Goal: Task Accomplishment & Management: Complete application form

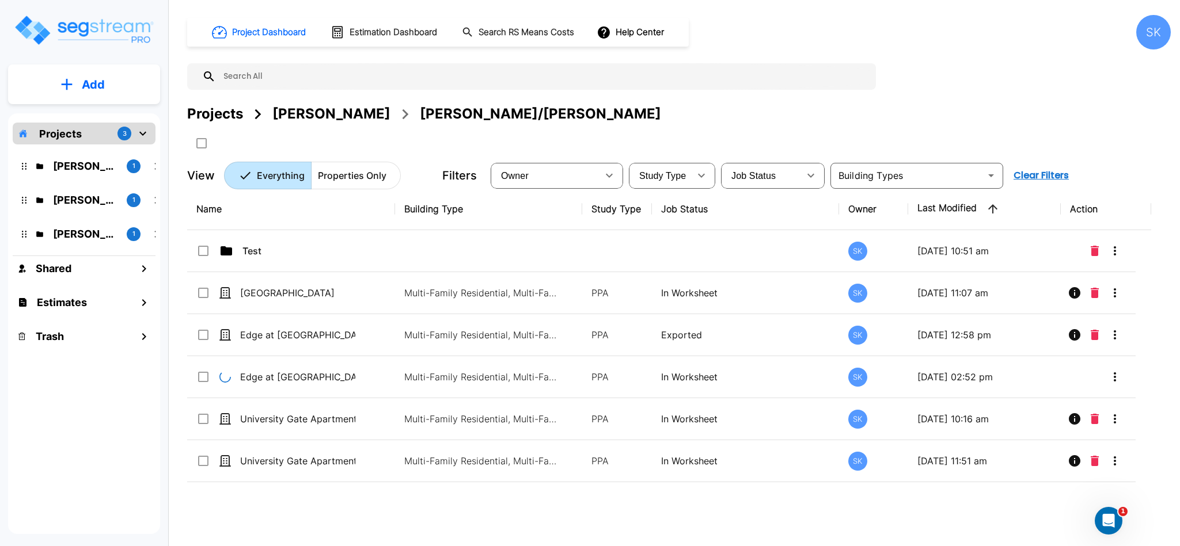
click at [263, 75] on input "text" at bounding box center [543, 76] width 654 height 26
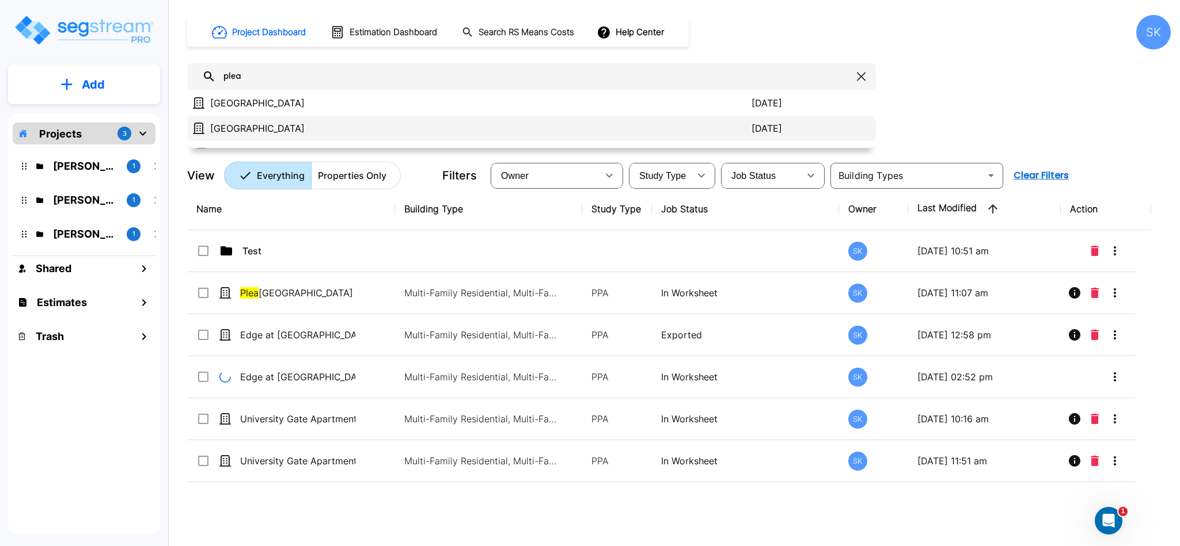
type input "plea"
click at [246, 121] on p "[GEOGRAPHIC_DATA]" at bounding box center [480, 128] width 541 height 14
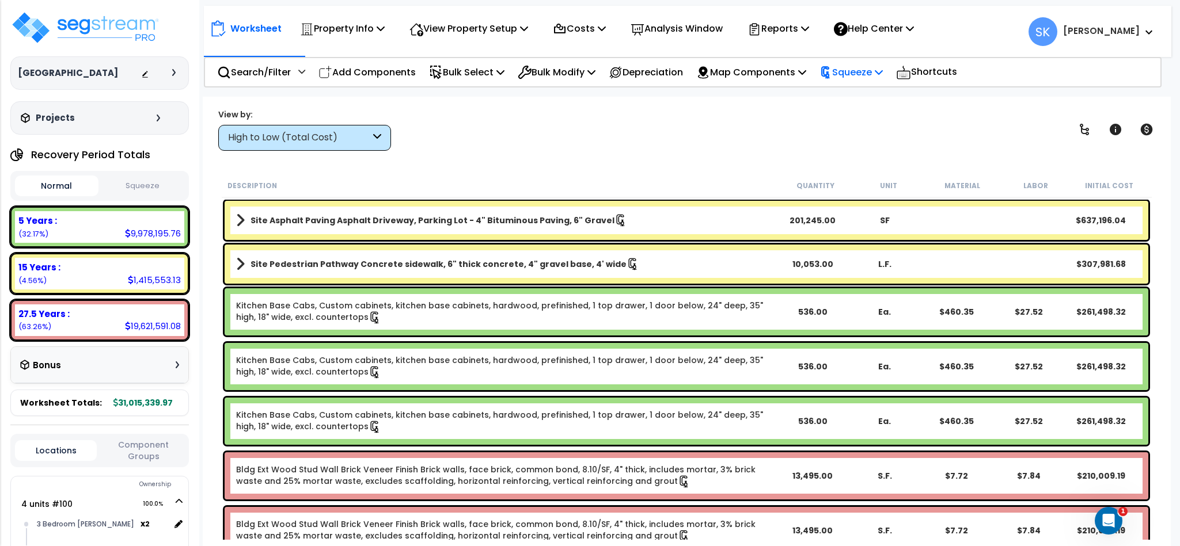
click at [871, 75] on p "Squeeze" at bounding box center [850, 72] width 63 height 16
click at [853, 109] on link "Re-squeeze" at bounding box center [871, 97] width 114 height 23
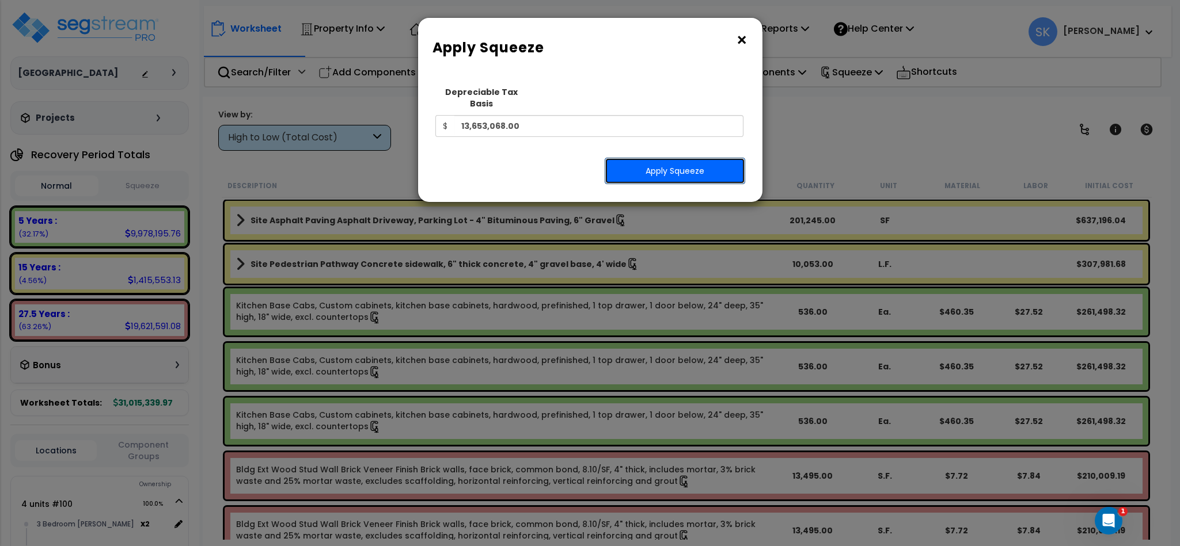
click at [683, 161] on button "Apply Squeeze" at bounding box center [675, 171] width 140 height 26
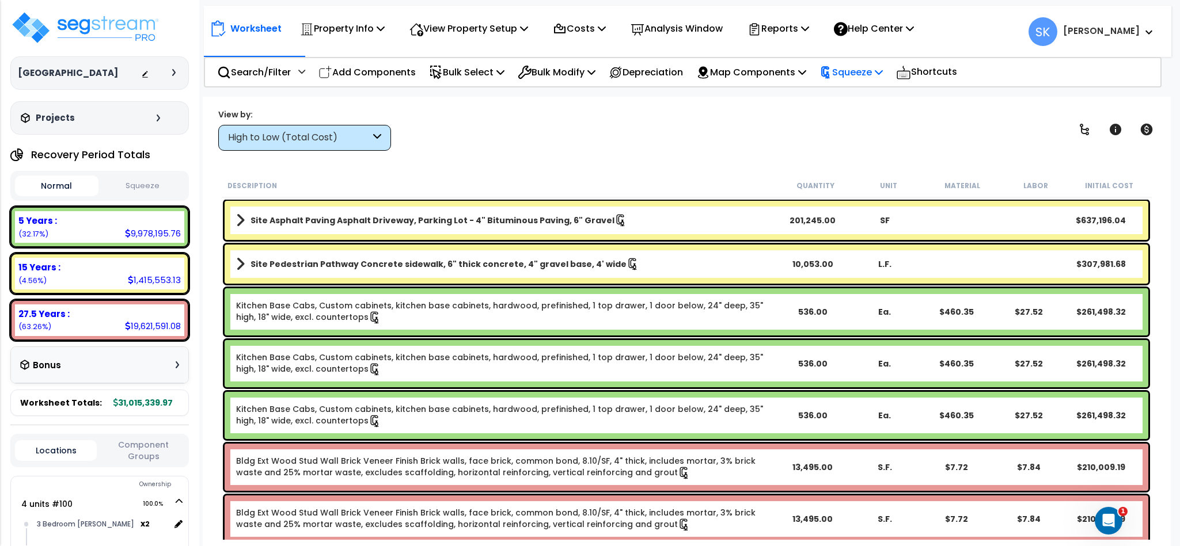
click at [842, 64] on p "Squeeze" at bounding box center [850, 72] width 63 height 16
click at [856, 126] on link "Reset Squeeze" at bounding box center [871, 122] width 114 height 23
click at [489, 24] on p "View Property Setup" at bounding box center [468, 29] width 119 height 16
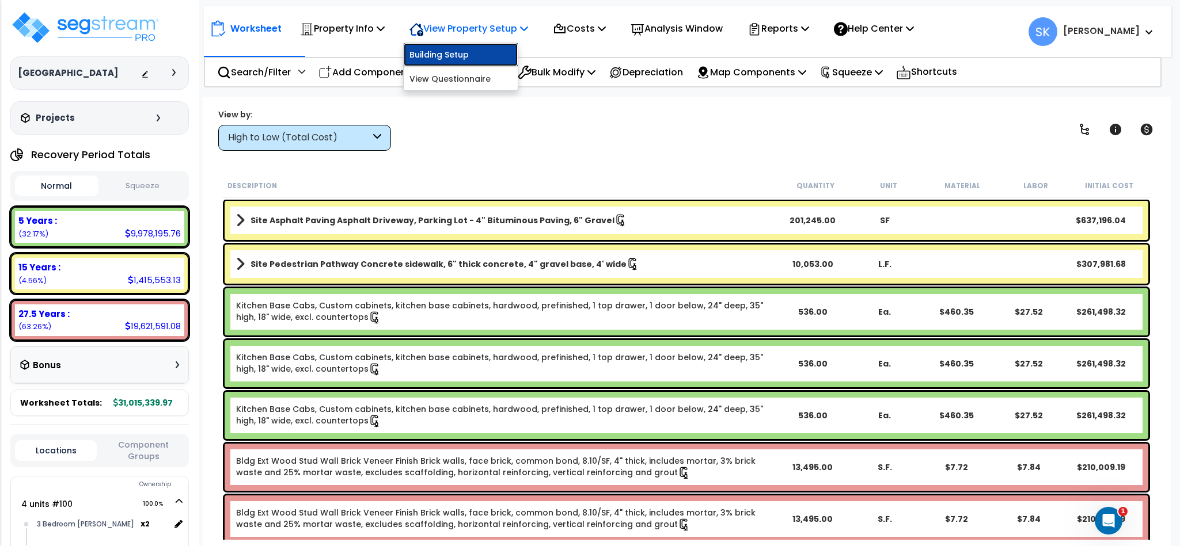
click at [444, 57] on link "Building Setup" at bounding box center [461, 54] width 114 height 23
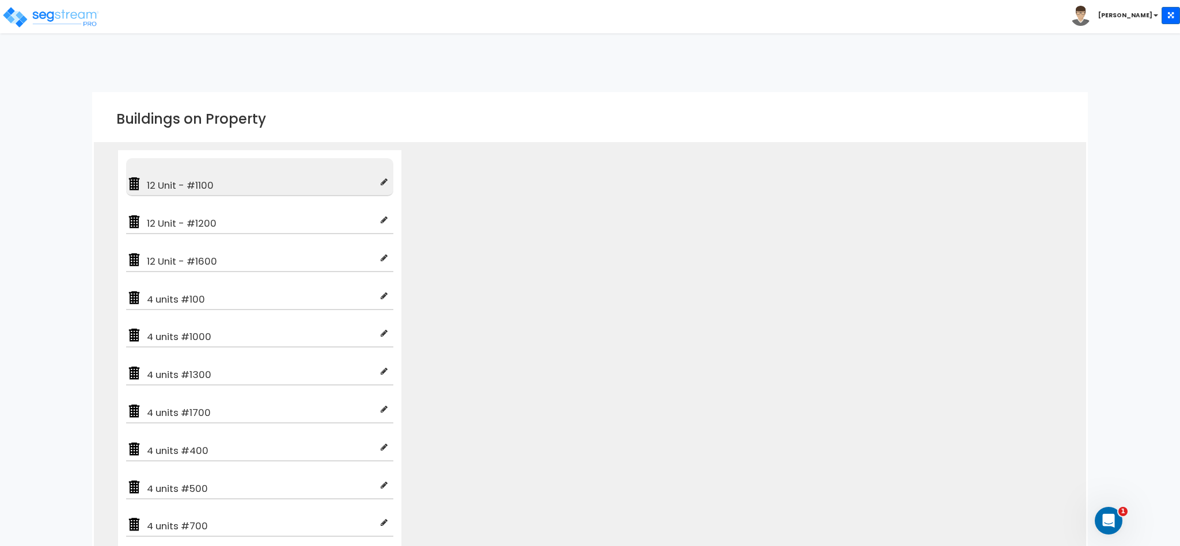
click at [269, 188] on span "12 Unit - #1100" at bounding box center [261, 185] width 238 height 14
click at [197, 195] on div "12 Unit - #1100" at bounding box center [259, 177] width 267 height 38
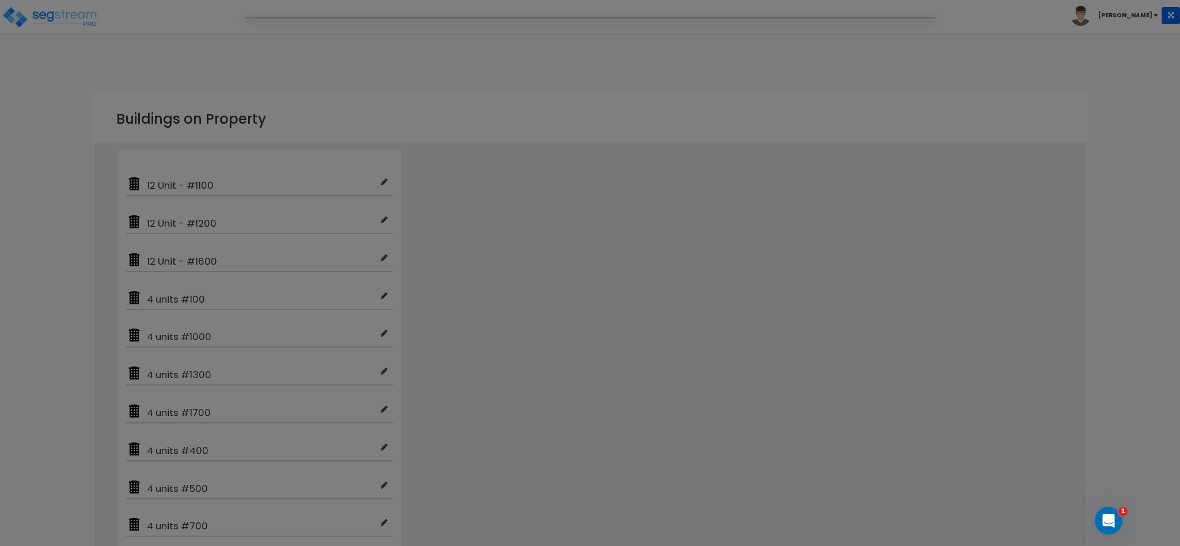
click at [485, 229] on div at bounding box center [590, 273] width 1180 height 546
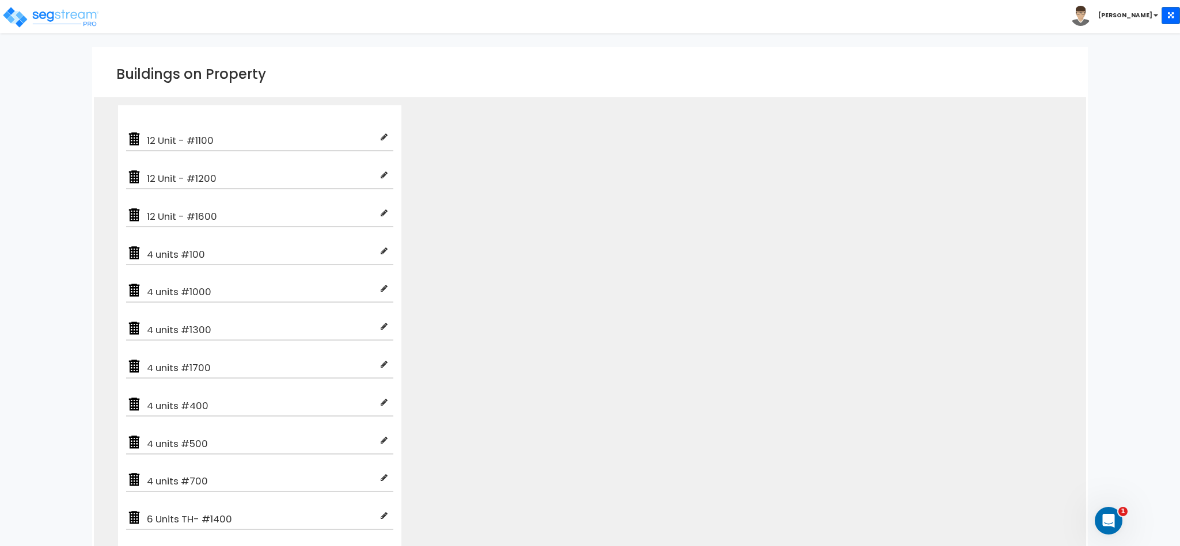
scroll to position [86, 0]
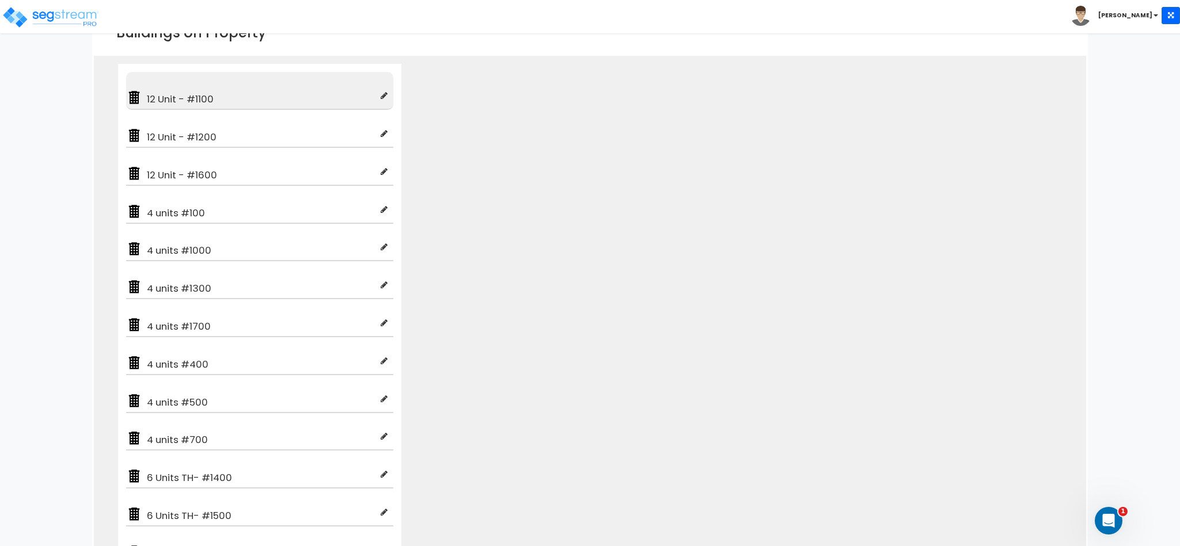
click at [244, 94] on span "12 Unit - #1100" at bounding box center [261, 99] width 238 height 14
click at [379, 97] on span "12 Unit - #1100" at bounding box center [261, 99] width 238 height 14
click at [385, 96] on icon at bounding box center [384, 96] width 7 height 8
type input "12 Unit - #1100"
type input "Multi-Family Residential"
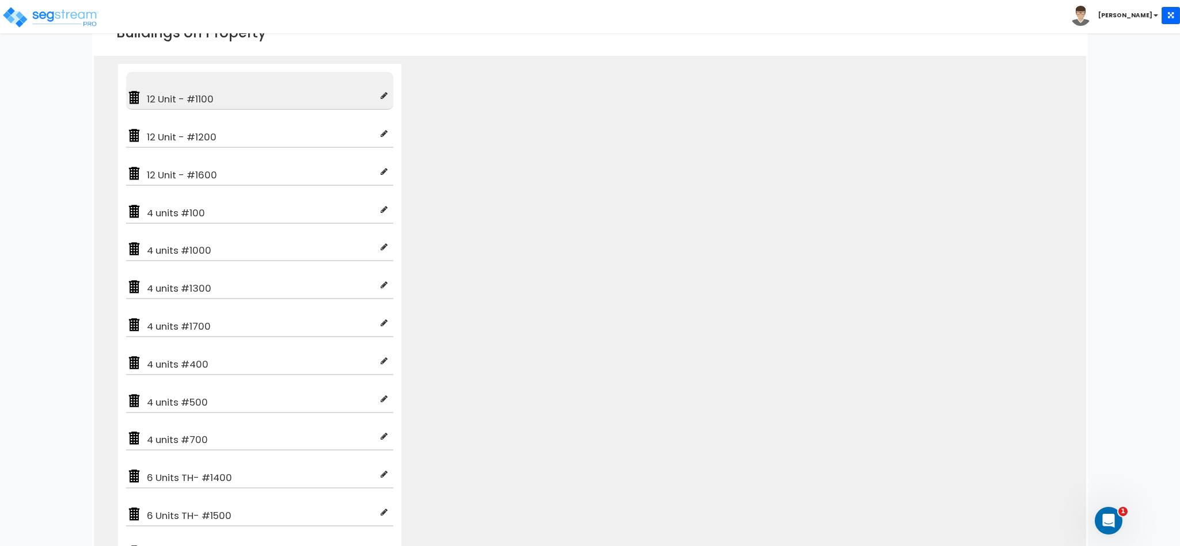
checkbox input "true"
type input "100"
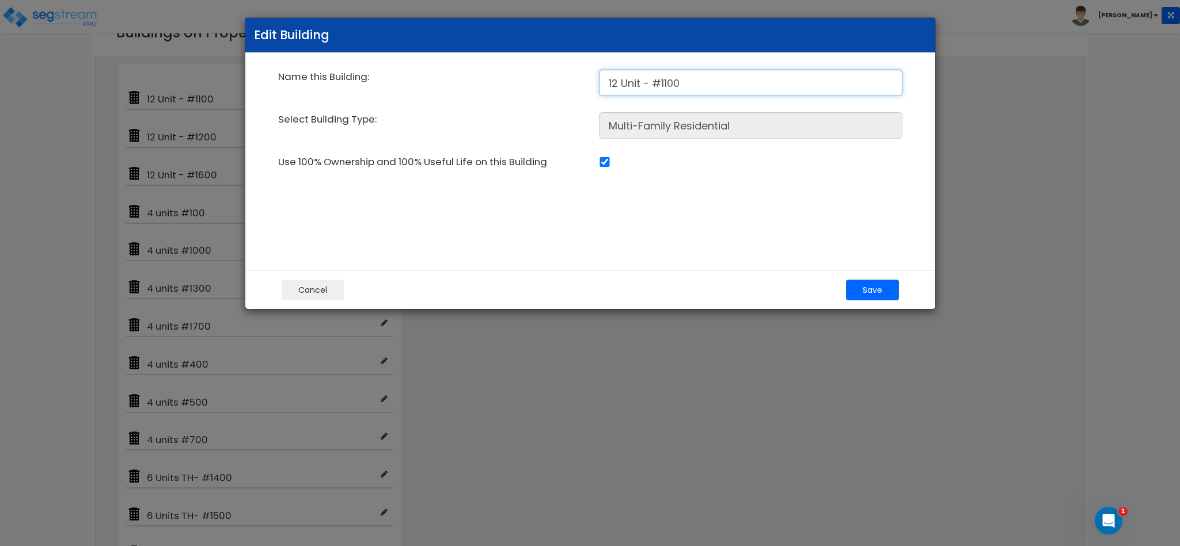
click at [717, 80] on input "12 Unit - #1100" at bounding box center [750, 83] width 303 height 26
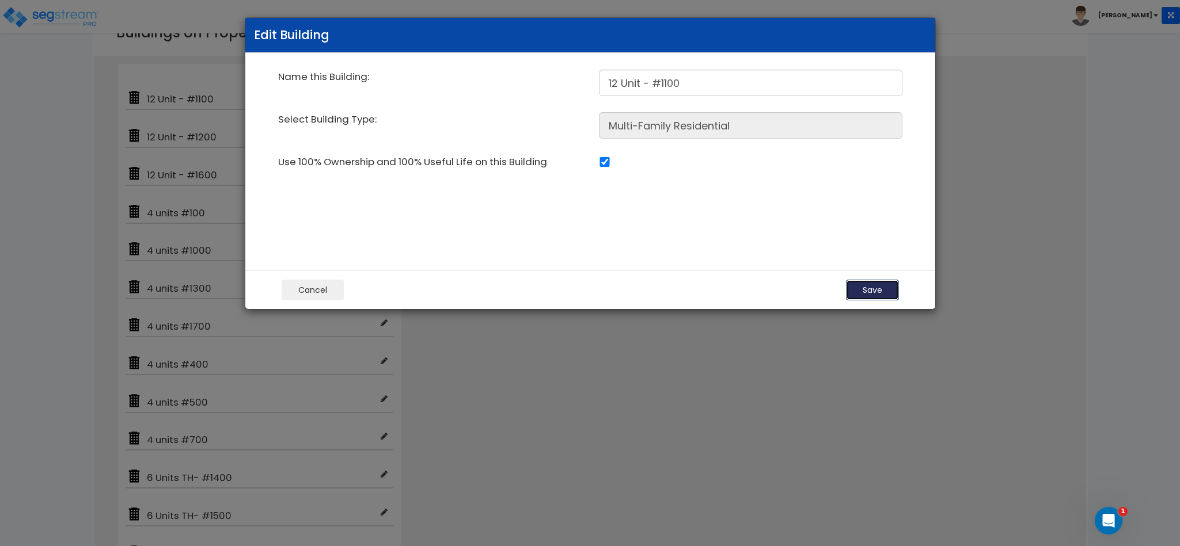
click at [869, 285] on button "Save" at bounding box center [872, 290] width 53 height 21
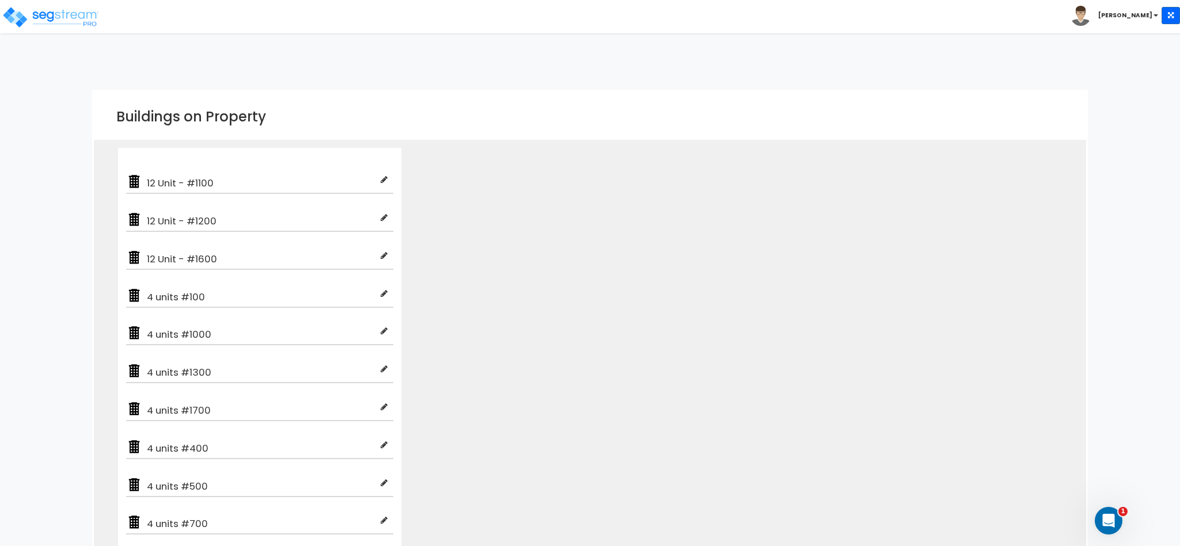
scroll to position [0, 0]
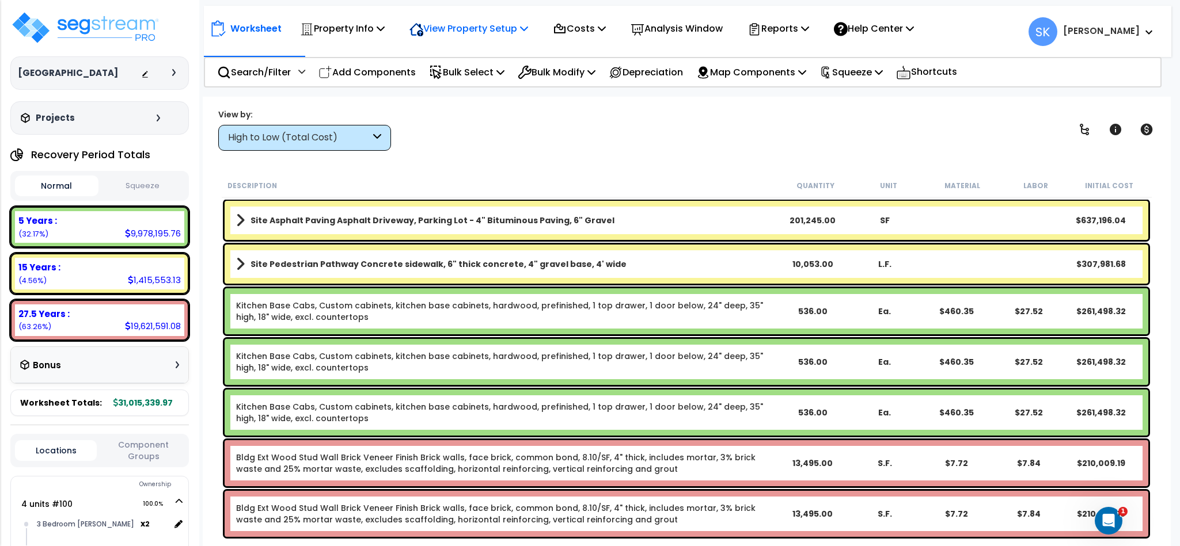
click at [505, 32] on p "View Property Setup" at bounding box center [468, 29] width 119 height 16
click at [415, 85] on link "View Questionnaire" at bounding box center [461, 78] width 114 height 23
click at [102, 71] on div "Pleasant Valley" at bounding box center [100, 73] width 164 height 12
click at [57, 118] on h3 "Projects" at bounding box center [55, 118] width 39 height 12
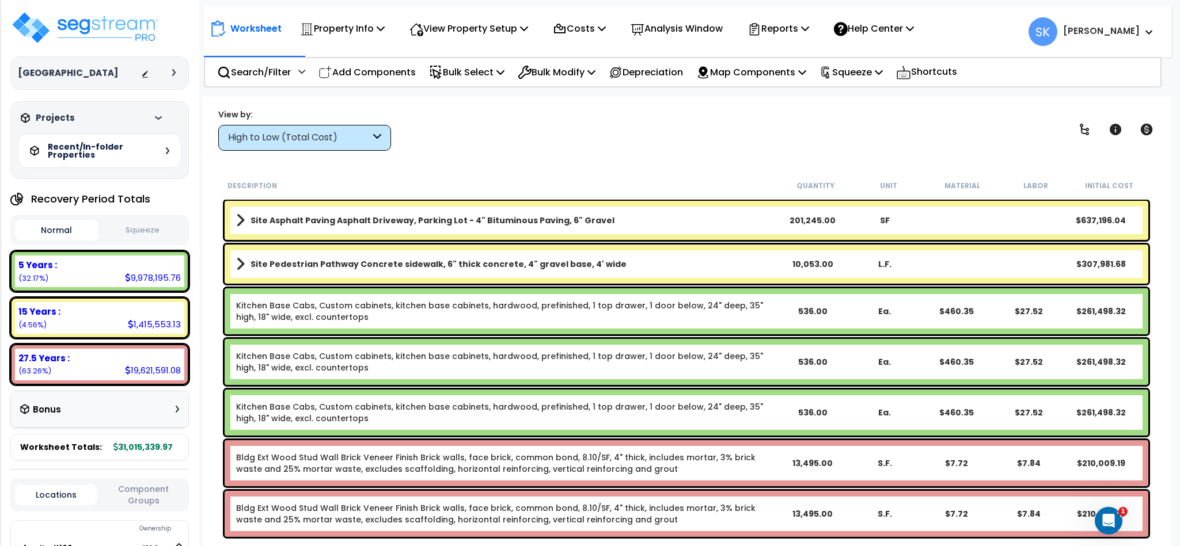
click at [57, 118] on h3 "Projects" at bounding box center [55, 118] width 39 height 12
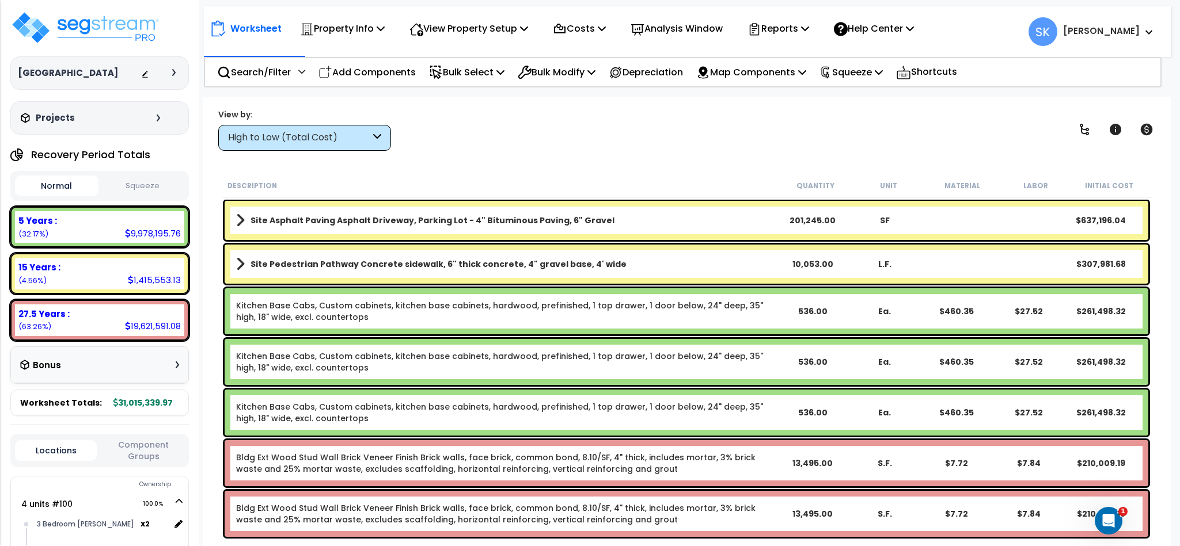
click at [142, 120] on div "Projects" at bounding box center [92, 118] width 148 height 12
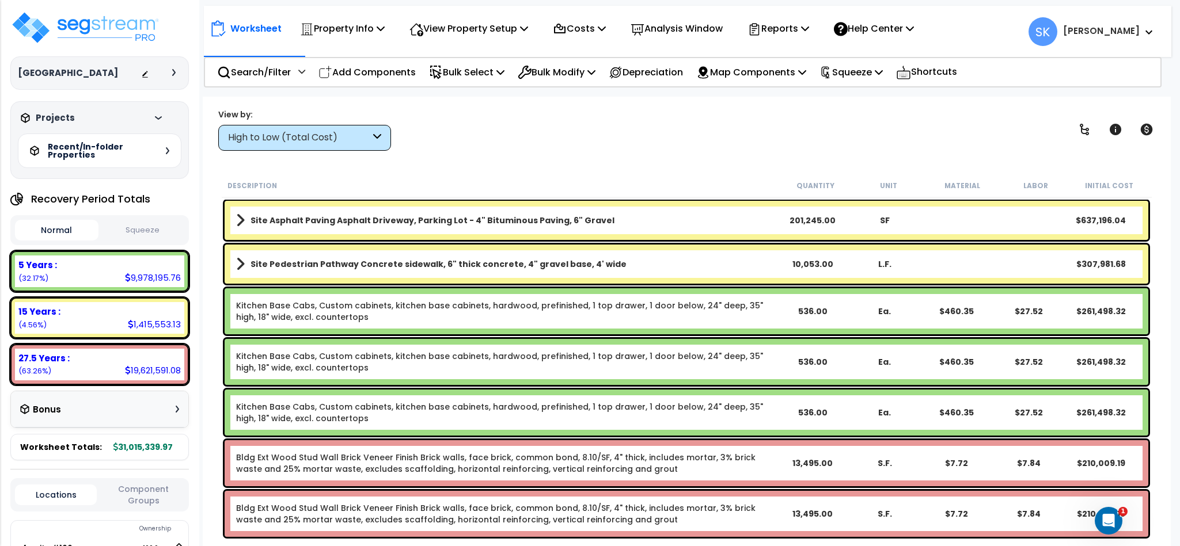
click at [166, 158] on div "Recent/In-folder Properties" at bounding box center [100, 151] width 164 height 35
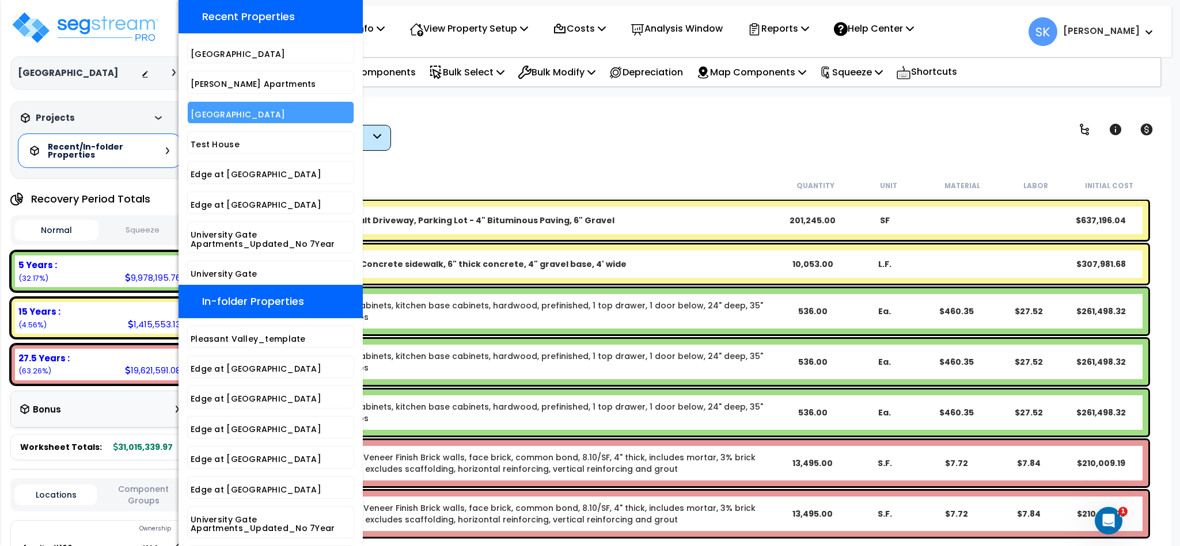
click at [264, 119] on h5 "[GEOGRAPHIC_DATA]" at bounding box center [271, 115] width 160 height 9
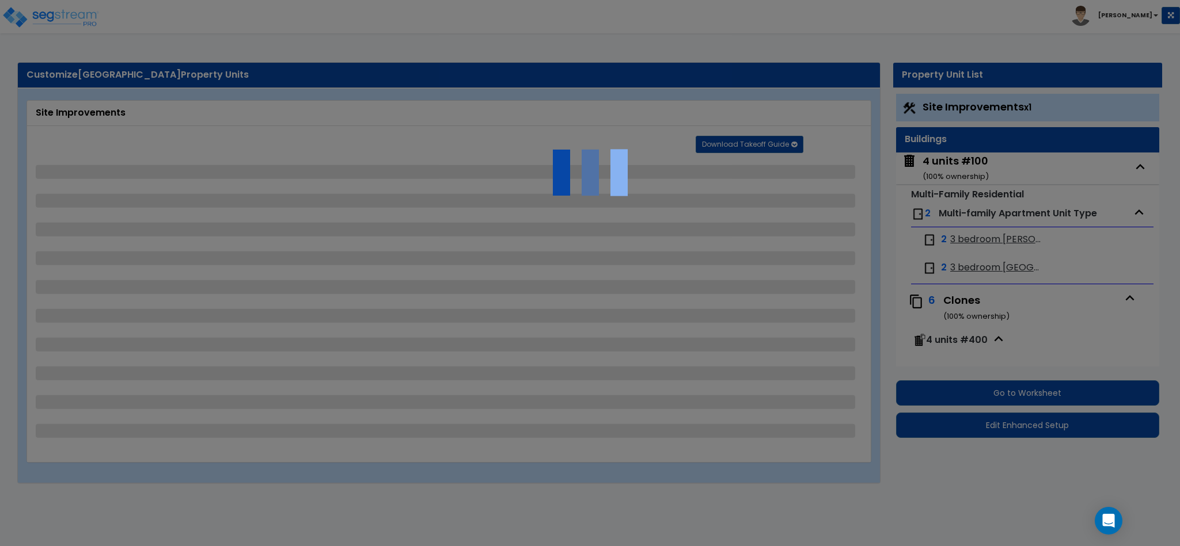
select select "1"
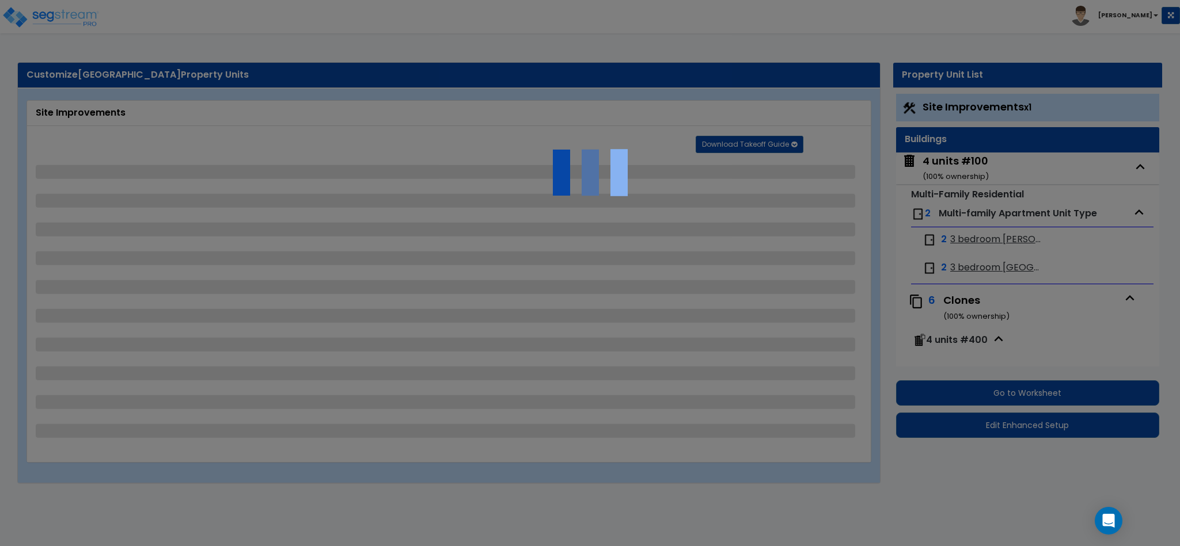
select select "1"
select select "4"
select select "2"
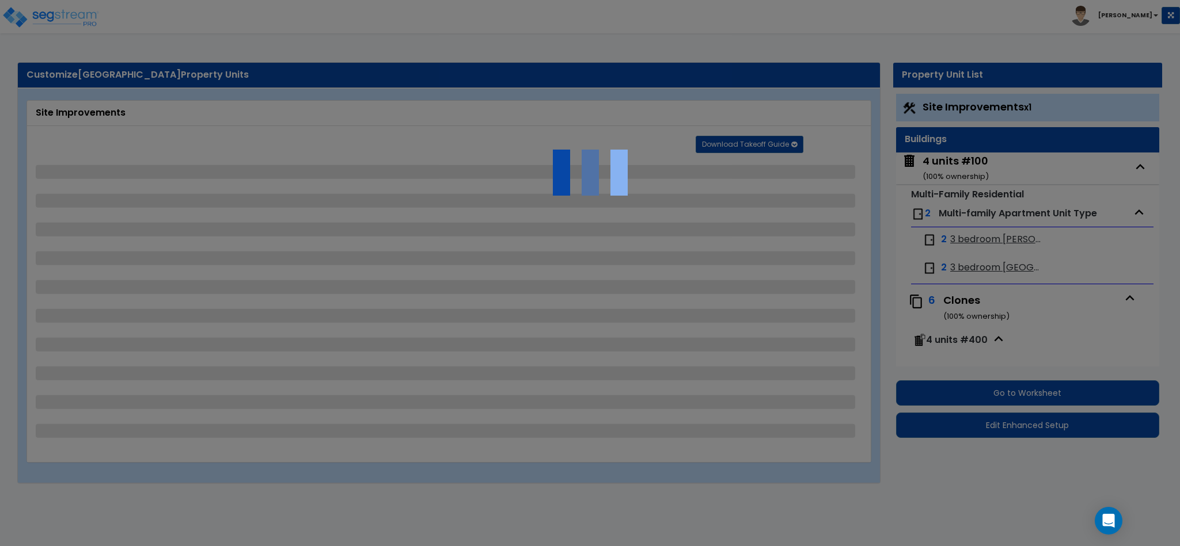
select select "4"
select select "2"
select select "3"
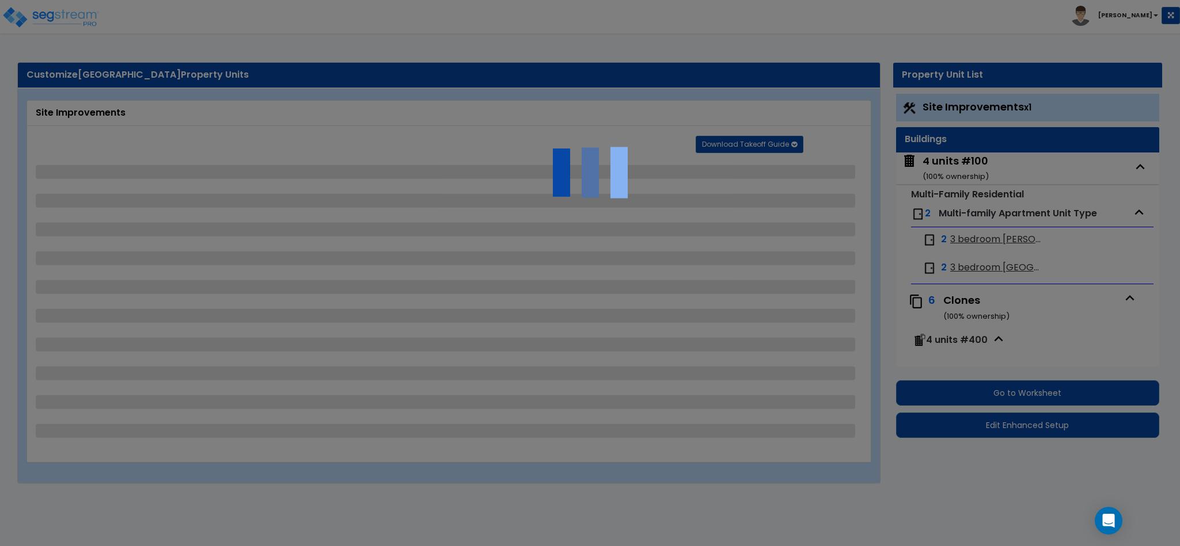
select select "2"
select select "1"
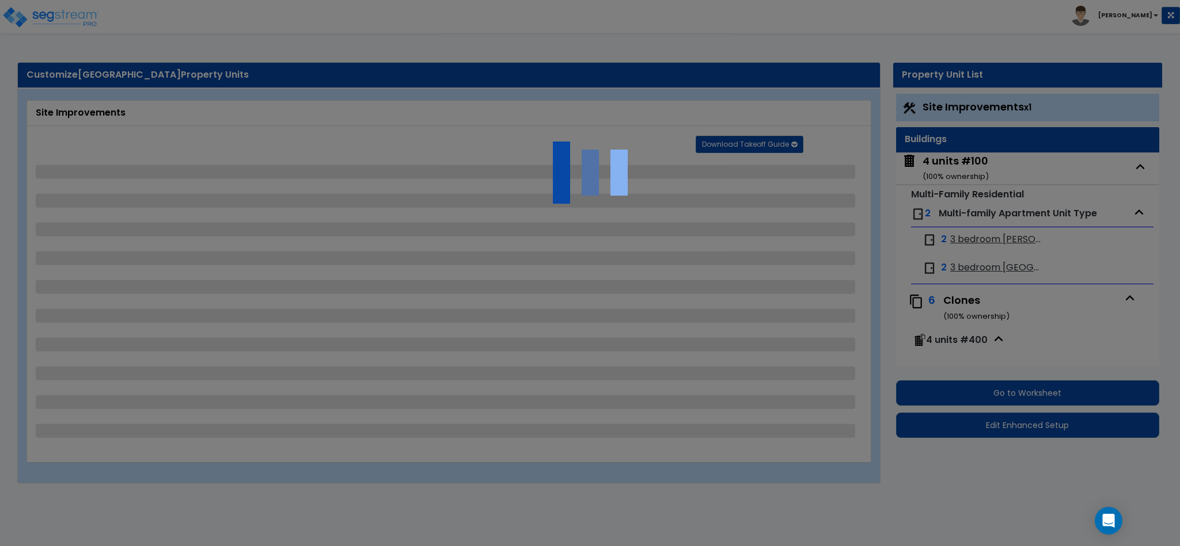
select select "1"
select select "2"
select select "1"
select select "3"
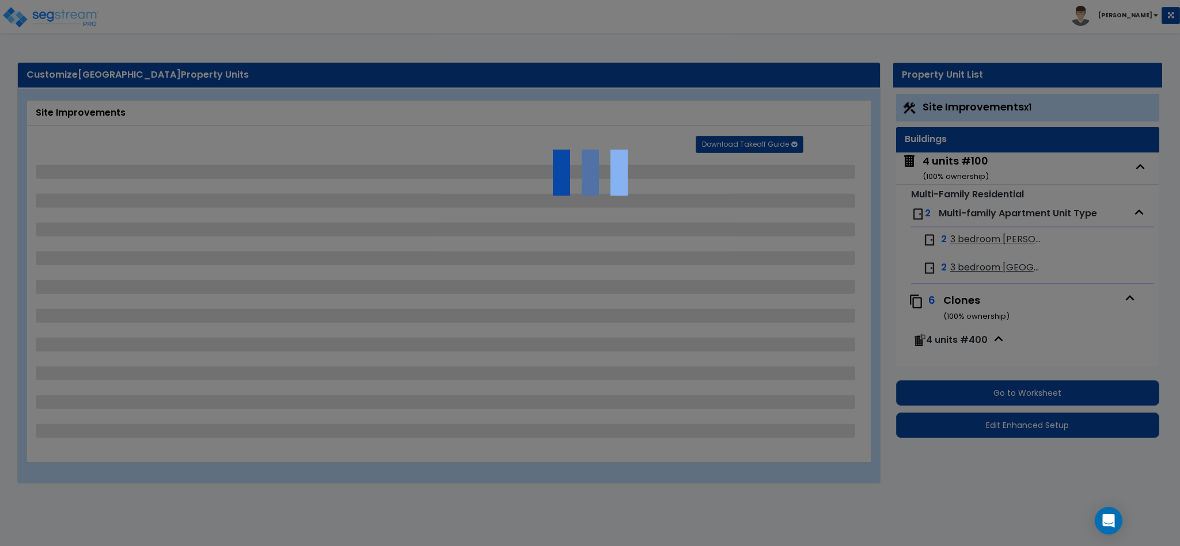
select select "1"
select select "2"
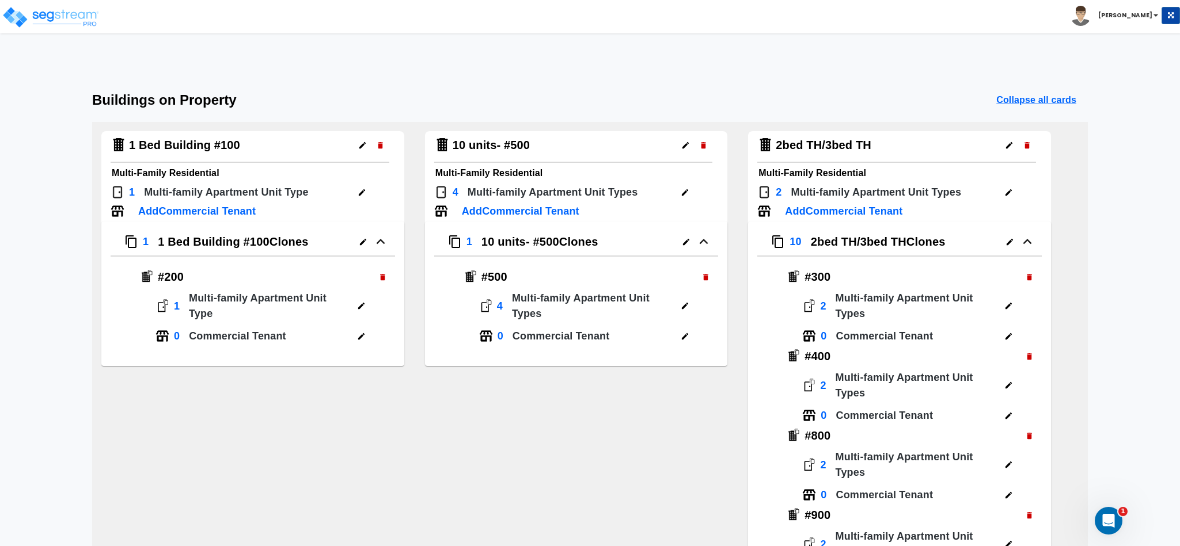
click at [757, 238] on span "10 2bed TH/3bed TH Clones" at bounding box center [899, 245] width 284 height 24
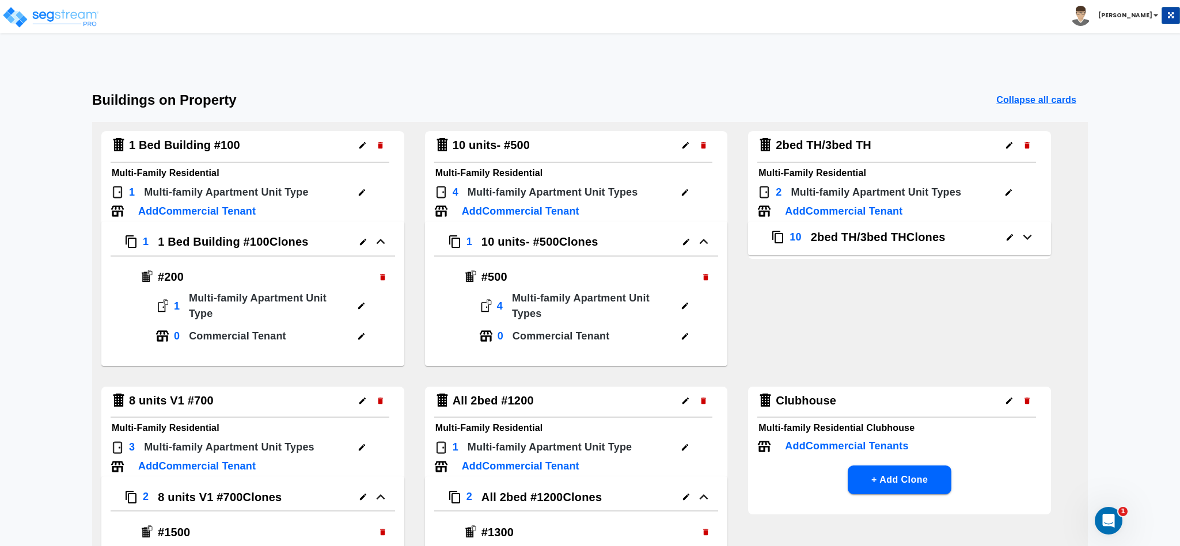
click at [1007, 108] on div "Buildings on Property Collapse all cards" at bounding box center [589, 100] width 995 height 16
click at [1006, 102] on p "Collapse all cards" at bounding box center [1036, 100] width 80 height 14
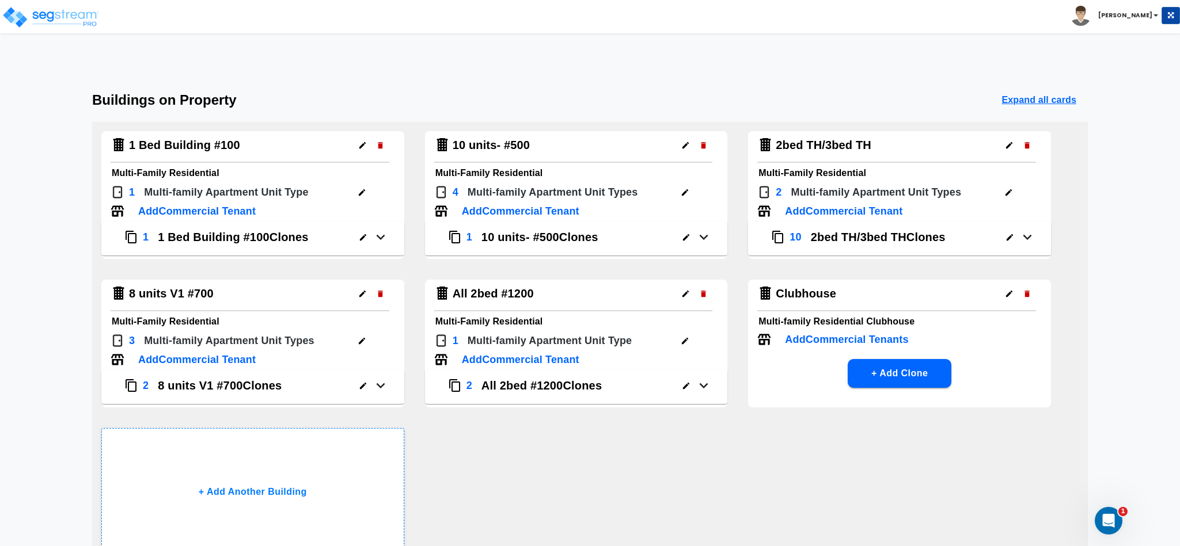
click at [1006, 102] on p "Expand all cards" at bounding box center [1038, 100] width 75 height 14
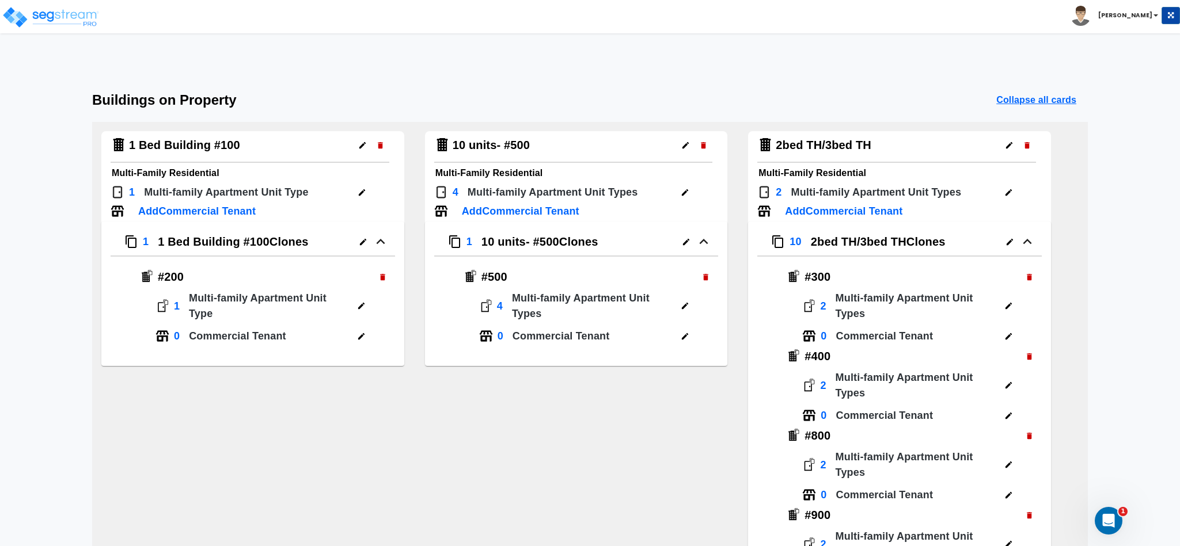
click at [1004, 187] on button "button" at bounding box center [1009, 193] width 18 height 18
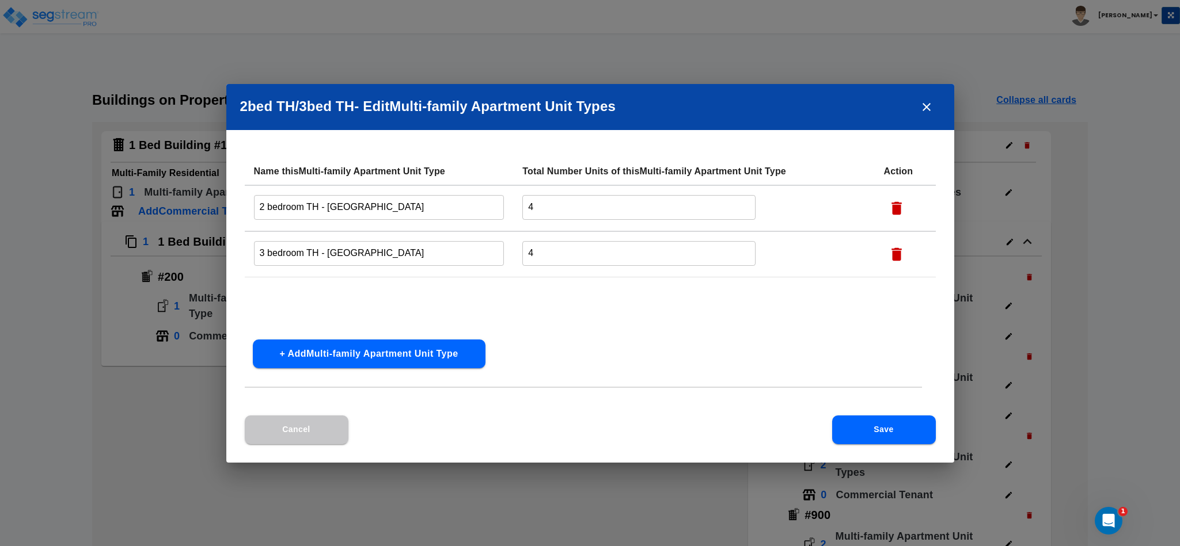
click at [931, 107] on icon "close" at bounding box center [926, 107] width 14 height 14
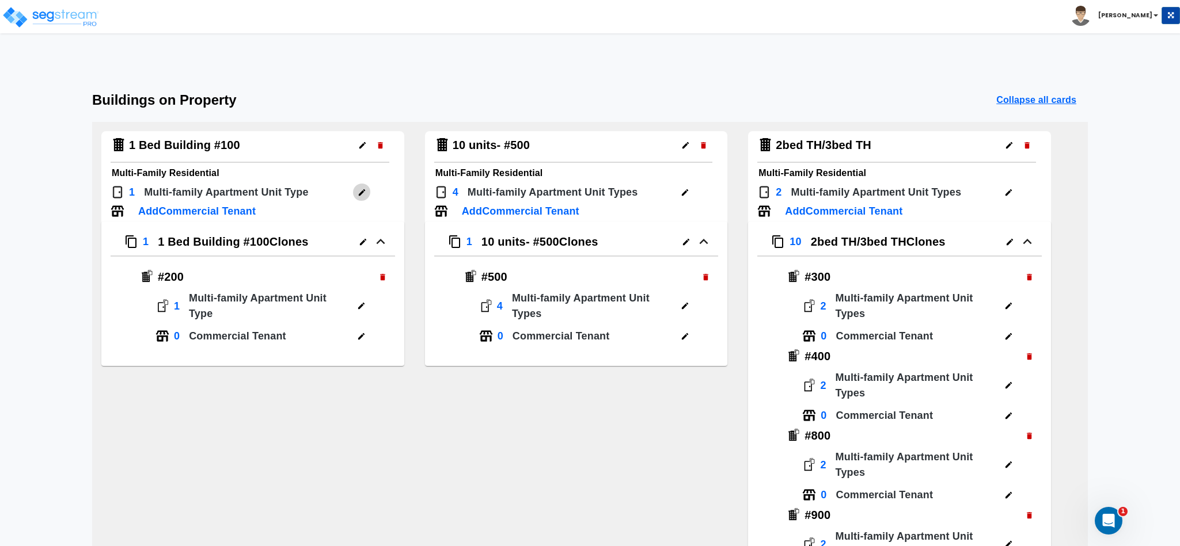
click at [364, 195] on icon "button" at bounding box center [362, 192] width 9 height 9
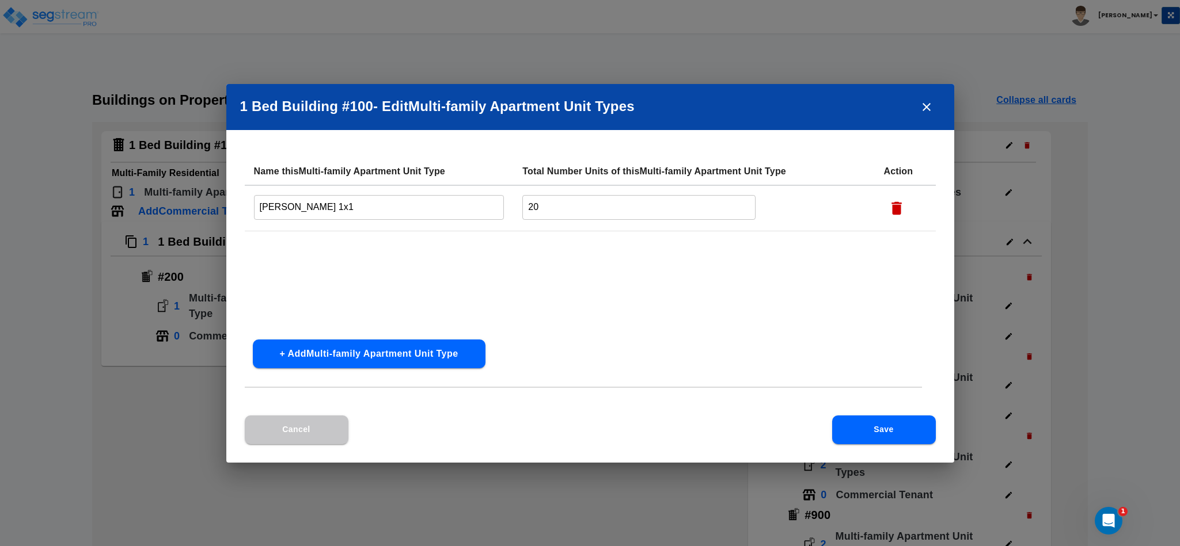
click at [875, 425] on button "Save" at bounding box center [884, 430] width 104 height 29
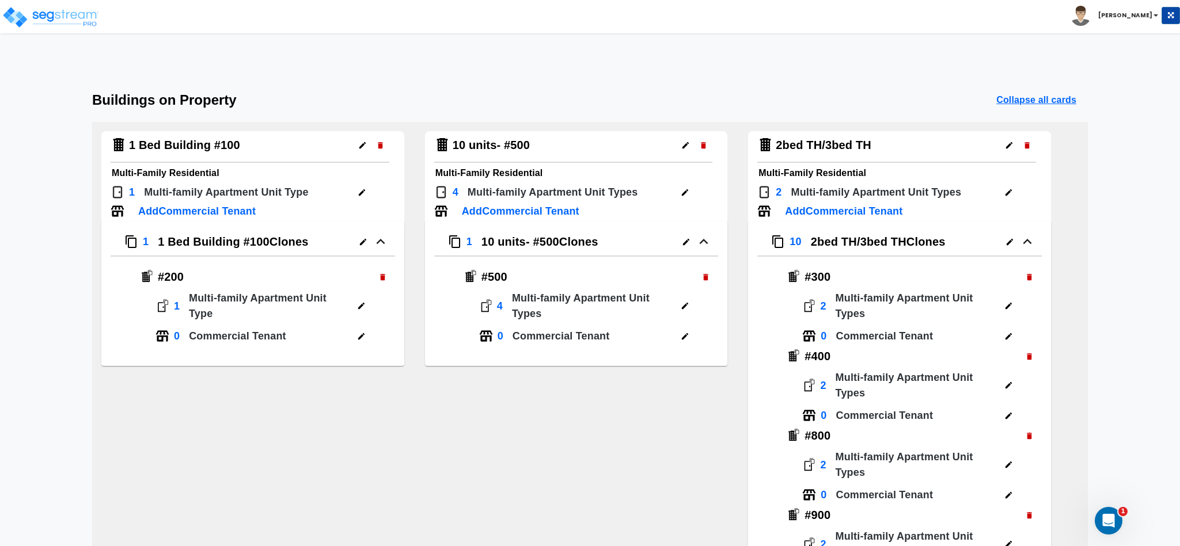
click at [149, 246] on p "1" at bounding box center [146, 242] width 6 height 16
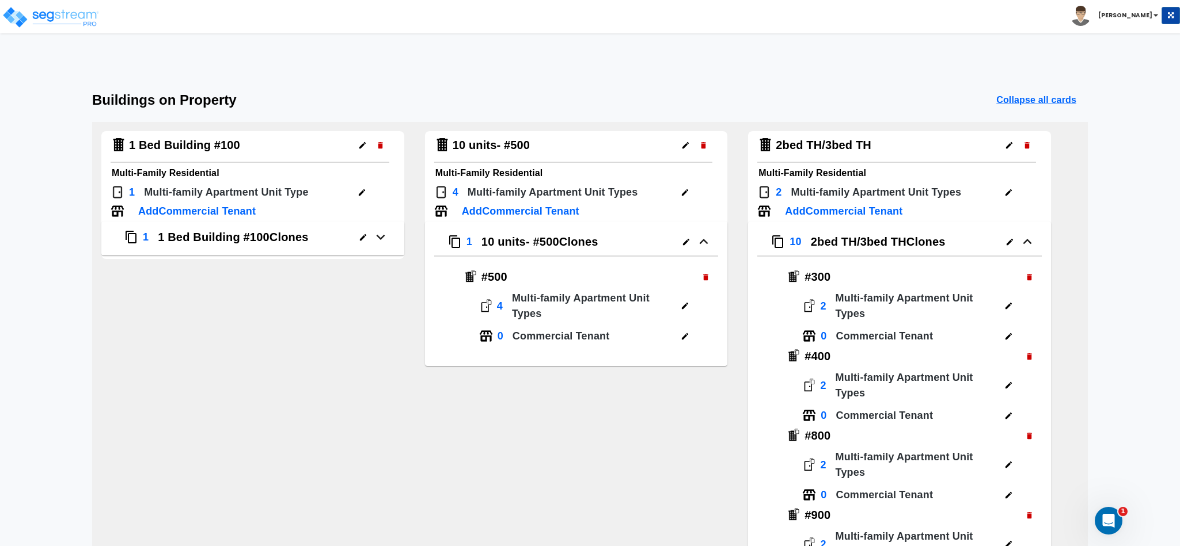
click at [149, 246] on div "1 1 Bed Building #100 Clones" at bounding box center [259, 239] width 271 height 20
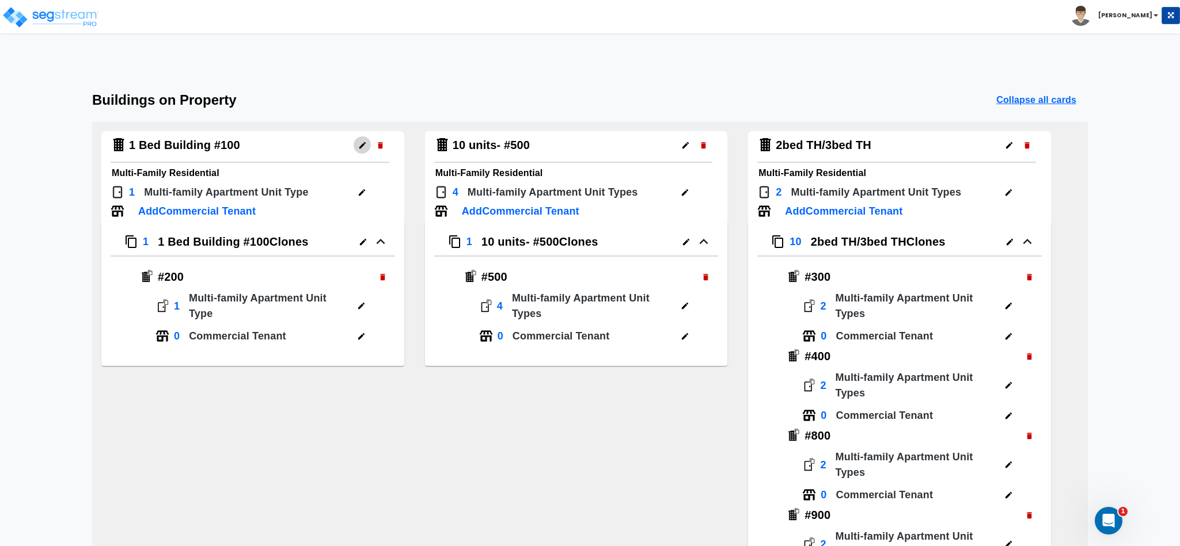
click at [362, 144] on icon "button" at bounding box center [362, 145] width 9 height 9
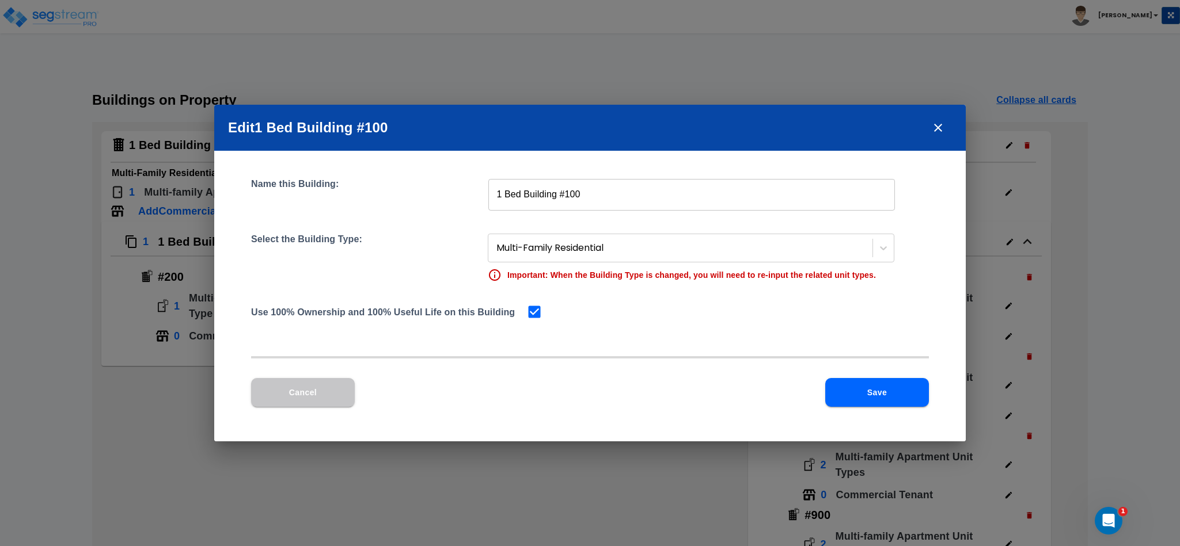
click at [945, 125] on button "close" at bounding box center [938, 128] width 28 height 28
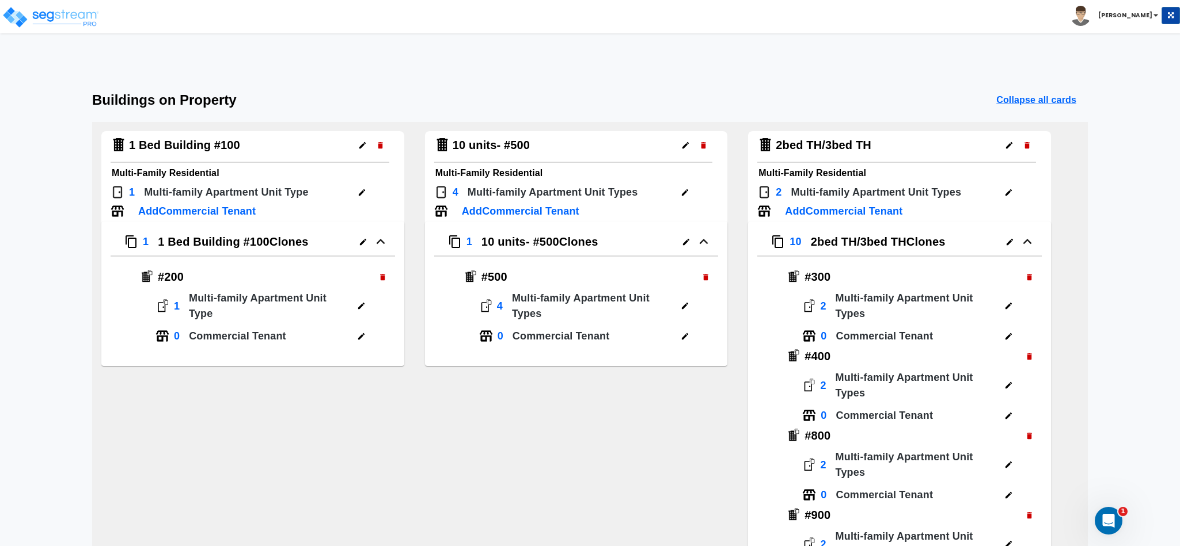
click at [175, 306] on h4 "1" at bounding box center [177, 306] width 6 height 13
click at [359, 241] on icon "button" at bounding box center [363, 242] width 9 height 9
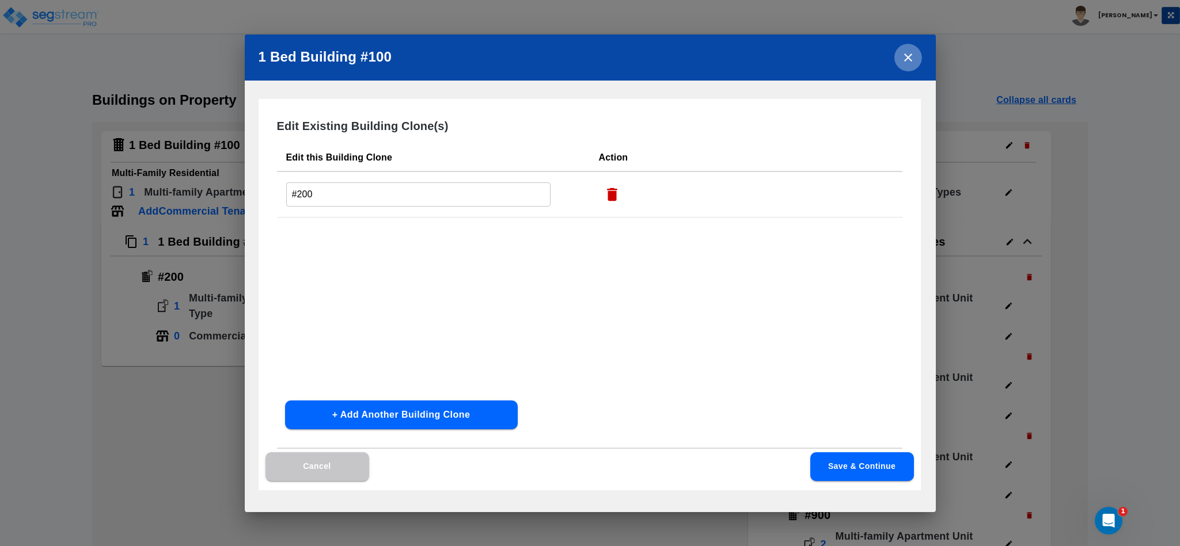
click at [909, 64] on button "close" at bounding box center [908, 58] width 28 height 28
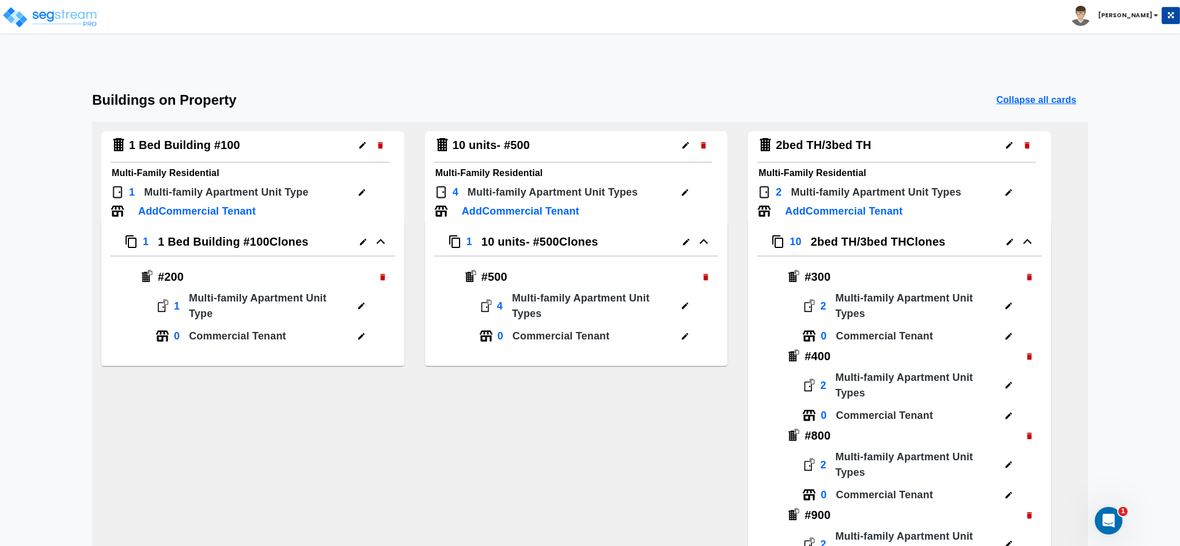
click at [1112, 526] on div "Open Intercom Messenger" at bounding box center [1107, 519] width 38 height 38
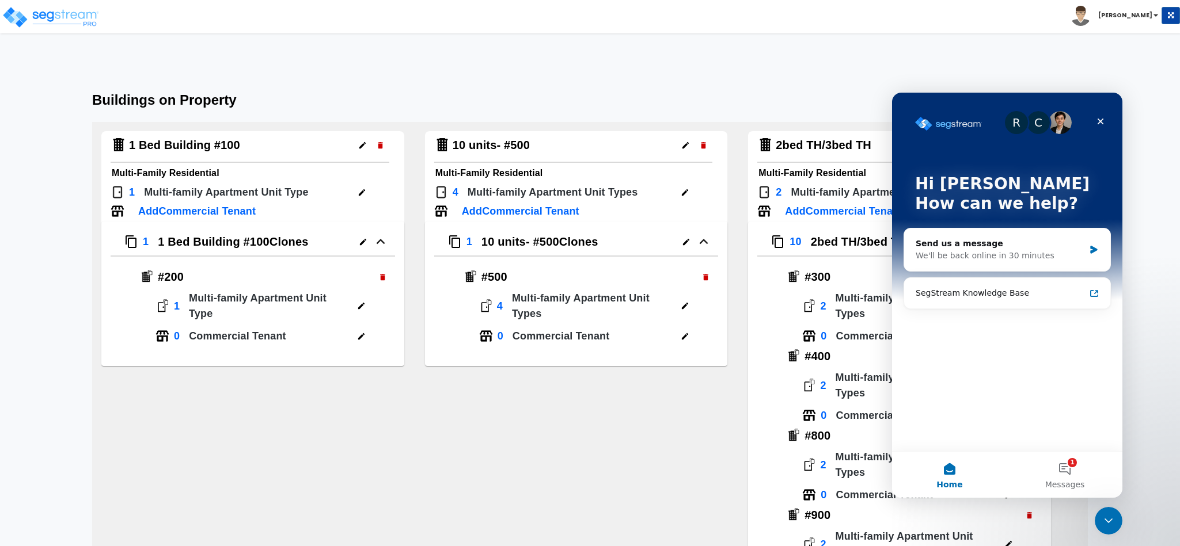
click at [1044, 437] on div "R C Hi [PERSON_NAME] How can we help? Send us a message We'll be back online in…" at bounding box center [1007, 272] width 230 height 359
click at [1084, 484] on button "1 Messages" at bounding box center [1064, 475] width 115 height 46
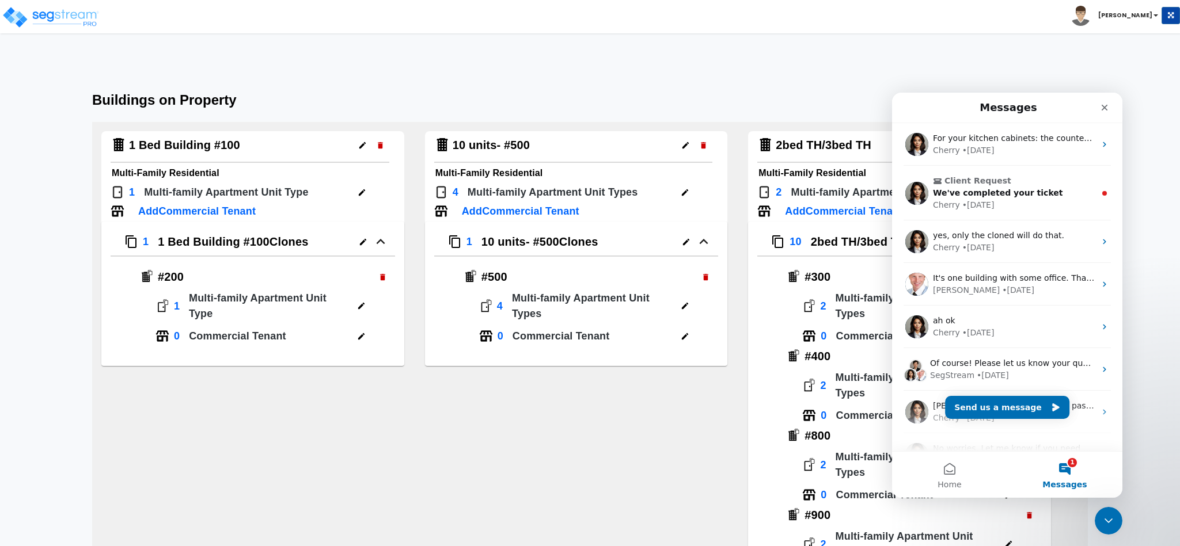
click at [1112, 525] on icon "Close Intercom Messenger" at bounding box center [1107, 519] width 14 height 14
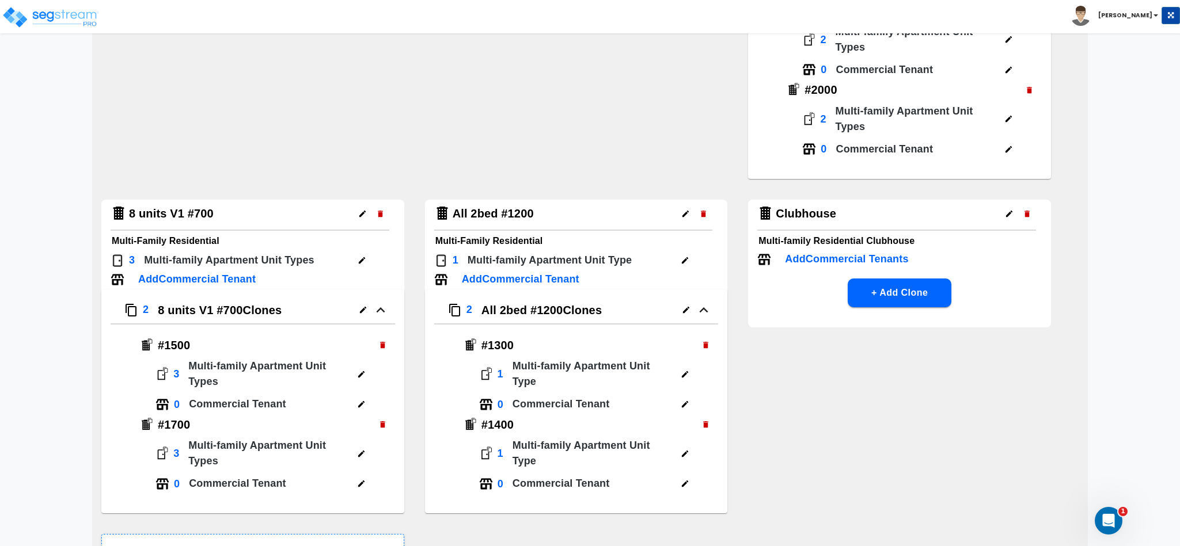
scroll to position [1118, 0]
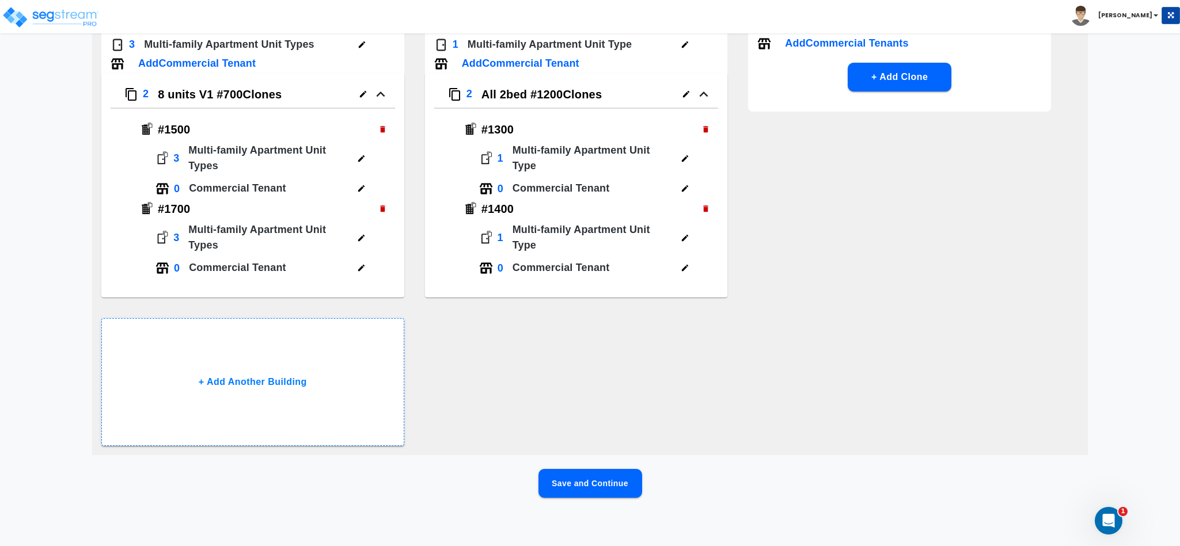
click at [638, 470] on button "Save and Continue" at bounding box center [590, 483] width 104 height 29
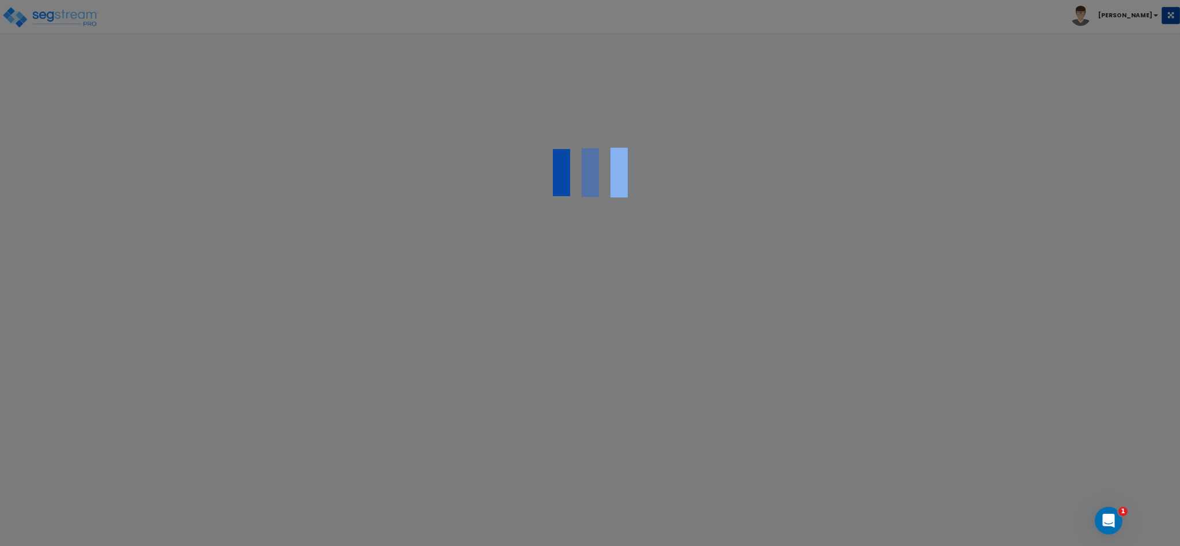
scroll to position [0, 0]
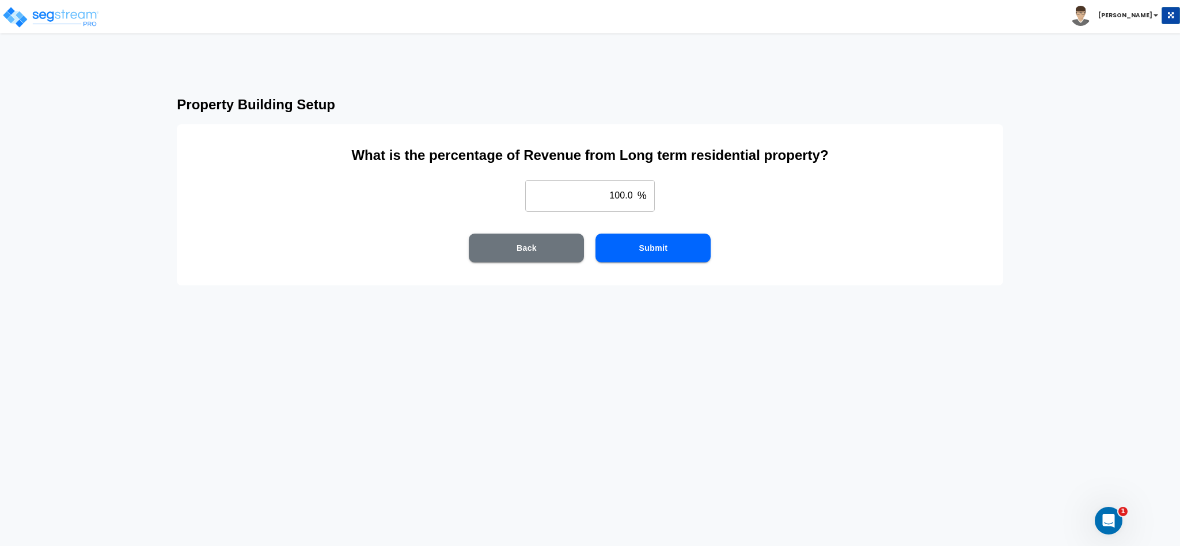
click at [648, 264] on div "What is the percentage of Revenue from Long term residential property? 100.0 % …" at bounding box center [590, 204] width 826 height 161
click at [645, 254] on button "Submit" at bounding box center [652, 248] width 115 height 29
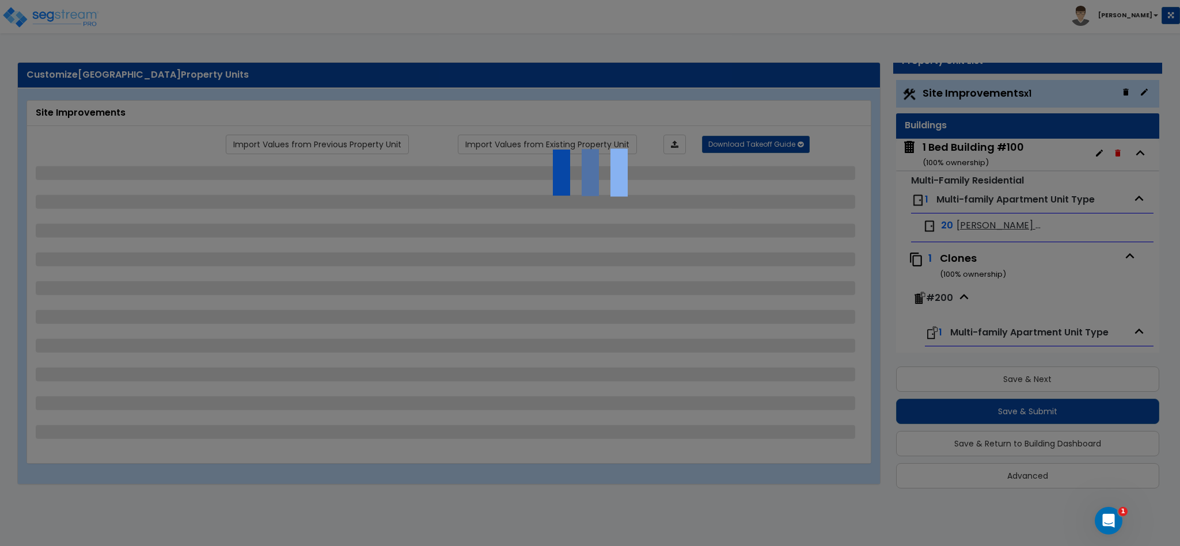
select select "1"
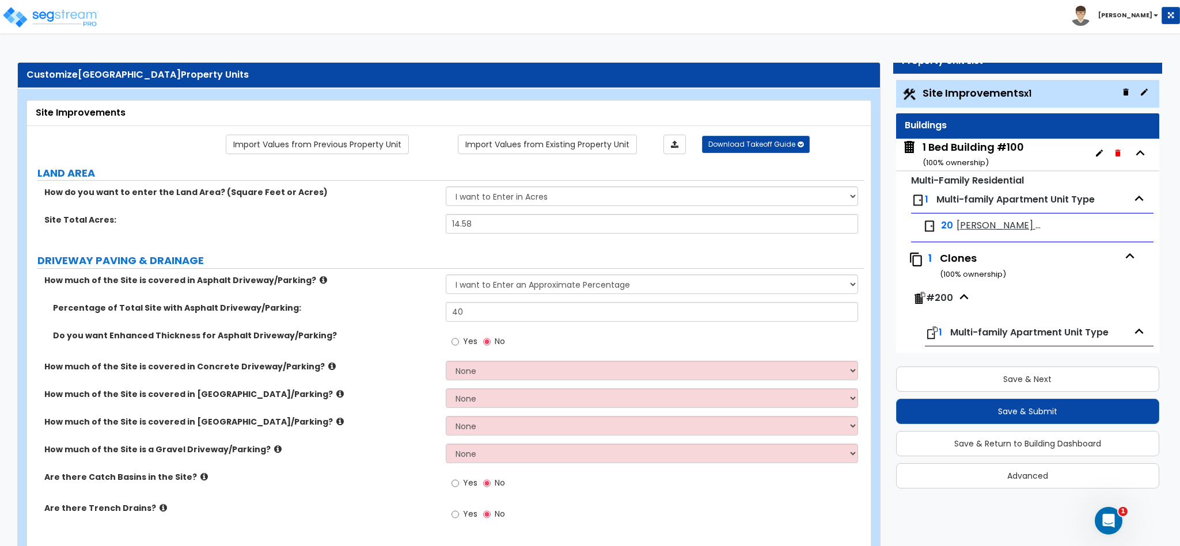
click at [424, 367] on label "How much of the Site is covered in Concrete Driveway/Parking?" at bounding box center [240, 367] width 393 height 12
drag, startPoint x: 80, startPoint y: 73, endPoint x: 90, endPoint y: 78, distance: 11.3
click at [80, 73] on span "[GEOGRAPHIC_DATA]" at bounding box center [129, 74] width 103 height 13
drag, startPoint x: 90, startPoint y: 78, endPoint x: 137, endPoint y: 88, distance: 47.8
click at [134, 88] on div "Customize [GEOGRAPHIC_DATA] Apartments Property Units" at bounding box center [449, 75] width 862 height 25
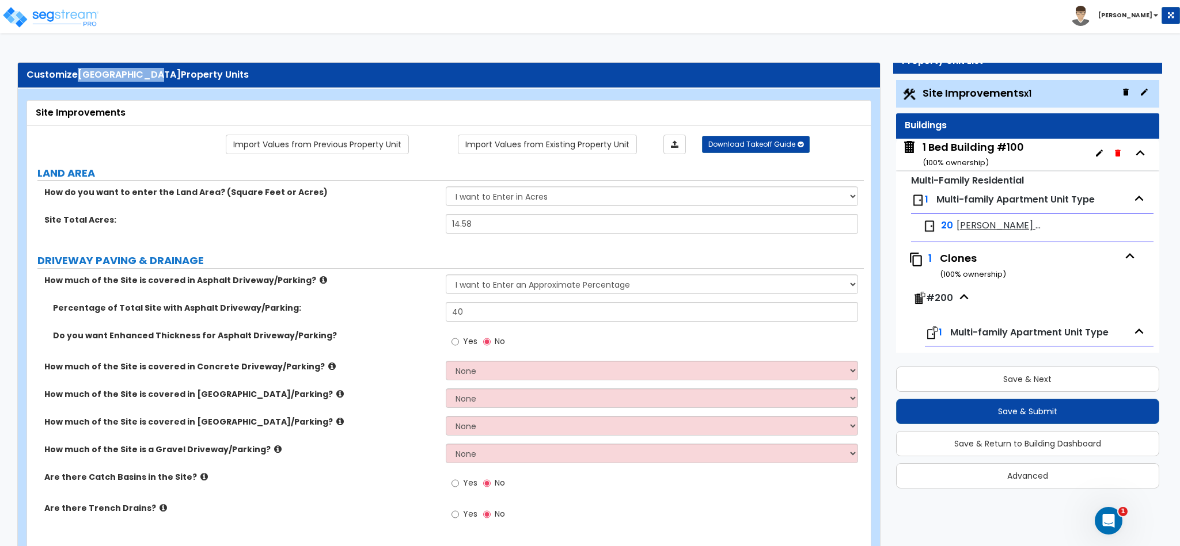
click at [159, 87] on div "Customize [GEOGRAPHIC_DATA] Apartments Property Units" at bounding box center [449, 75] width 862 height 25
drag, startPoint x: 174, startPoint y: 89, endPoint x: 206, endPoint y: 78, distance: 33.0
click at [206, 78] on div "Customize [GEOGRAPHIC_DATA] Apartments Property Units" at bounding box center [449, 75] width 862 height 25
click at [181, 78] on span "[GEOGRAPHIC_DATA]" at bounding box center [129, 74] width 103 height 13
drag, startPoint x: 206, startPoint y: 78, endPoint x: 123, endPoint y: 52, distance: 86.9
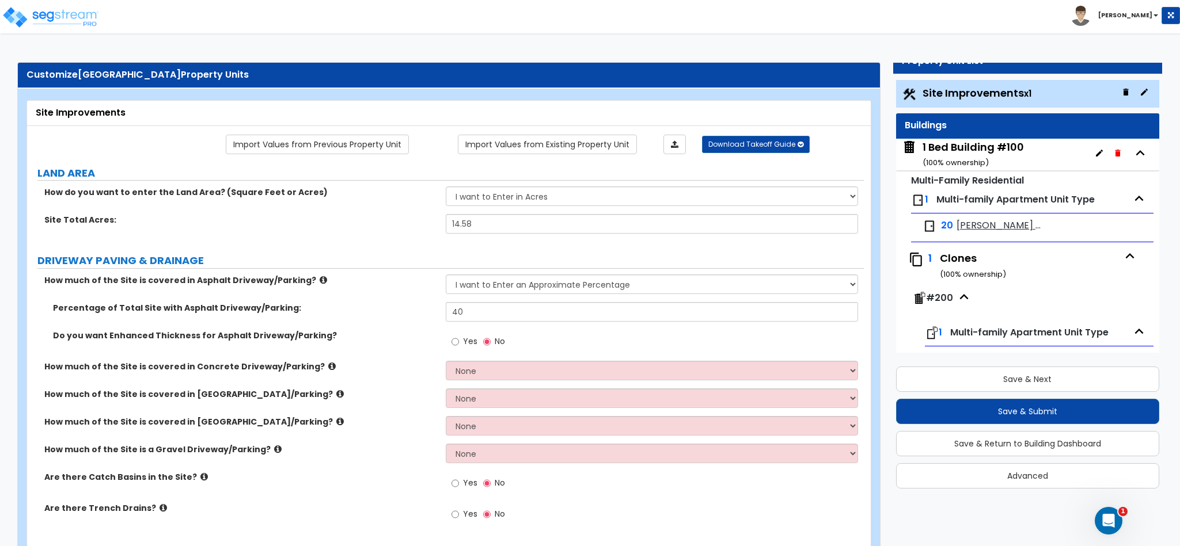
drag, startPoint x: 115, startPoint y: 57, endPoint x: 111, endPoint y: 62, distance: 6.6
drag, startPoint x: 111, startPoint y: 62, endPoint x: 102, endPoint y: 69, distance: 11.1
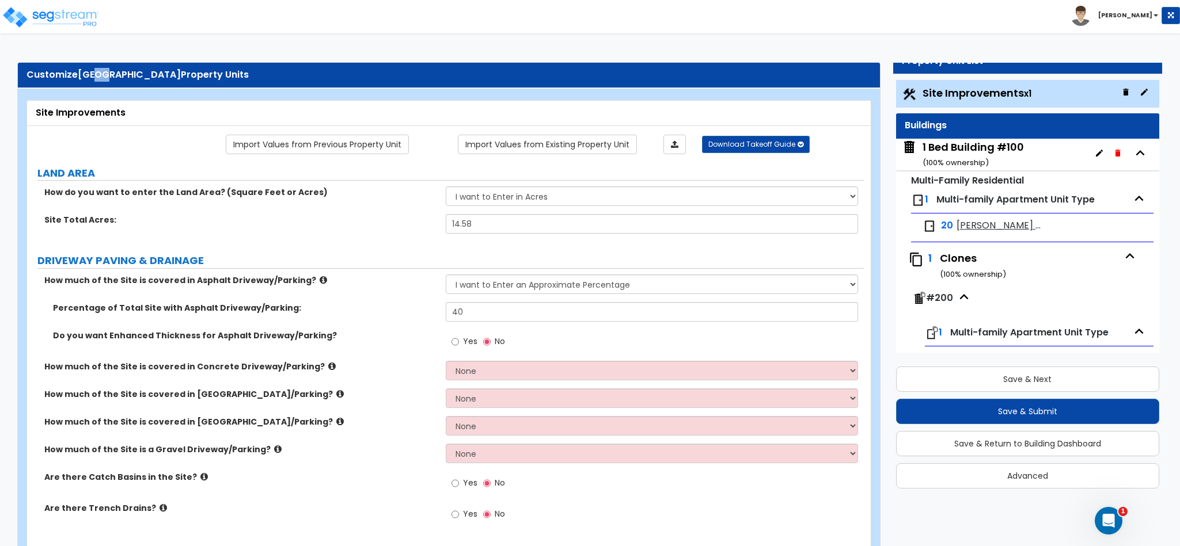
drag, startPoint x: 102, startPoint y: 69, endPoint x: 92, endPoint y: 75, distance: 11.4
click at [94, 74] on div "Customize [GEOGRAPHIC_DATA] Apartments Property Units" at bounding box center [449, 75] width 862 height 25
click at [90, 75] on span "[GEOGRAPHIC_DATA]" at bounding box center [129, 74] width 103 height 13
drag, startPoint x: 83, startPoint y: 76, endPoint x: 73, endPoint y: 77, distance: 11.0
click at [79, 77] on span "[GEOGRAPHIC_DATA]" at bounding box center [129, 74] width 103 height 13
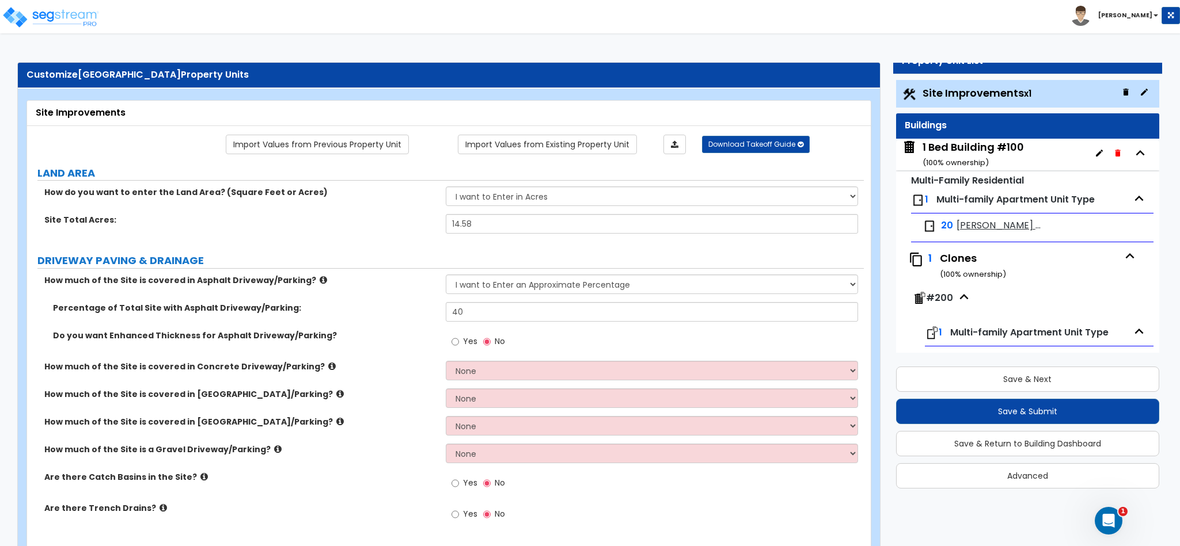
click at [73, 77] on div "Customize [GEOGRAPHIC_DATA] Apartments Property Units" at bounding box center [448, 75] width 845 height 13
click at [78, 73] on span "[GEOGRAPHIC_DATA]" at bounding box center [129, 74] width 103 height 13
drag, startPoint x: 78, startPoint y: 73, endPoint x: 121, endPoint y: 73, distance: 43.2
click at [85, 73] on span "[GEOGRAPHIC_DATA]" at bounding box center [129, 74] width 103 height 13
click at [161, 77] on span "[GEOGRAPHIC_DATA]" at bounding box center [129, 74] width 103 height 13
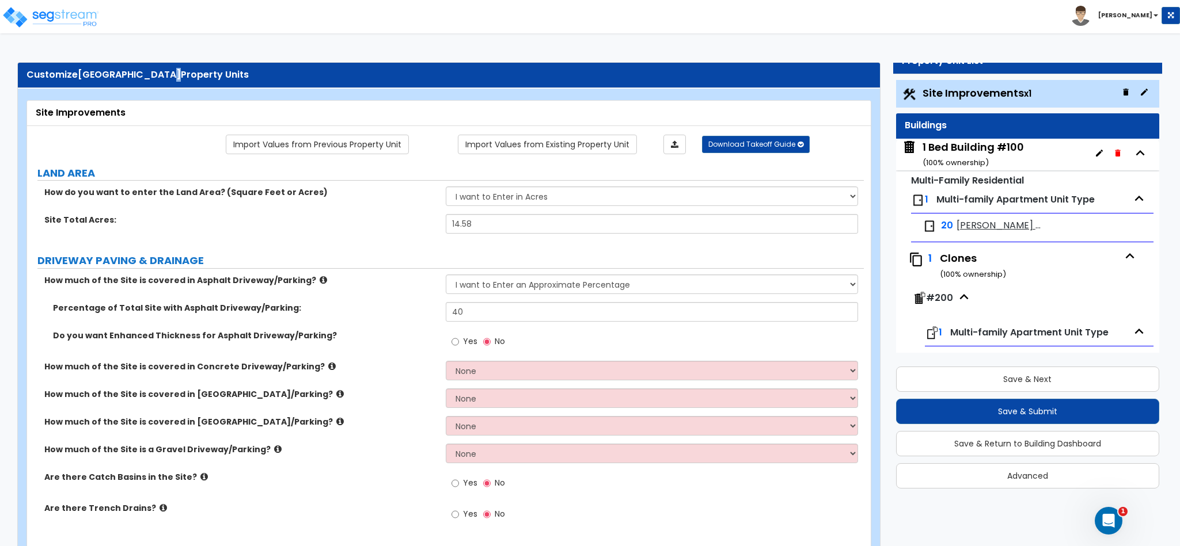
click at [218, 88] on div "Customize [GEOGRAPHIC_DATA] Apartments Property Units" at bounding box center [449, 75] width 862 height 25
drag, startPoint x: 78, startPoint y: 74, endPoint x: 206, endPoint y: 75, distance: 127.8
click at [181, 75] on span "[GEOGRAPHIC_DATA]" at bounding box center [129, 74] width 103 height 13
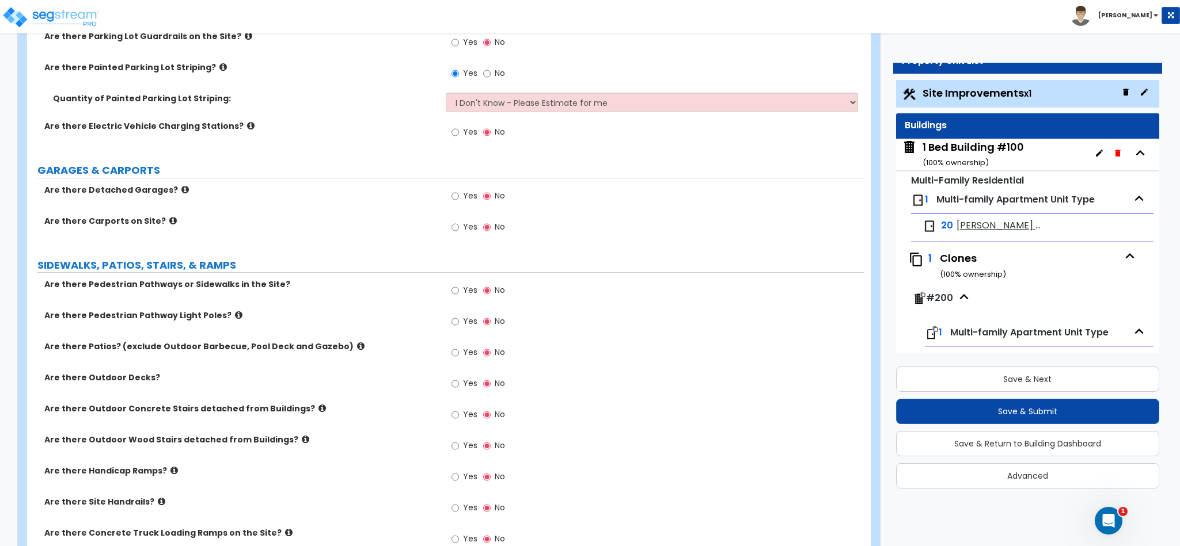
scroll to position [694, 0]
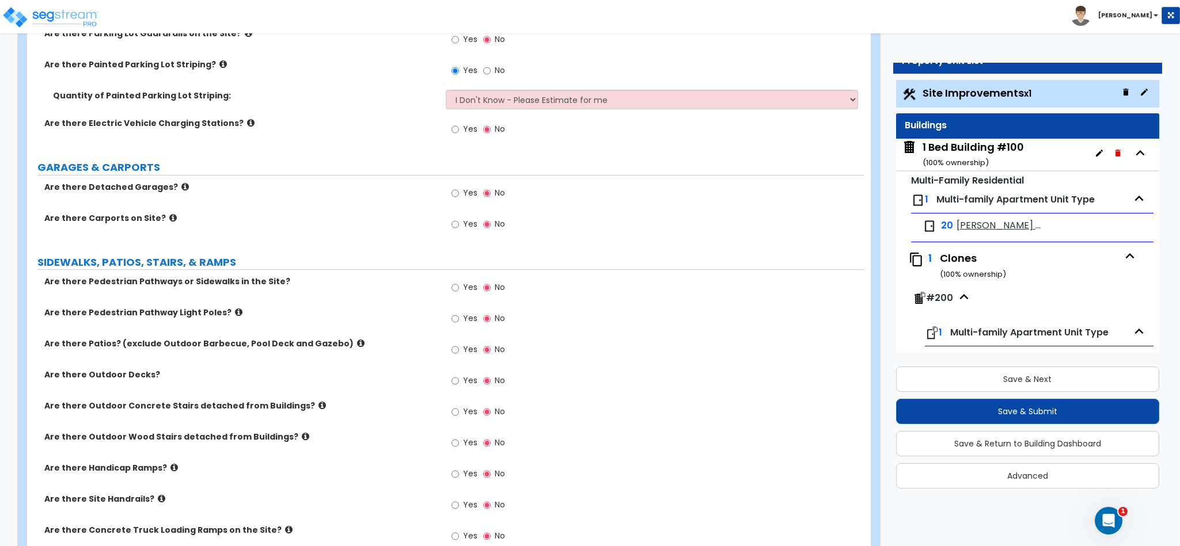
click at [461, 379] on label "Yes" at bounding box center [464, 383] width 26 height 20
click at [459, 379] on input "Yes" at bounding box center [454, 381] width 7 height 13
radio input "true"
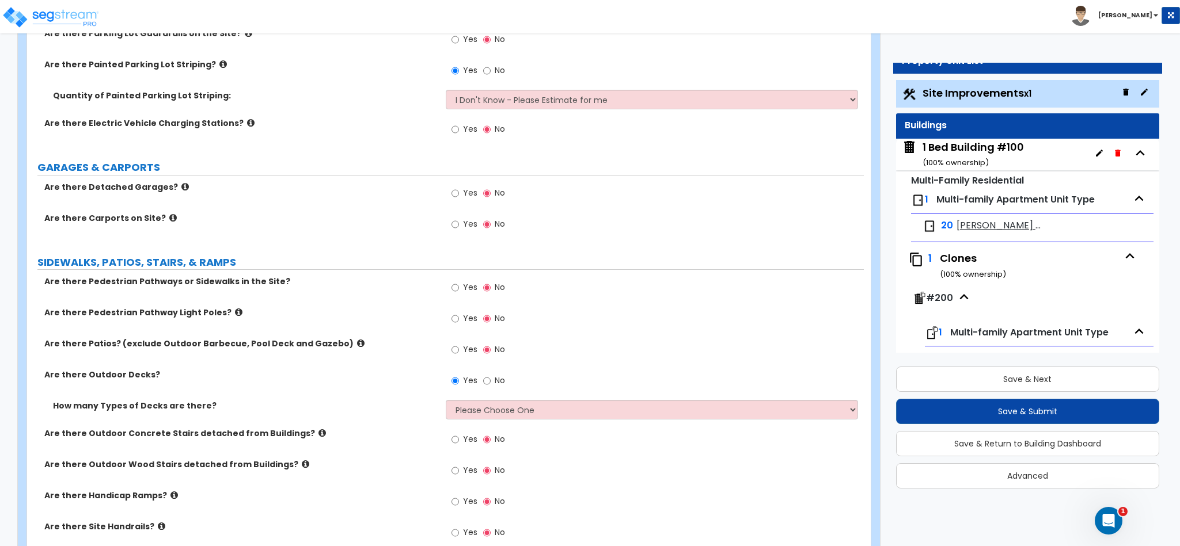
click at [480, 423] on div "How many Types of Decks are there? Please Choose One 1 2 3 4" at bounding box center [445, 414] width 837 height 28
click at [479, 415] on select "Please Choose One 1 2 3 4" at bounding box center [652, 410] width 413 height 20
select select "1"
click at [446, 402] on select "Please Choose One 1 2 3 4" at bounding box center [652, 410] width 413 height 20
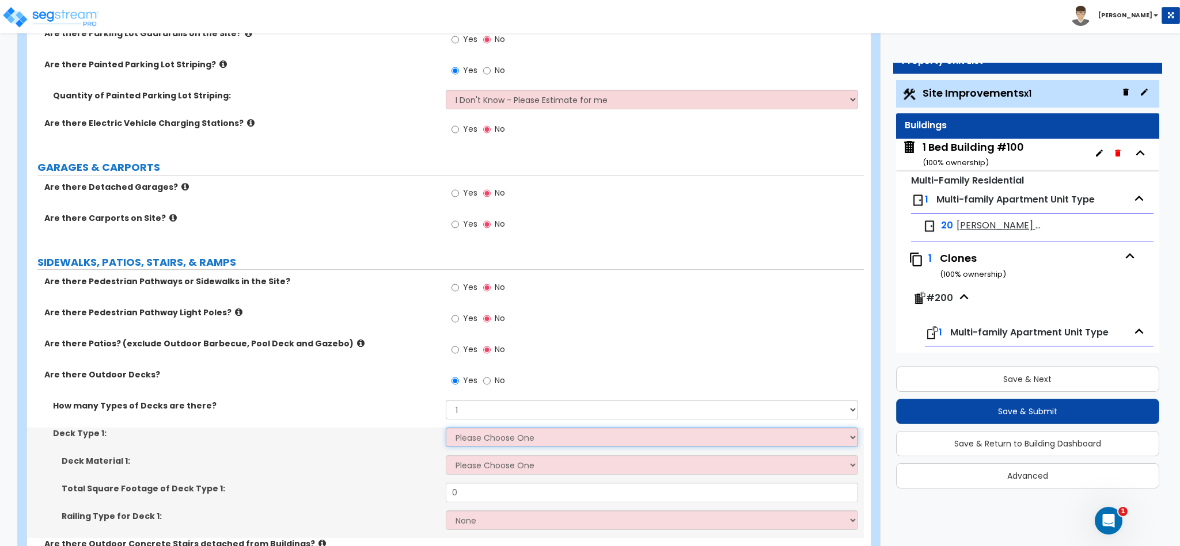
click at [468, 441] on select "Please Choose One Attached to Structure Detached from Structure" at bounding box center [652, 438] width 413 height 20
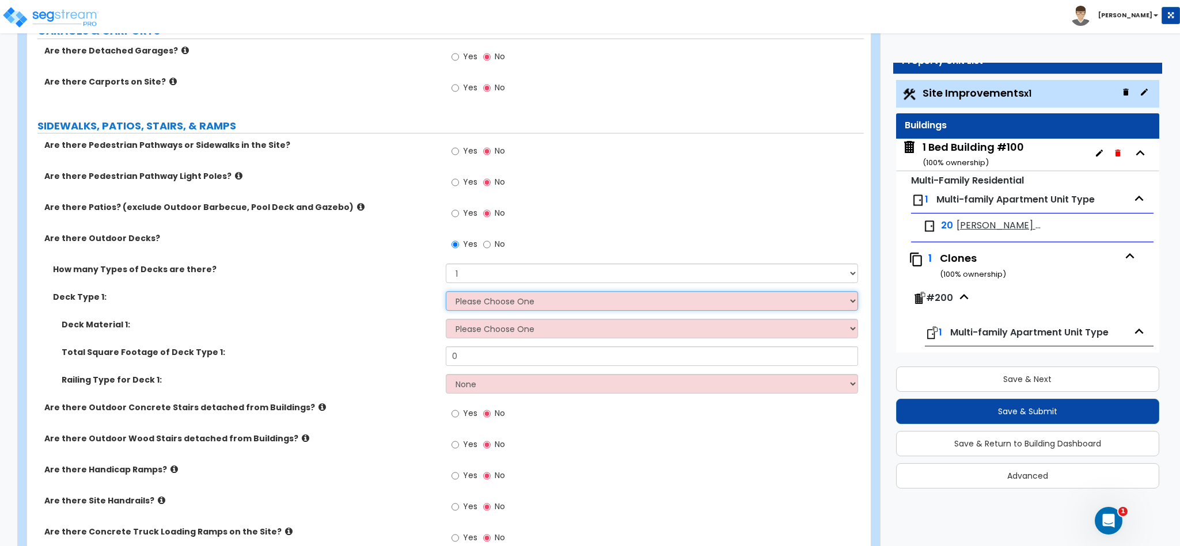
scroll to position [831, 0]
click at [495, 248] on span "No" at bounding box center [500, 244] width 10 height 12
click at [491, 248] on input "No" at bounding box center [486, 244] width 7 height 13
radio input "false"
radio input "true"
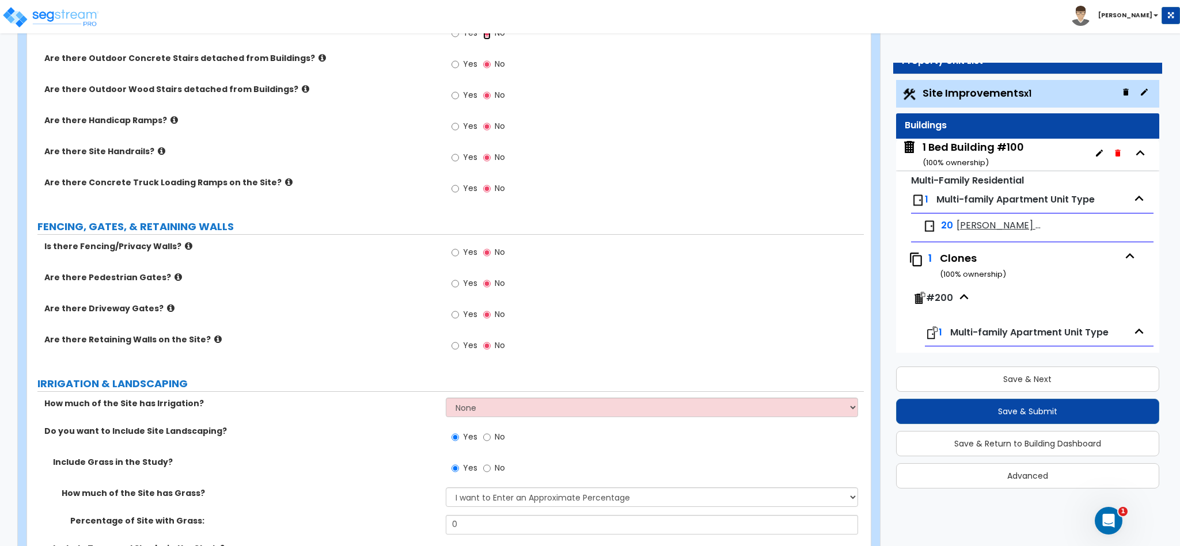
scroll to position [1046, 0]
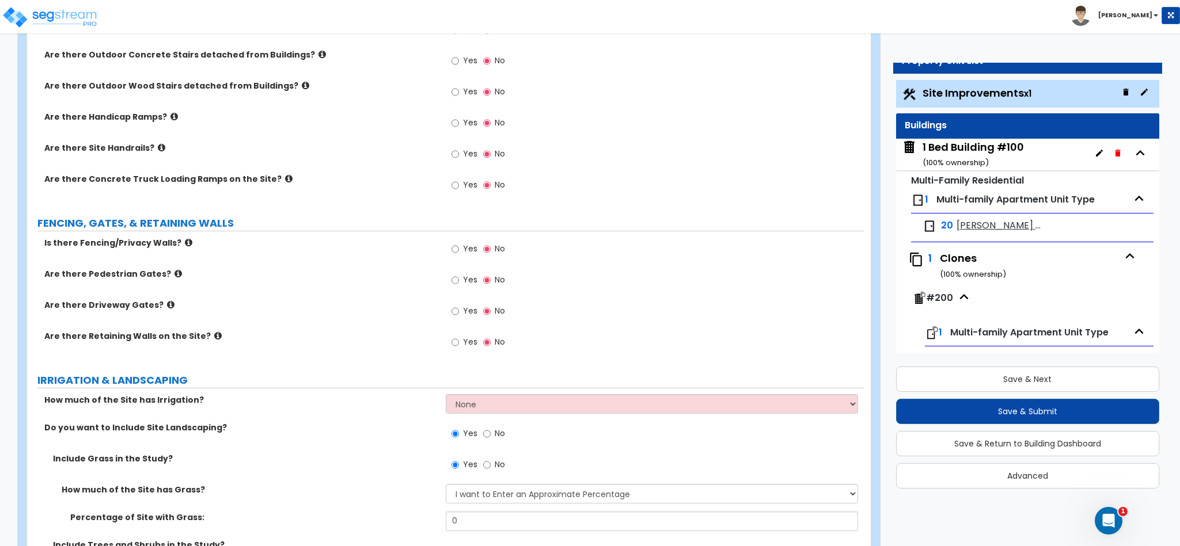
click at [185, 244] on label "Is there Fencing/Privacy Walls?" at bounding box center [240, 243] width 393 height 12
click at [185, 244] on icon at bounding box center [188, 242] width 7 height 9
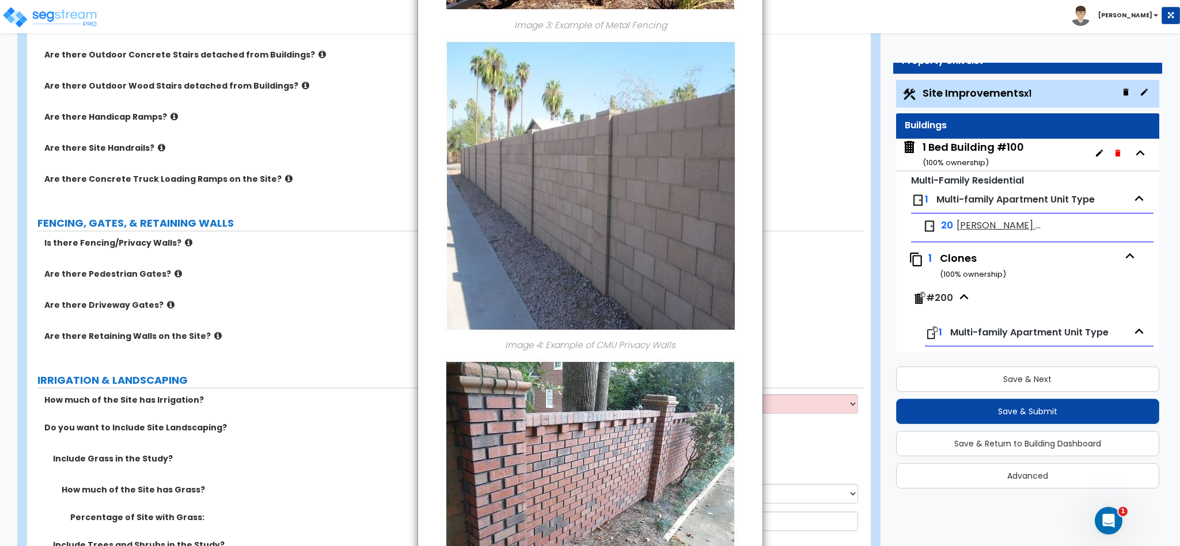
scroll to position [1033, 0]
click at [368, 248] on div "× Information of Is there Fencing/Privacy Walls? Image 1: Example of Chain Link…" at bounding box center [590, 273] width 1180 height 546
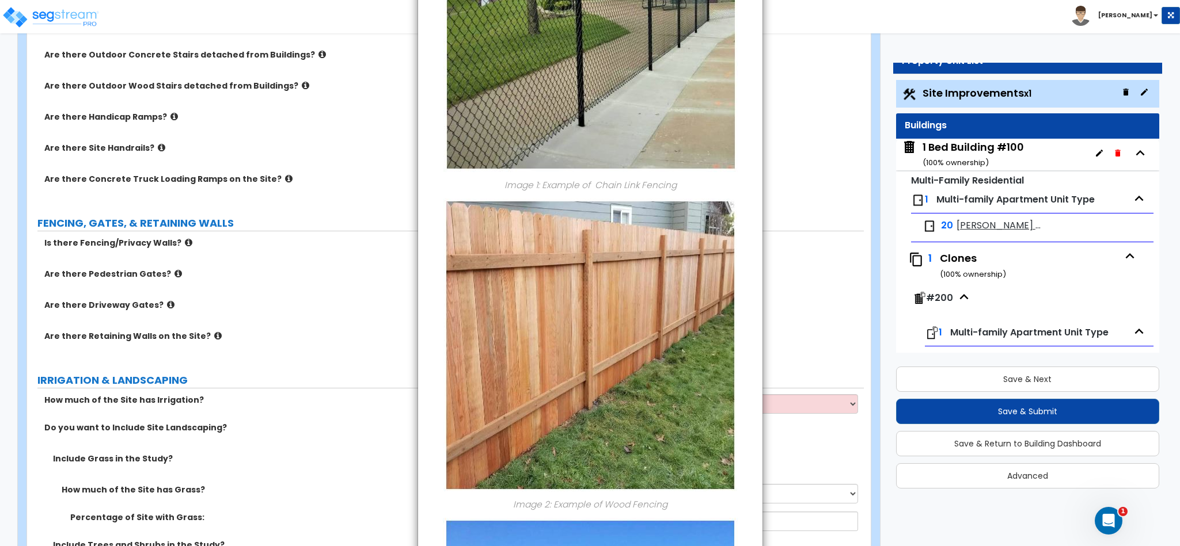
scroll to position [0, 0]
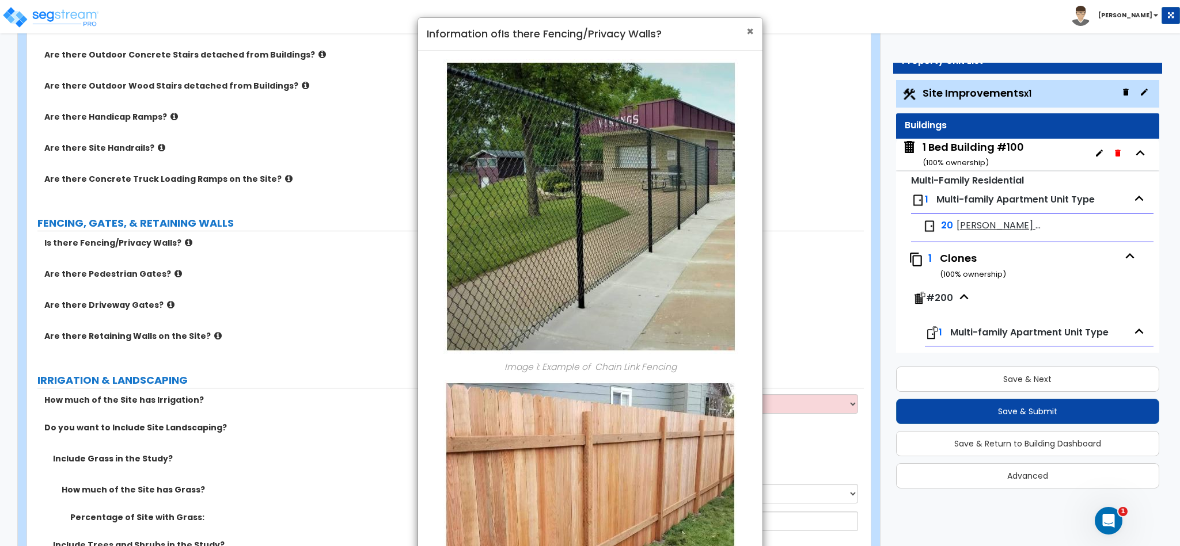
click at [750, 35] on span "×" at bounding box center [749, 31] width 7 height 17
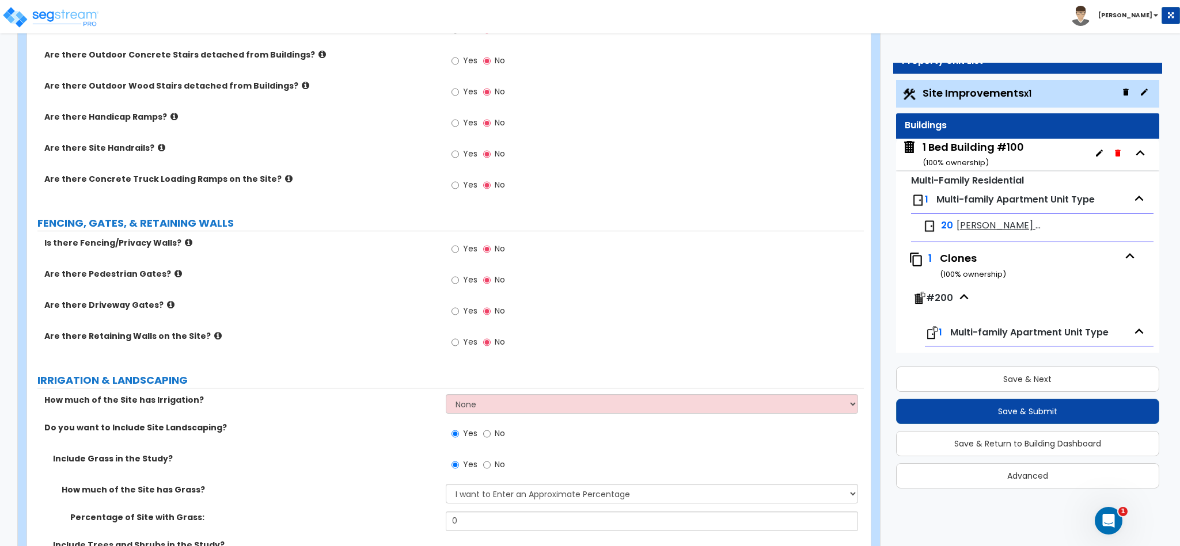
click at [214, 336] on icon at bounding box center [217, 336] width 7 height 9
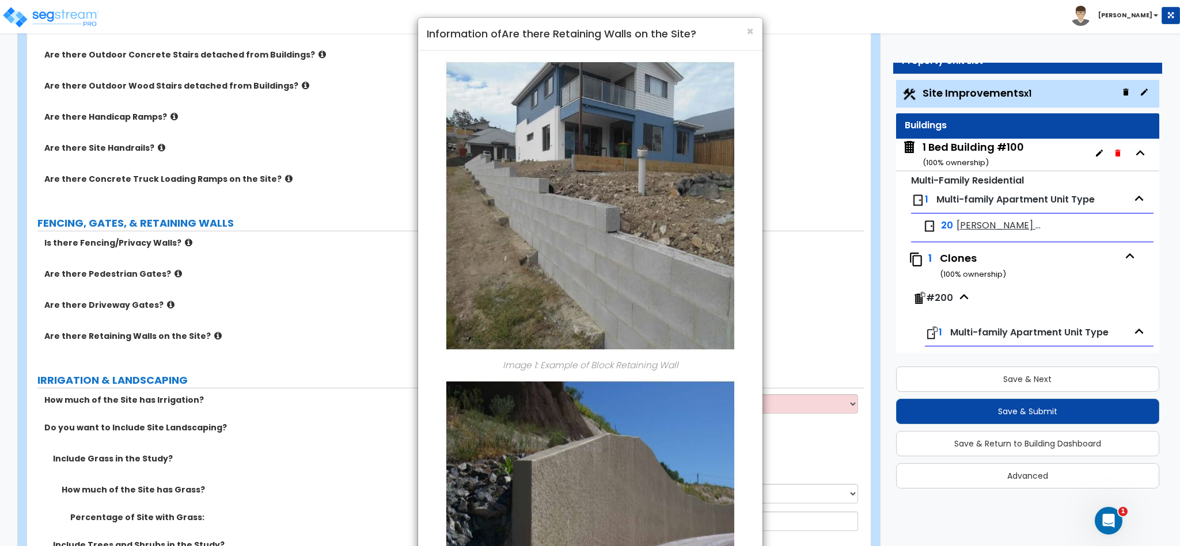
click at [206, 336] on div "× Information of Are there Retaining Walls on the Site? Image 1: Example of Blo…" at bounding box center [590, 273] width 1180 height 546
click at [159, 309] on div "× Information of Are there Retaining Walls on the Site? Image 1: Example of Blo…" at bounding box center [590, 273] width 1180 height 546
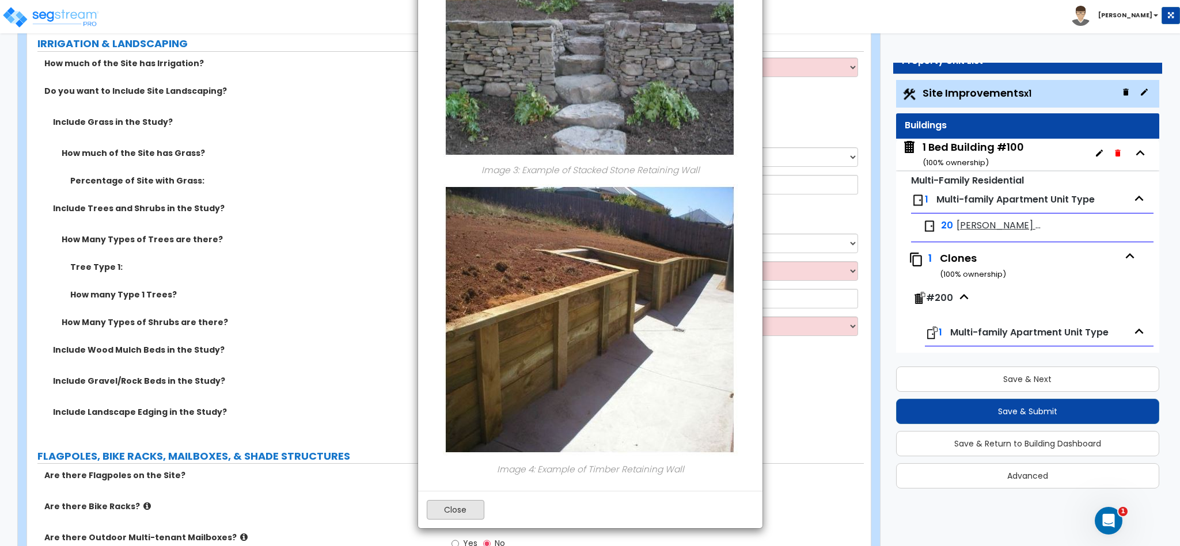
scroll to position [1384, 0]
click at [446, 513] on button "Close" at bounding box center [456, 510] width 58 height 20
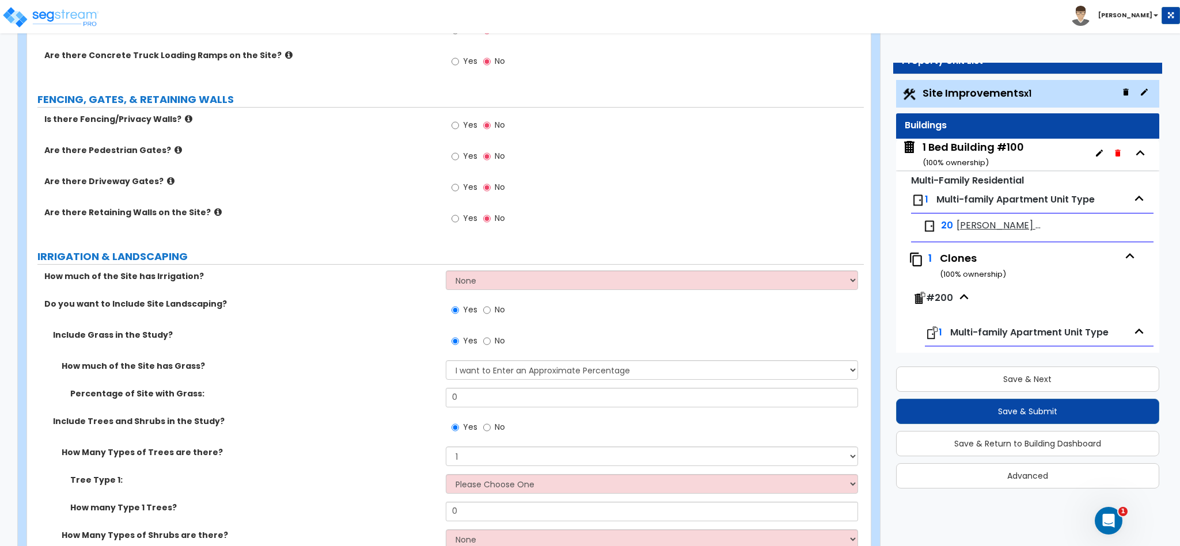
scroll to position [1168, 0]
click at [167, 183] on icon at bounding box center [170, 182] width 7 height 9
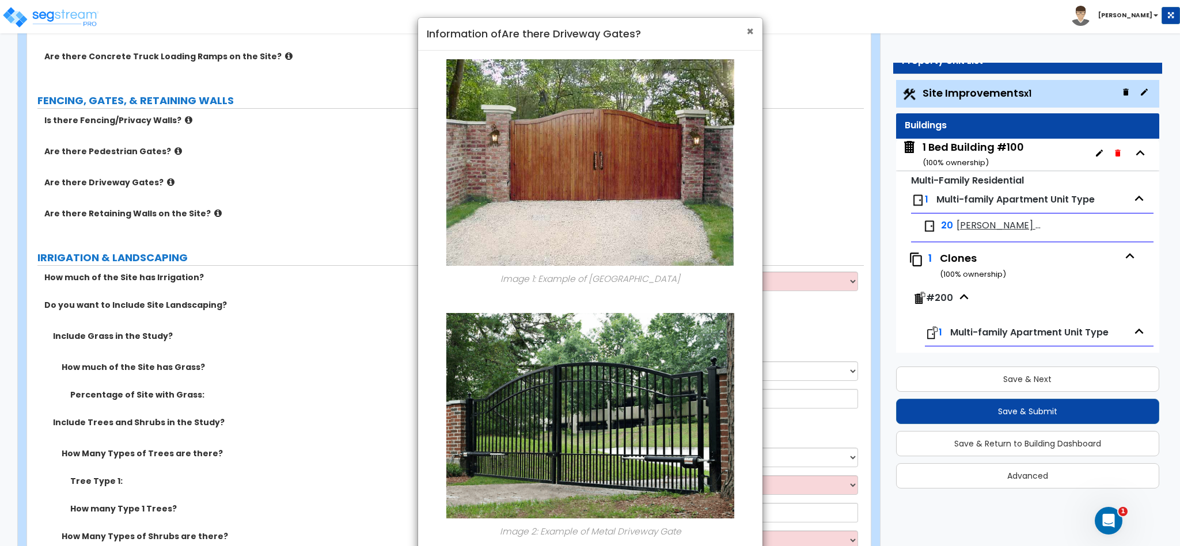
click at [746, 35] on span "×" at bounding box center [749, 31] width 7 height 17
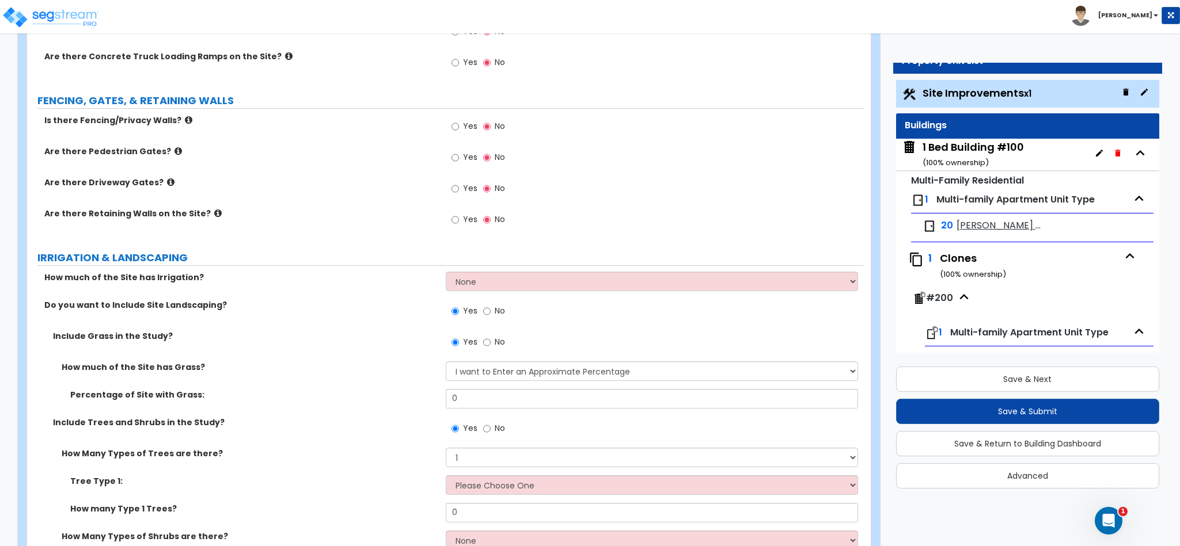
click at [463, 191] on span "Yes" at bounding box center [470, 189] width 14 height 12
click at [459, 191] on input "Yes" at bounding box center [454, 189] width 7 height 13
radio input "true"
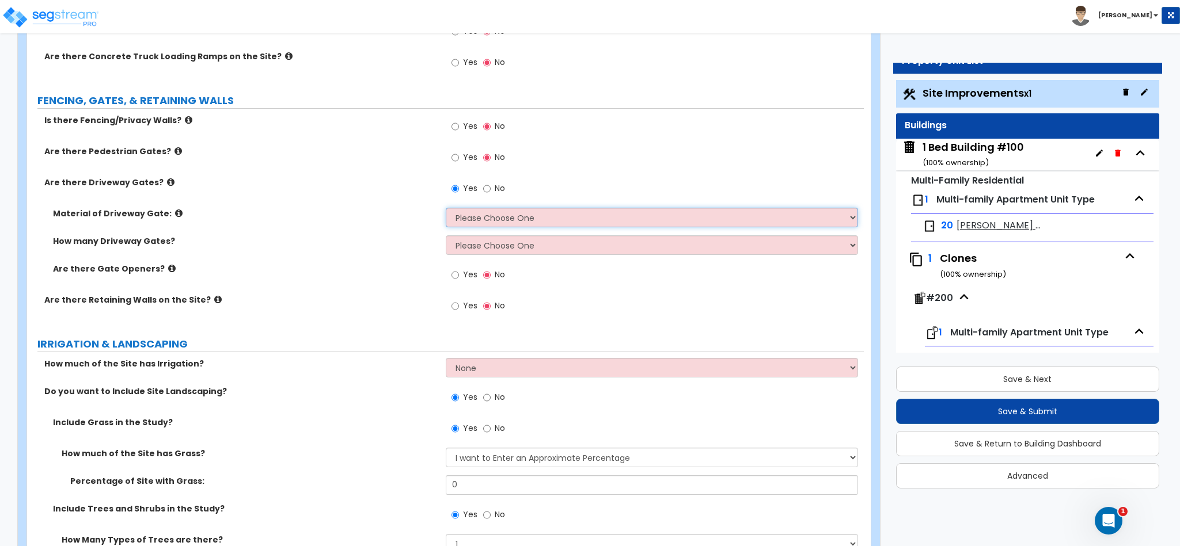
click at [469, 218] on select "Please Choose One Wood Steel" at bounding box center [652, 218] width 413 height 20
select select "2"
click at [446, 210] on select "Please Choose One Wood Steel" at bounding box center [652, 218] width 413 height 20
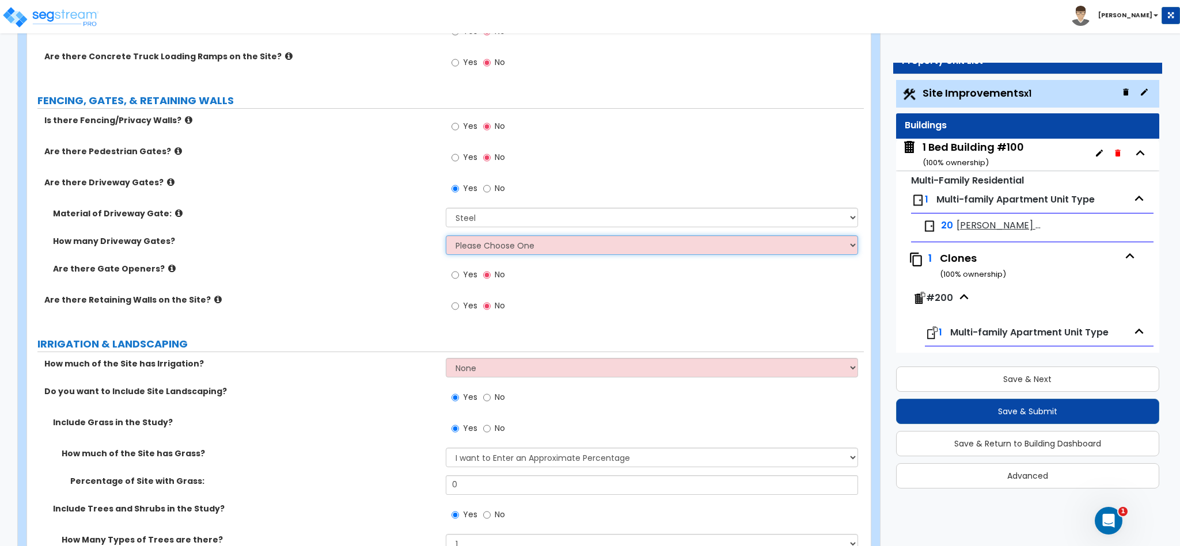
click at [482, 244] on select "Please Choose One 1 2 3" at bounding box center [652, 245] width 413 height 20
select select "2"
click at [446, 238] on select "Please Choose One 1 2 3" at bounding box center [652, 245] width 413 height 20
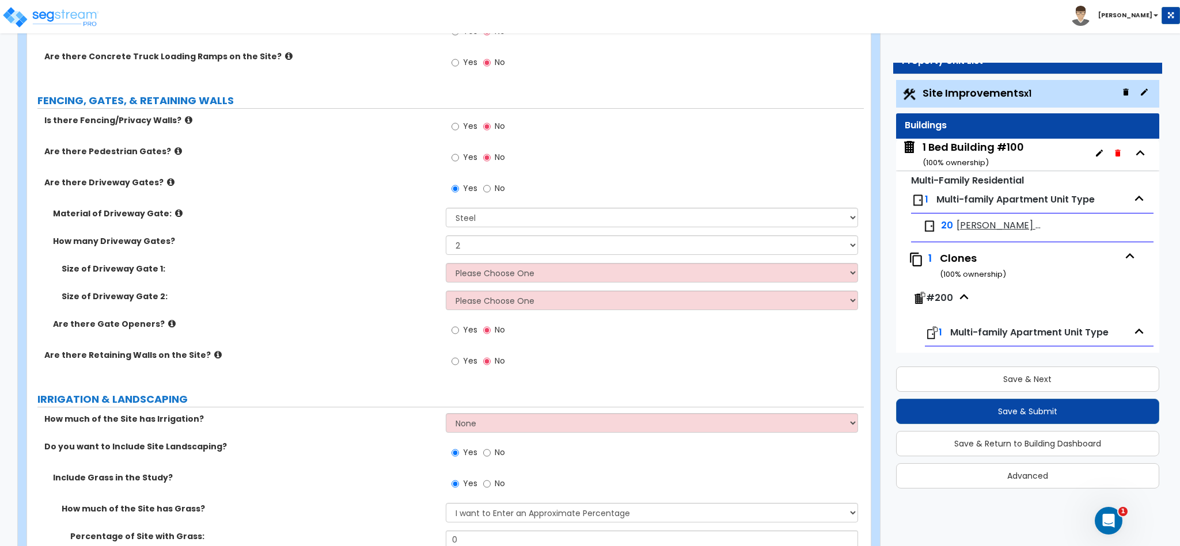
click at [168, 324] on icon at bounding box center [171, 324] width 7 height 9
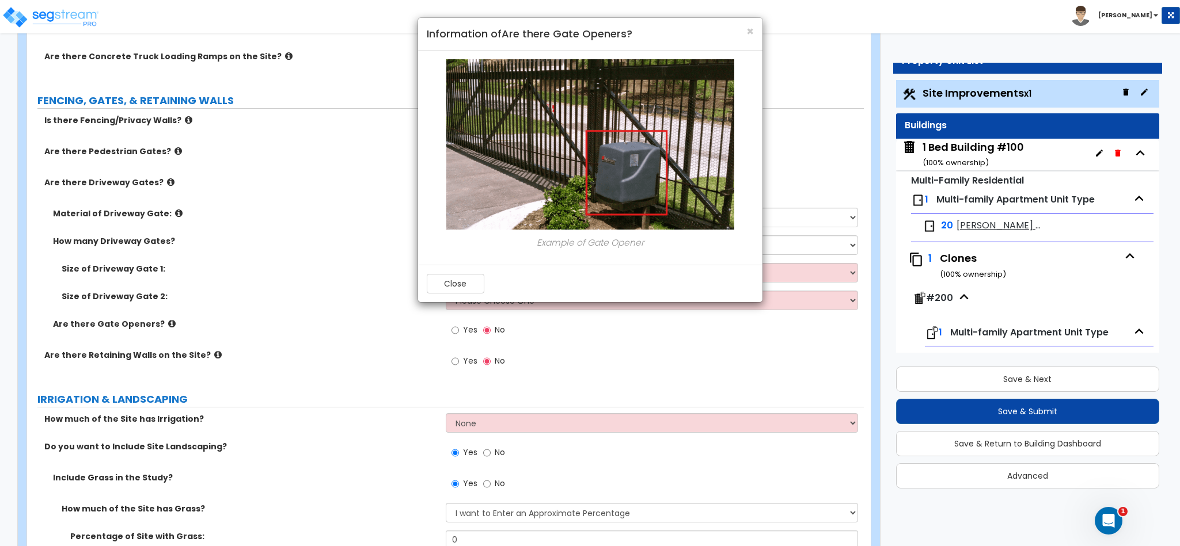
click at [453, 298] on div "Close" at bounding box center [590, 283] width 344 height 37
click at [454, 294] on button "Close" at bounding box center [456, 284] width 58 height 20
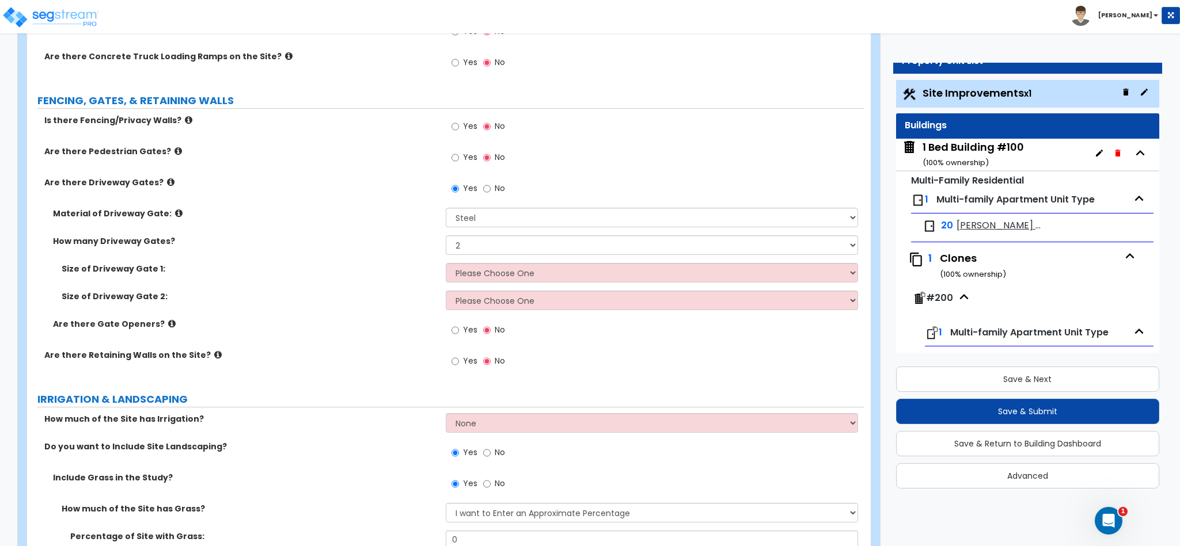
click at [455, 344] on div "Yes No" at bounding box center [478, 331] width 65 height 26
click at [455, 337] on input "Yes" at bounding box center [454, 330] width 7 height 13
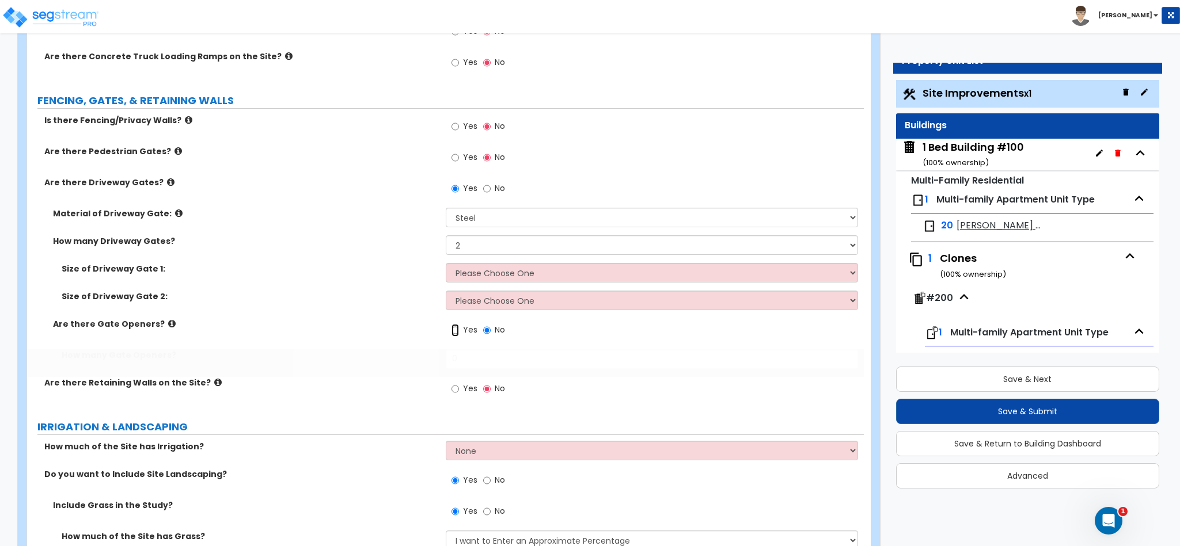
radio input "true"
click at [475, 360] on input "0" at bounding box center [652, 359] width 413 height 20
type input "2"
click at [210, 381] on label "Are there Retaining Walls on the Site?" at bounding box center [240, 383] width 393 height 12
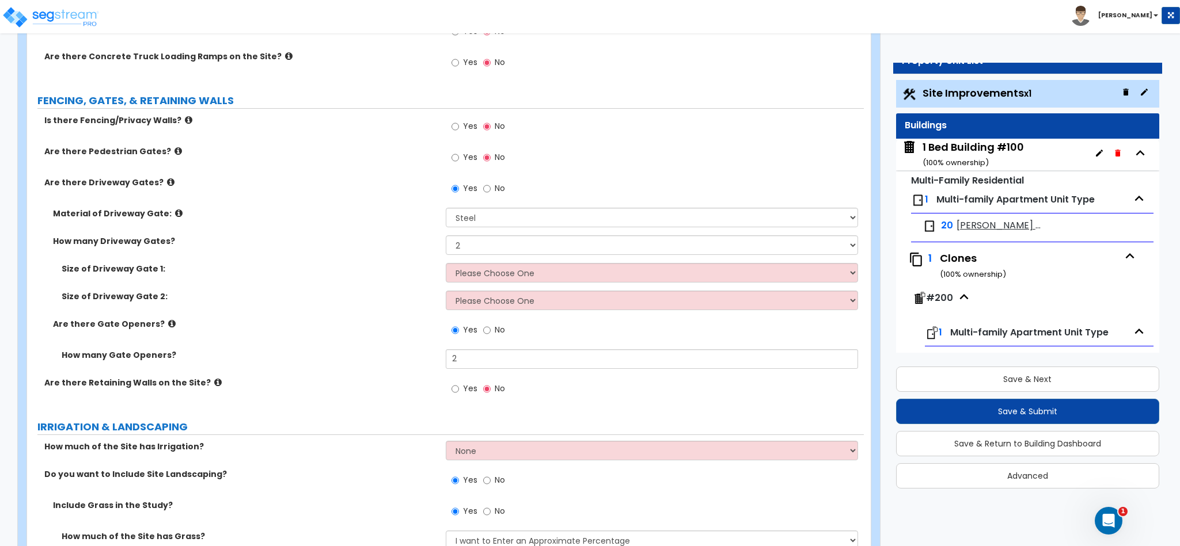
click at [214, 385] on icon at bounding box center [217, 382] width 7 height 9
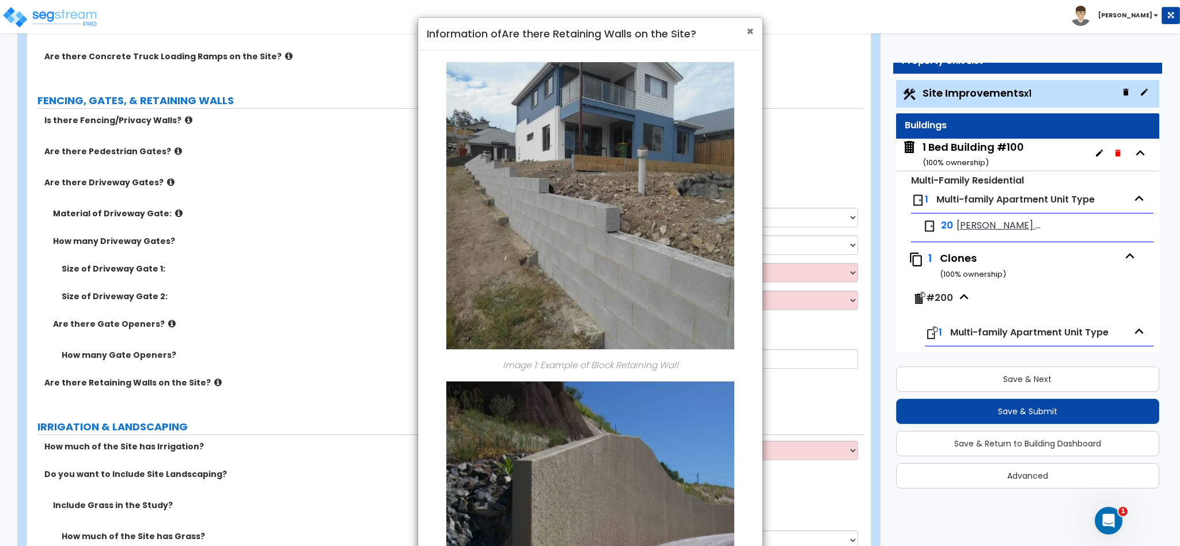
click at [750, 29] on span "×" at bounding box center [749, 31] width 7 height 17
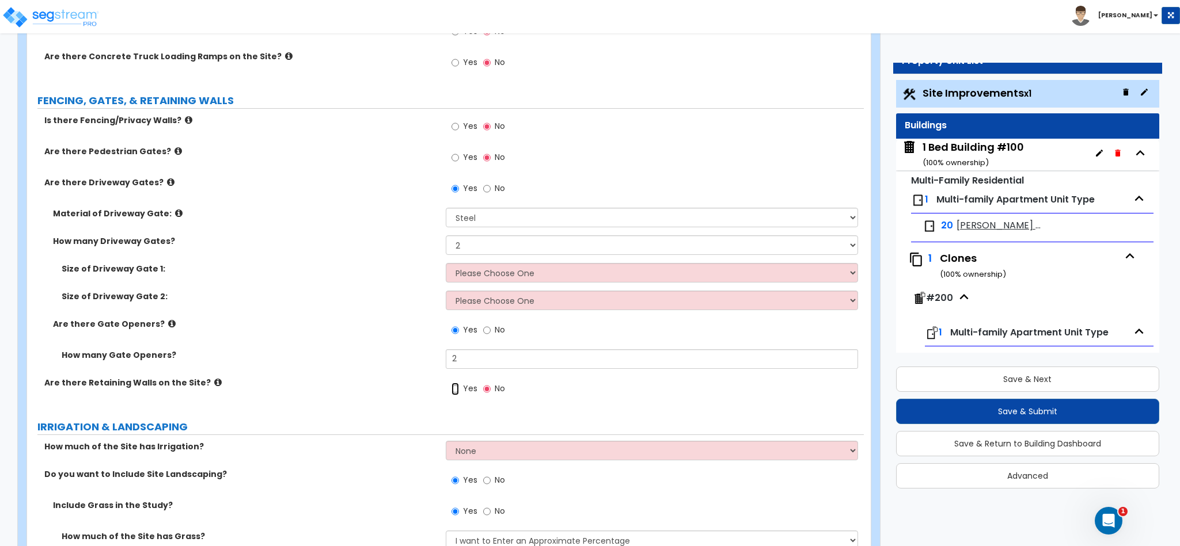
click at [453, 393] on input "Yes" at bounding box center [454, 389] width 7 height 13
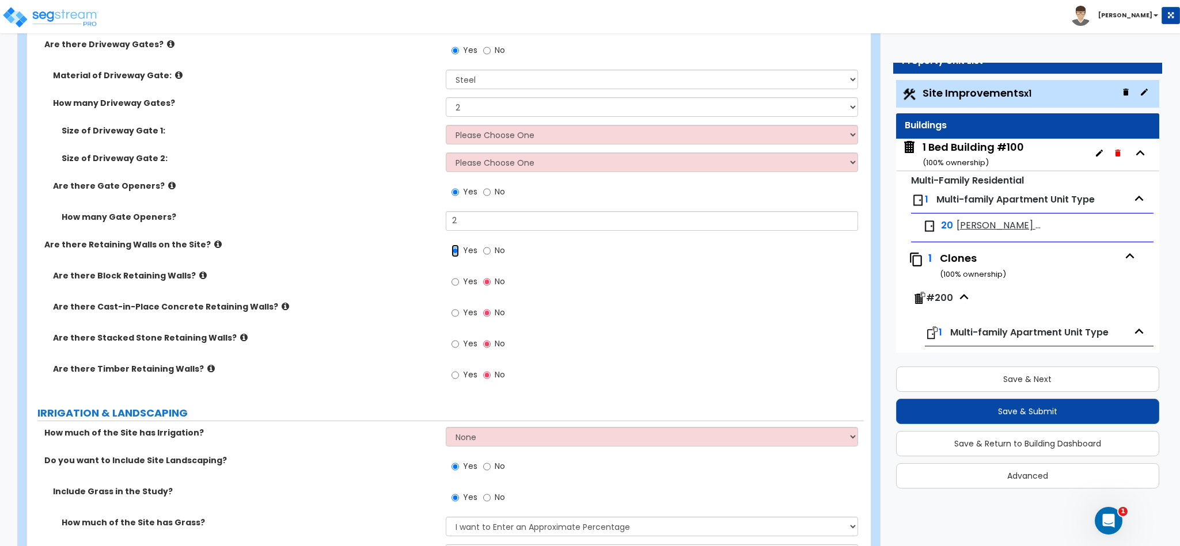
scroll to position [1280, 0]
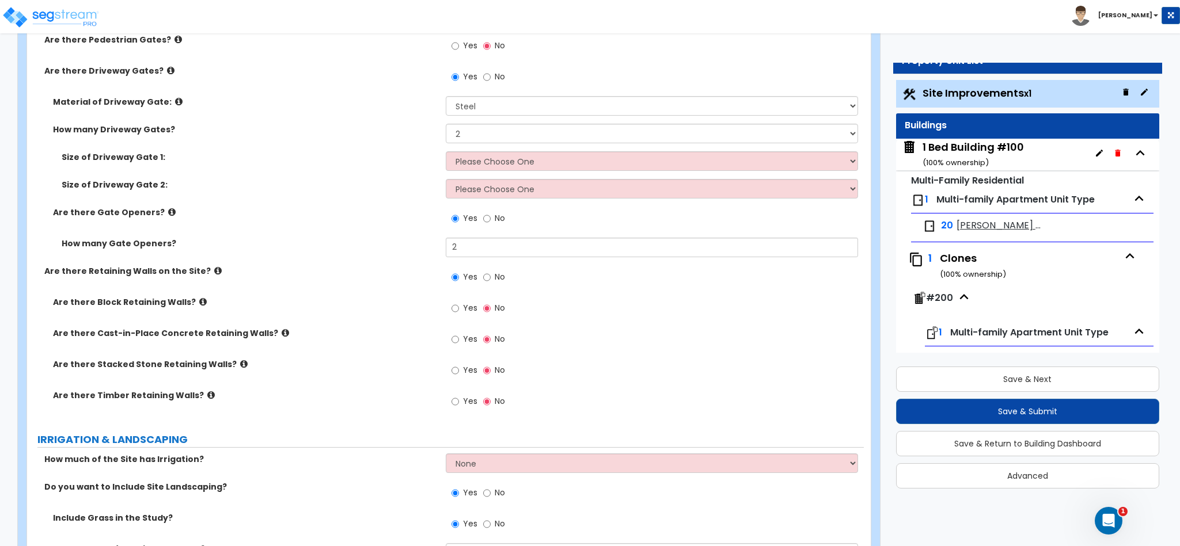
click at [199, 304] on icon at bounding box center [202, 302] width 7 height 9
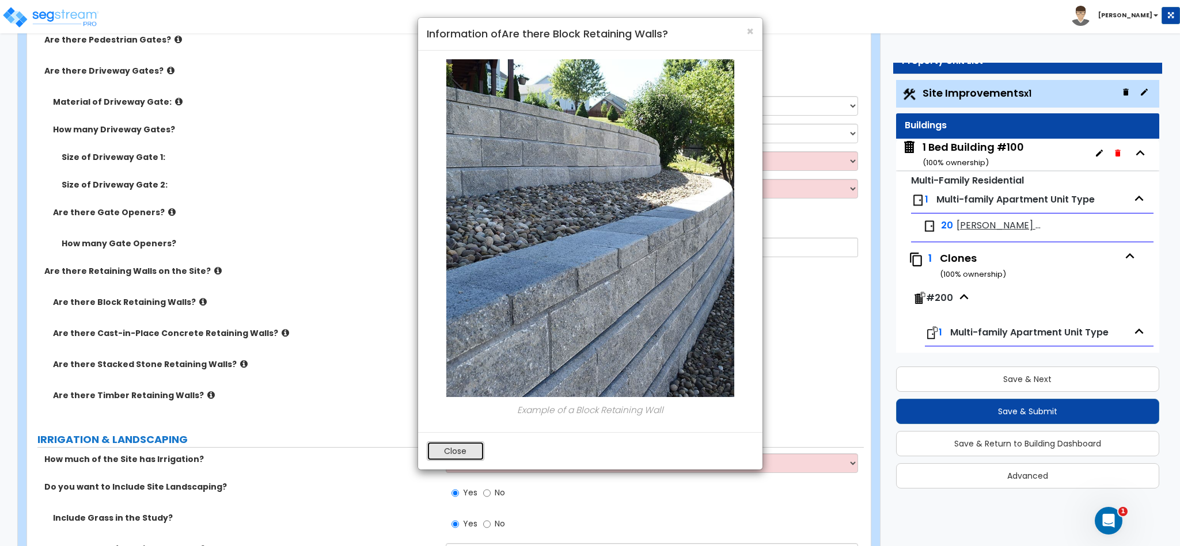
click at [457, 451] on button "Close" at bounding box center [456, 452] width 58 height 20
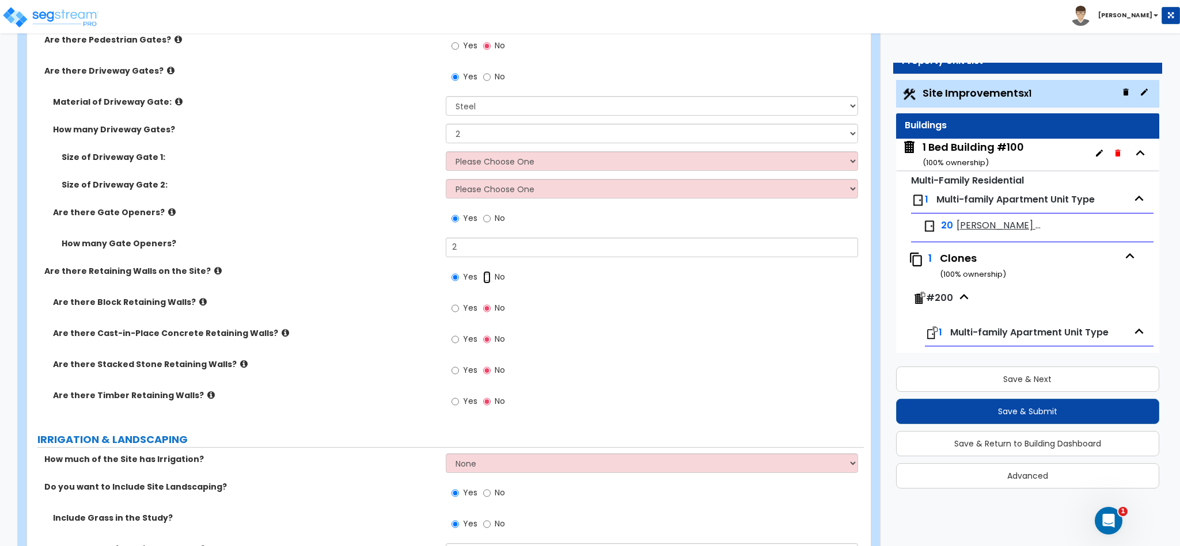
click at [486, 278] on input "No" at bounding box center [486, 277] width 7 height 13
radio input "false"
radio input "true"
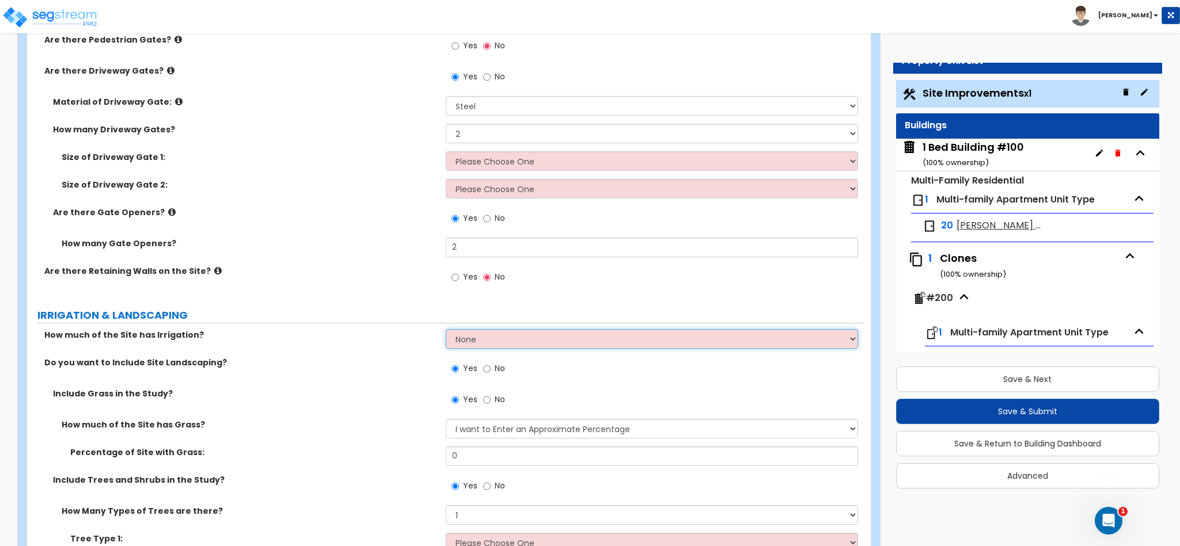
click at [505, 335] on select "None I want to Enter an Approximate Percentage I want to Enter the Square Foota…" at bounding box center [652, 339] width 413 height 20
select select "1"
click at [446, 332] on select "None I want to Enter an Approximate Percentage I want to Enter the Square Foota…" at bounding box center [652, 339] width 413 height 20
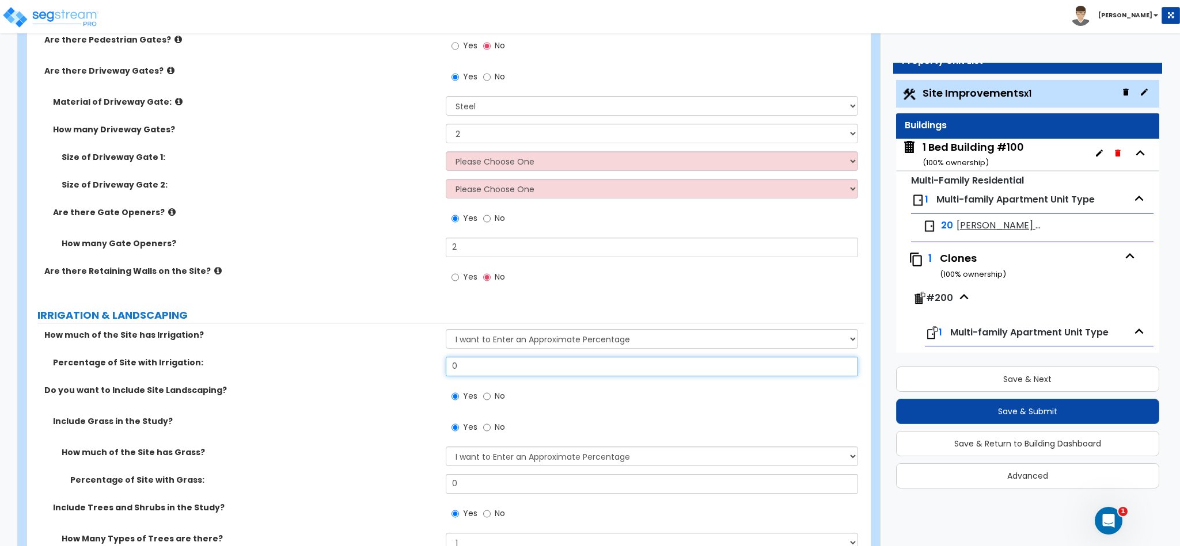
click at [510, 371] on input "0" at bounding box center [652, 367] width 413 height 20
type input "5"
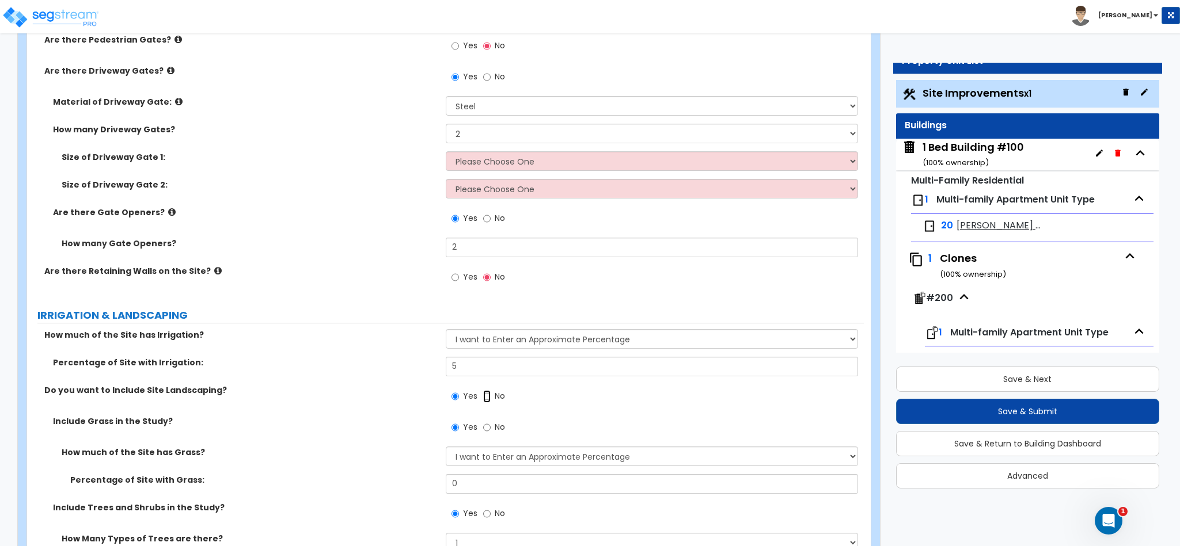
click at [487, 400] on input "No" at bounding box center [486, 396] width 7 height 13
radio input "false"
radio input "true"
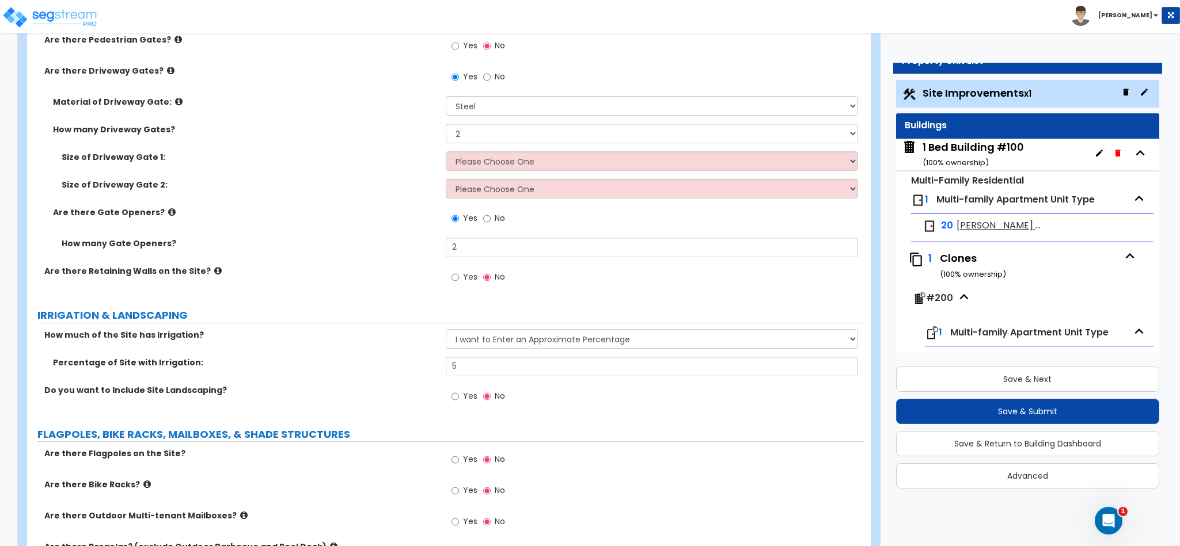
click at [465, 399] on span "Yes" at bounding box center [470, 396] width 14 height 12
click at [459, 399] on input "Yes" at bounding box center [454, 396] width 7 height 13
radio input "true"
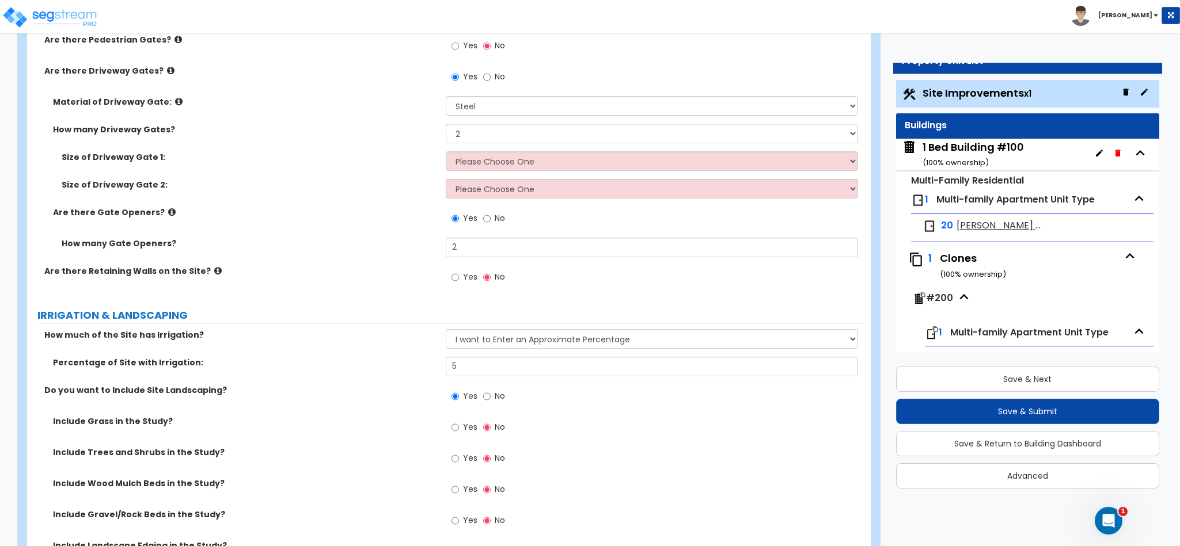
click at [470, 422] on label "Yes" at bounding box center [464, 429] width 26 height 20
click at [459, 422] on input "Yes" at bounding box center [454, 427] width 7 height 13
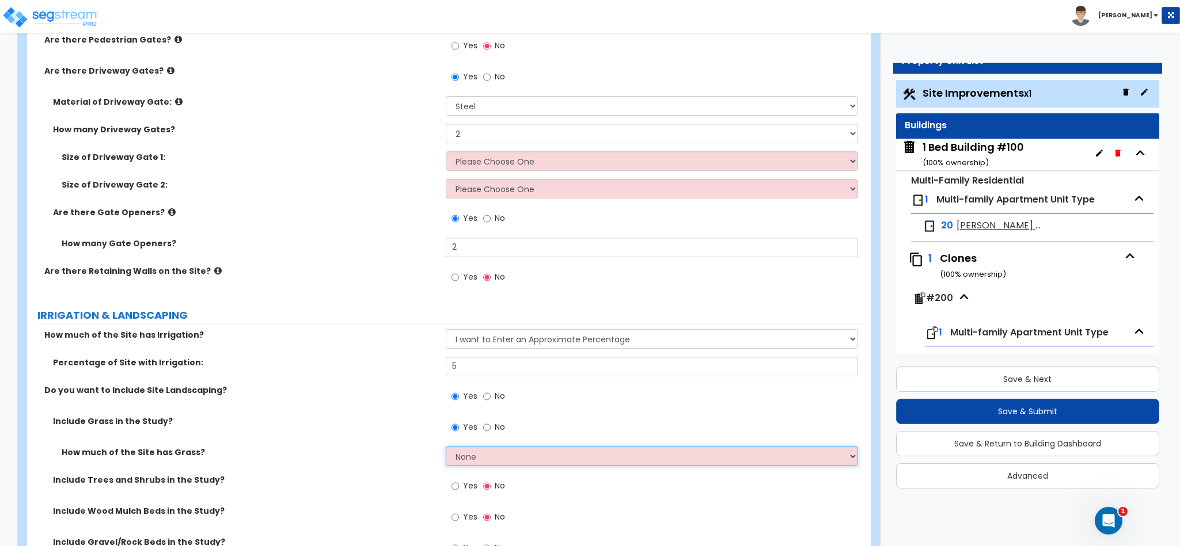
click at [501, 453] on select "None I want to Enter an Approximate Percentage I want to Enter the Square Foota…" at bounding box center [652, 457] width 413 height 20
click at [480, 418] on div "Yes No" at bounding box center [478, 429] width 65 height 26
click at [484, 427] on input "No" at bounding box center [486, 427] width 7 height 13
radio input "false"
radio input "true"
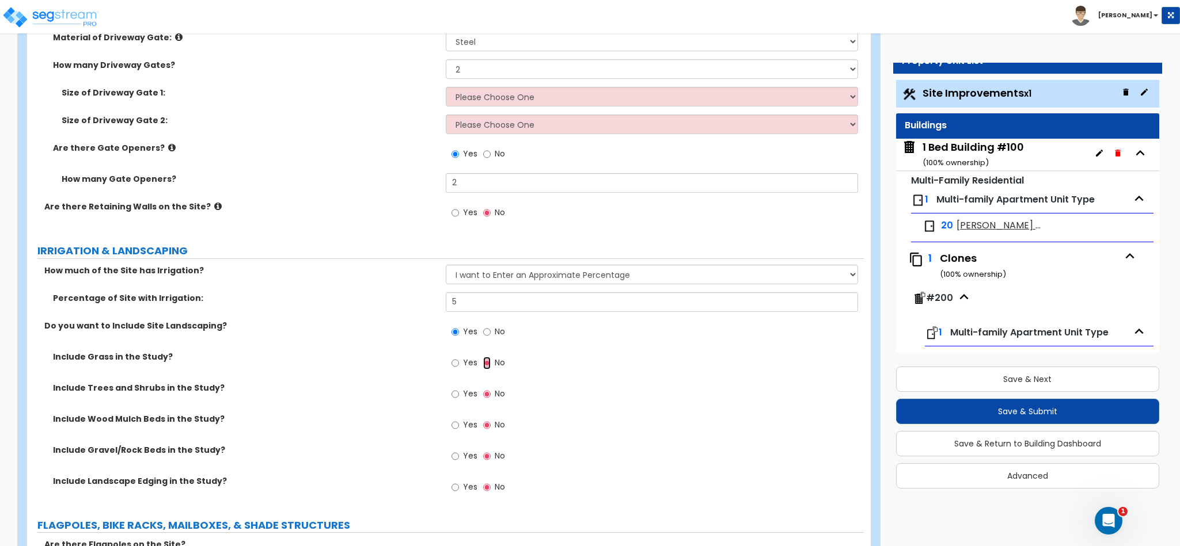
scroll to position [1346, 0]
click at [487, 330] on input "No" at bounding box center [486, 331] width 7 height 13
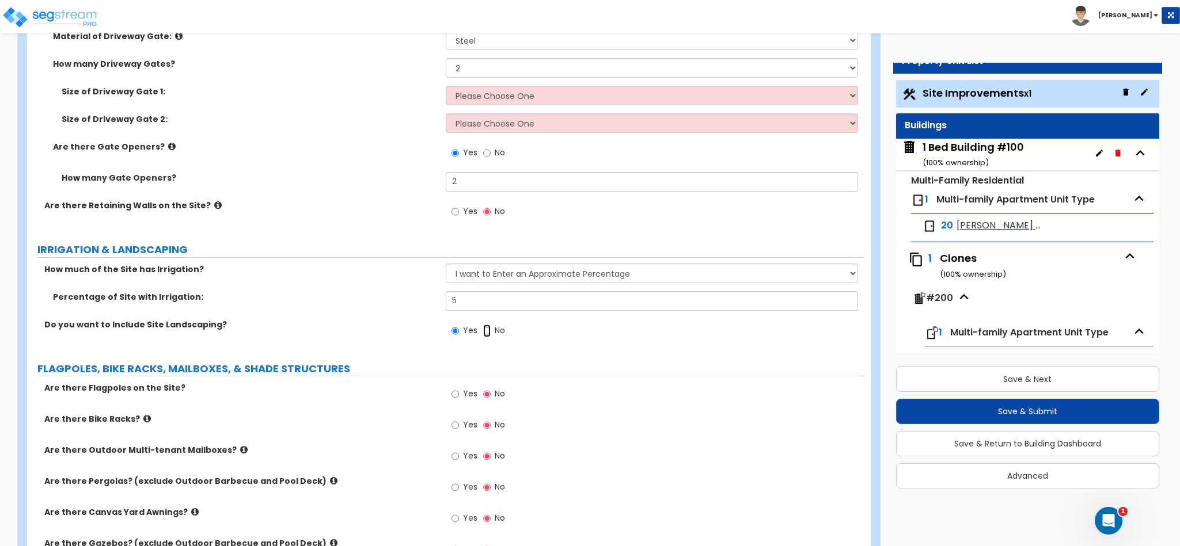
radio input "false"
radio input "true"
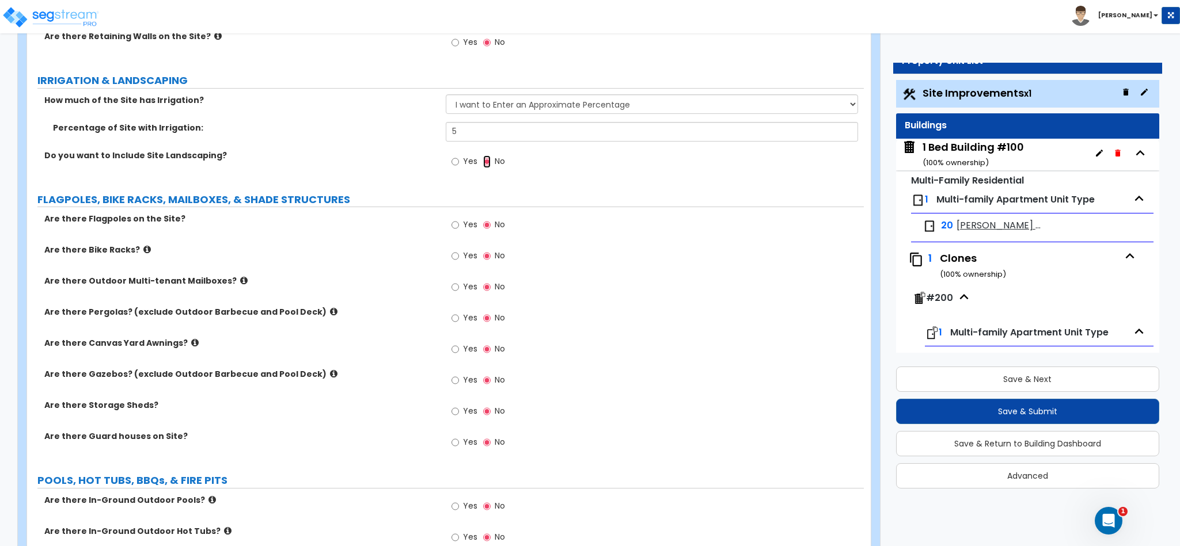
scroll to position [1517, 0]
click at [456, 290] on input "Yes" at bounding box center [454, 285] width 7 height 13
radio input "true"
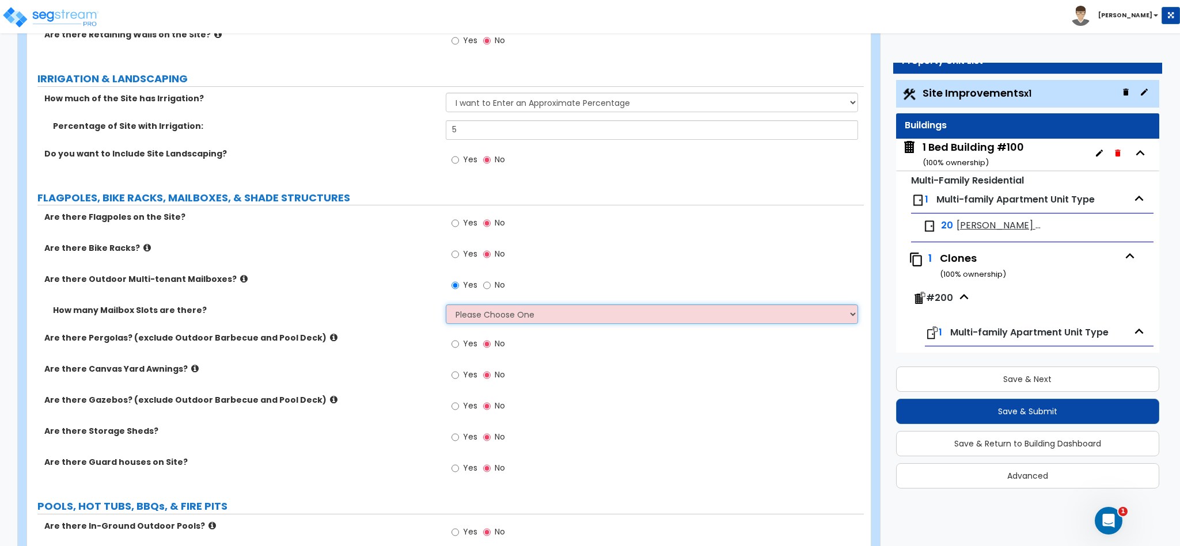
click at [484, 310] on select "Please Choose One I Don't Know, Please Estimate for Me I will Enter the Number …" at bounding box center [652, 315] width 413 height 20
select select "1"
click at [446, 307] on select "Please Choose One I Don't Know, Please Estimate for Me I will Enter the Number …" at bounding box center [652, 315] width 413 height 20
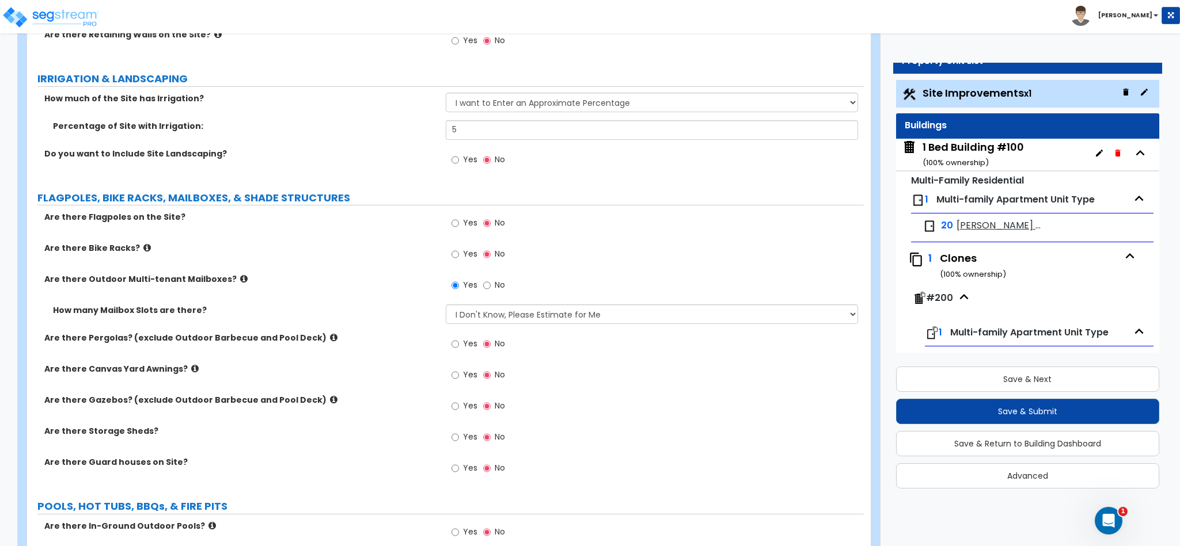
click at [191, 368] on icon at bounding box center [194, 368] width 7 height 9
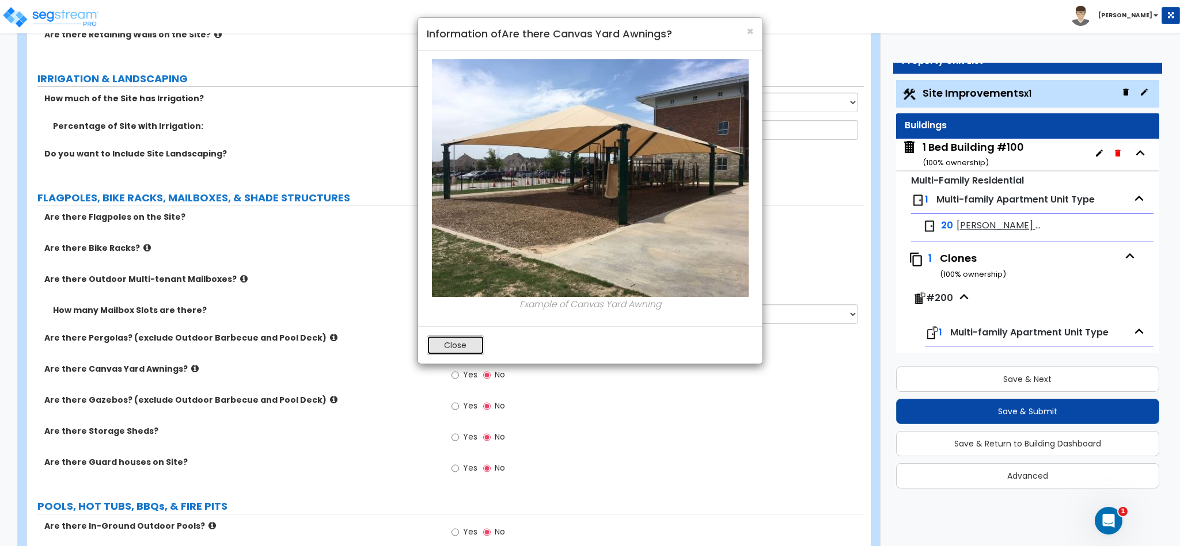
click at [463, 344] on button "Close" at bounding box center [456, 346] width 58 height 20
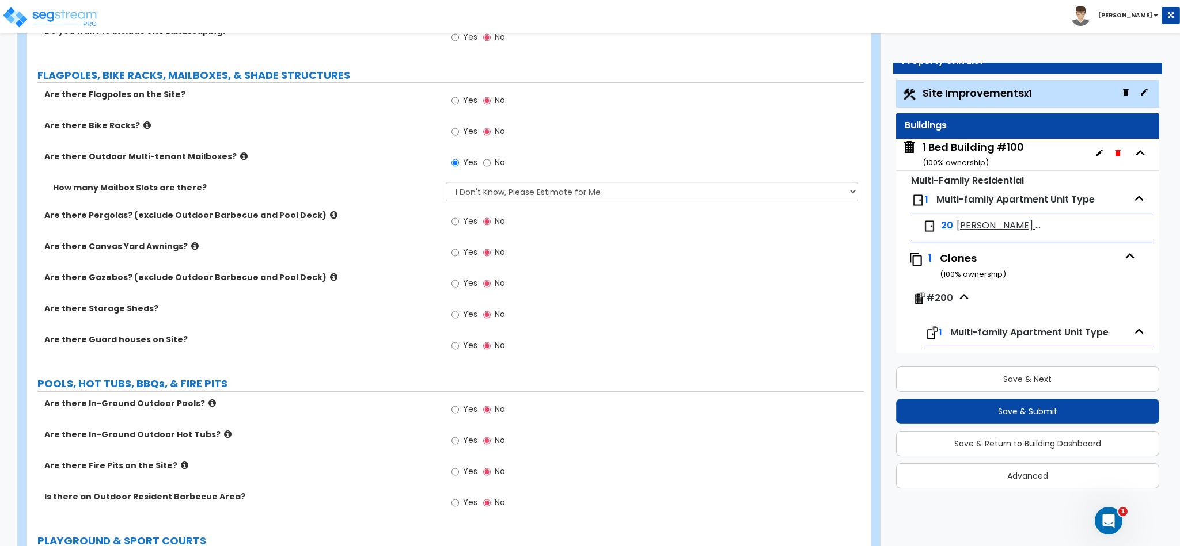
scroll to position [1640, 0]
click at [455, 318] on input "Yes" at bounding box center [454, 314] width 7 height 13
radio input "true"
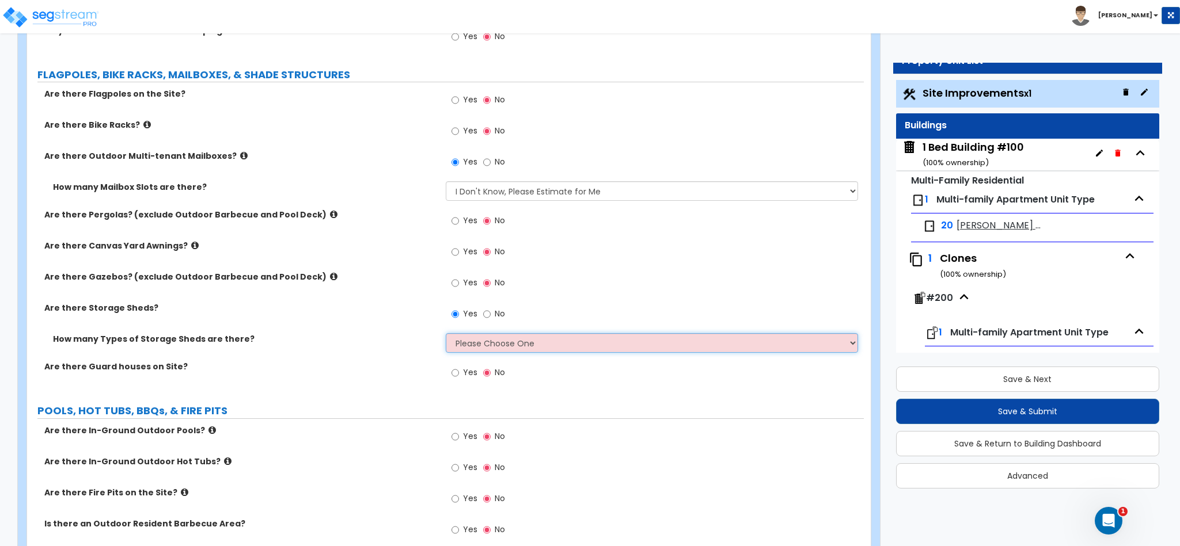
click at [473, 351] on select "Please Choose One 1 2" at bounding box center [652, 343] width 413 height 20
select select "1"
click at [446, 336] on select "Please Choose One 1 2" at bounding box center [652, 343] width 413 height 20
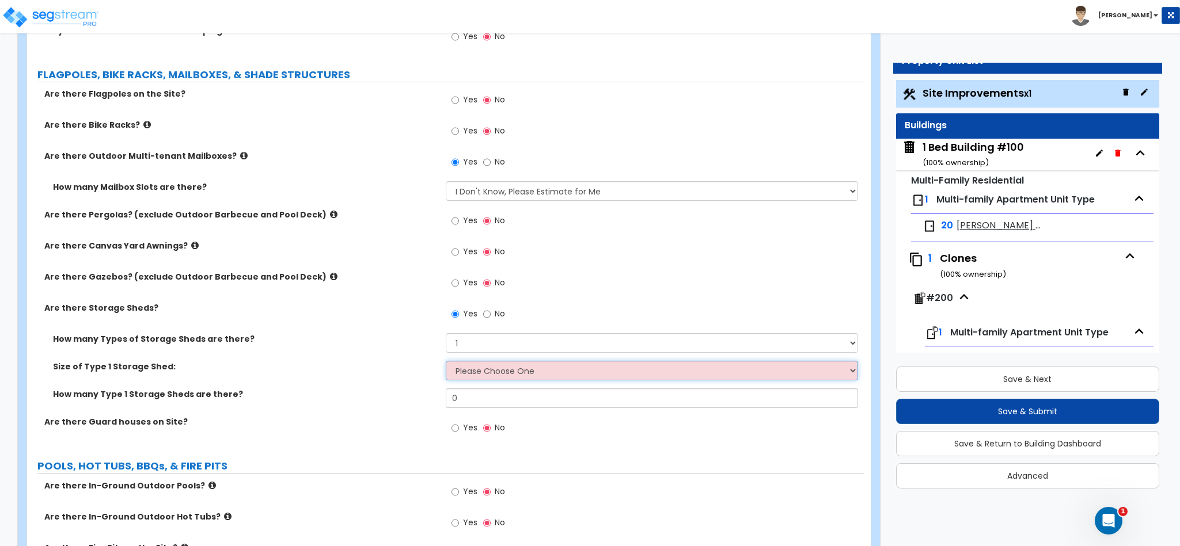
click at [472, 378] on select "Please Choose One 16' x 32' 30' x 64'" at bounding box center [652, 371] width 413 height 20
select select "2"
click at [446, 363] on select "Please Choose One 16' x 32' 30' x 64'" at bounding box center [652, 371] width 413 height 20
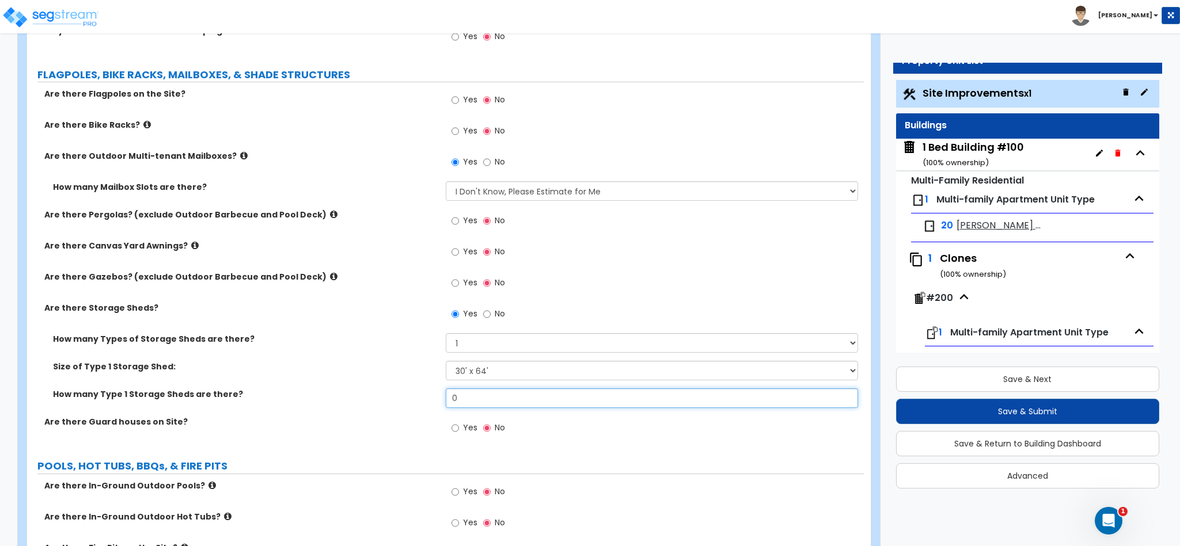
click at [489, 400] on input "0" at bounding box center [652, 399] width 413 height 20
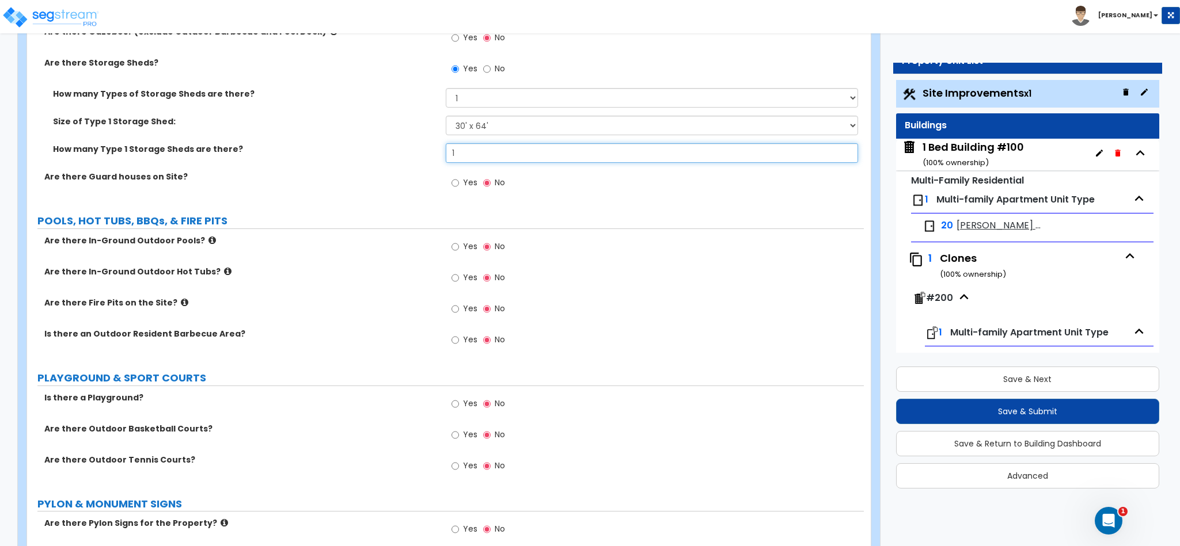
scroll to position [1886, 0]
type input "1"
click at [454, 250] on input "Yes" at bounding box center [454, 246] width 7 height 13
radio input "true"
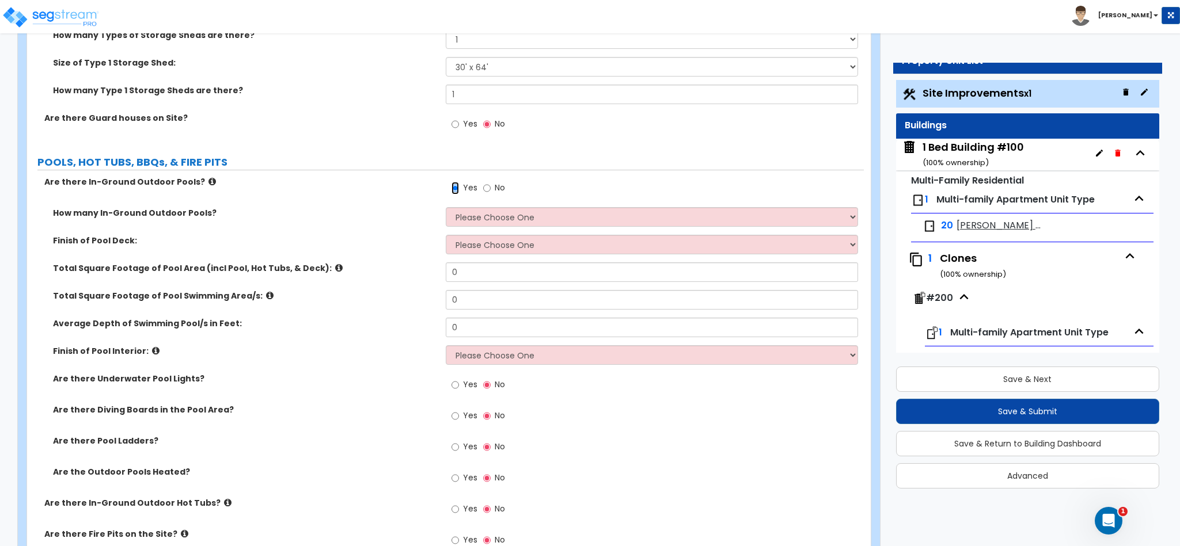
scroll to position [1945, 0]
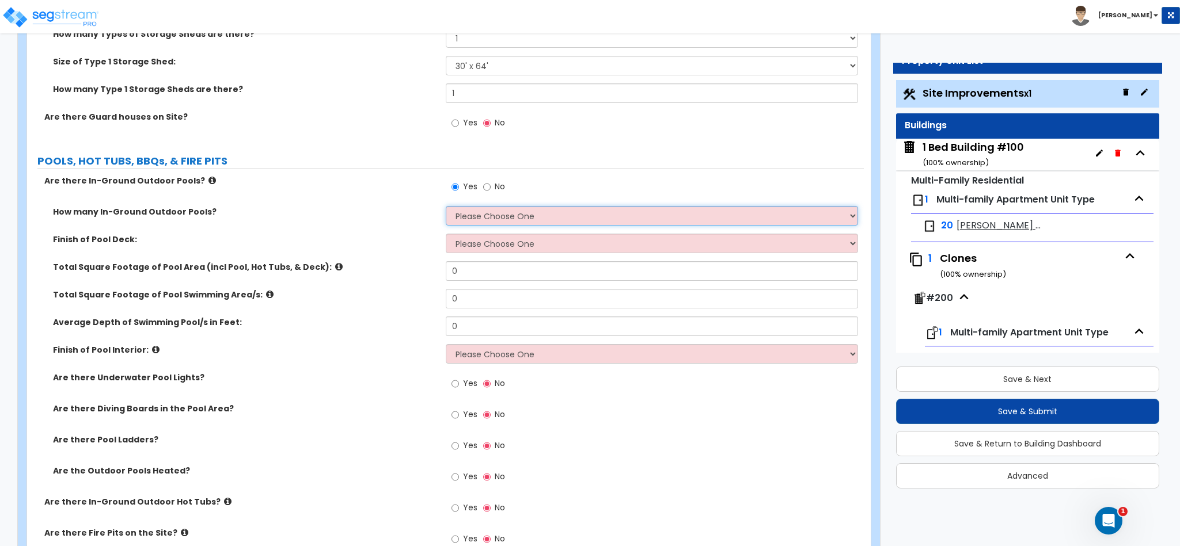
click at [496, 221] on select "Please Choose One 1 2 3 4" at bounding box center [652, 216] width 413 height 20
select select "1"
click at [446, 209] on select "Please Choose One 1 2 3 4" at bounding box center [652, 216] width 413 height 20
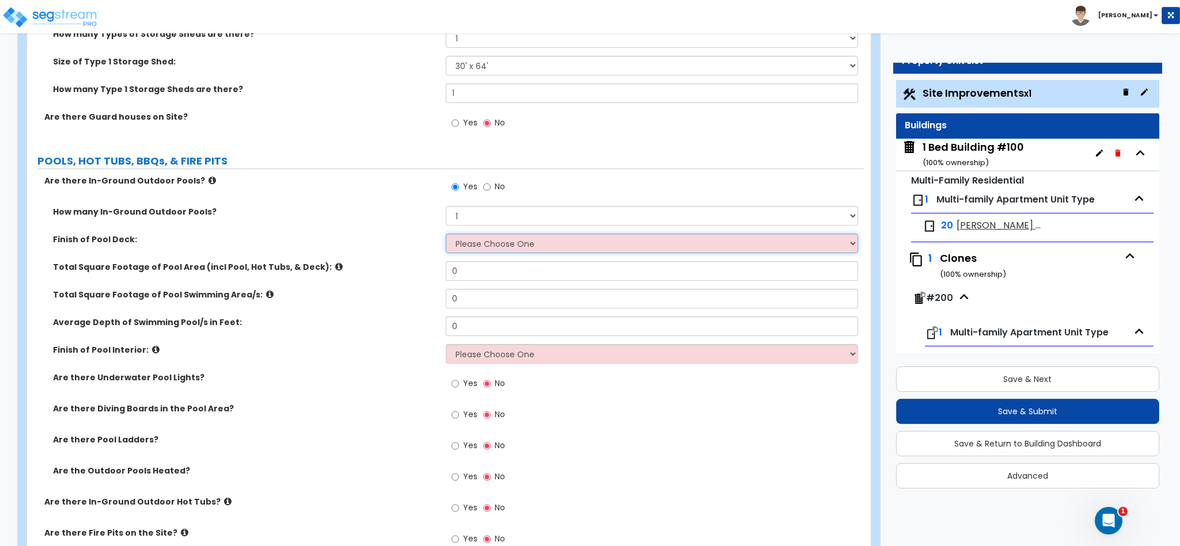
click at [465, 247] on select "Please Choose One Bare Concrete Stamped Concrete Brick Pavers Stone Pavers Wood…" at bounding box center [652, 244] width 413 height 20
click at [515, 246] on select "Please Choose One Bare Concrete Stamped Concrete Brick Pavers Stone Pavers Wood…" at bounding box center [652, 244] width 413 height 20
select select "1"
click at [446, 237] on select "Please Choose One Bare Concrete Stamped Concrete Brick Pavers Stone Pavers Wood…" at bounding box center [652, 244] width 413 height 20
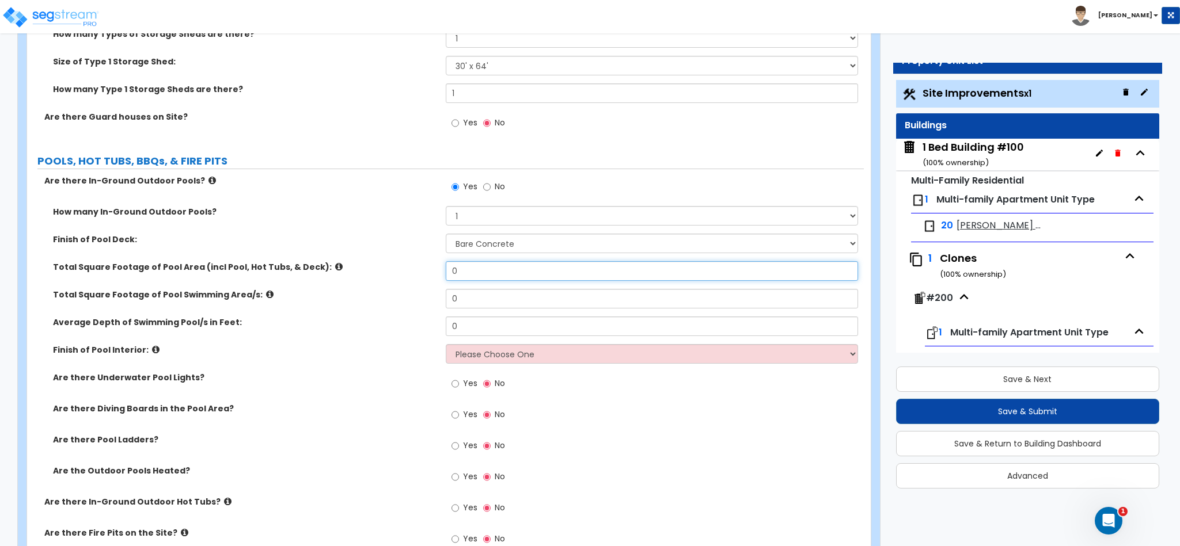
click at [489, 273] on input "0" at bounding box center [652, 271] width 413 height 20
type input "800"
click at [469, 308] on input "0" at bounding box center [652, 299] width 413 height 20
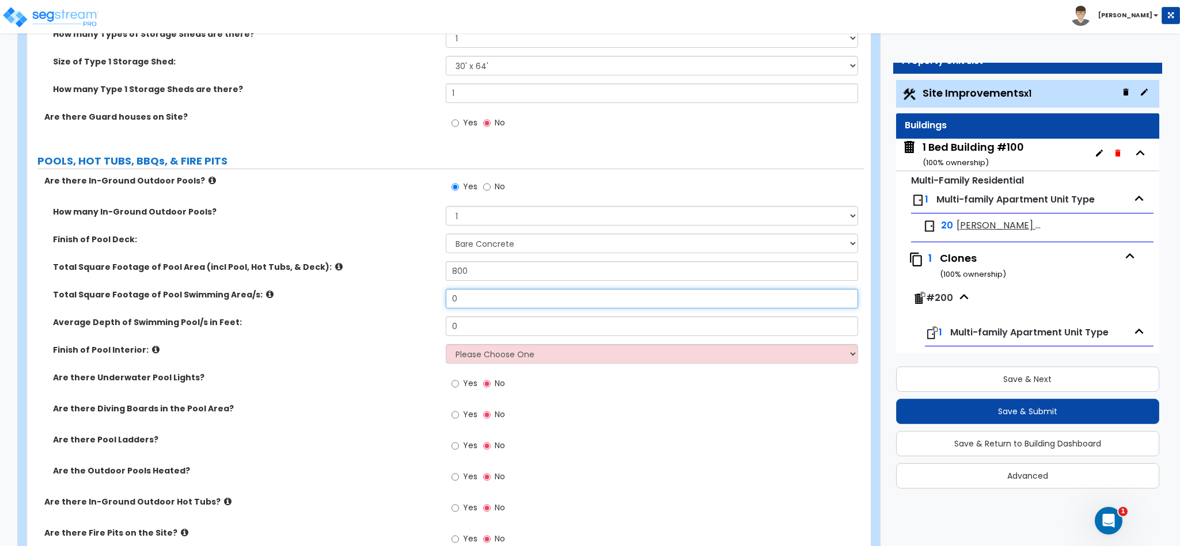
click at [469, 308] on input "0" at bounding box center [652, 299] width 413 height 20
type input "3"
type input "500"
click at [477, 332] on input "0" at bounding box center [652, 327] width 413 height 20
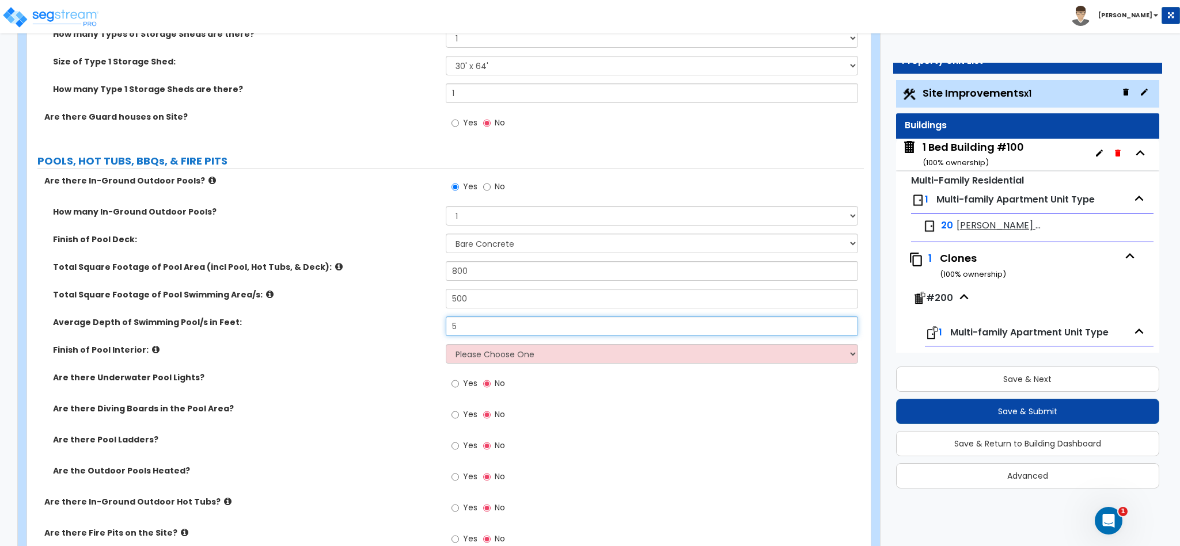
type input "5"
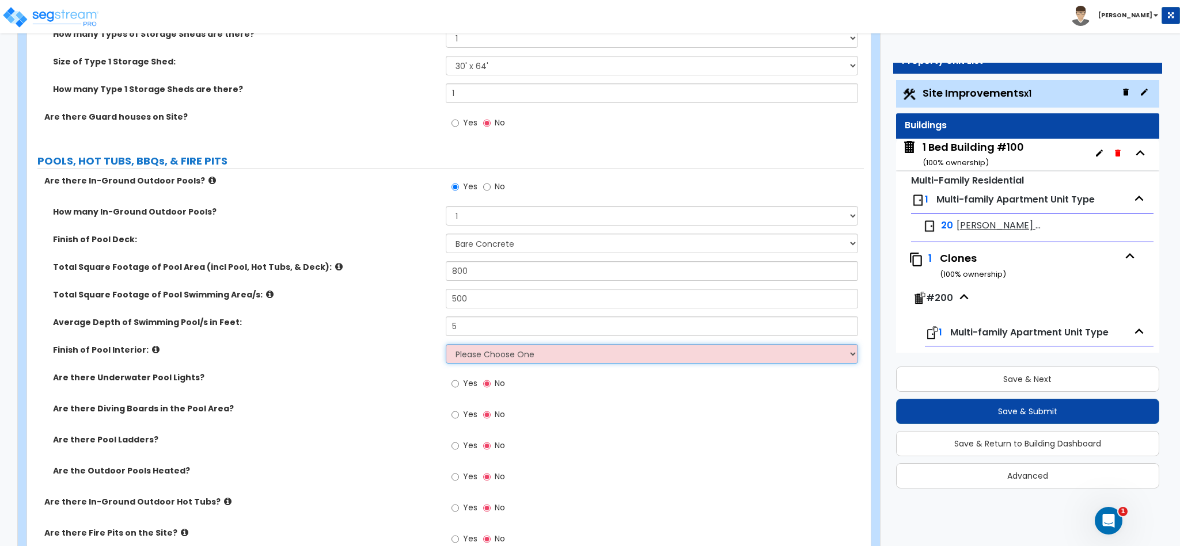
click at [496, 355] on select "Please Choose One Tile Plaster Vinyl" at bounding box center [652, 354] width 413 height 20
select select "2"
click at [446, 347] on select "Please Choose One Tile Plaster Vinyl" at bounding box center [652, 354] width 413 height 20
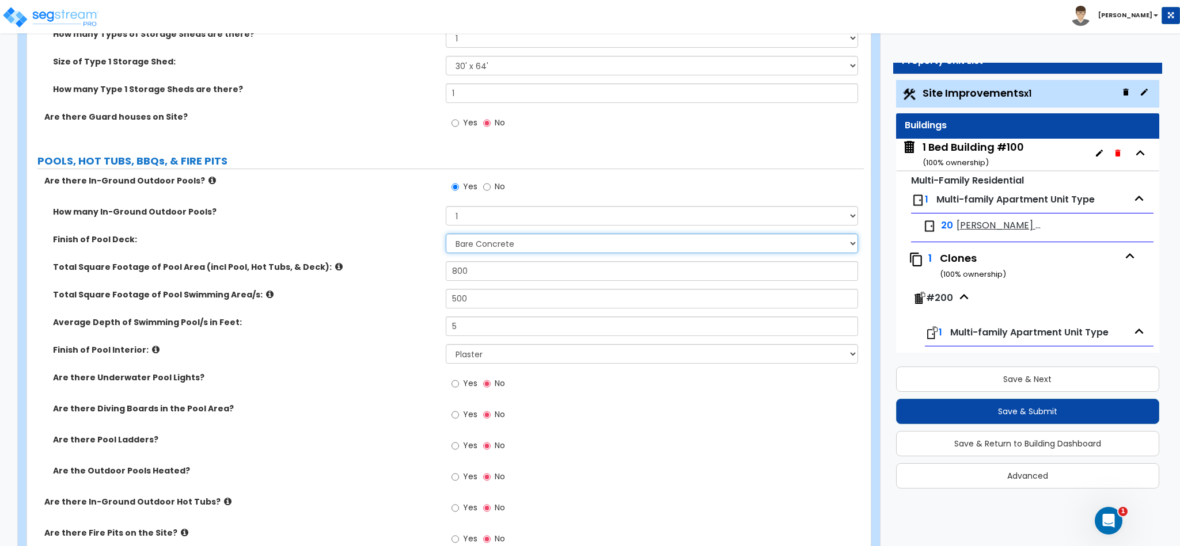
click at [457, 246] on select "Please Choose One Bare Concrete Stamped Concrete Brick Pavers Stone Pavers Wood…" at bounding box center [652, 244] width 413 height 20
select select "3"
click at [446, 237] on select "Please Choose One Bare Concrete Stamped Concrete Brick Pavers Stone Pavers Wood…" at bounding box center [652, 244] width 413 height 20
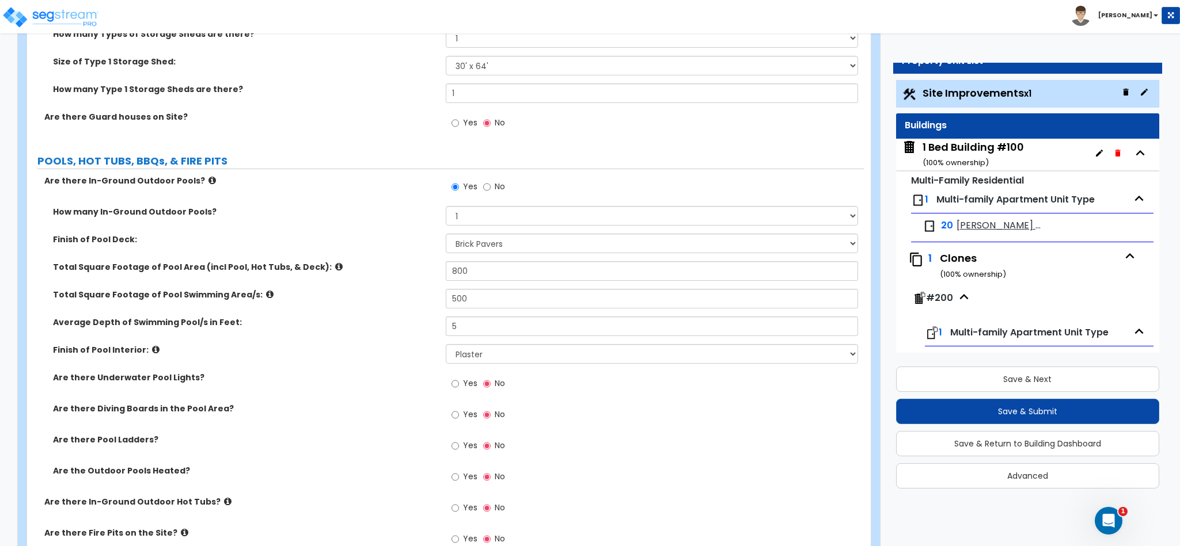
click at [472, 446] on span "Yes" at bounding box center [470, 446] width 14 height 12
click at [459, 446] on input "Yes" at bounding box center [454, 446] width 7 height 13
radio input "true"
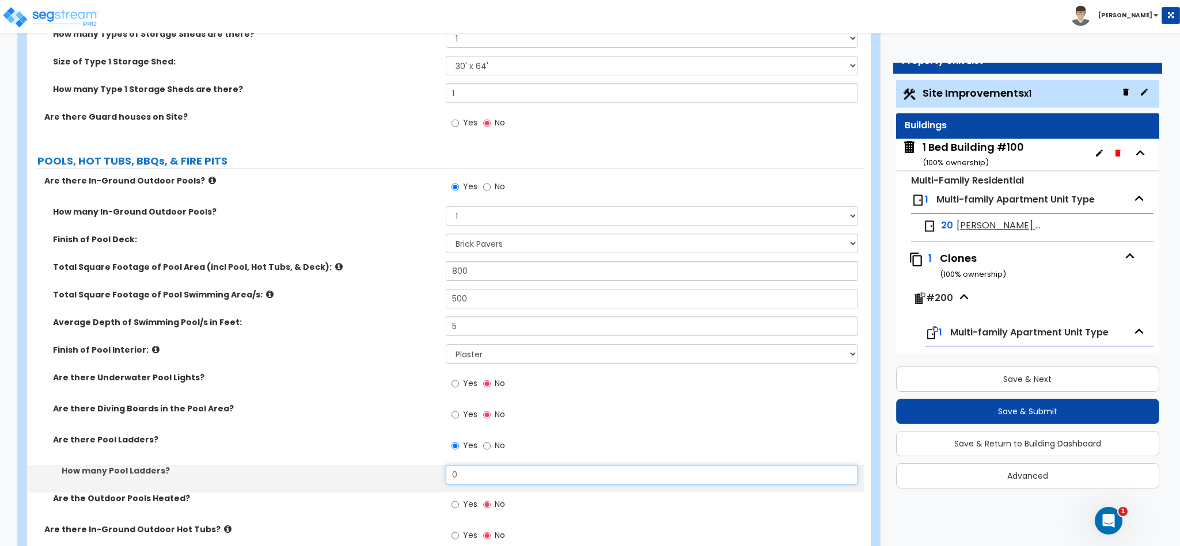
click at [496, 479] on input "0" at bounding box center [652, 475] width 413 height 20
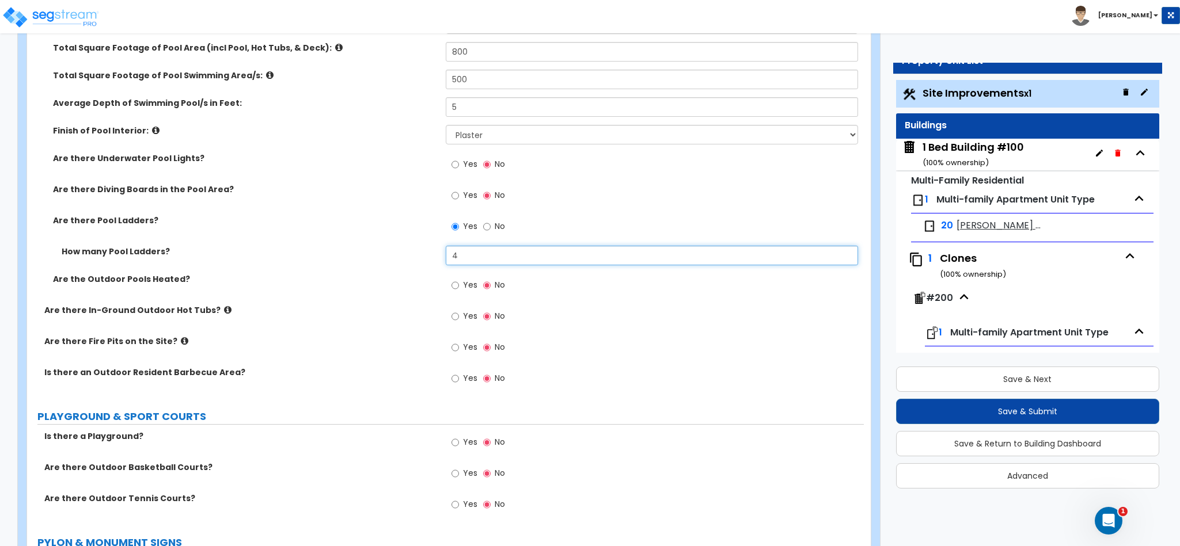
scroll to position [2204, 0]
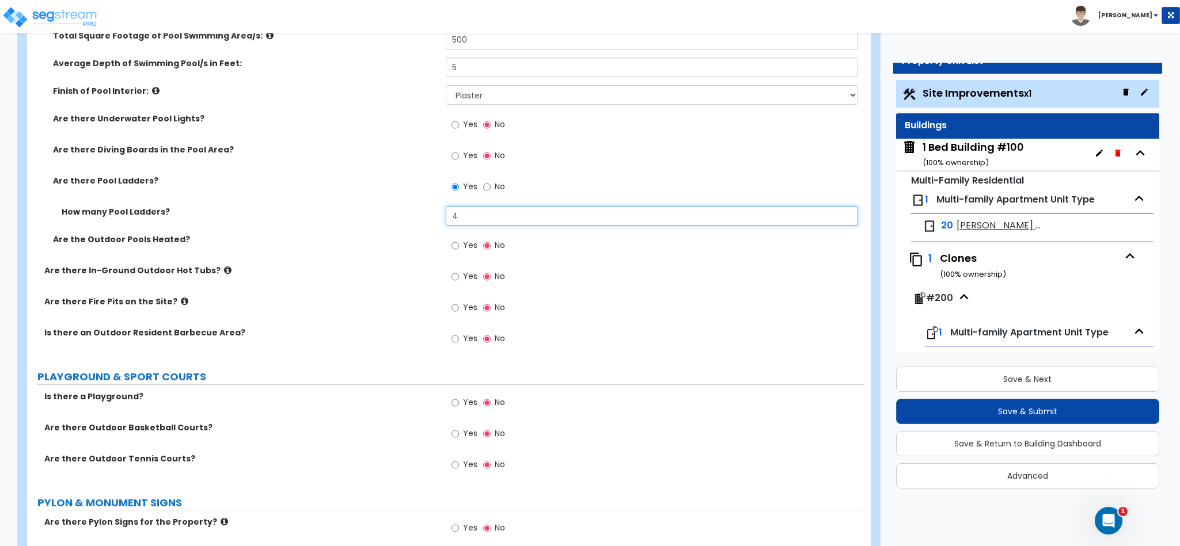
type input "4"
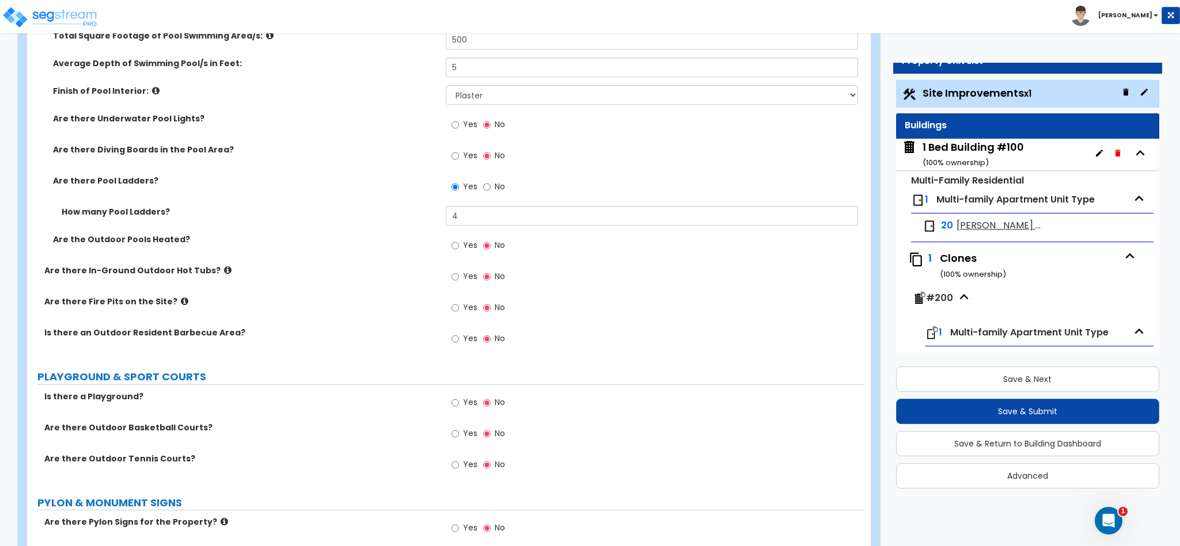
click at [462, 468] on label "Yes" at bounding box center [464, 467] width 26 height 20
click at [459, 468] on input "Yes" at bounding box center [454, 465] width 7 height 13
radio input "true"
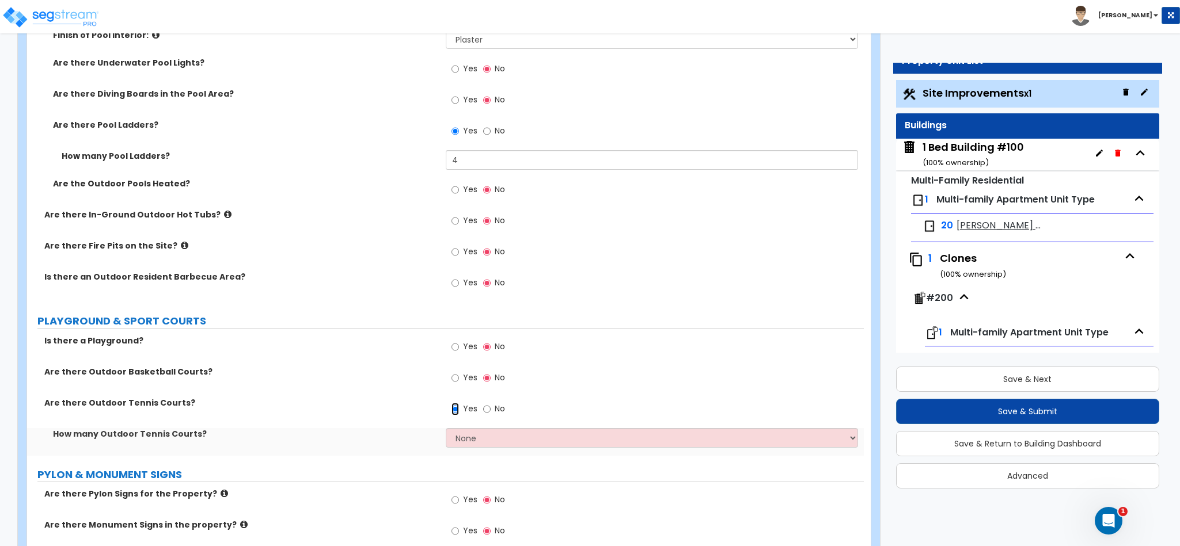
scroll to position [2290, 0]
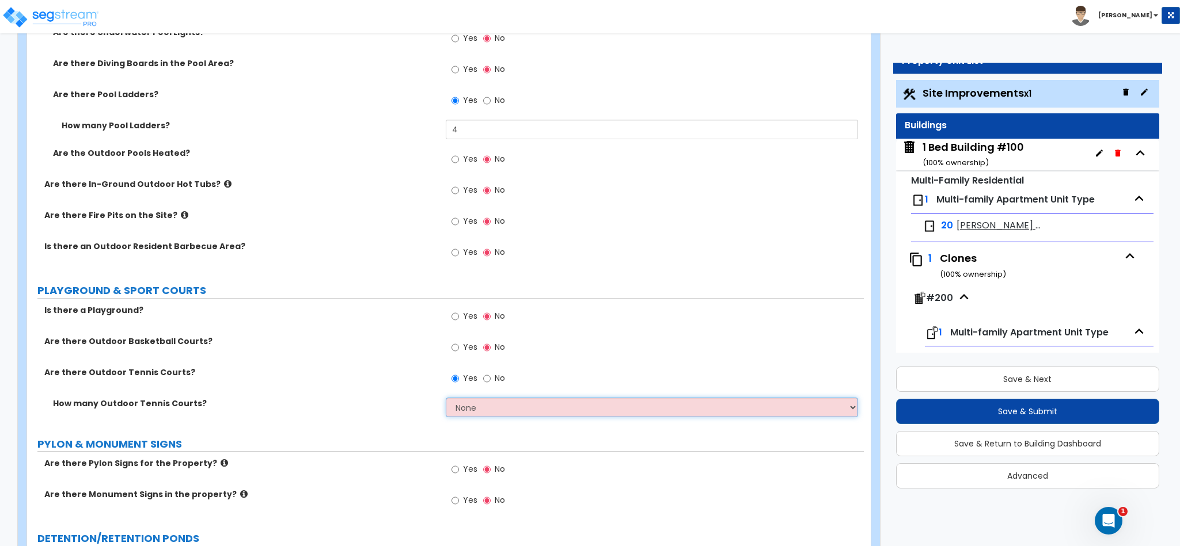
click at [461, 402] on select "None 1 2 3 4 5" at bounding box center [652, 408] width 413 height 20
select select "2"
click at [446, 401] on select "None 1 2 3 4 5" at bounding box center [652, 408] width 413 height 20
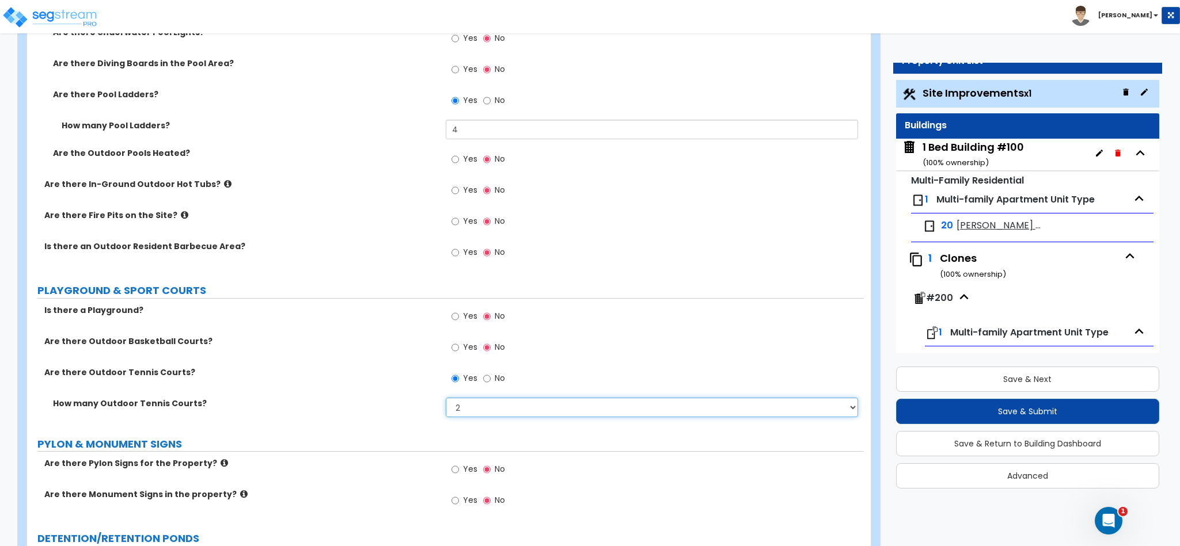
scroll to position [2377, 0]
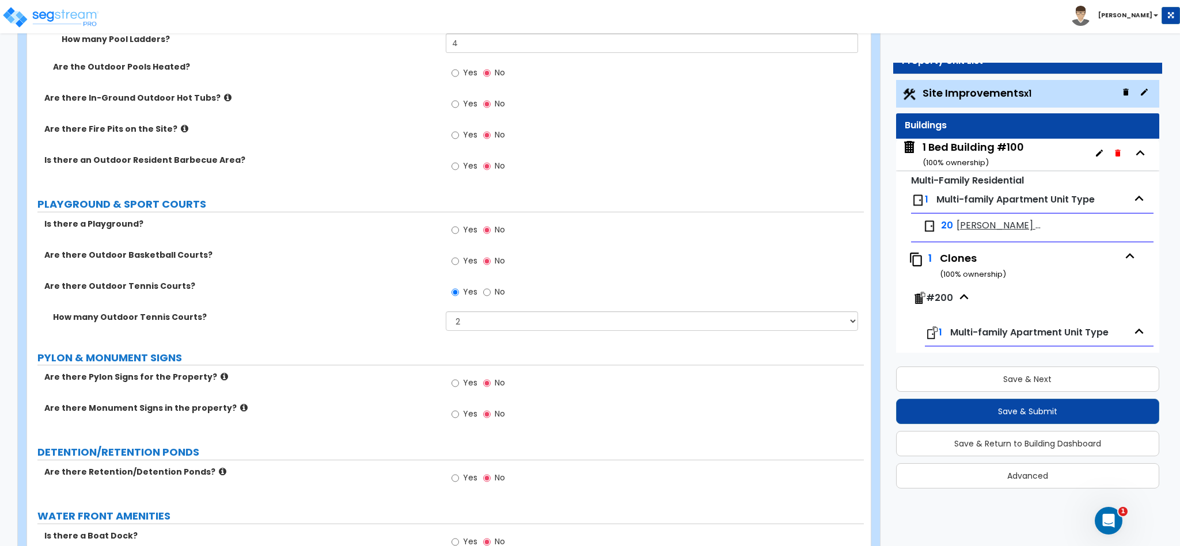
click at [221, 380] on icon at bounding box center [224, 377] width 7 height 9
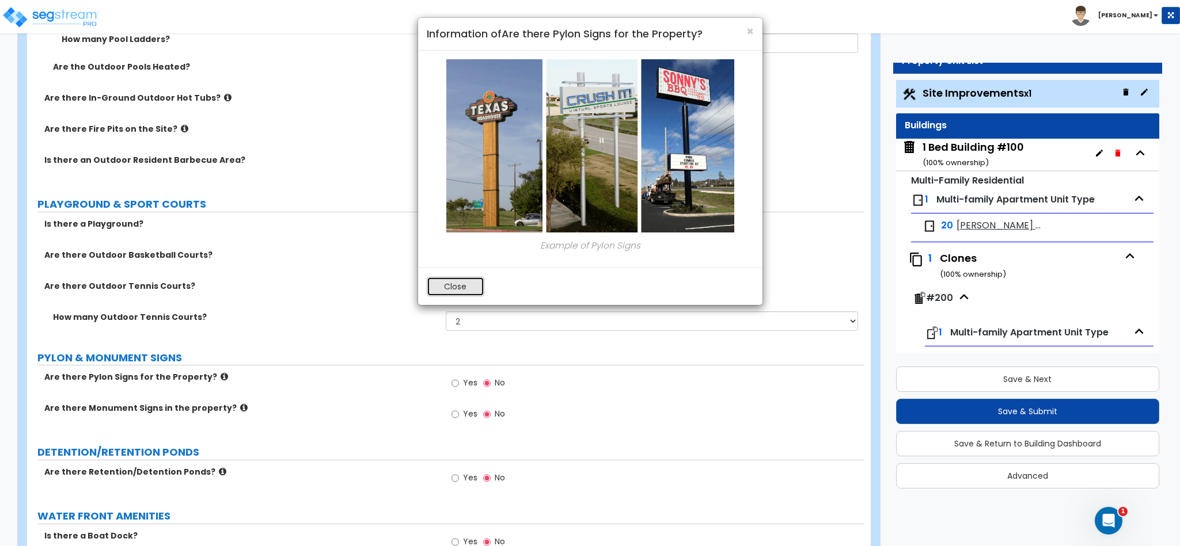
click at [469, 292] on button "Close" at bounding box center [456, 287] width 58 height 20
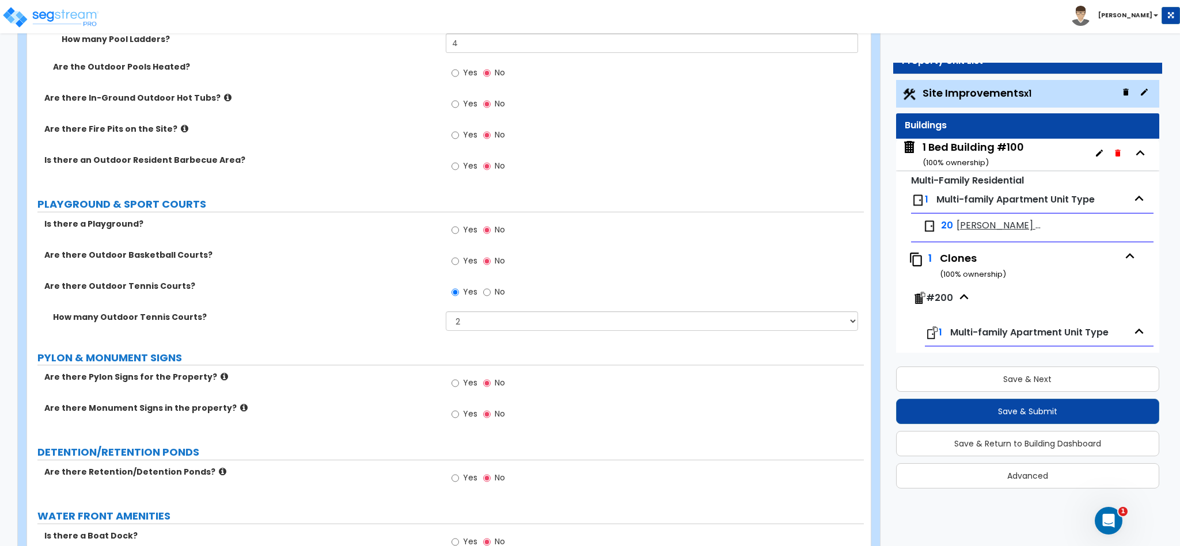
click at [240, 411] on icon at bounding box center [243, 408] width 7 height 9
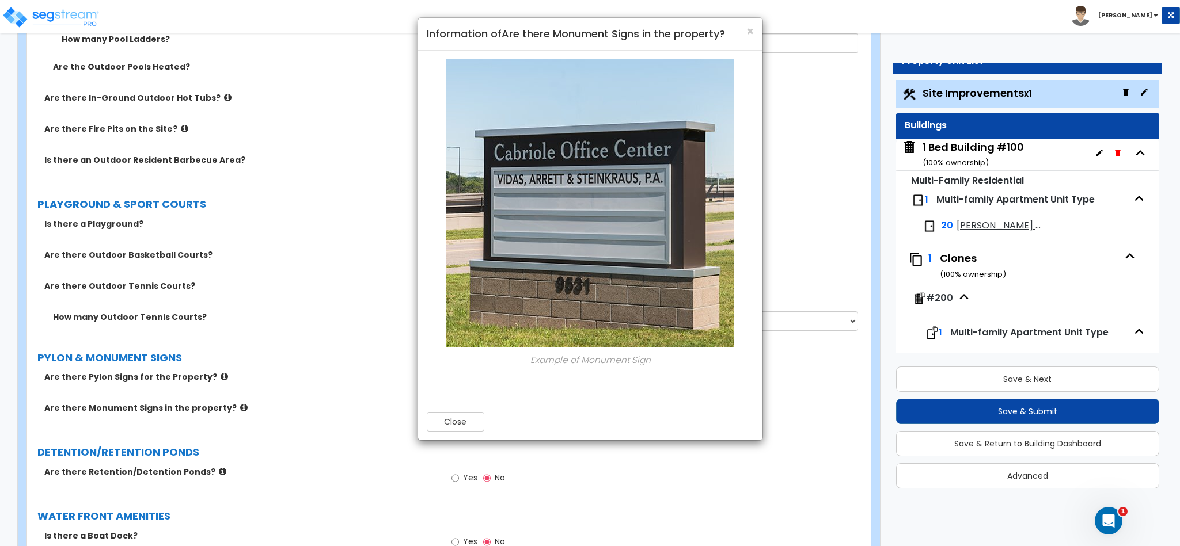
click at [489, 429] on div "Close" at bounding box center [590, 421] width 344 height 37
click at [487, 429] on div "Close" at bounding box center [590, 421] width 344 height 37
click at [475, 427] on button "Close" at bounding box center [456, 422] width 58 height 20
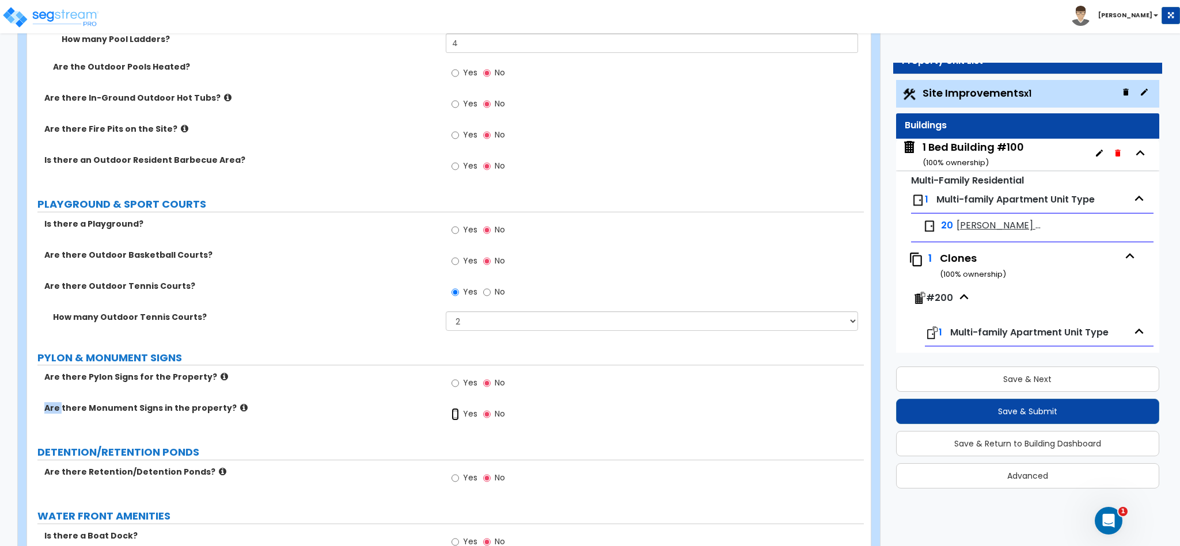
click at [456, 413] on input "Yes" at bounding box center [454, 414] width 7 height 13
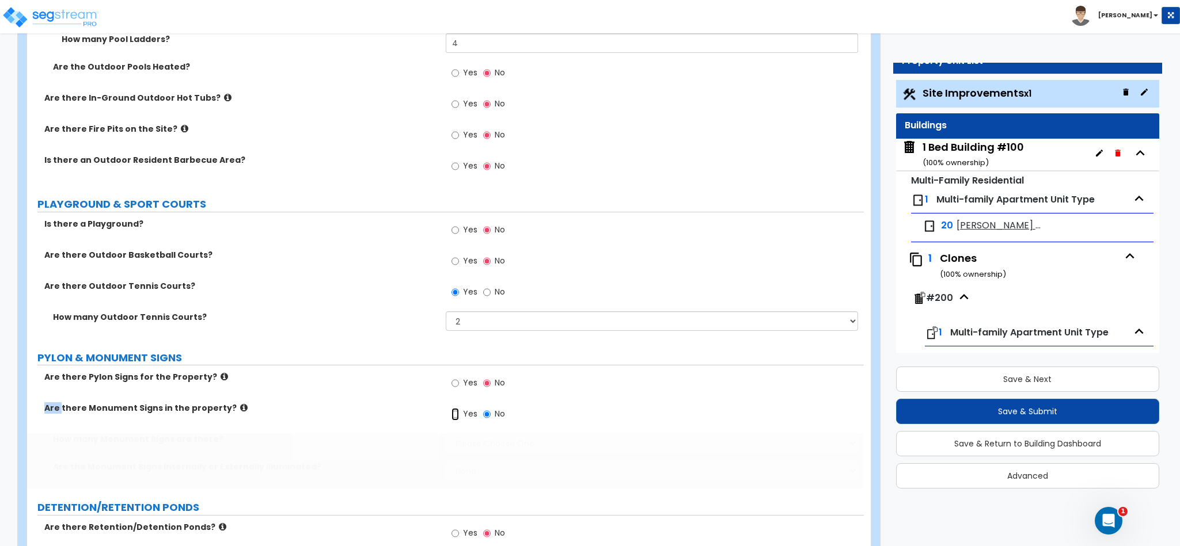
radio input "true"
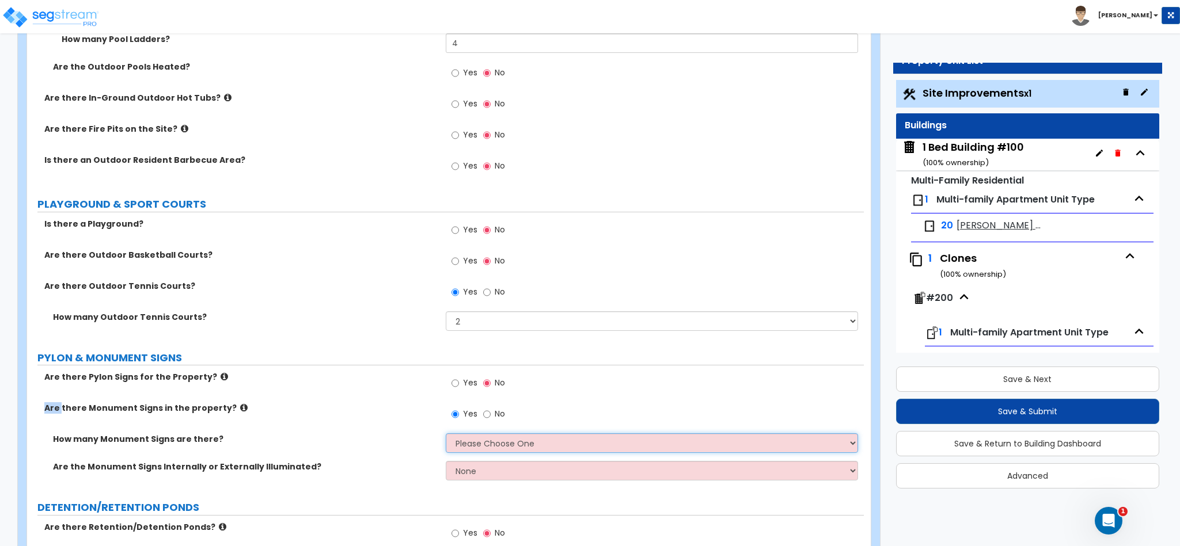
click at [489, 451] on select "Please Choose One 1 2 3" at bounding box center [652, 444] width 413 height 20
select select "1"
click at [446, 437] on select "Please Choose One 1 2 3" at bounding box center [652, 444] width 413 height 20
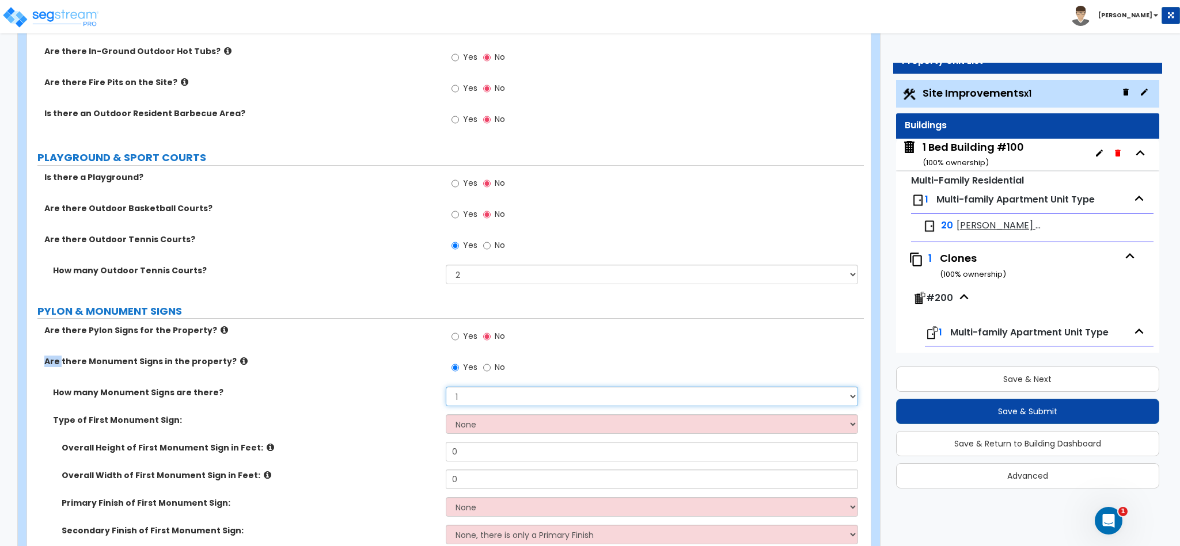
scroll to position [2463, 0]
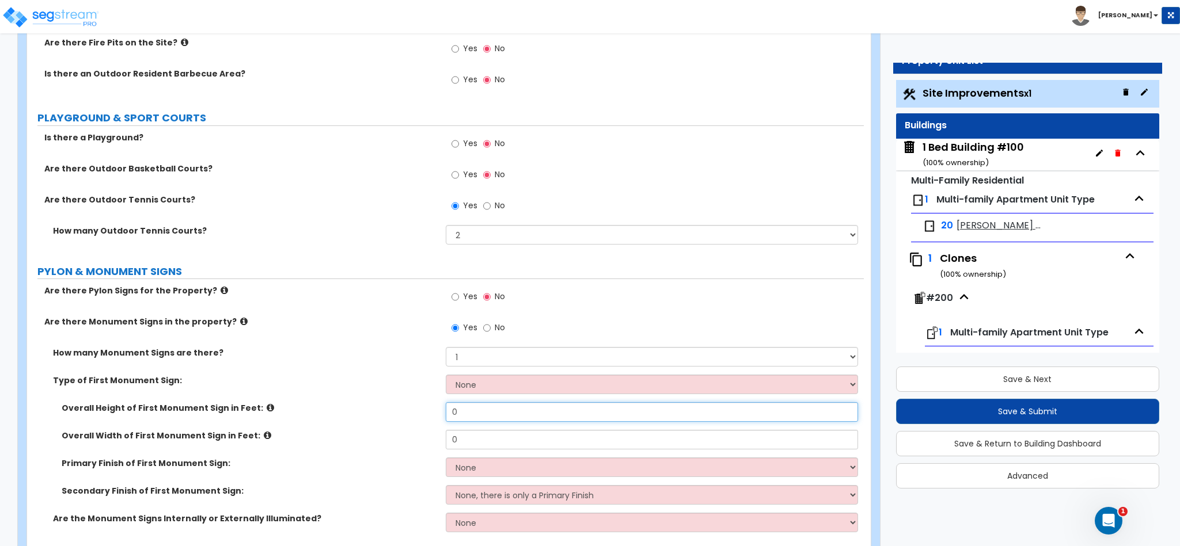
click at [461, 420] on input "0" at bounding box center [652, 412] width 413 height 20
type input "6"
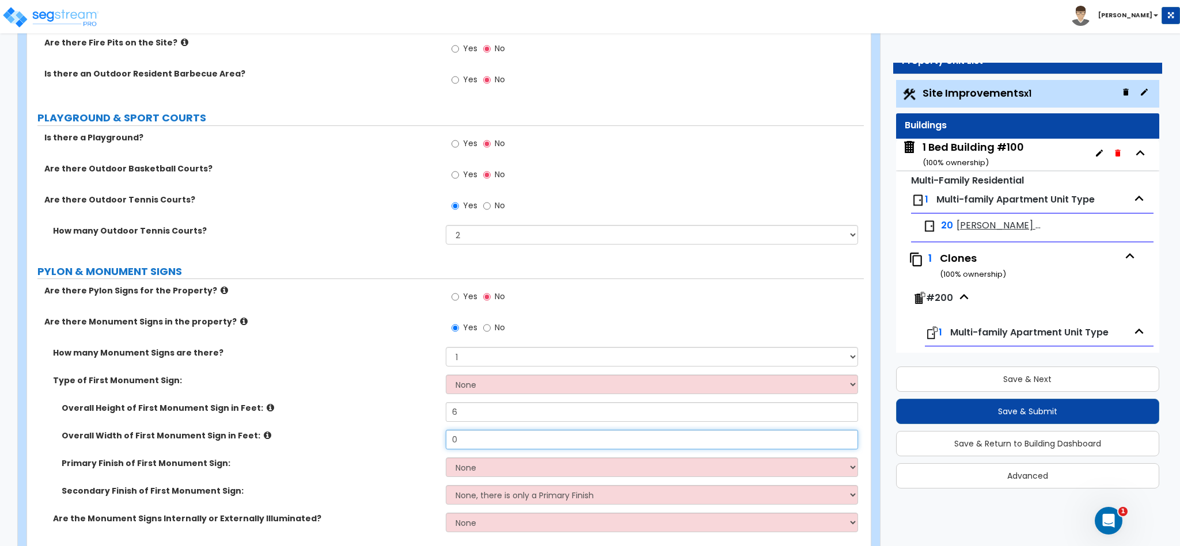
click at [499, 450] on input "0" at bounding box center [652, 440] width 413 height 20
type input "10"
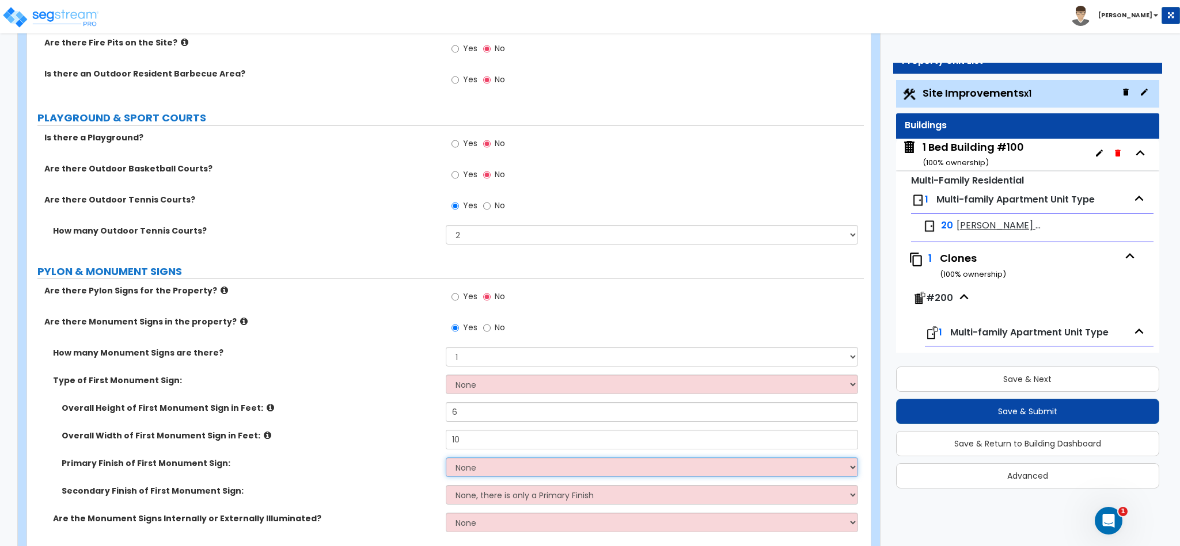
click at [525, 477] on select "None Paint/Stucco Finish Brick Finish Stone Finish Metal Composite Finish Vinyl…" at bounding box center [652, 468] width 413 height 20
select select "1"
click at [446, 461] on select "None Paint/Stucco Finish Brick Finish Stone Finish Metal Composite Finish Vinyl…" at bounding box center [652, 468] width 413 height 20
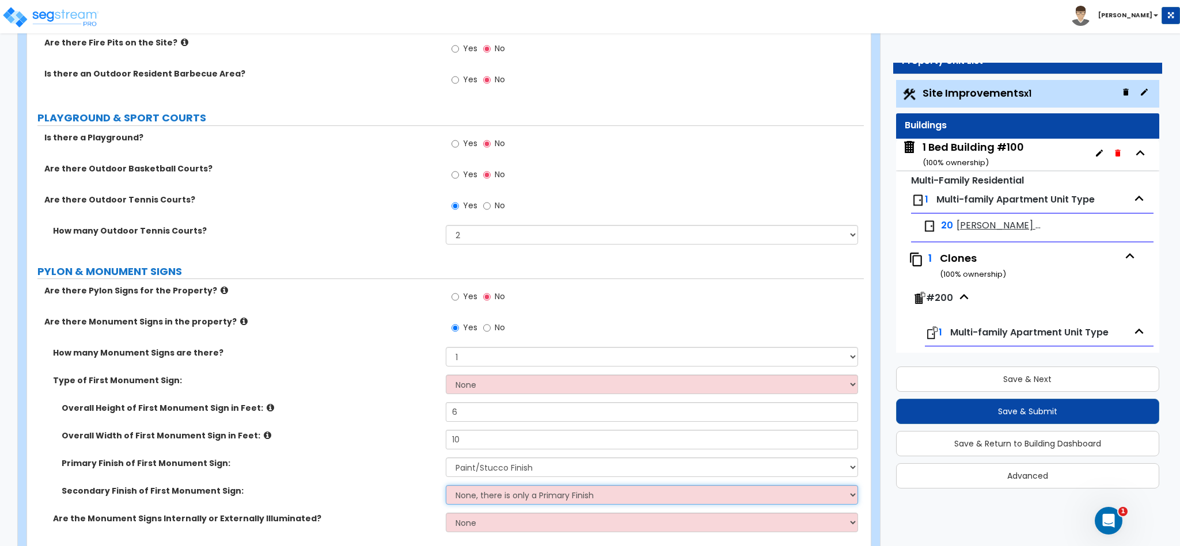
click at [548, 499] on select "None, there is only a Primary Finish Paint/Stucco Finish Brick Finish Stone Fin…" at bounding box center [652, 495] width 413 height 20
select select "2"
click at [446, 488] on select "None, there is only a Primary Finish Paint/Stucco Finish Brick Finish Stone Fin…" at bounding box center [652, 495] width 413 height 20
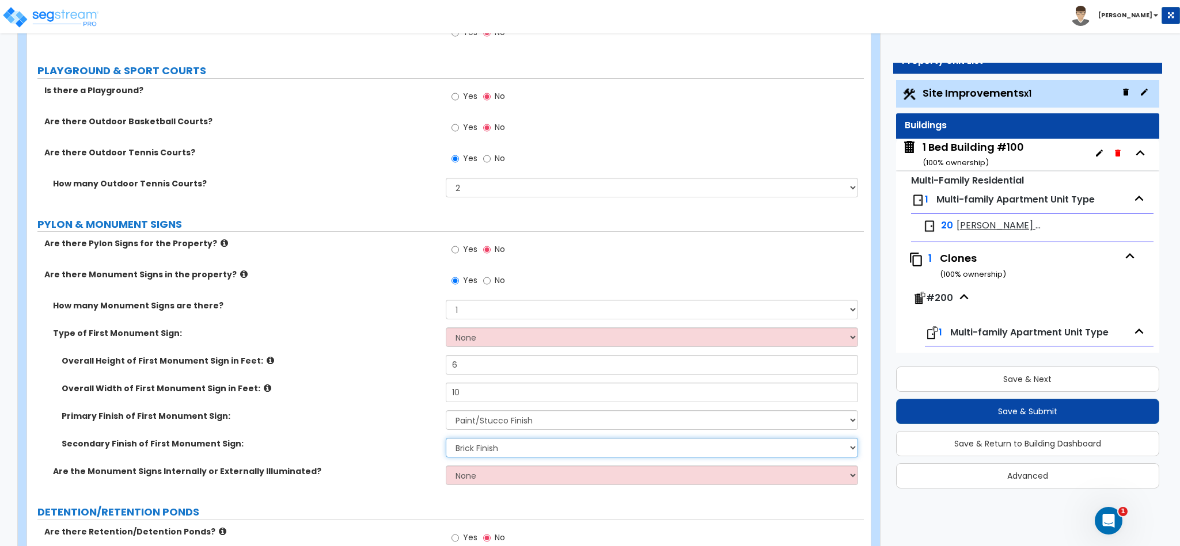
scroll to position [2549, 0]
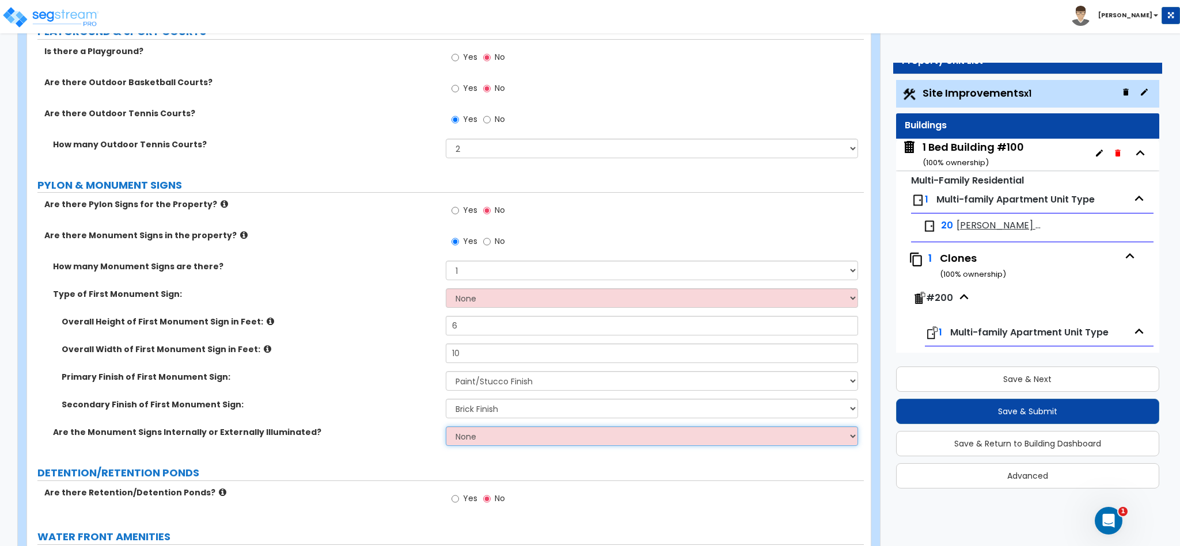
click at [456, 444] on select "None Internally Illuminated Externally Illuminated" at bounding box center [652, 437] width 413 height 20
select select "2"
click at [446, 430] on select "None Internally Illuminated Externally Illuminated" at bounding box center [652, 437] width 413 height 20
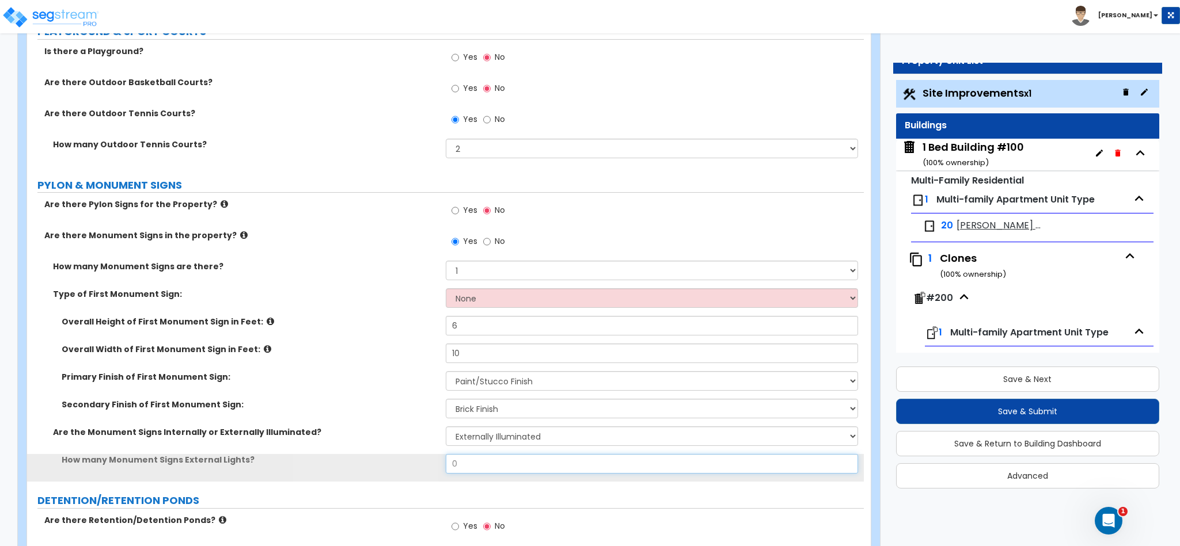
click at [494, 463] on input "0" at bounding box center [652, 464] width 413 height 20
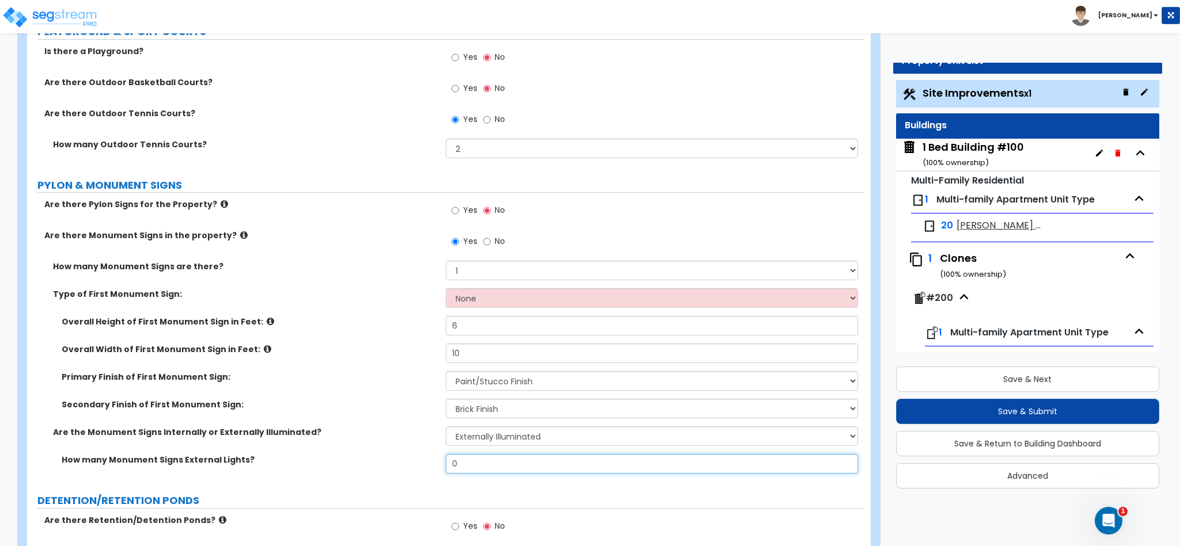
click at [494, 463] on input "0" at bounding box center [652, 464] width 413 height 20
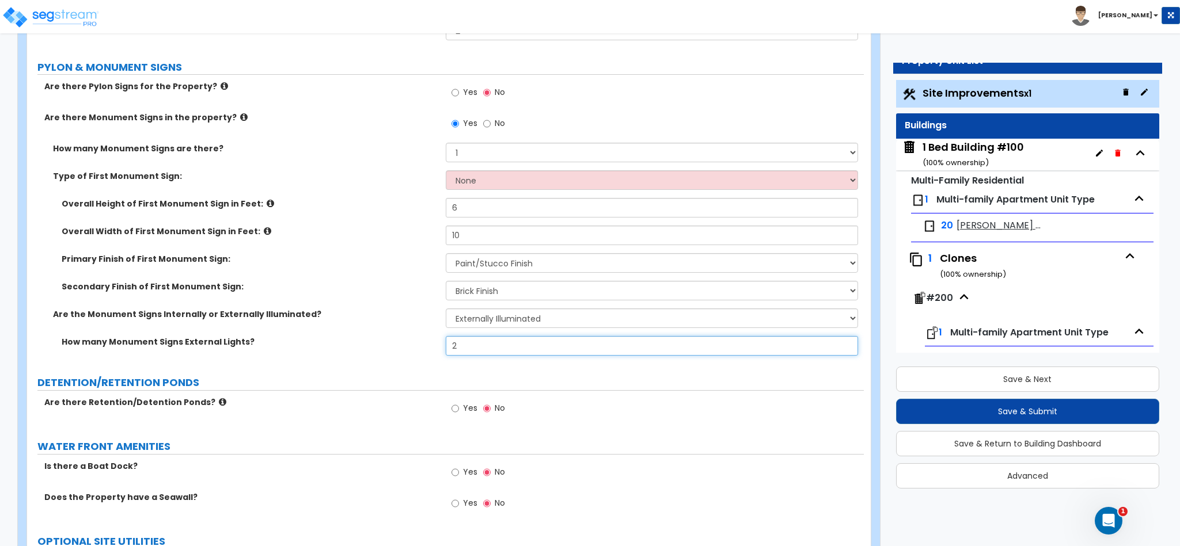
scroll to position [2722, 0]
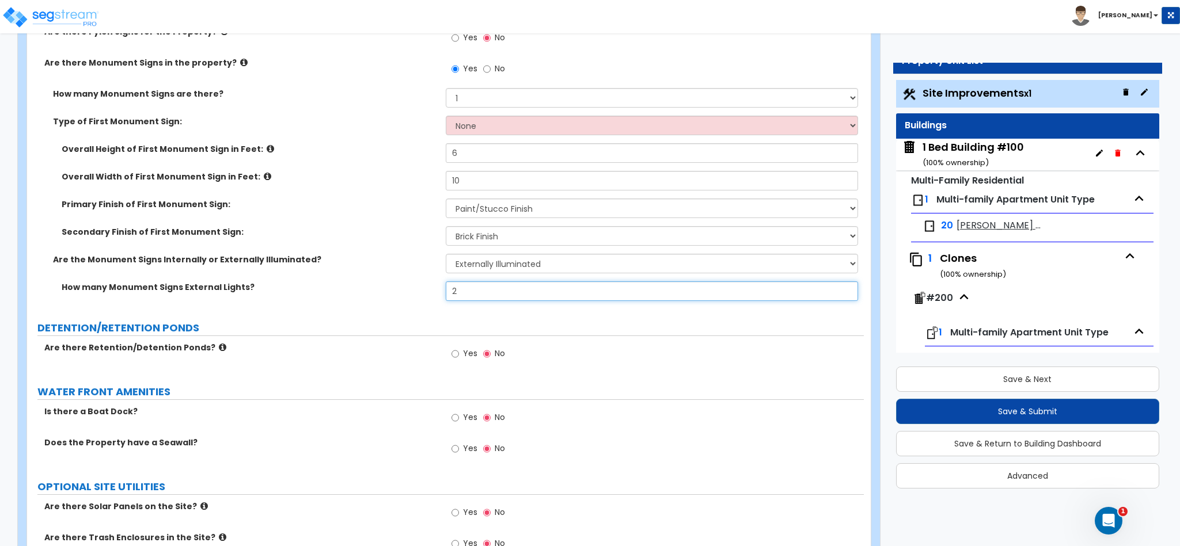
type input "2"
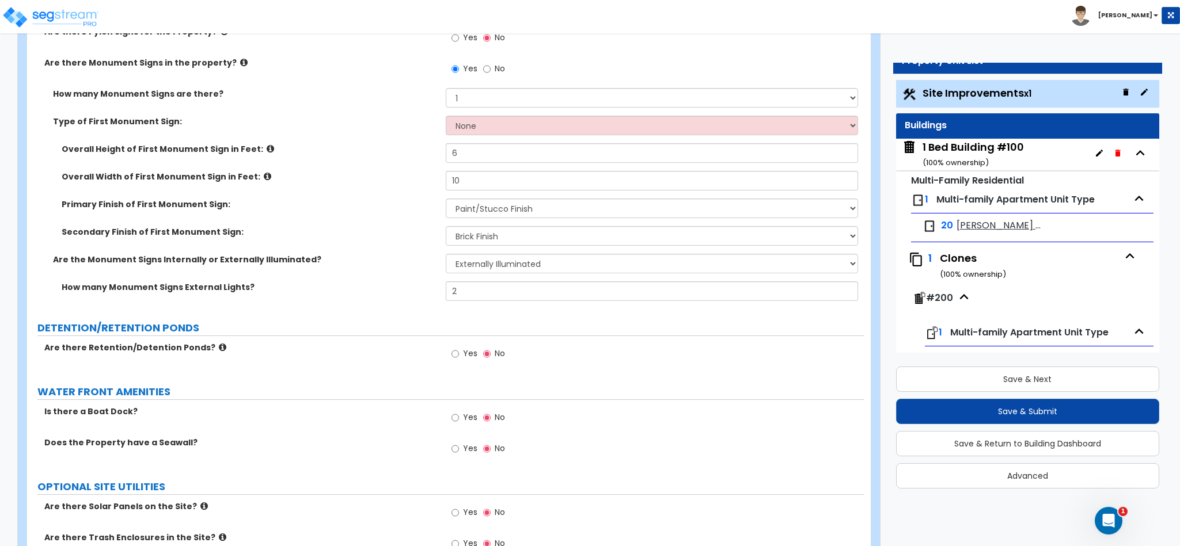
click at [374, 493] on label "OPTIONAL SITE UTILITIES" at bounding box center [450, 487] width 826 height 15
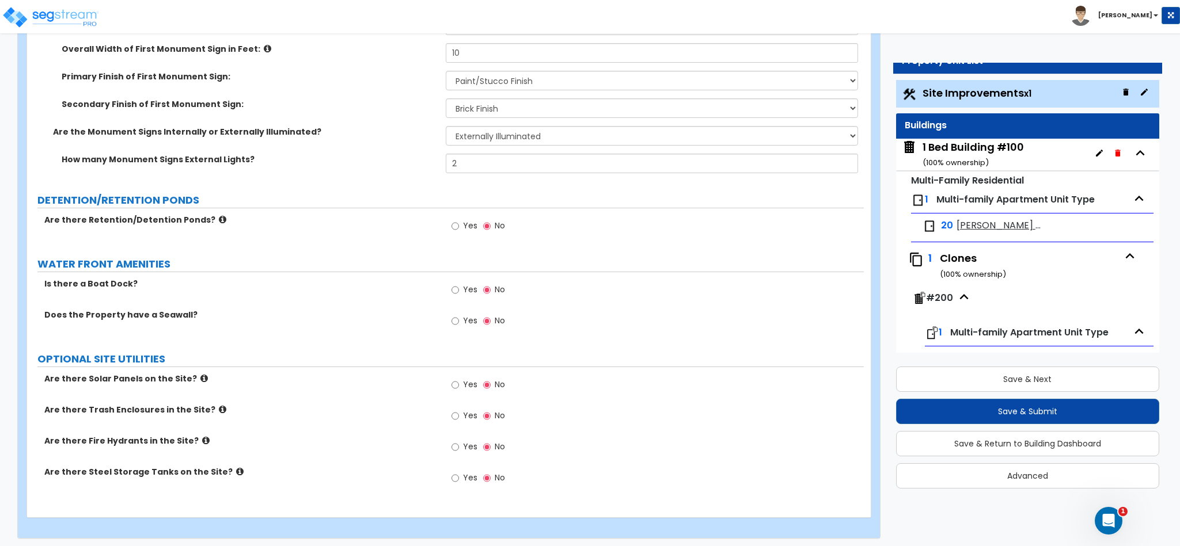
scroll to position [2858, 0]
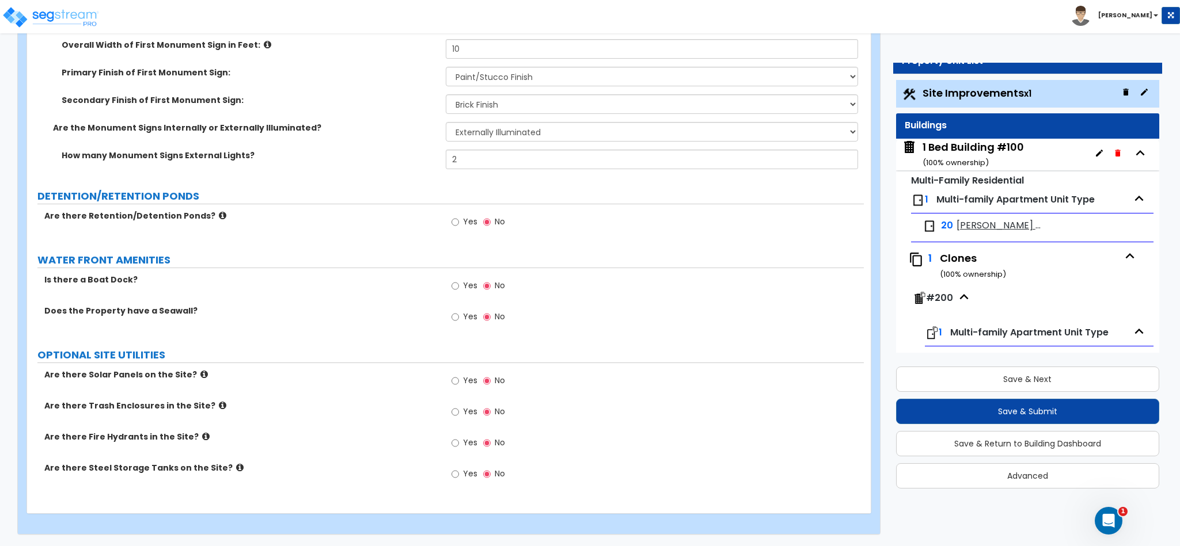
click at [202, 432] on icon at bounding box center [205, 436] width 7 height 9
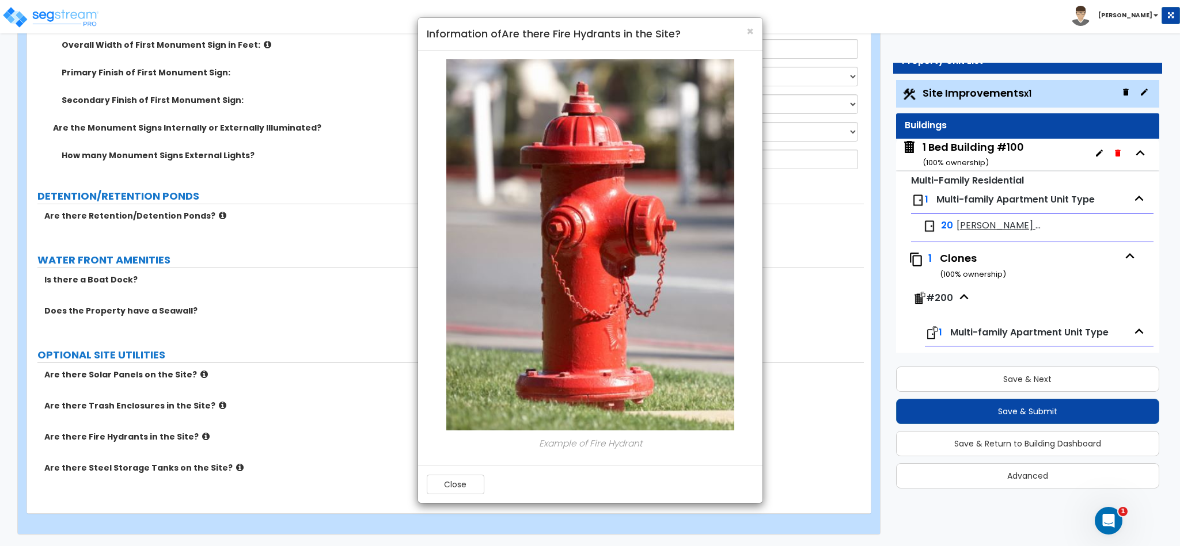
click at [430, 500] on div "Close" at bounding box center [590, 484] width 344 height 37
click at [434, 492] on button "Close" at bounding box center [456, 485] width 58 height 20
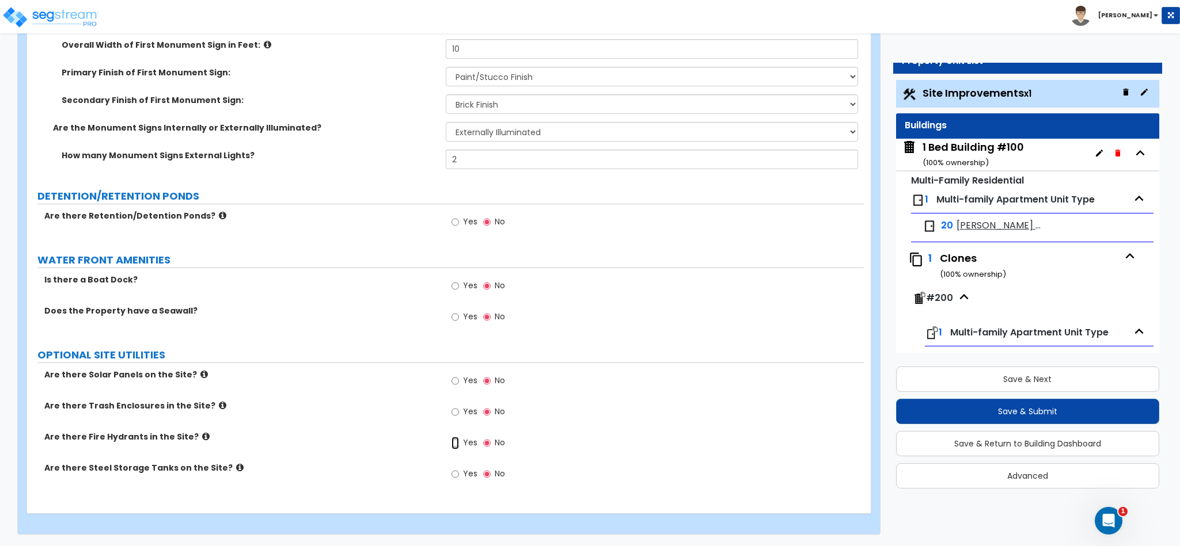
click at [454, 446] on input "Yes" at bounding box center [454, 443] width 7 height 13
radio input "true"
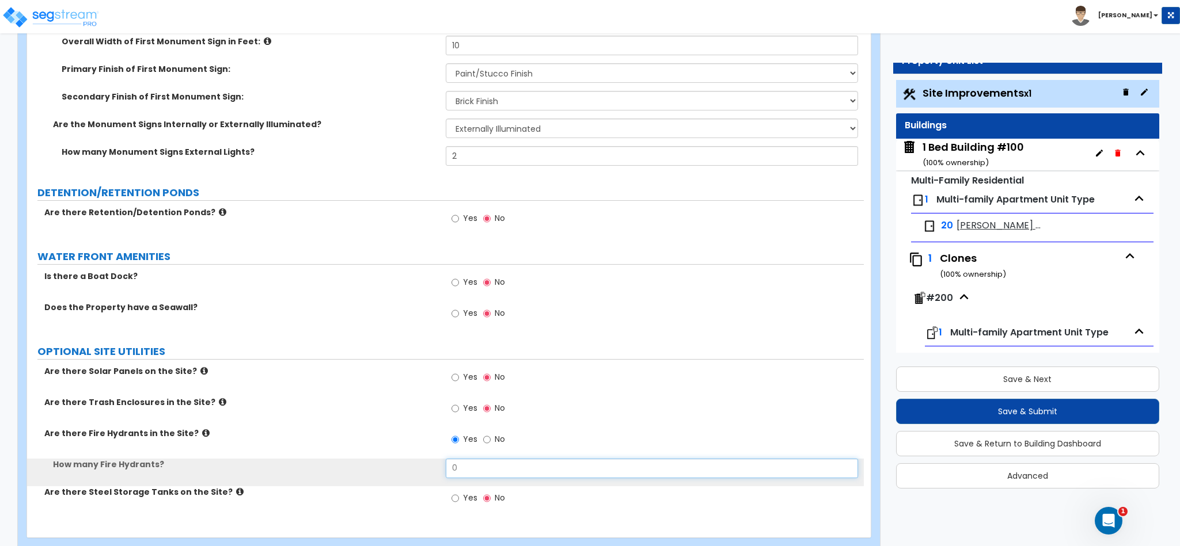
click at [495, 478] on input "0" at bounding box center [652, 469] width 413 height 20
type input "6"
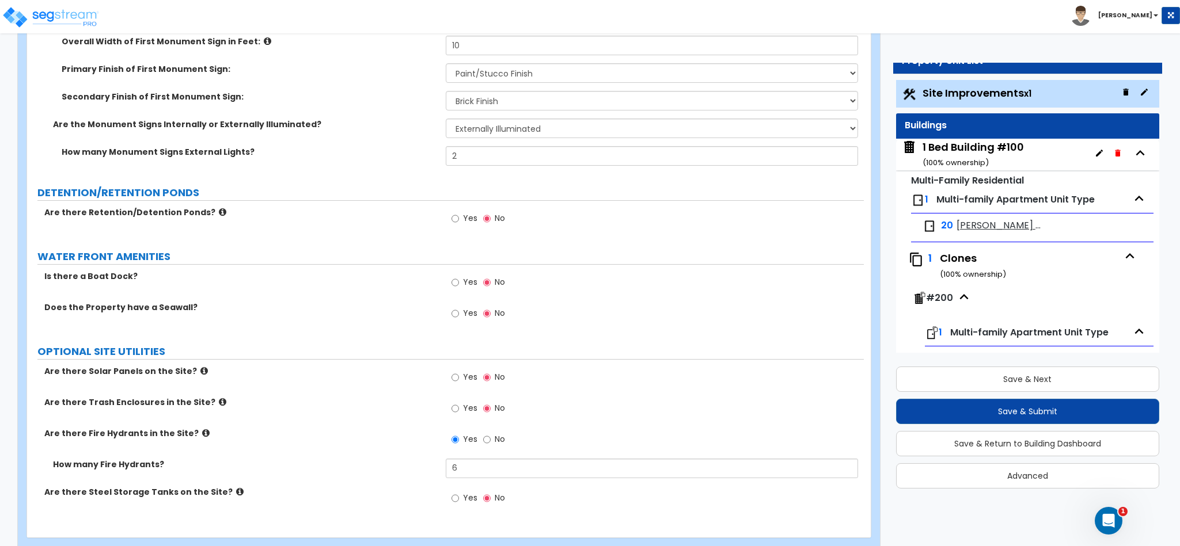
click at [236, 493] on icon at bounding box center [239, 492] width 7 height 9
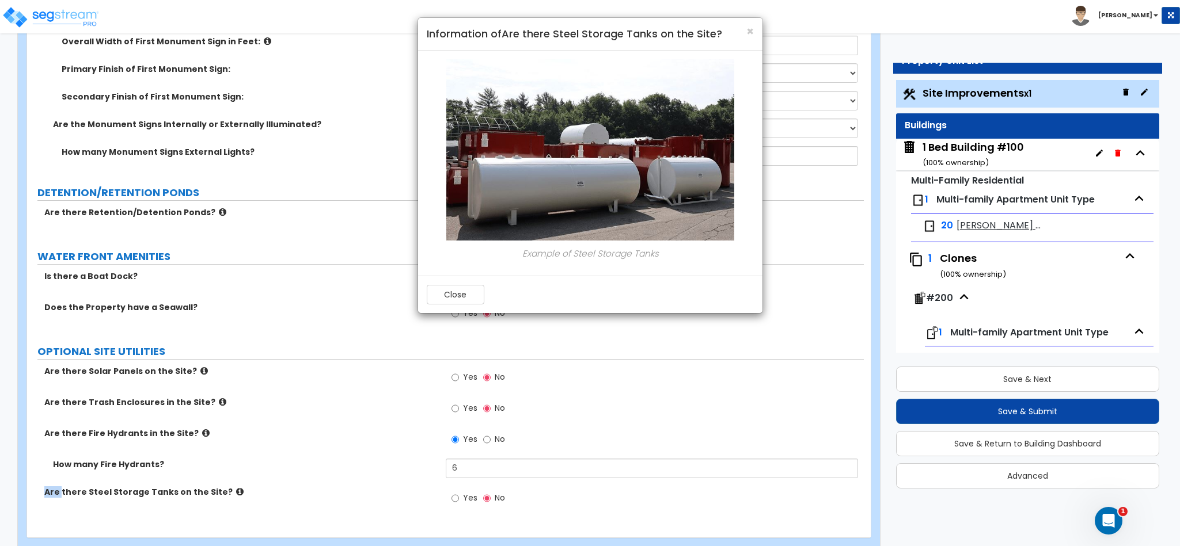
click at [221, 493] on div "× Information of Are there Steel Storage Tanks on the Site? Example of Steel St…" at bounding box center [590, 273] width 1180 height 546
drag, startPoint x: 437, startPoint y: 292, endPoint x: 440, endPoint y: 297, distance: 6.2
click at [437, 292] on button "Close" at bounding box center [456, 295] width 58 height 20
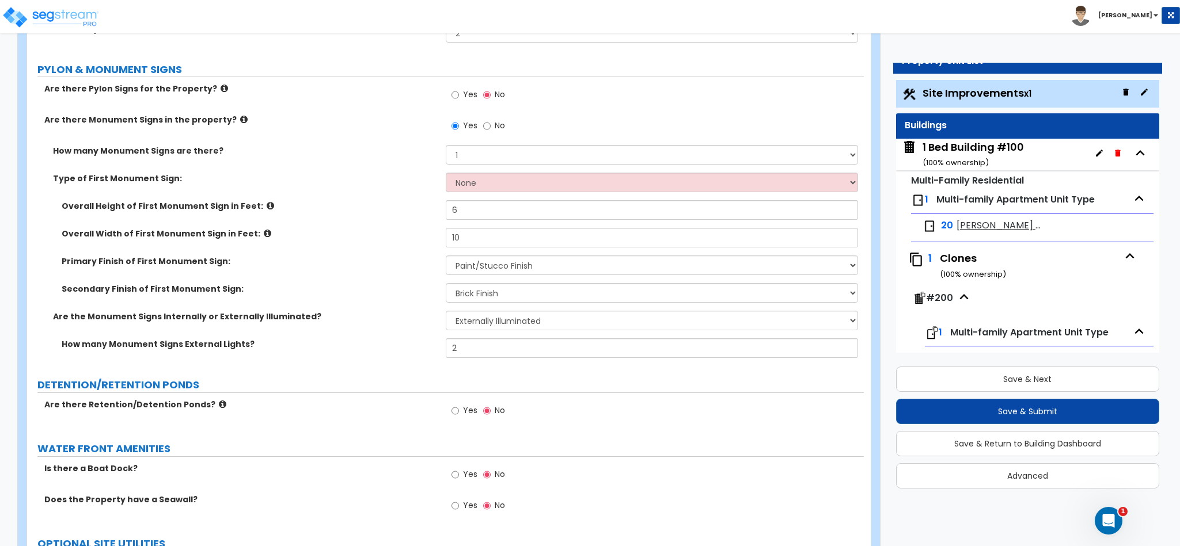
scroll to position [2626, 0]
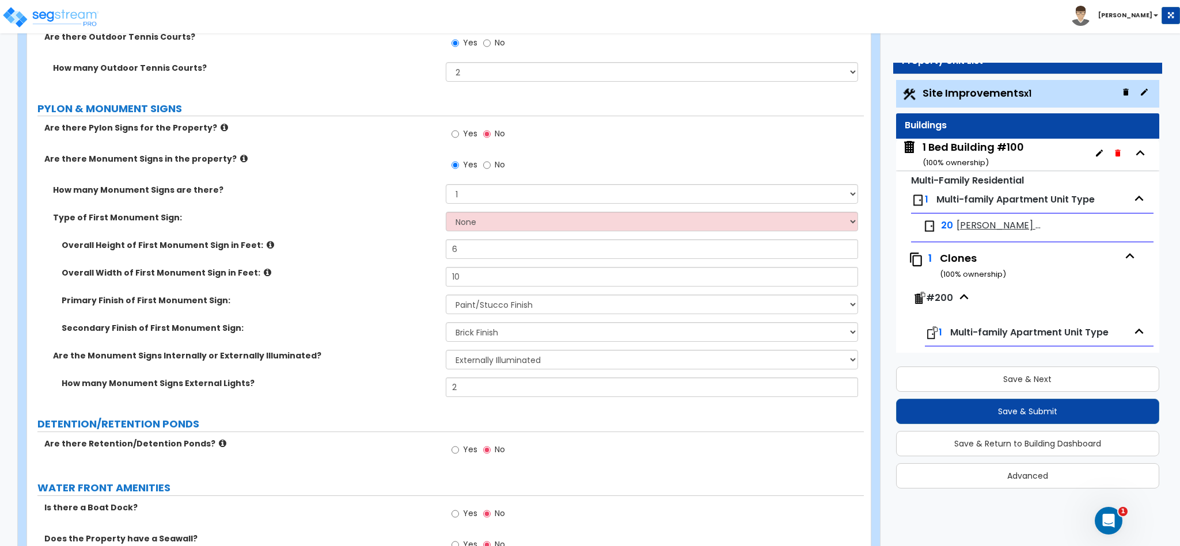
click at [463, 235] on div "Type of First Monument Sign: None Flat Signboard on top of a Base Flat Signboar…" at bounding box center [445, 226] width 837 height 28
click at [462, 227] on select "None Flat Signboard on top of a Base Flat Signboard attached to a Back Board/Wa…" at bounding box center [652, 222] width 413 height 20
select select "3"
click at [446, 215] on select "None Flat Signboard on top of a Base Flat Signboard attached to a Back Board/Wa…" at bounding box center [652, 222] width 413 height 20
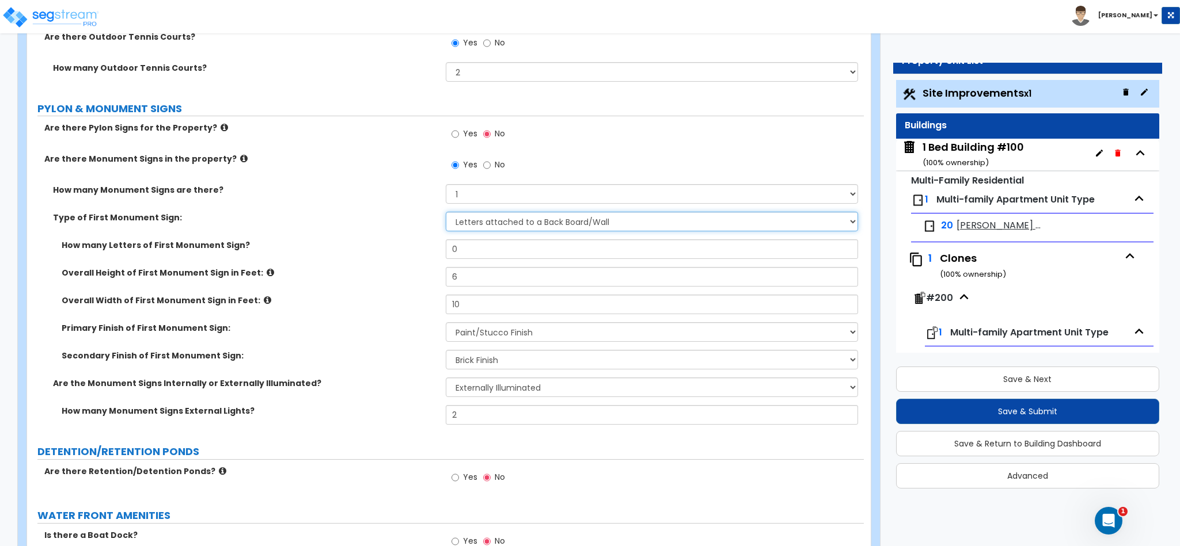
click at [465, 228] on select "None Flat Signboard on top of a Base Flat Signboard attached to a Back Board/Wa…" at bounding box center [652, 222] width 413 height 20
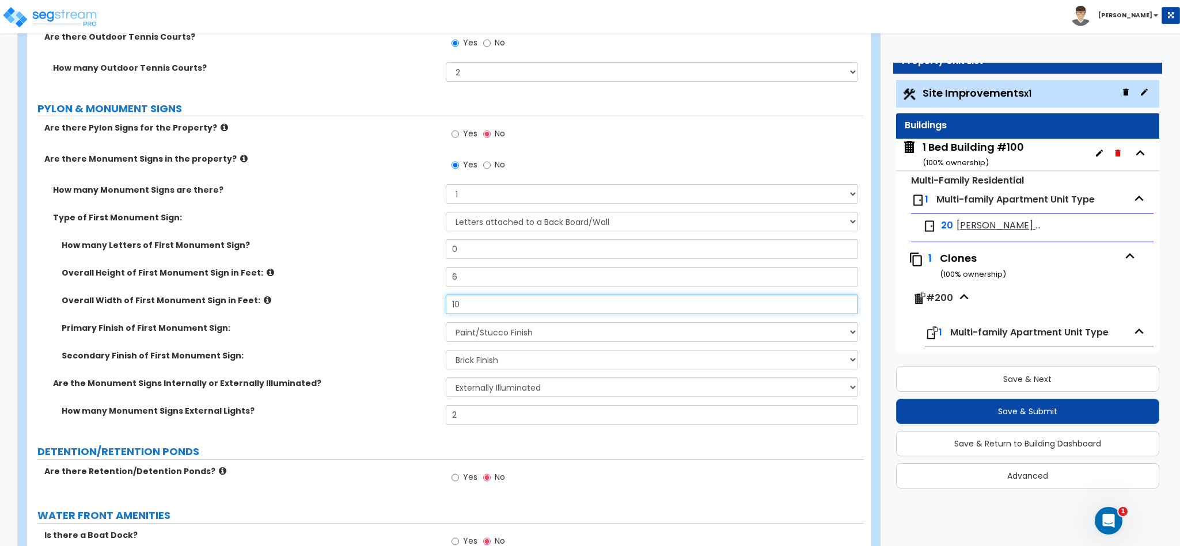
click at [463, 303] on input "10" at bounding box center [652, 305] width 413 height 20
type input "15"
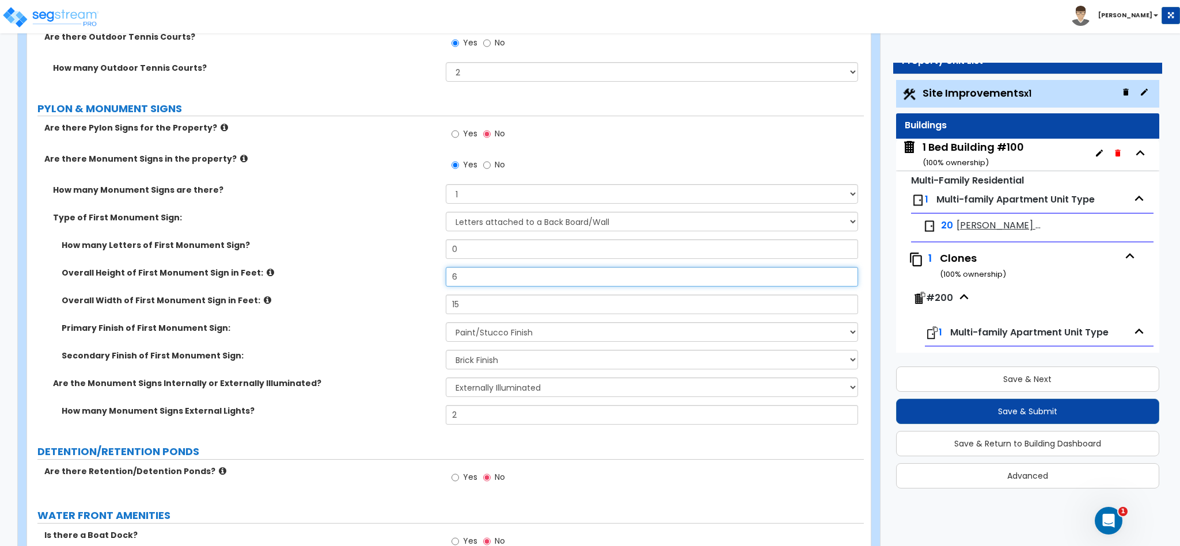
click at [460, 284] on input "6" at bounding box center [652, 277] width 413 height 20
type input "5"
click at [469, 235] on div "Type of First Monument Sign: None Flat Signboard on top of a Base Flat Signboar…" at bounding box center [445, 226] width 837 height 28
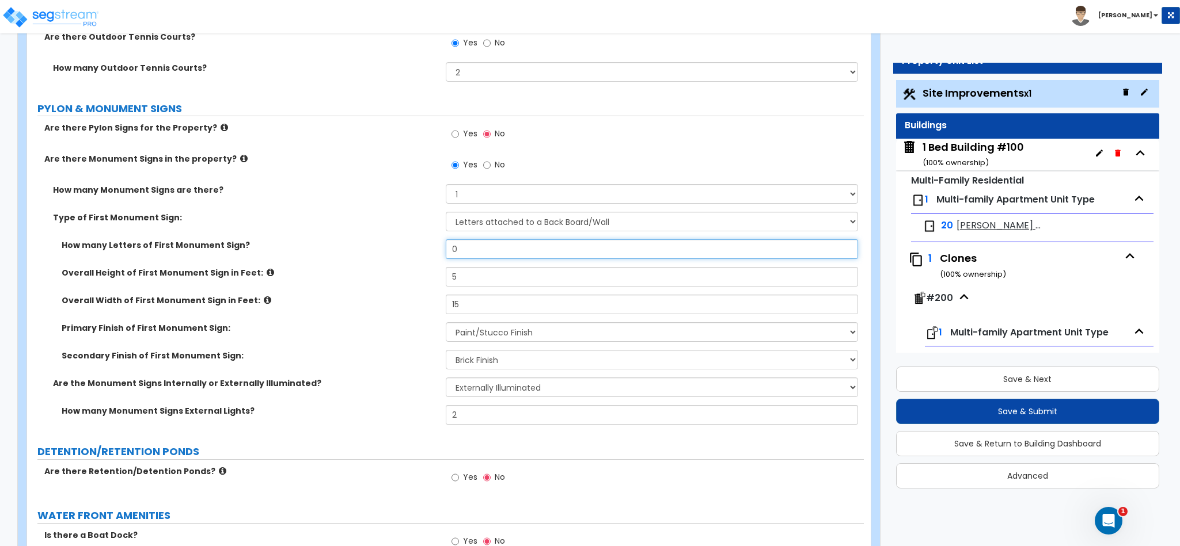
click at [468, 249] on input "0" at bounding box center [652, 250] width 413 height 20
type input "13"
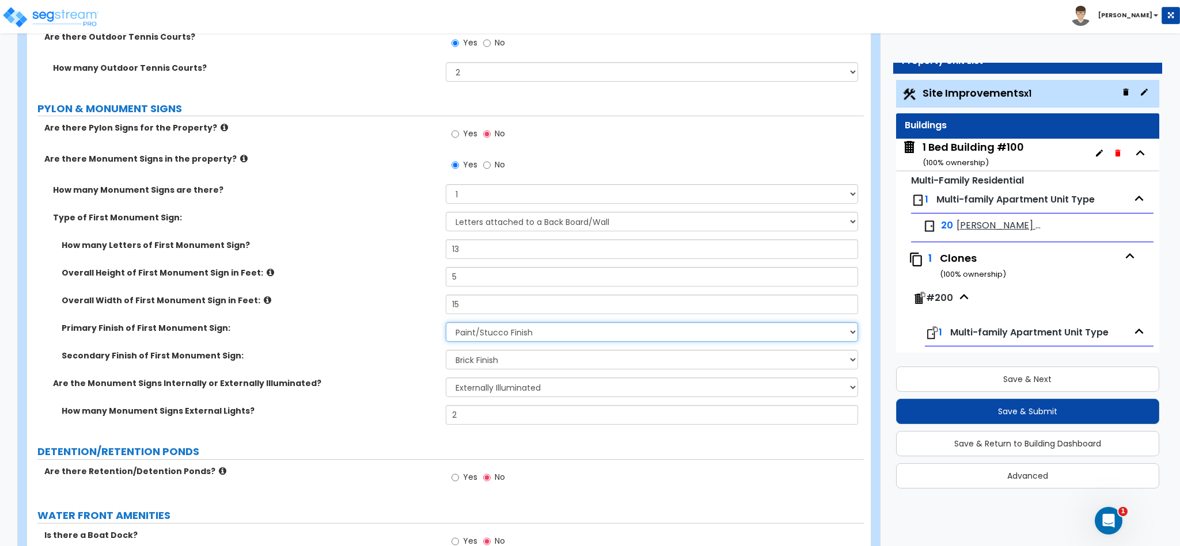
click at [553, 339] on select "None Paint/Stucco Finish Brick Finish Stone Finish Metal Composite Finish Vinyl…" at bounding box center [652, 332] width 413 height 20
select select "2"
click at [446, 325] on select "None Paint/Stucco Finish Brick Finish Stone Finish Metal Composite Finish Vinyl…" at bounding box center [652, 332] width 413 height 20
click at [392, 366] on div "Secondary Finish of First Monument Sign: None, there is only a Primary Finish P…" at bounding box center [445, 364] width 837 height 28
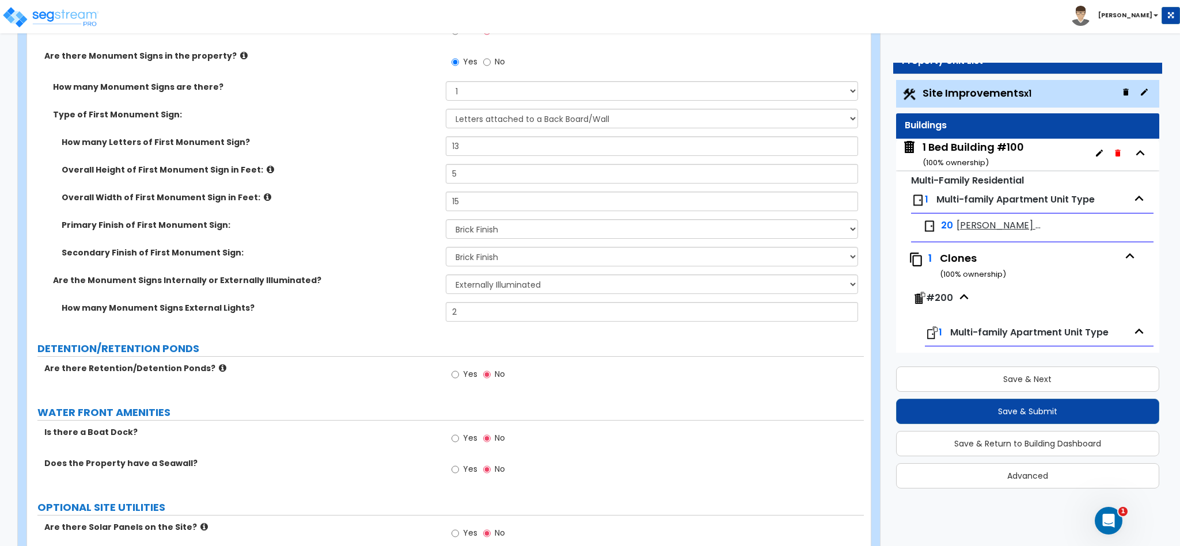
scroll to position [2731, 0]
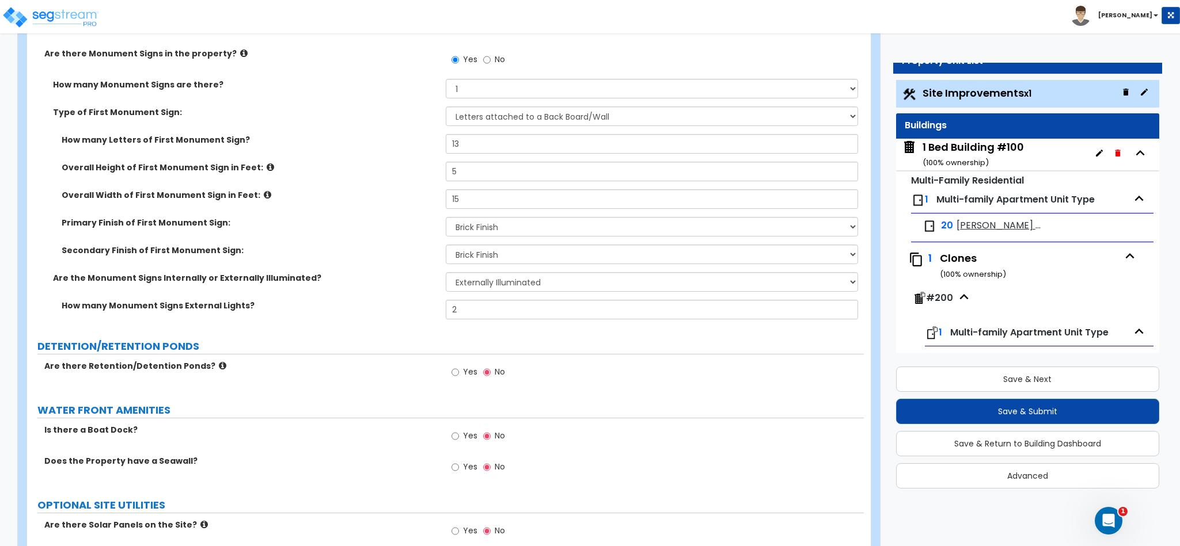
click at [477, 379] on div "Yes No" at bounding box center [478, 373] width 65 height 26
click at [461, 377] on label "Yes" at bounding box center [464, 374] width 26 height 20
click at [459, 377] on input "Yes" at bounding box center [454, 372] width 7 height 13
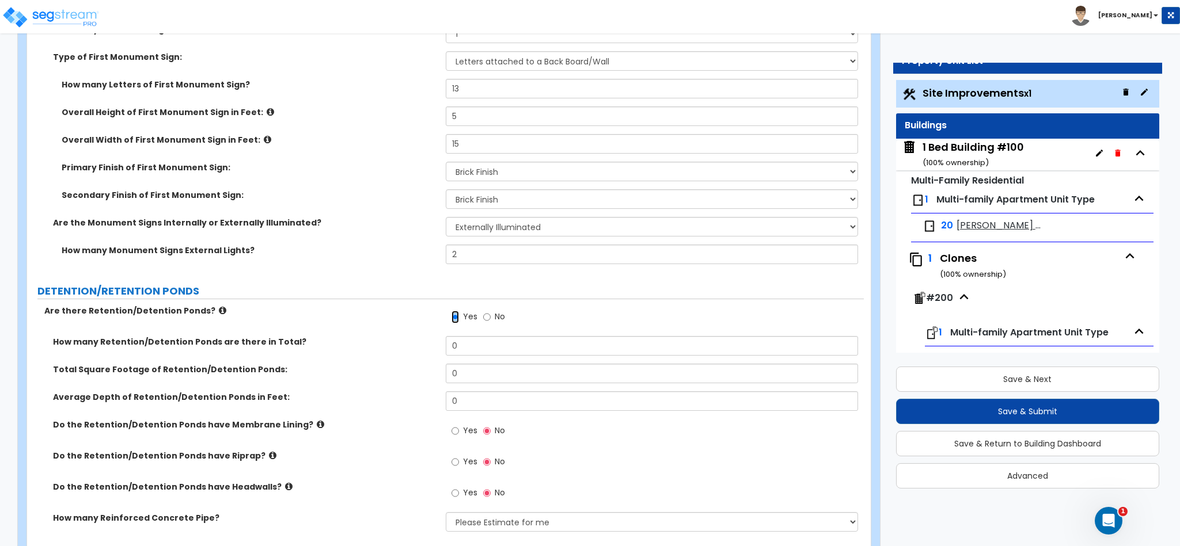
scroll to position [2788, 0]
click at [484, 318] on input "No" at bounding box center [486, 316] width 7 height 13
radio input "false"
radio input "true"
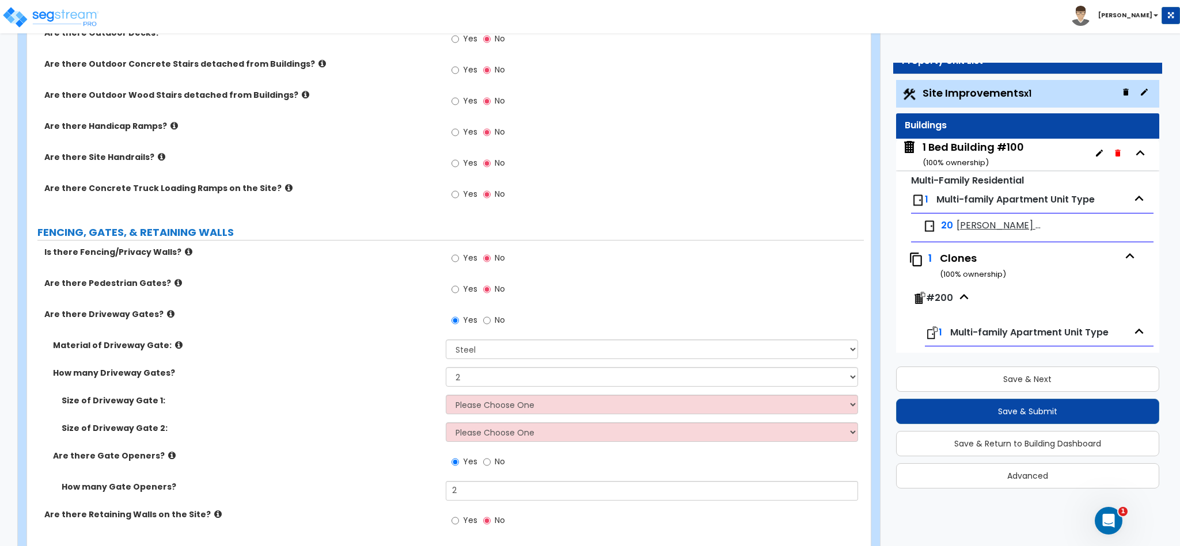
scroll to position [1035, 0]
click at [174, 288] on icon at bounding box center [177, 284] width 7 height 9
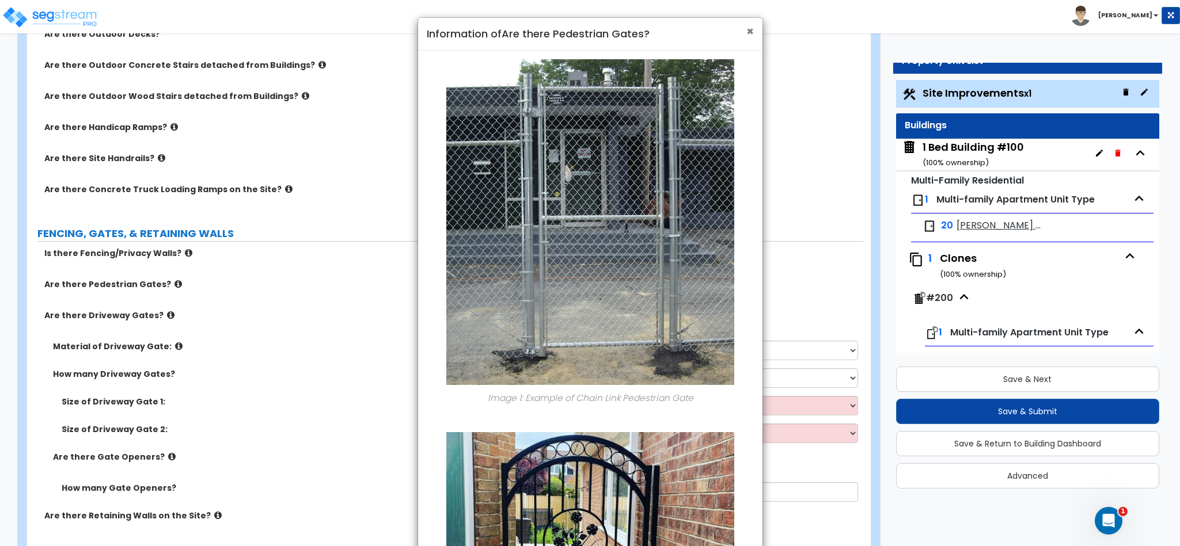
click at [750, 37] on span "×" at bounding box center [749, 31] width 7 height 17
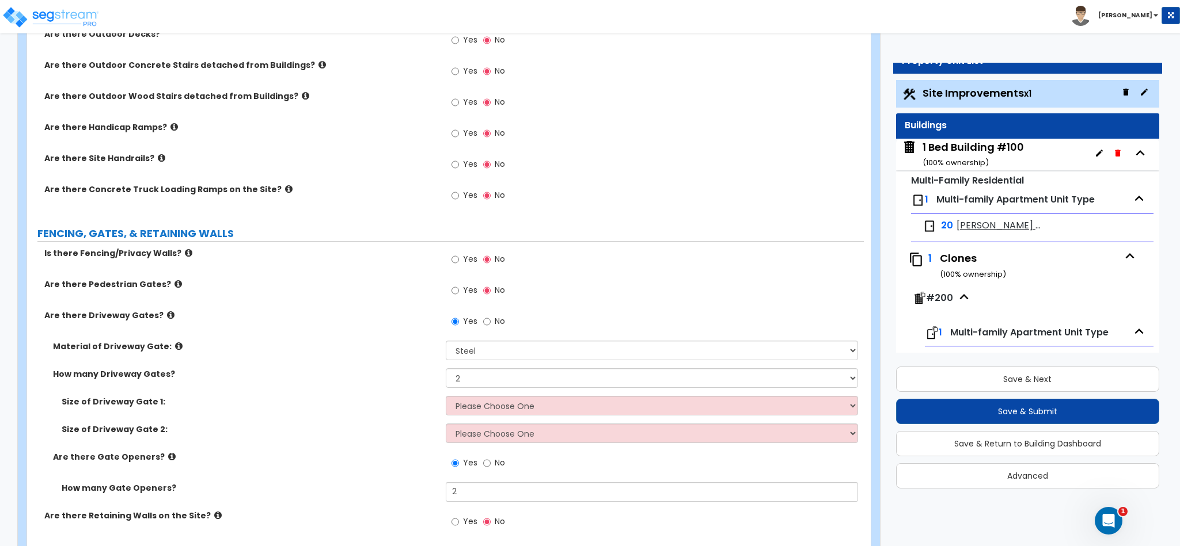
click at [463, 261] on span "Yes" at bounding box center [470, 259] width 14 height 12
click at [459, 261] on input "Yes" at bounding box center [454, 259] width 7 height 13
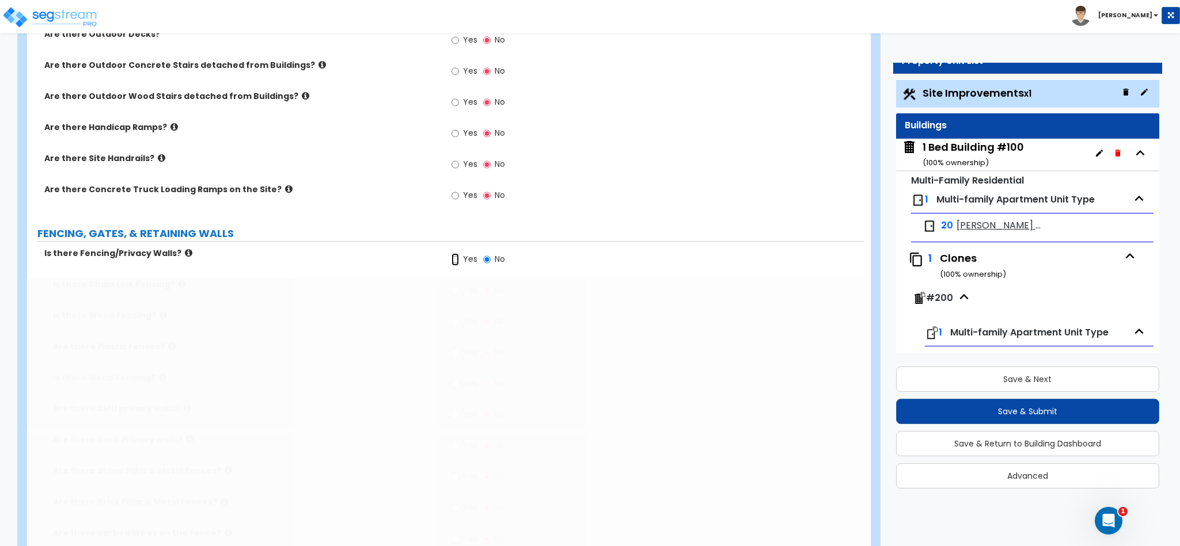
radio input "true"
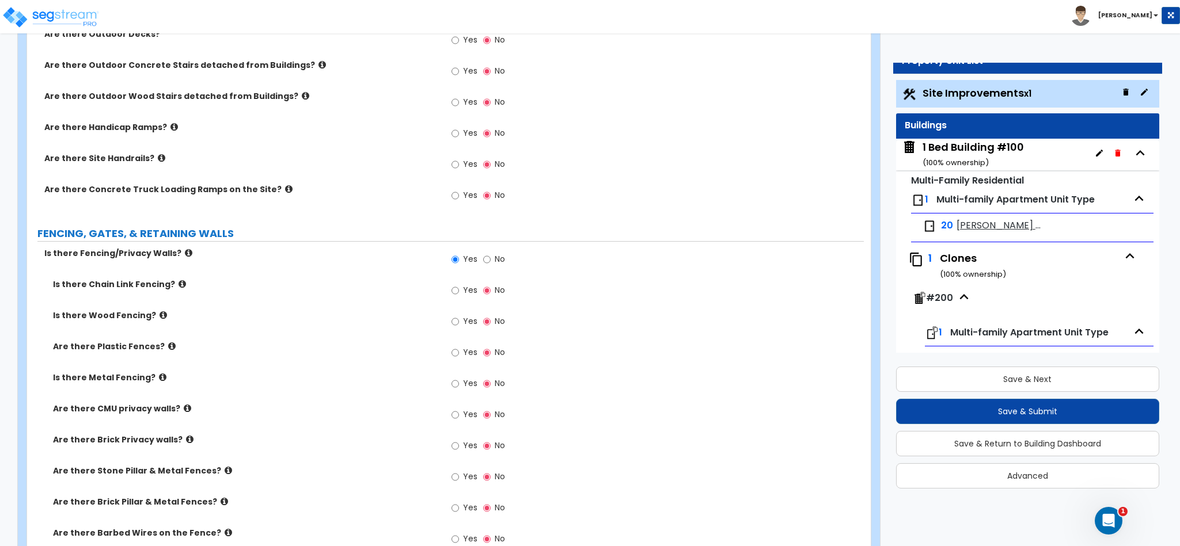
click at [159, 377] on icon at bounding box center [162, 377] width 7 height 9
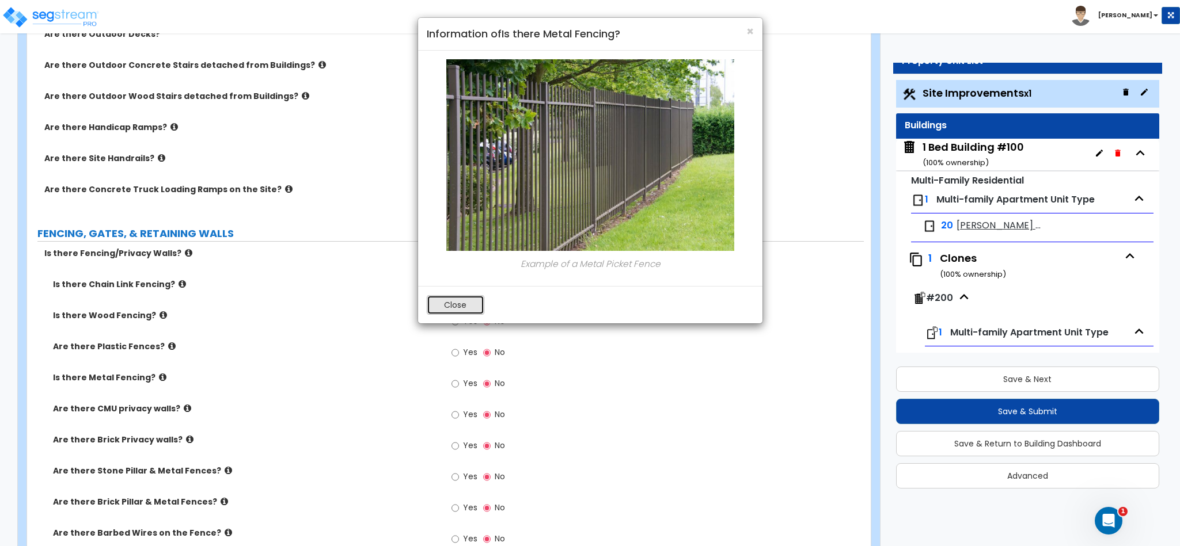
click at [453, 308] on button "Close" at bounding box center [456, 305] width 58 height 20
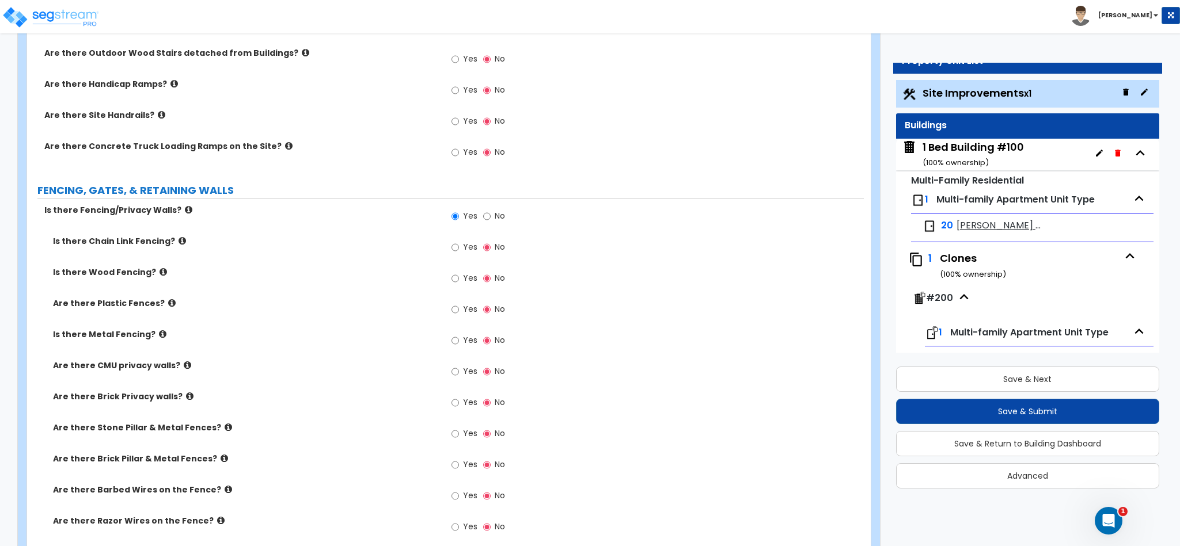
scroll to position [1082, 0]
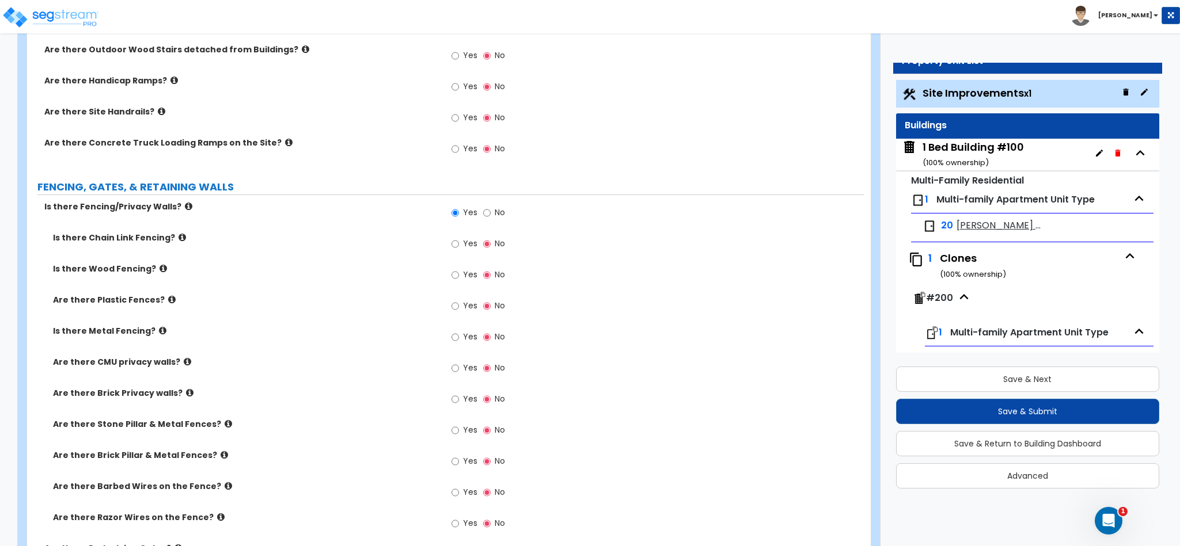
click at [186, 397] on icon at bounding box center [189, 393] width 7 height 9
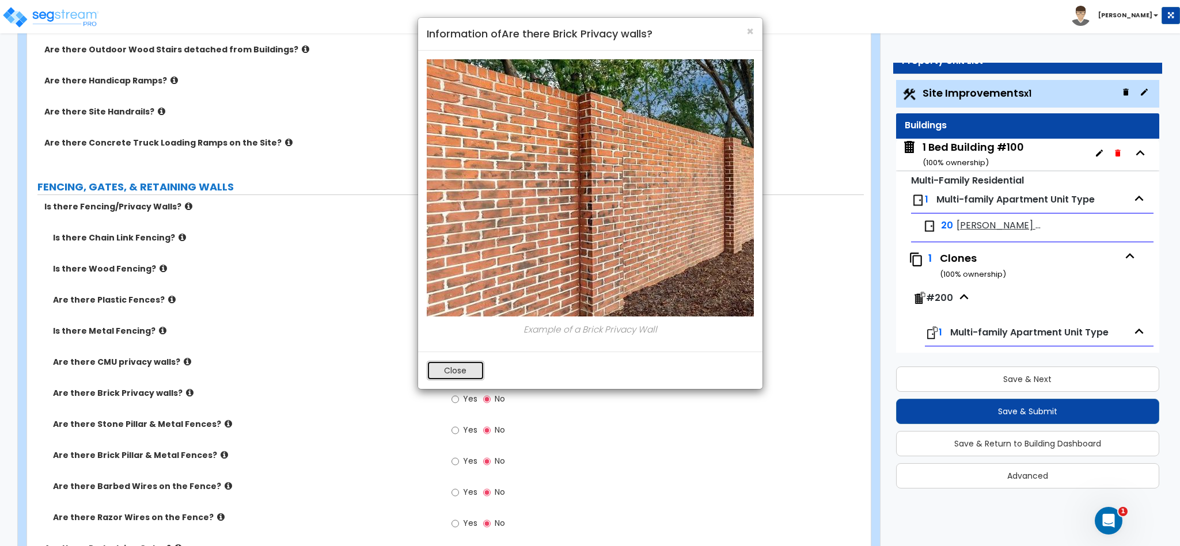
click at [465, 377] on button "Close" at bounding box center [456, 371] width 58 height 20
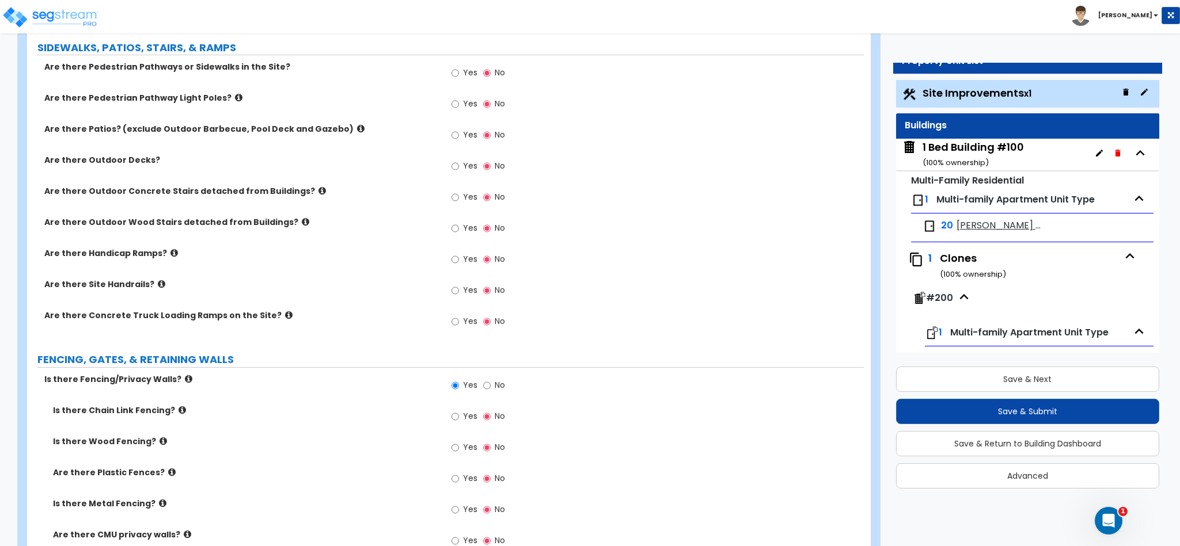
scroll to position [909, 0]
click at [158, 283] on icon at bounding box center [161, 284] width 7 height 9
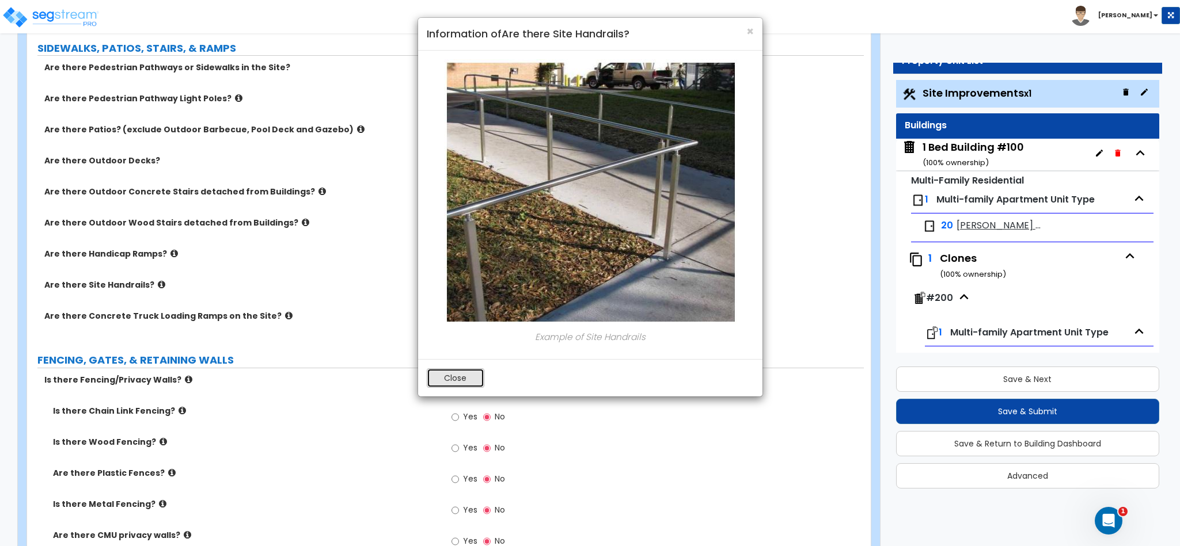
click at [453, 380] on button "Close" at bounding box center [456, 378] width 58 height 20
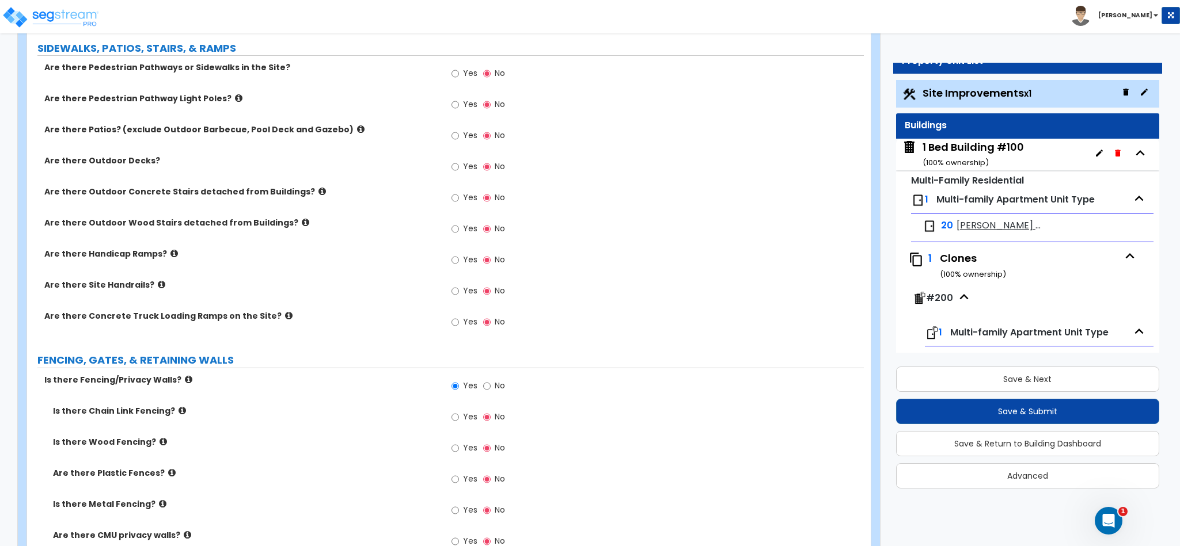
click at [302, 223] on icon at bounding box center [305, 222] width 7 height 9
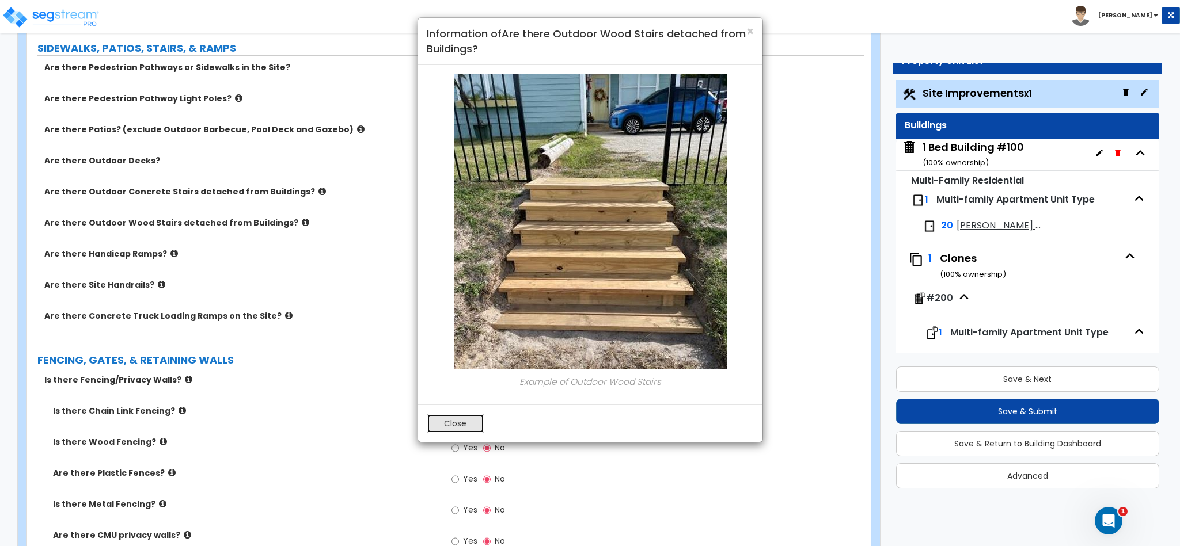
click at [463, 427] on button "Close" at bounding box center [456, 424] width 58 height 20
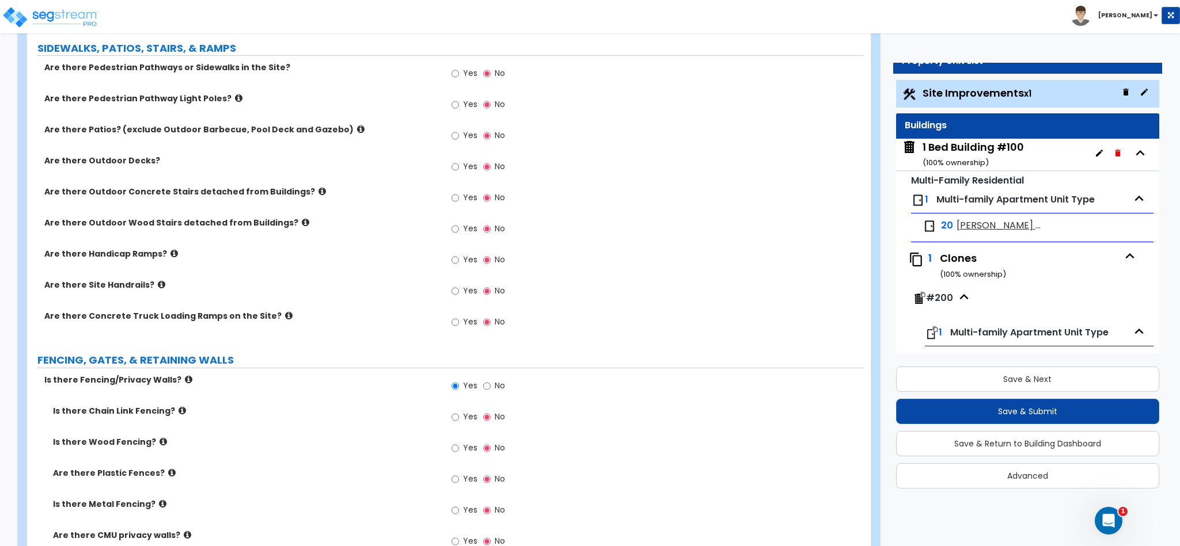
click at [318, 192] on icon at bounding box center [321, 191] width 7 height 9
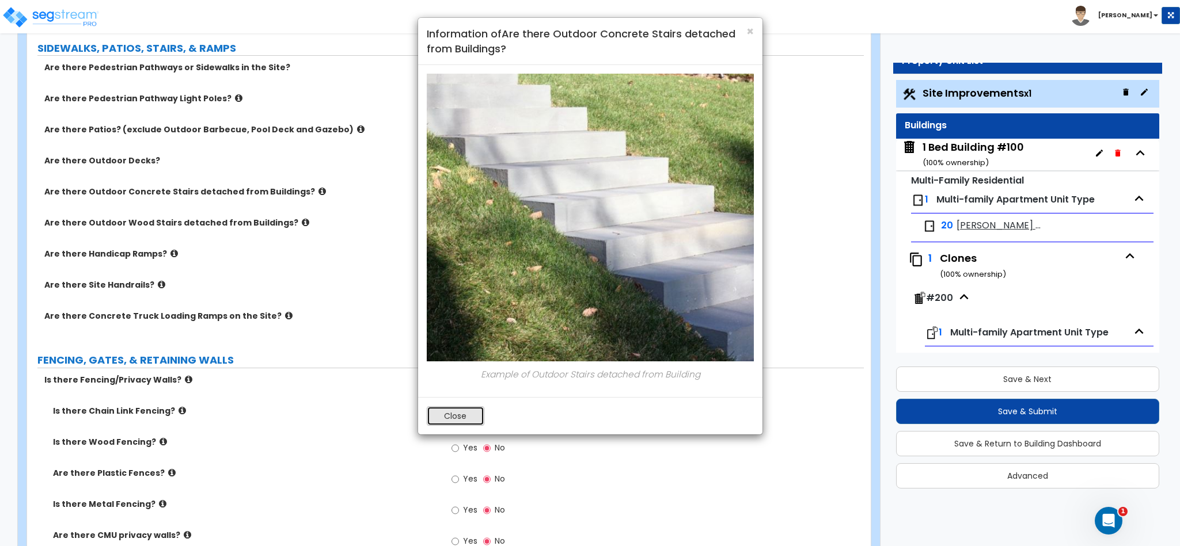
click at [465, 422] on button "Close" at bounding box center [456, 416] width 58 height 20
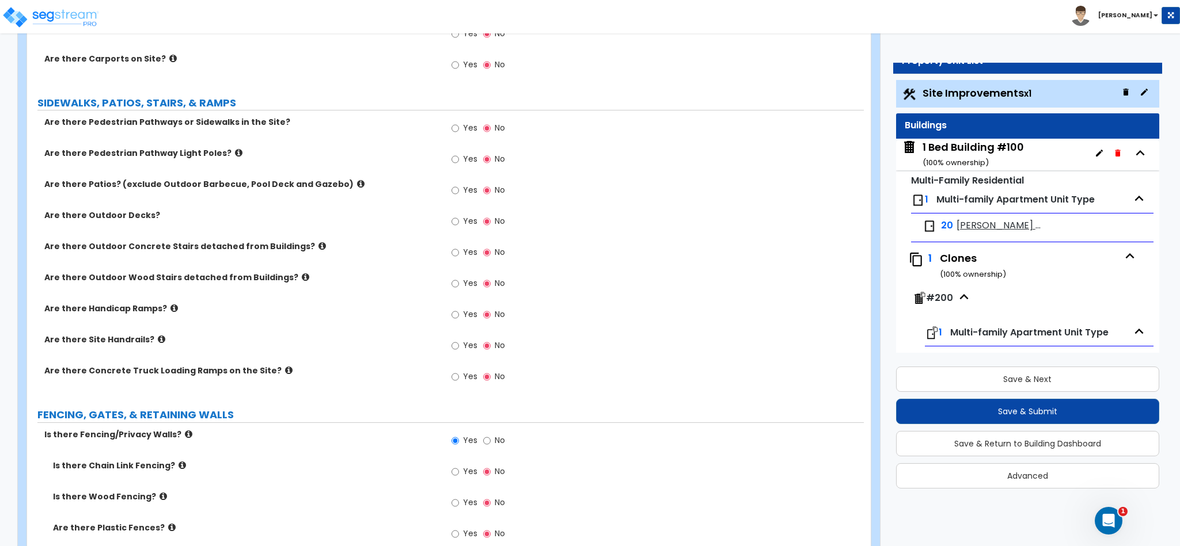
scroll to position [853, 0]
click at [235, 155] on icon at bounding box center [238, 153] width 7 height 9
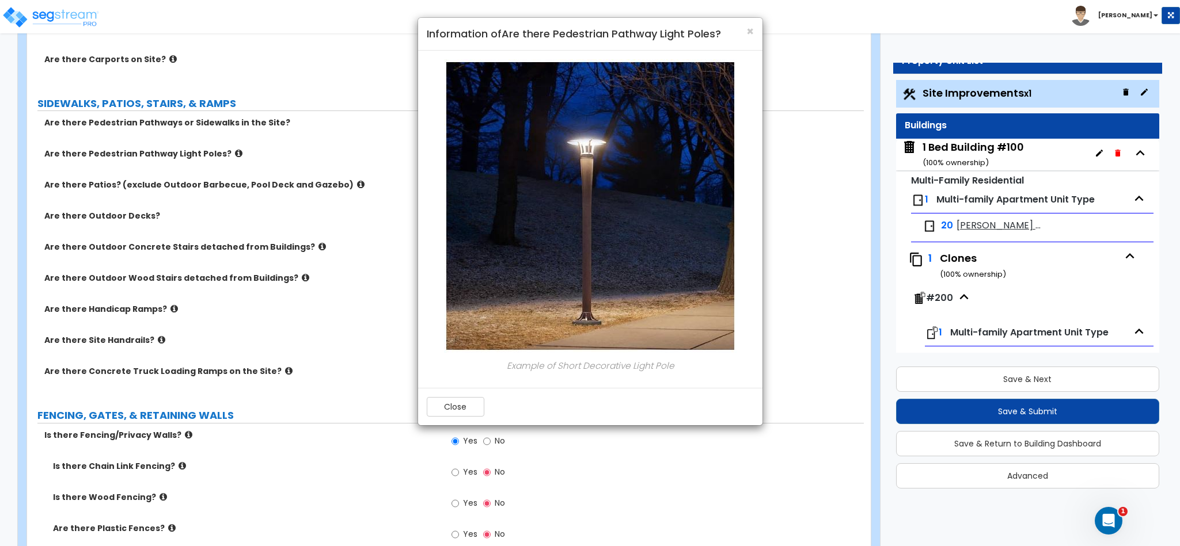
click at [463, 310] on img at bounding box center [589, 206] width 293 height 294
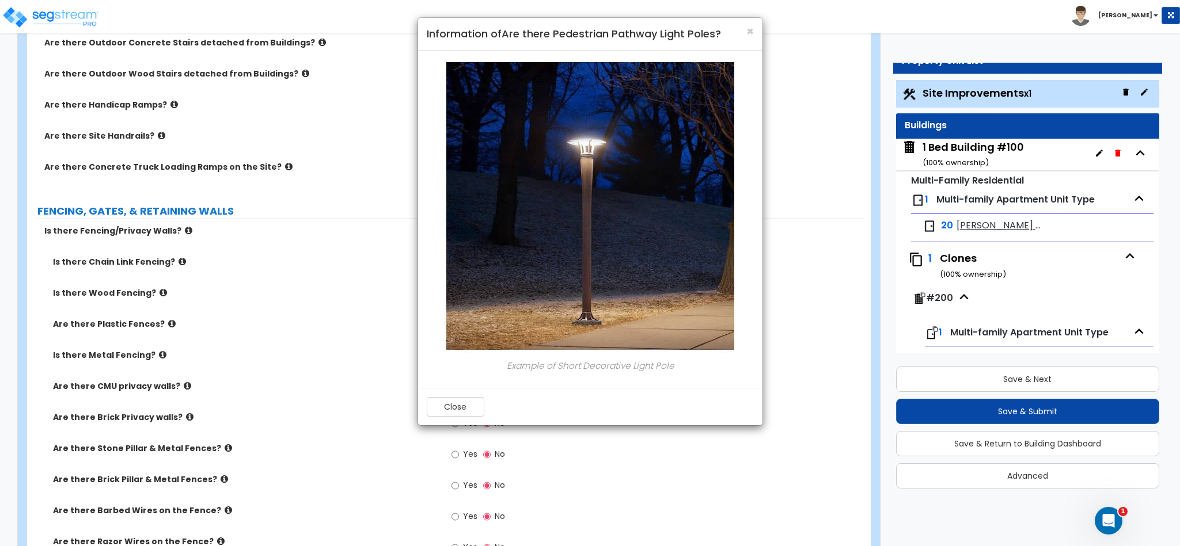
scroll to position [1090, 0]
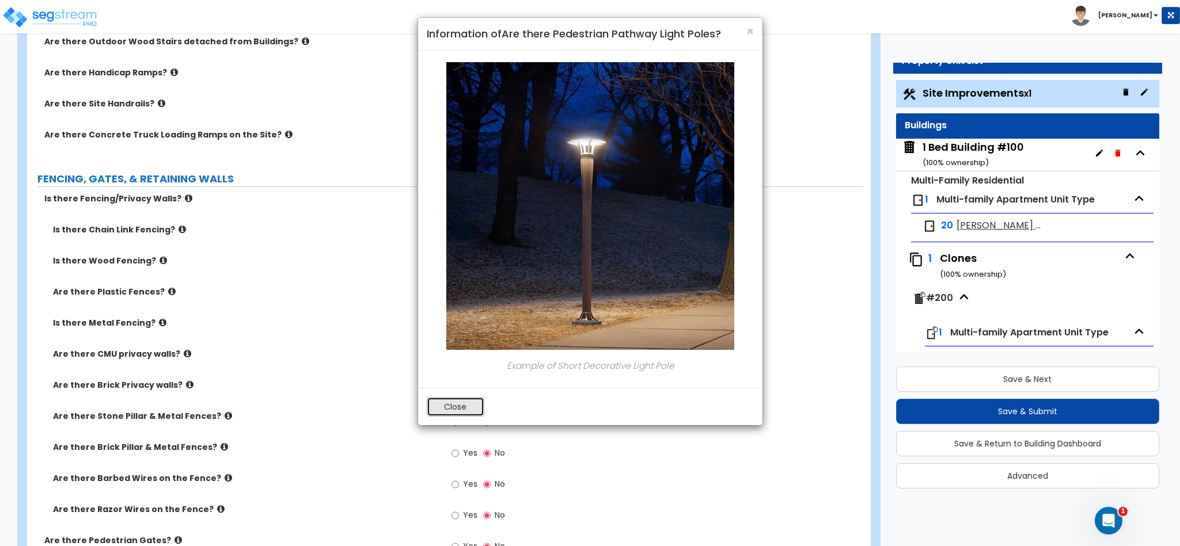
click at [459, 409] on button "Close" at bounding box center [456, 407] width 58 height 20
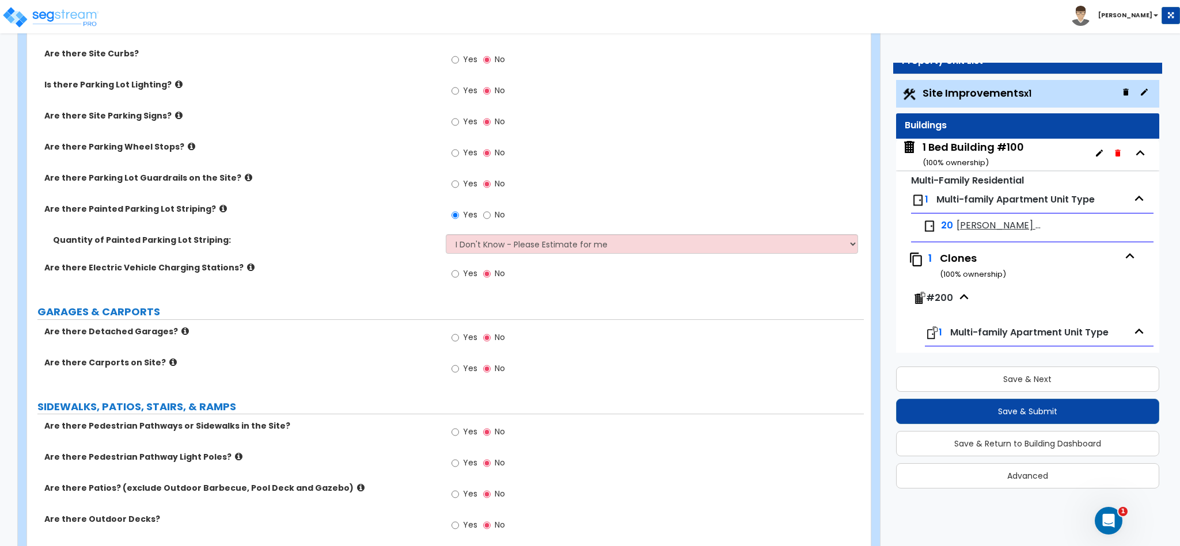
scroll to position [552, 0]
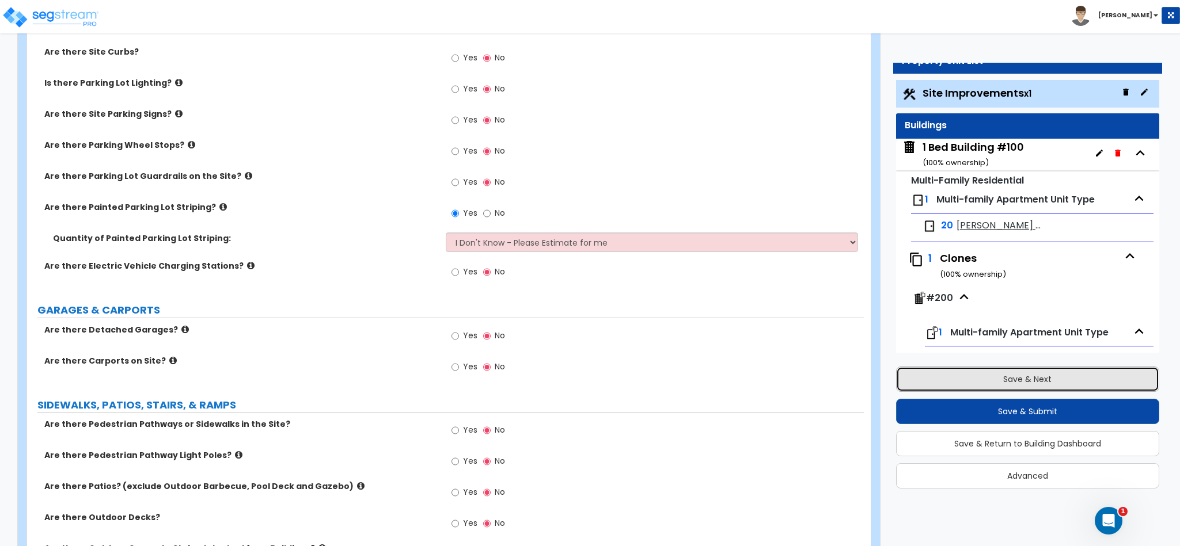
click at [998, 375] on button "Save & Next" at bounding box center [1027, 379] width 263 height 25
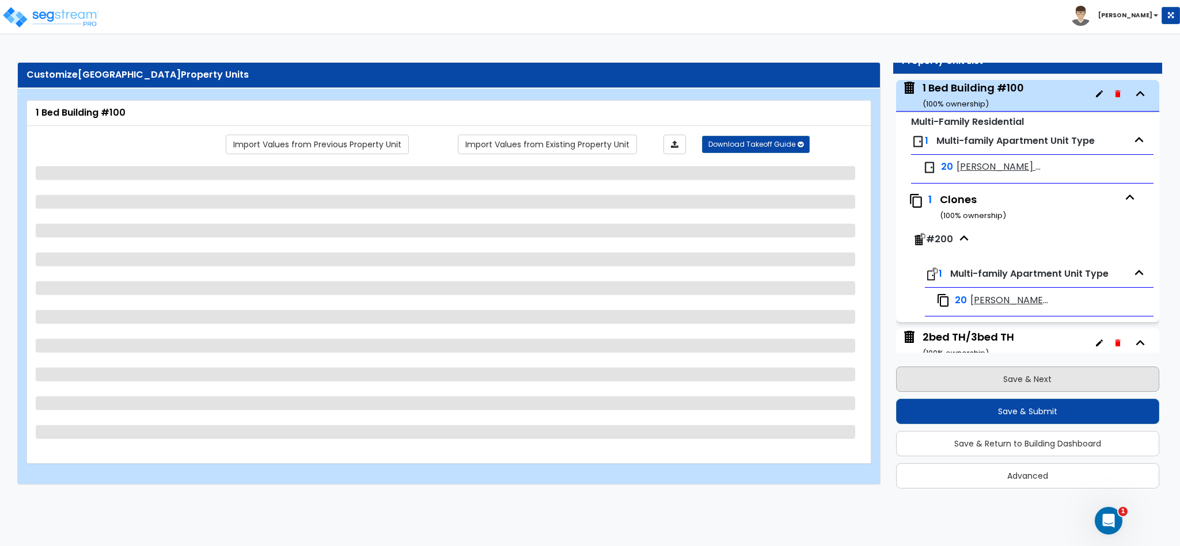
scroll to position [59, 0]
select select "2"
select select "7"
select select "1"
select select "7"
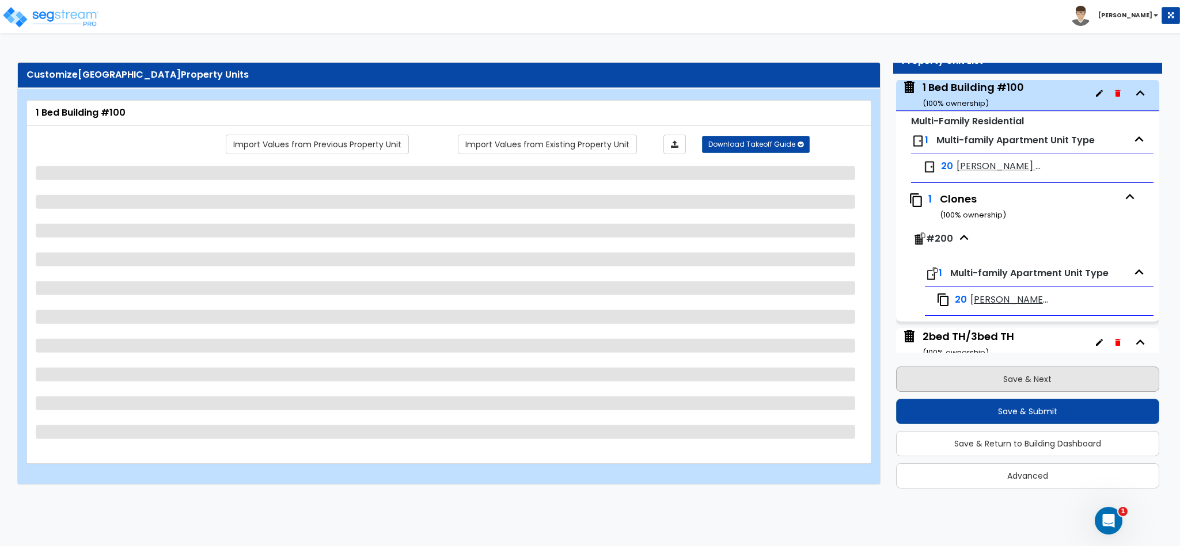
select select "1"
select select "2"
select select "1"
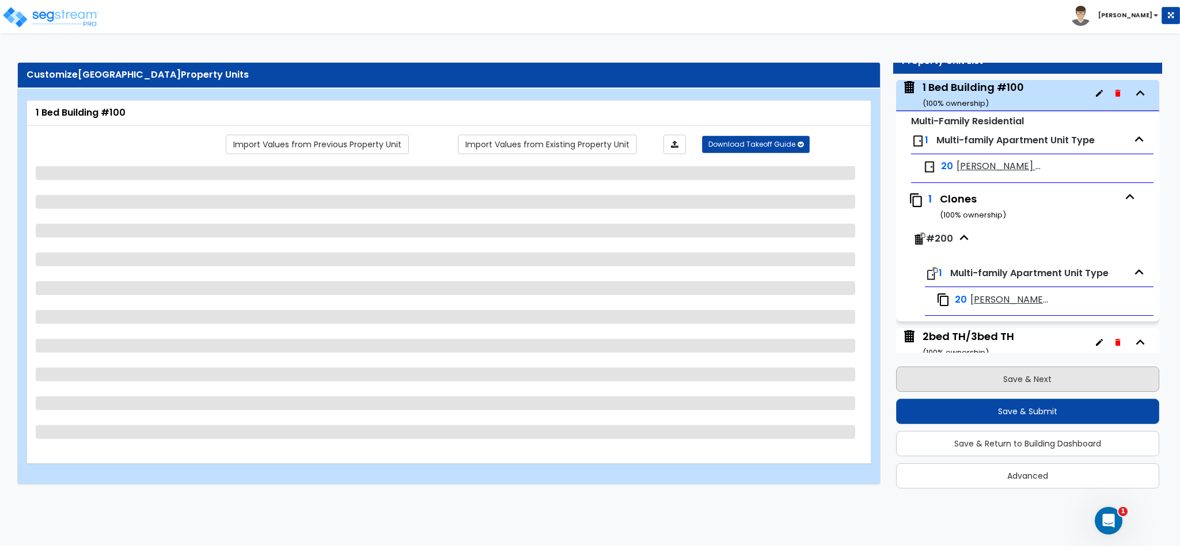
select select "3"
select select "1"
select select "4"
select select "2"
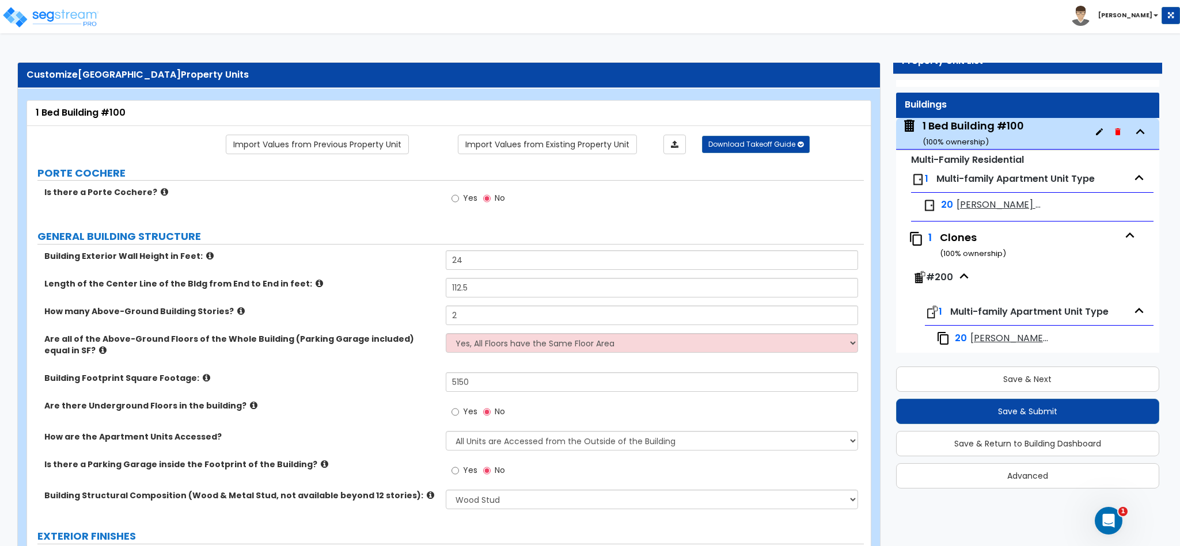
scroll to position [0, 0]
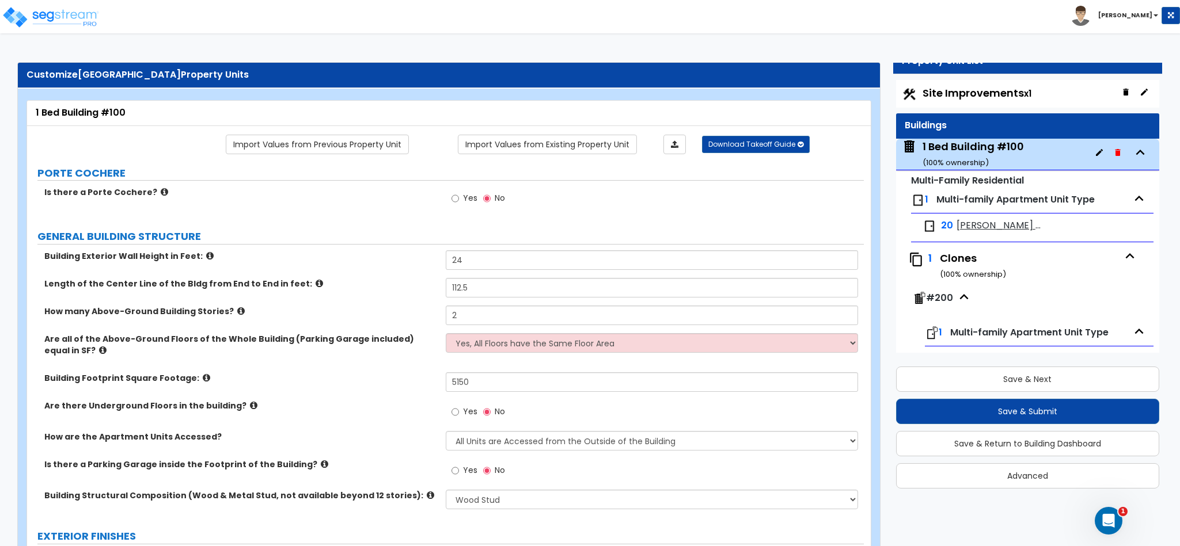
click at [997, 97] on span "Site Improvements x1" at bounding box center [976, 93] width 109 height 14
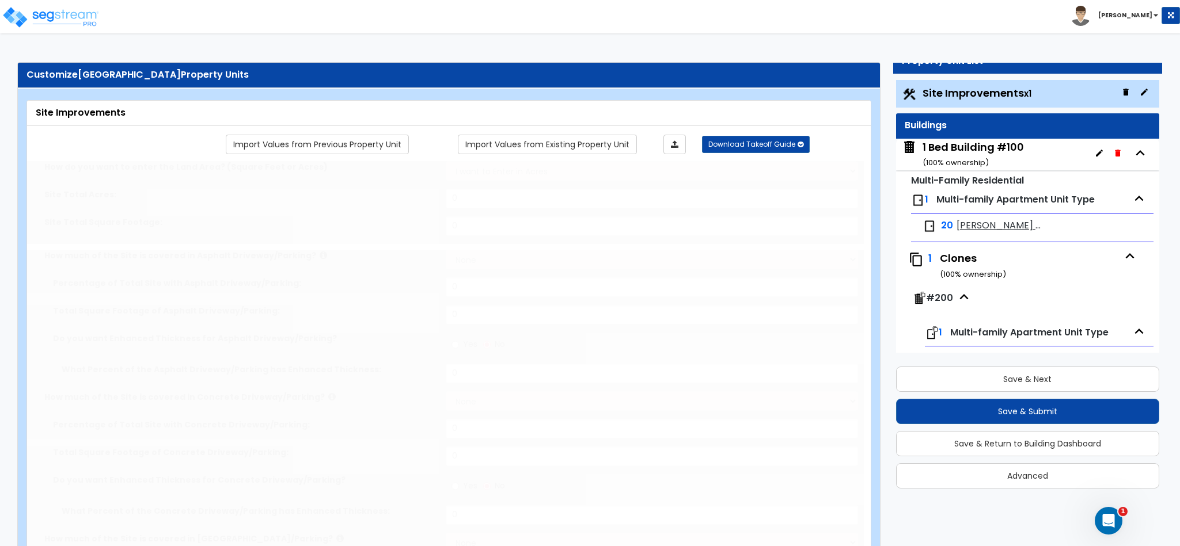
type input "14.58"
select select "1"
type input "40"
radio input "true"
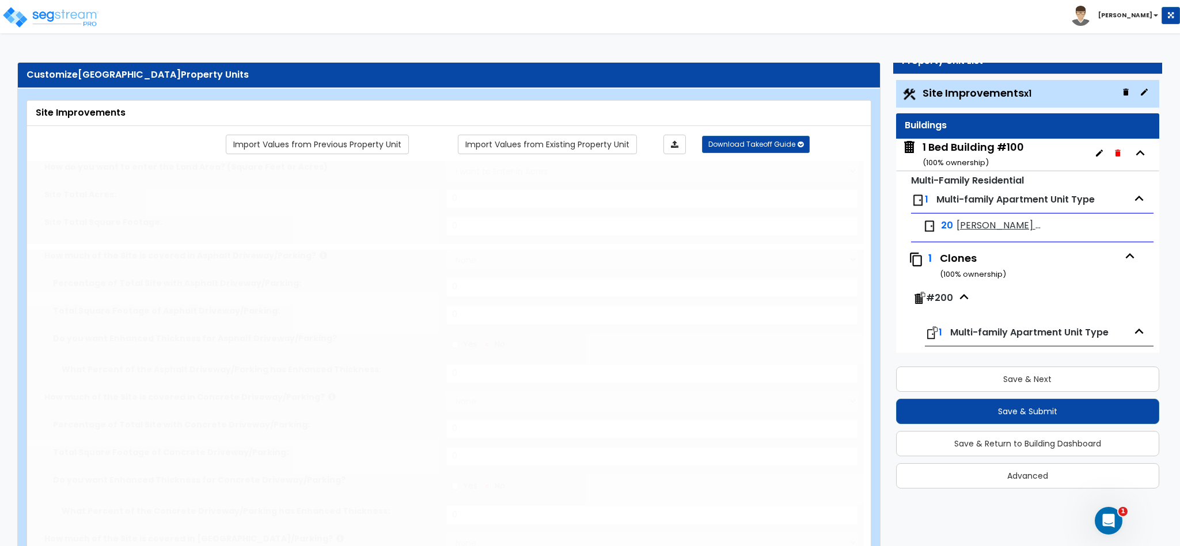
radio input "true"
select select "2"
radio input "true"
type input "2"
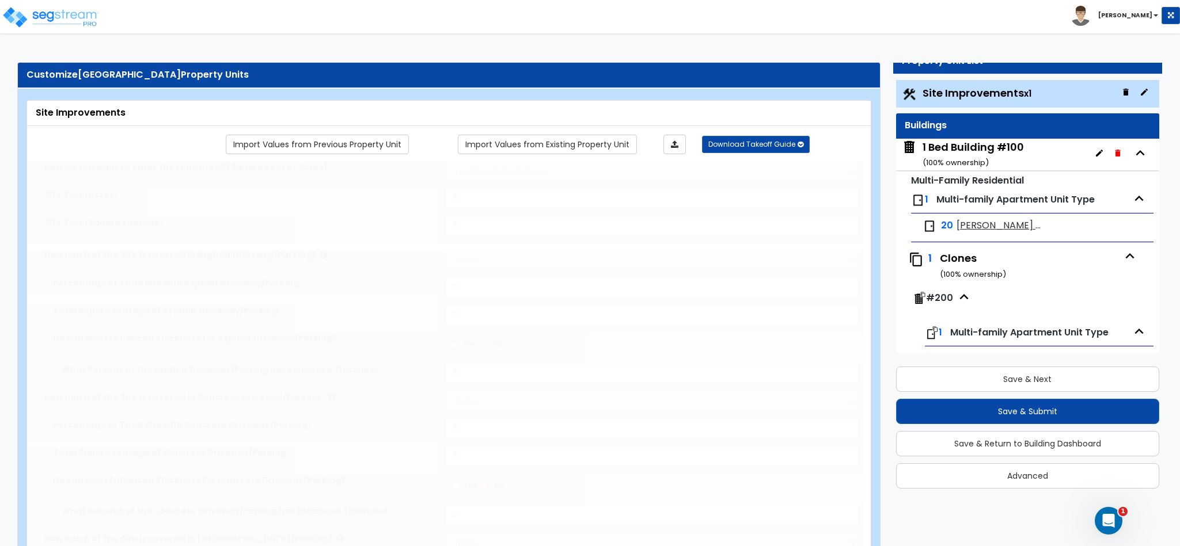
select select "1"
type input "5"
radio input "true"
select select "1"
radio input "true"
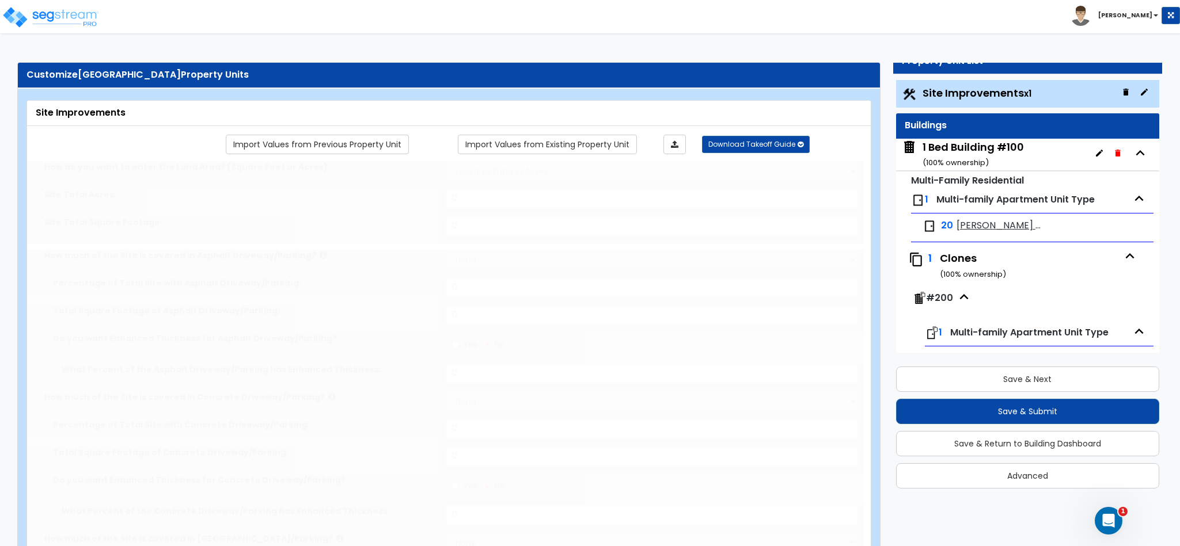
select select "1"
select select "2"
type input "1"
radio input "true"
select select "1"
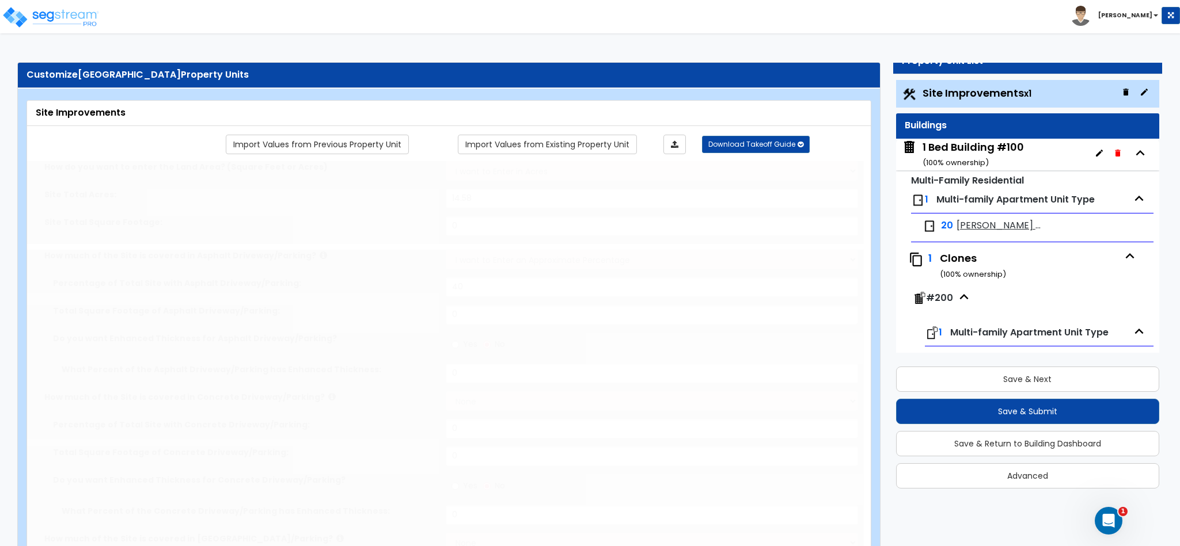
select select "3"
type input "800"
type input "500"
type input "5"
radio input "true"
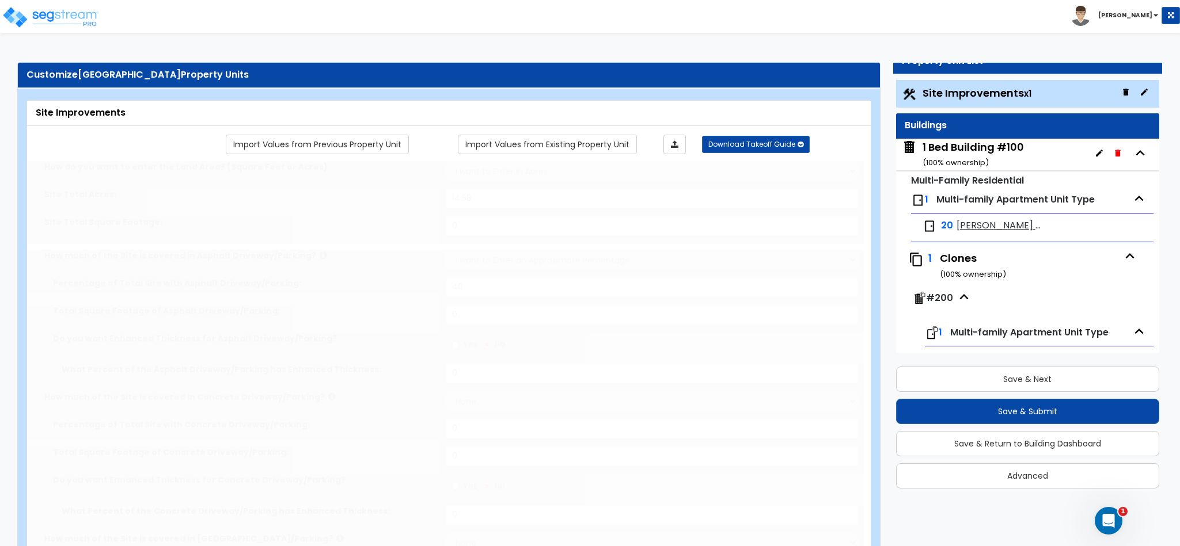
type input "4"
radio input "true"
select select "2"
radio input "true"
select select "1"
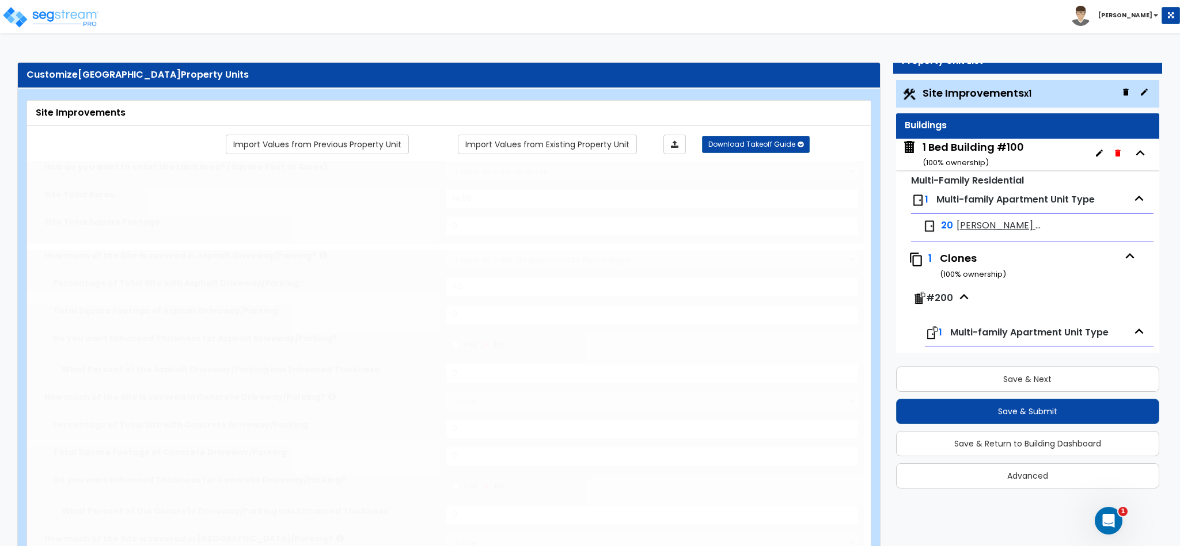
select select "3"
type input "13"
type input "5"
type input "15"
select select "2"
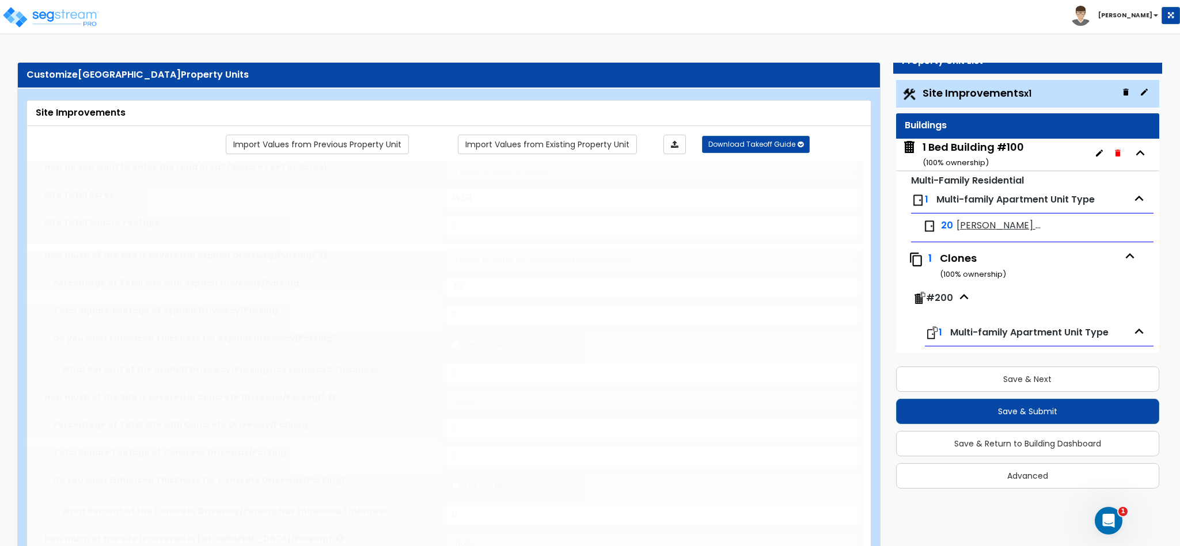
select select "2"
type input "2"
radio input "true"
type input "6"
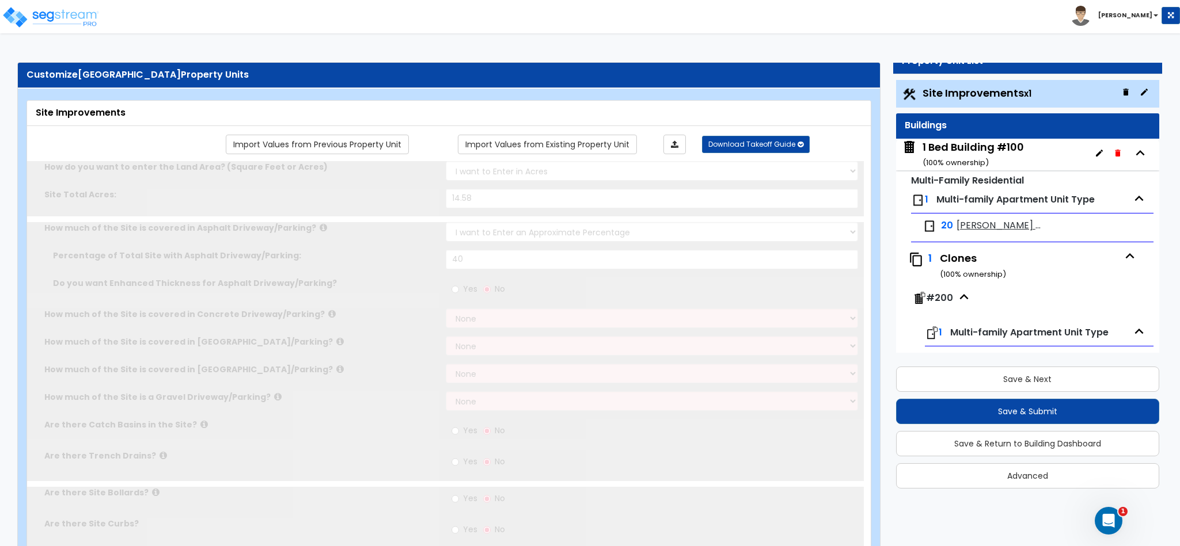
select select "2"
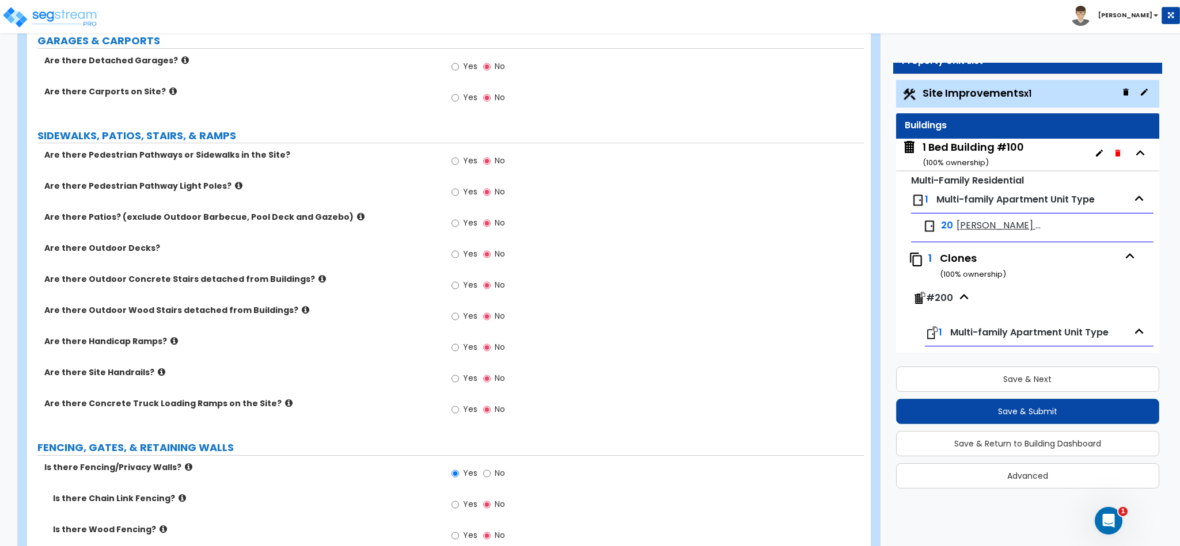
scroll to position [864, 0]
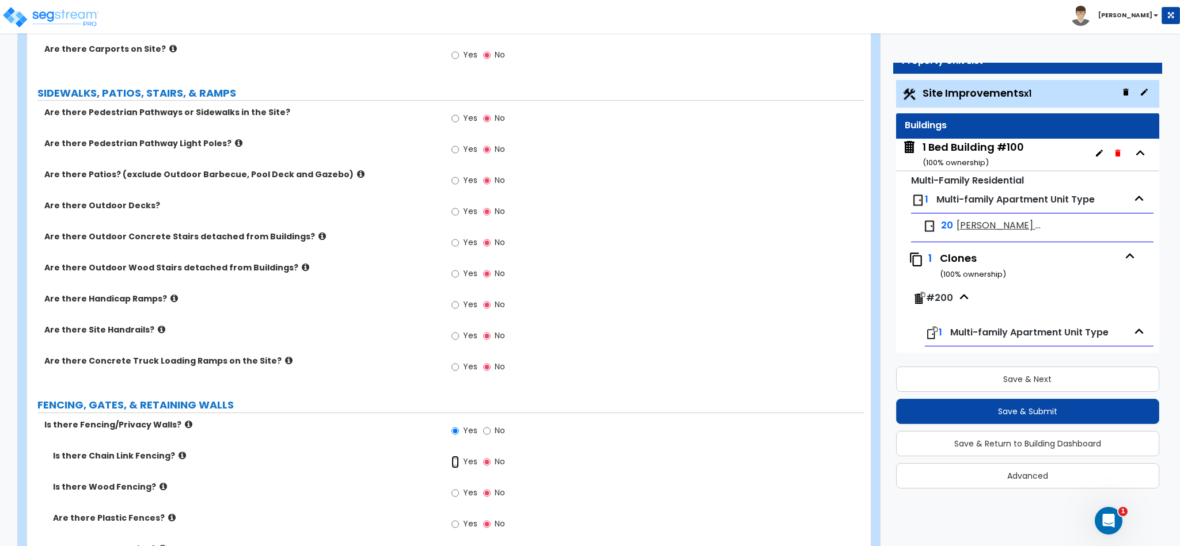
click at [456, 460] on input "Yes" at bounding box center [454, 462] width 7 height 13
radio input "true"
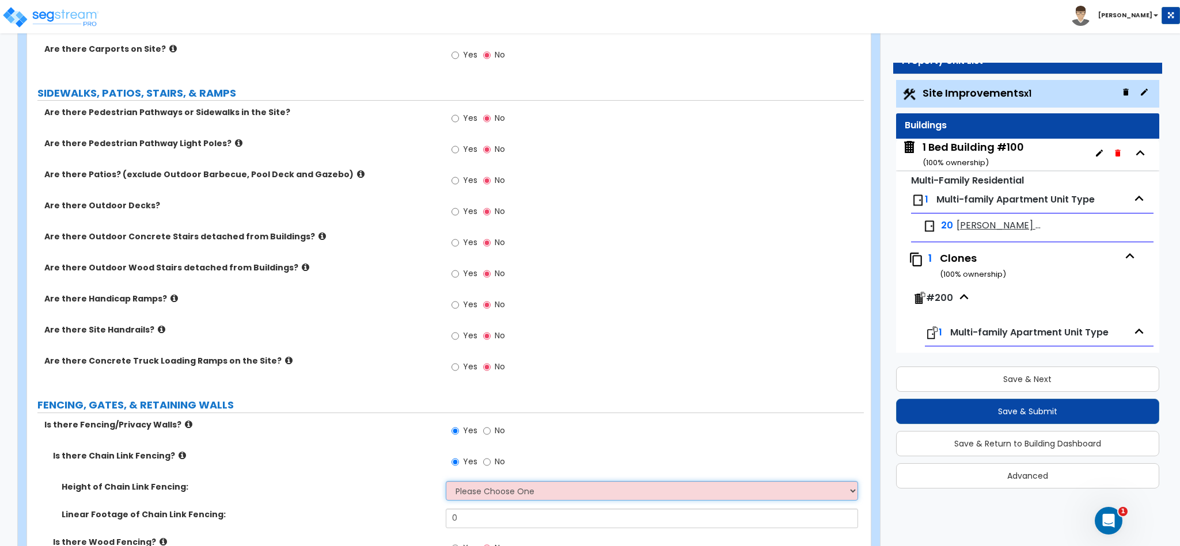
click at [482, 495] on select "Please Choose One 3 feet 4 feet 5 feet 6 feet 10 feet 12 feet" at bounding box center [652, 491] width 413 height 20
click at [446, 484] on select "Please Choose One 3 feet 4 feet 5 feet 6 feet 10 feet 12 feet" at bounding box center [652, 491] width 413 height 20
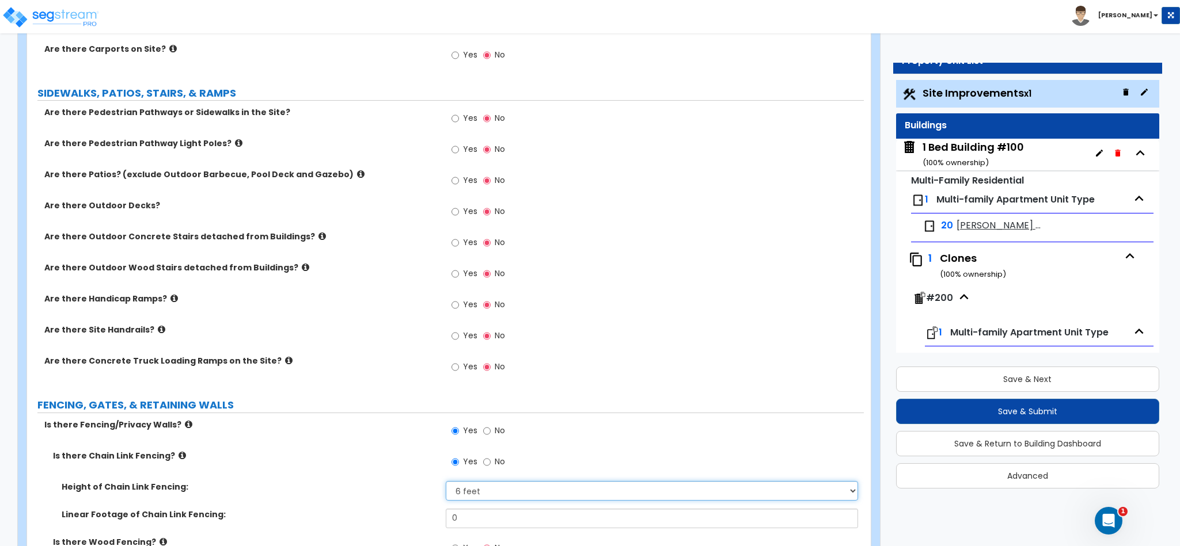
scroll to position [950, 0]
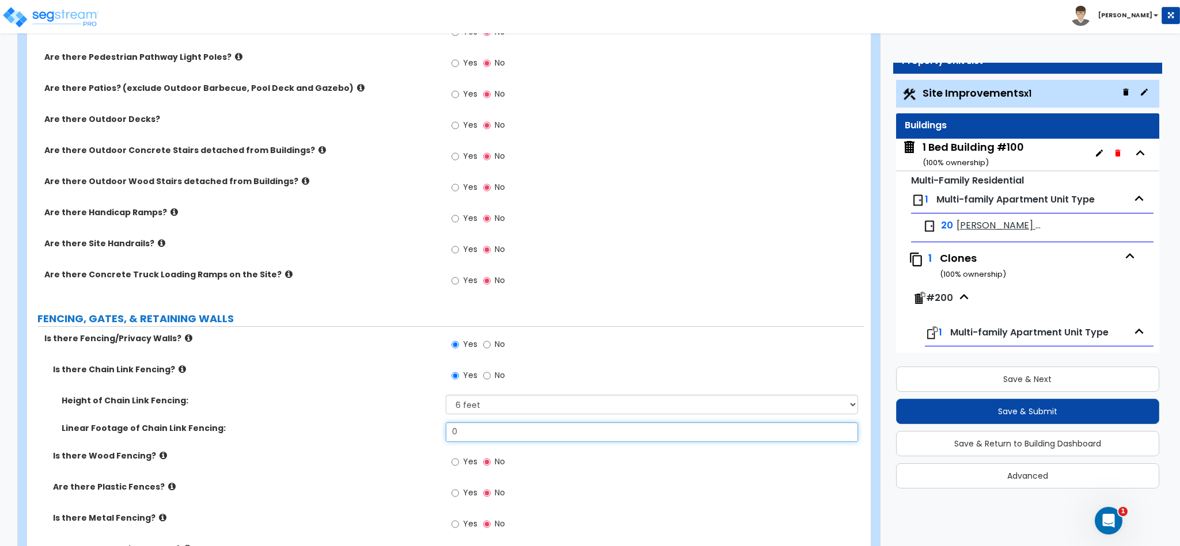
click at [484, 435] on input "0" at bounding box center [652, 433] width 413 height 20
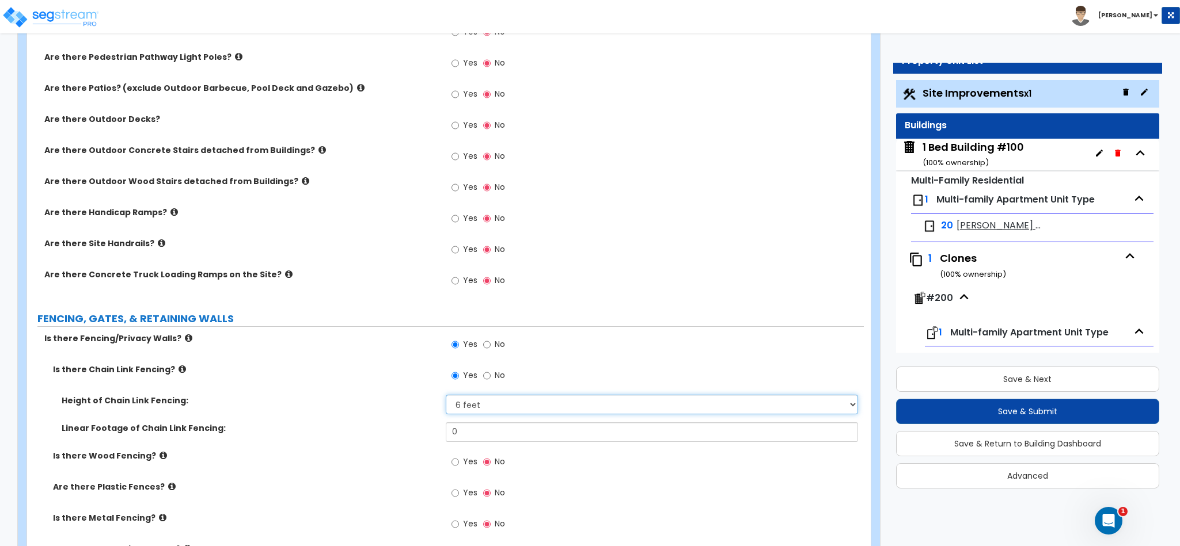
click at [507, 401] on select "Please Choose One 3 feet 4 feet 5 feet 6 feet 10 feet 12 feet" at bounding box center [652, 405] width 413 height 20
select select "5"
click at [446, 397] on select "Please Choose One 3 feet 4 feet 5 feet 6 feet 10 feet 12 feet" at bounding box center [652, 405] width 413 height 20
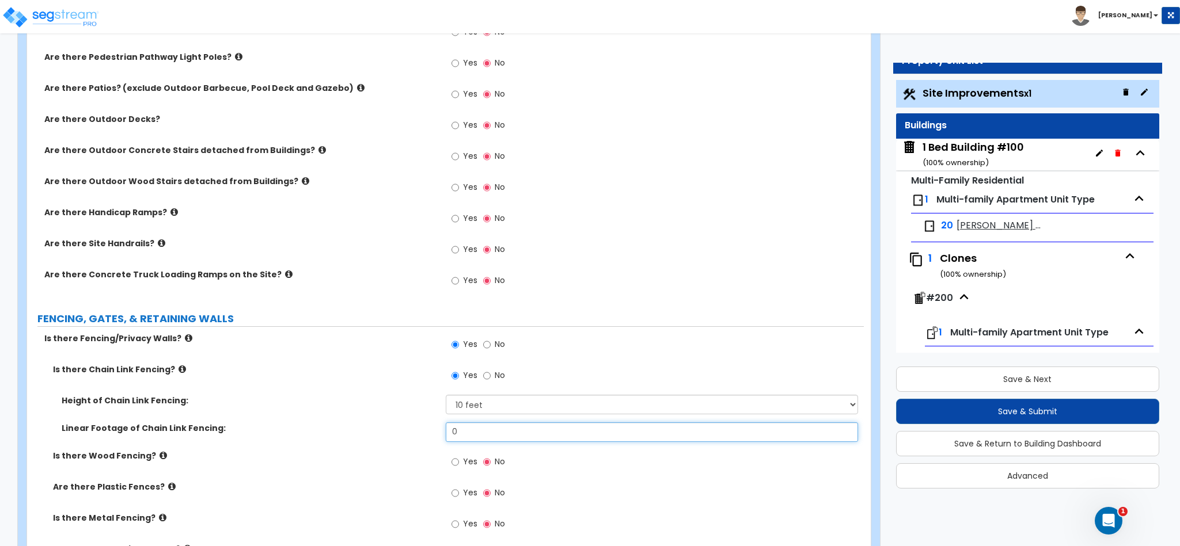
click at [476, 435] on input "0" at bounding box center [652, 433] width 413 height 20
click at [923, 21] on div "Toggle navigation [PERSON_NAME]" at bounding box center [590, 16] width 1180 height 33
click at [517, 439] on input "0" at bounding box center [652, 433] width 413 height 20
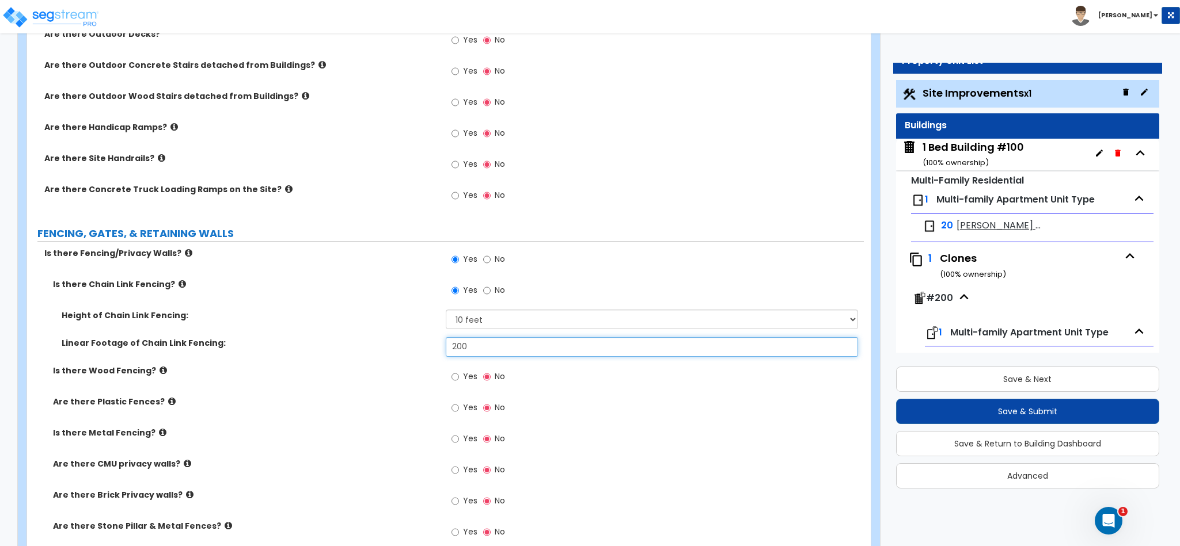
scroll to position [1036, 0]
type input "200"
click at [159, 432] on icon at bounding box center [162, 431] width 7 height 9
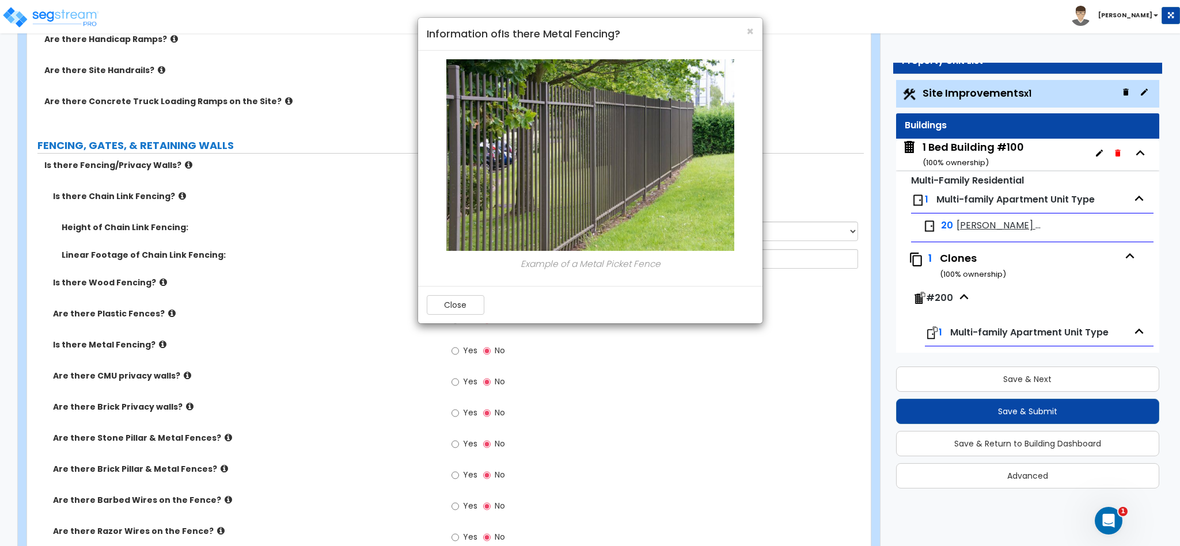
scroll to position [1123, 0]
click at [453, 303] on button "Close" at bounding box center [456, 305] width 58 height 20
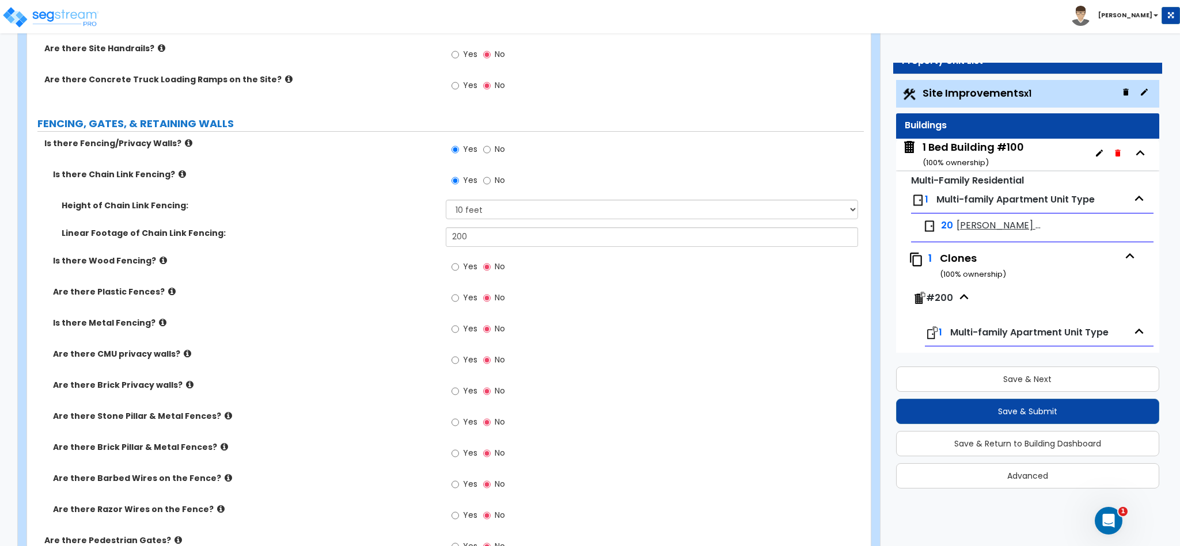
scroll to position [1209, 0]
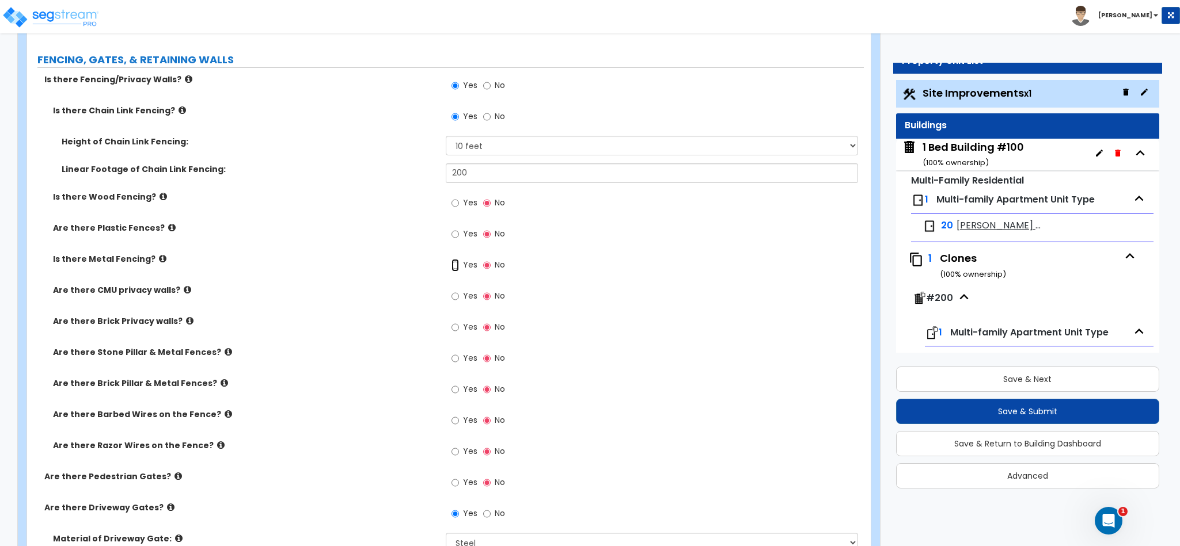
click at [453, 261] on input "Yes" at bounding box center [454, 265] width 7 height 13
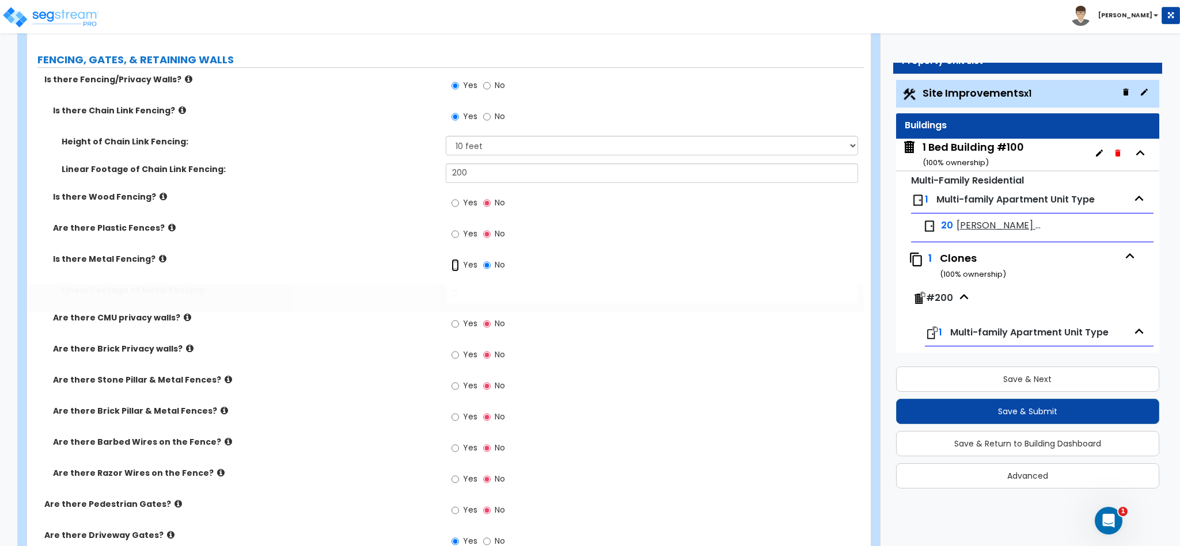
radio input "true"
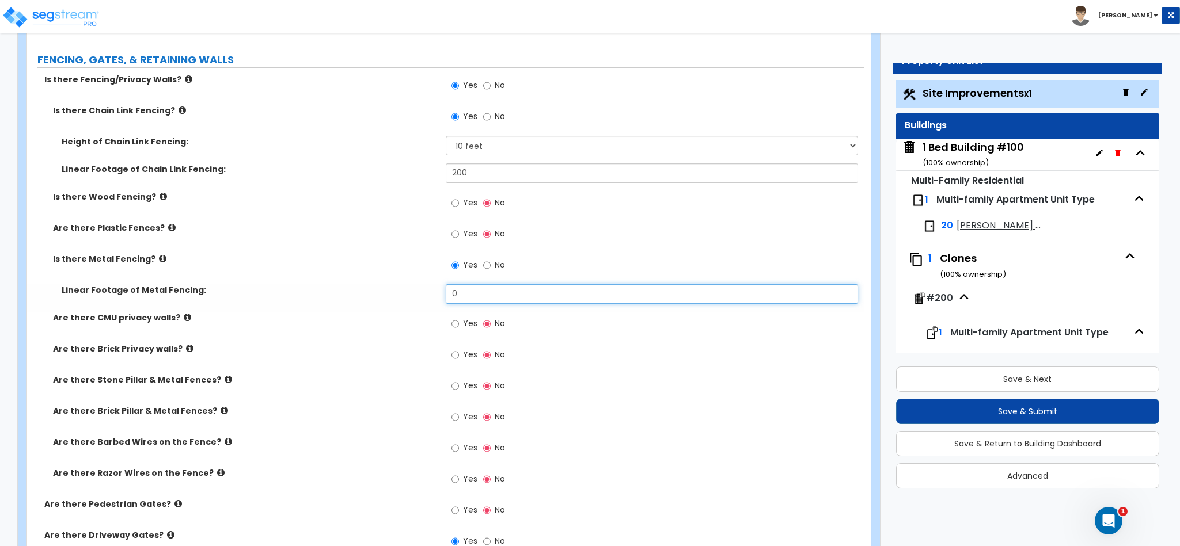
click at [459, 292] on input "0" at bounding box center [652, 294] width 413 height 20
type input "50"
click at [184, 322] on icon at bounding box center [187, 317] width 7 height 9
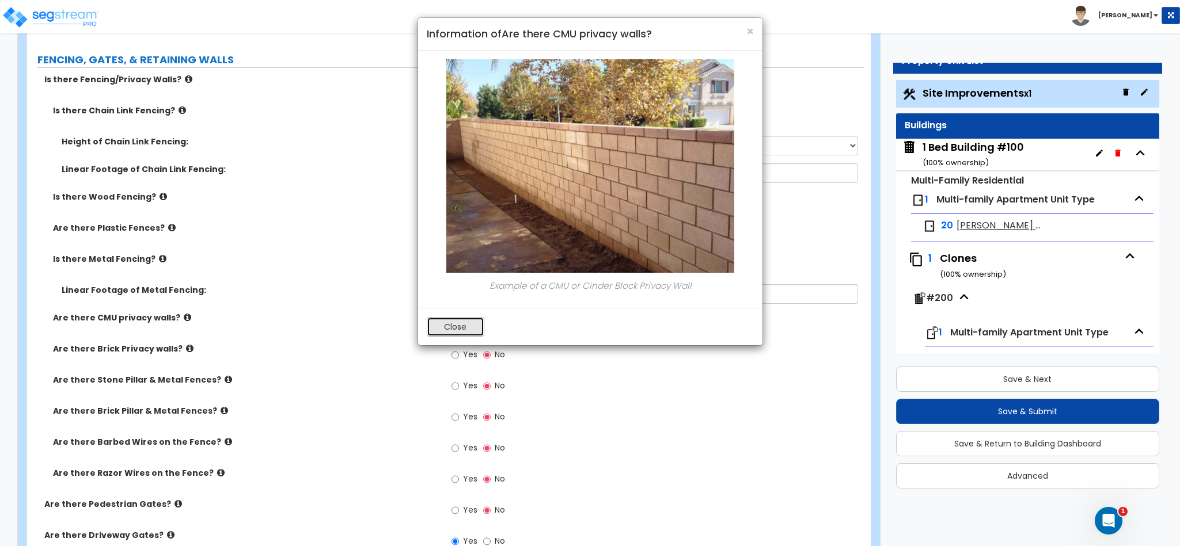
click at [470, 325] on button "Close" at bounding box center [456, 327] width 58 height 20
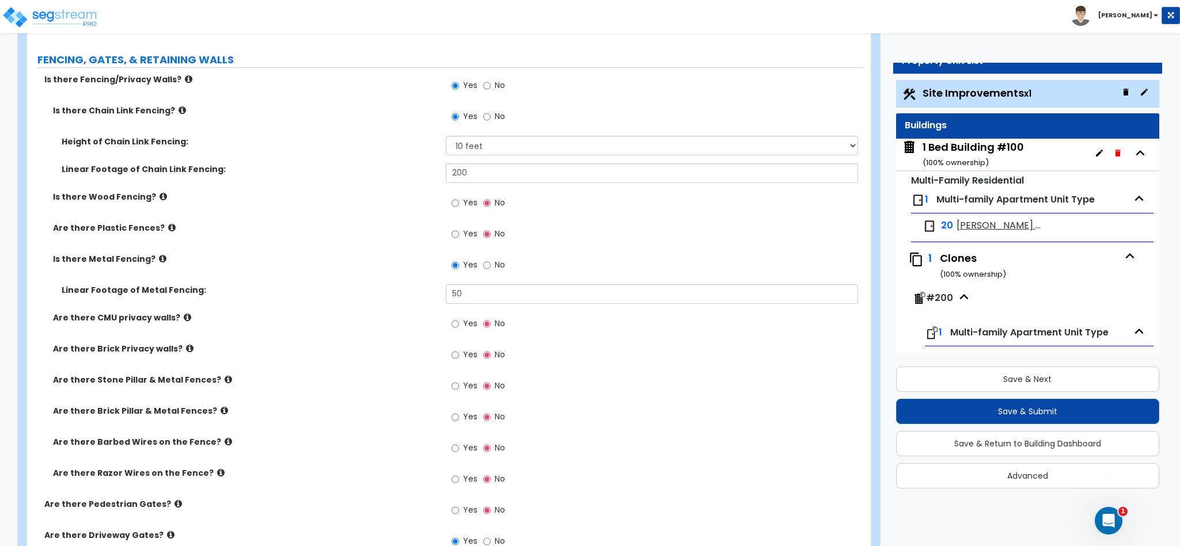
click at [225, 384] on icon at bounding box center [228, 379] width 7 height 9
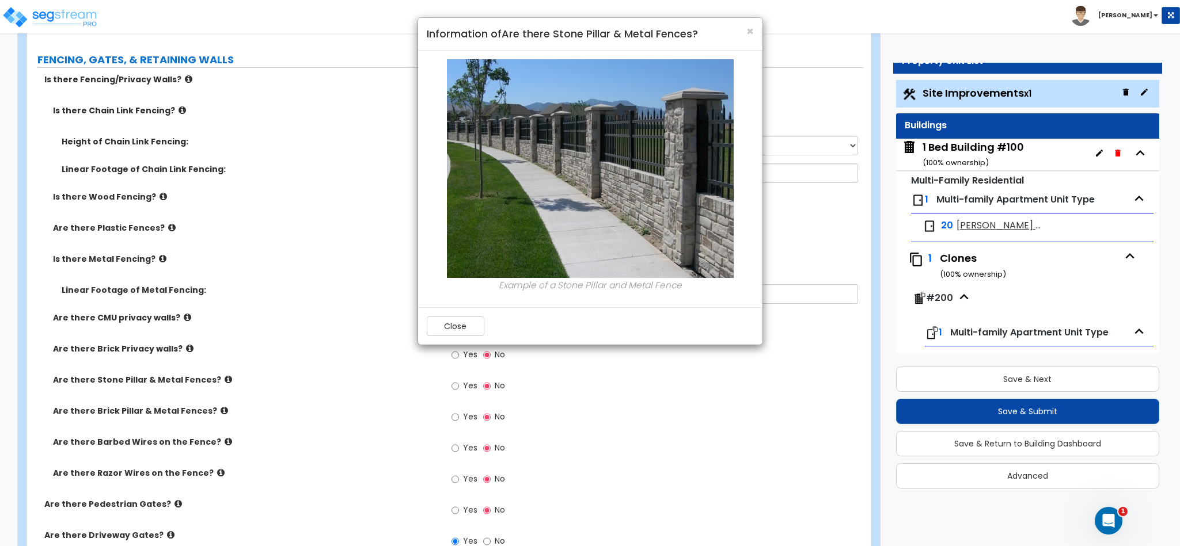
click at [218, 385] on div "× Information of Are there Stone Pillar & Metal Fences? Example of a Stone Pill…" at bounding box center [590, 273] width 1180 height 546
click at [458, 330] on button "Close" at bounding box center [456, 327] width 58 height 20
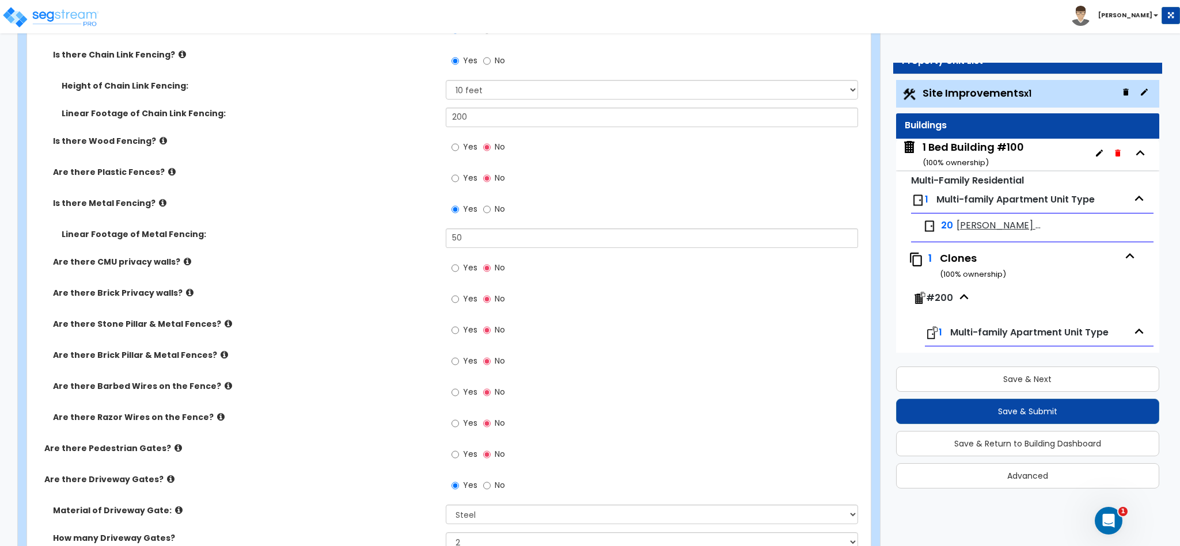
scroll to position [1295, 0]
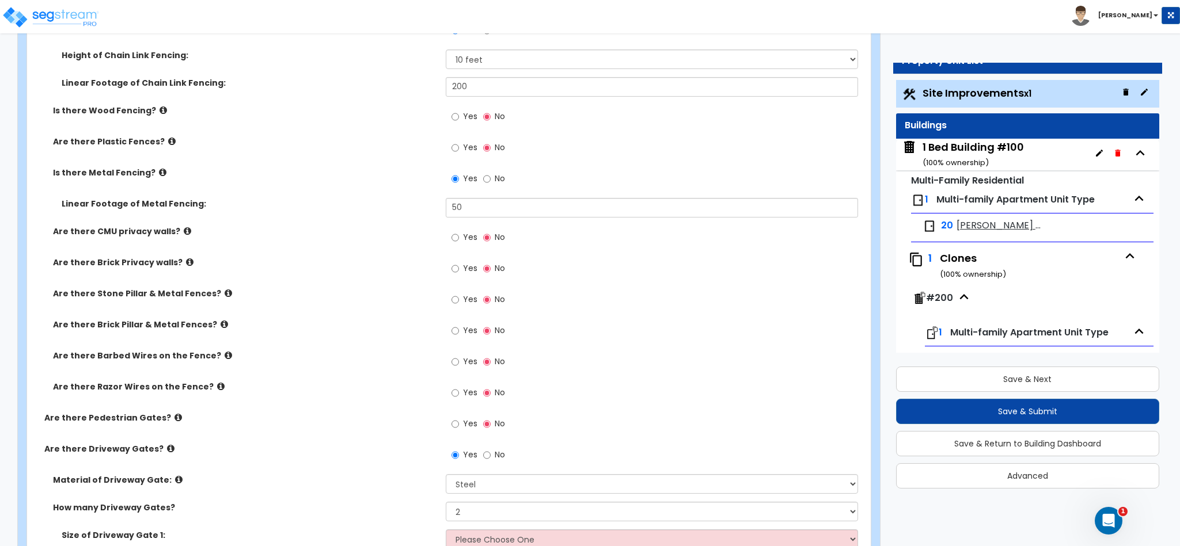
click at [174, 420] on icon at bounding box center [177, 417] width 7 height 9
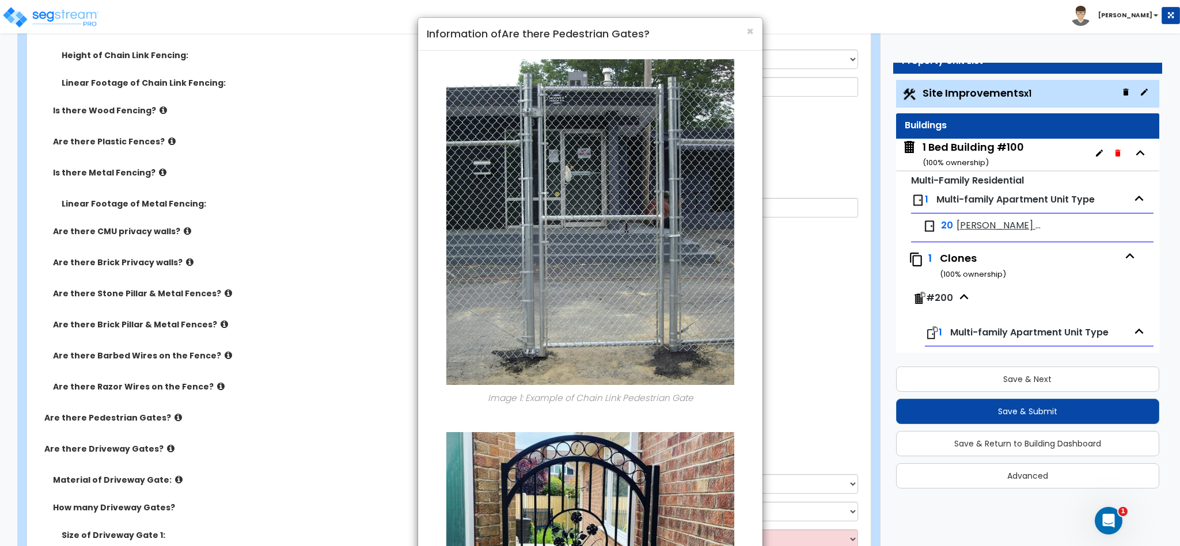
click at [165, 420] on div "× Information of Are there Pedestrian Gates? Image 1: Example of Chain Link Ped…" at bounding box center [590, 273] width 1180 height 546
click at [225, 425] on div "× Information of Are there Pedestrian Gates? Image 1: Example of Chain Link Ped…" at bounding box center [590, 273] width 1180 height 546
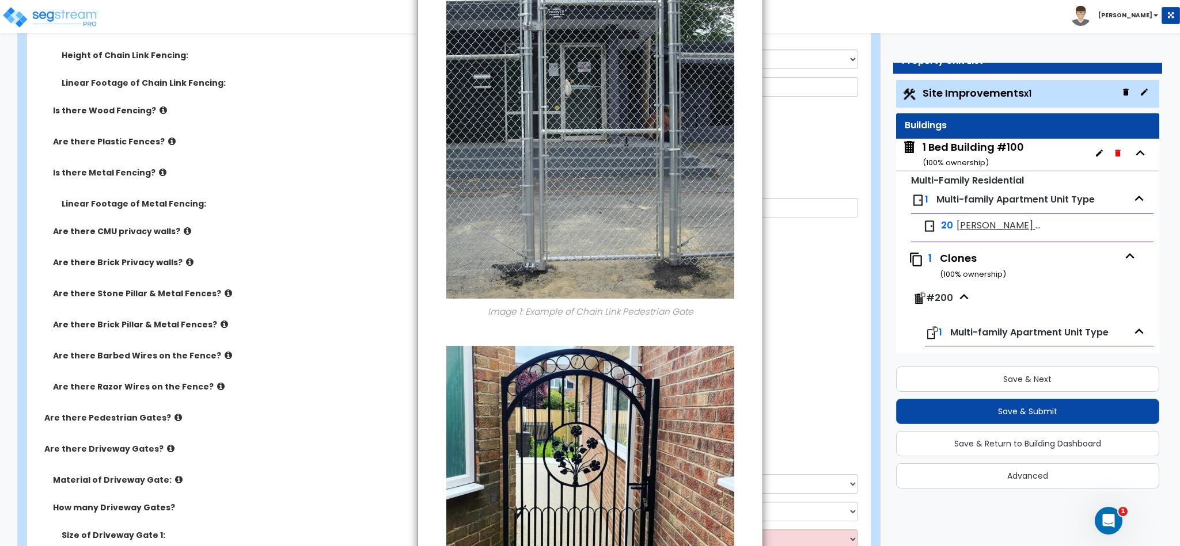
click at [447, 454] on img at bounding box center [590, 490] width 288 height 288
click at [394, 463] on div "× Information of Are there Pedestrian Gates? Image 1: Example of Chain Link Ped…" at bounding box center [590, 273] width 1180 height 546
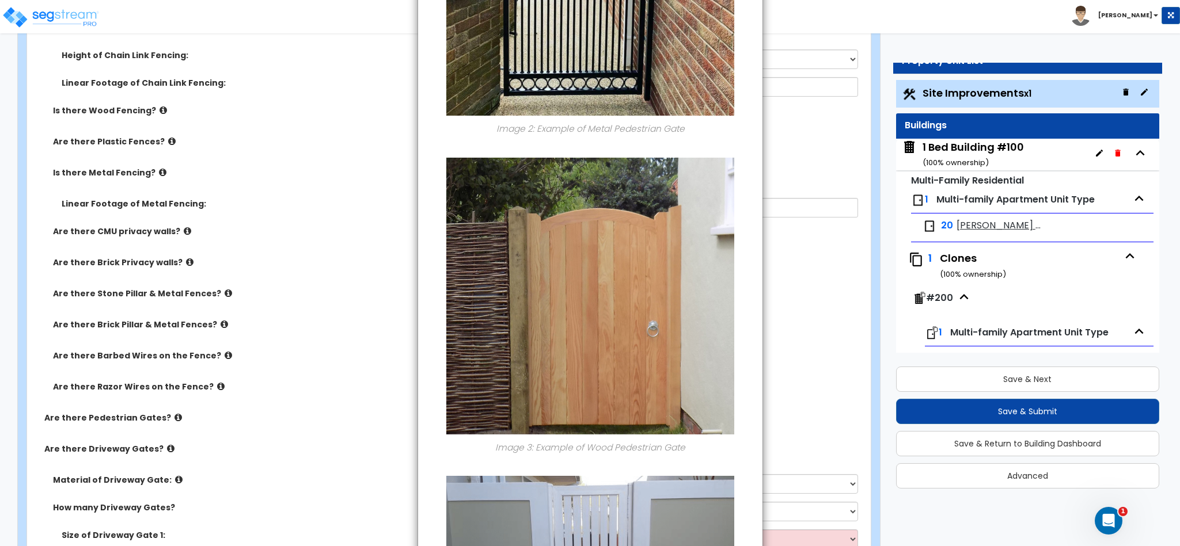
scroll to position [824, 0]
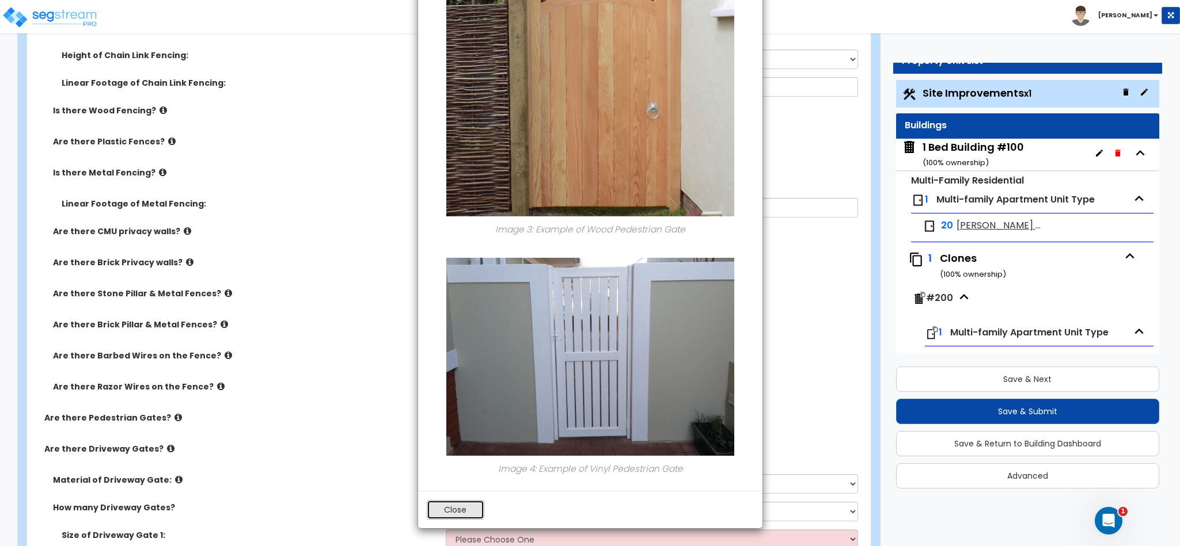
click at [432, 504] on button "Close" at bounding box center [456, 510] width 58 height 20
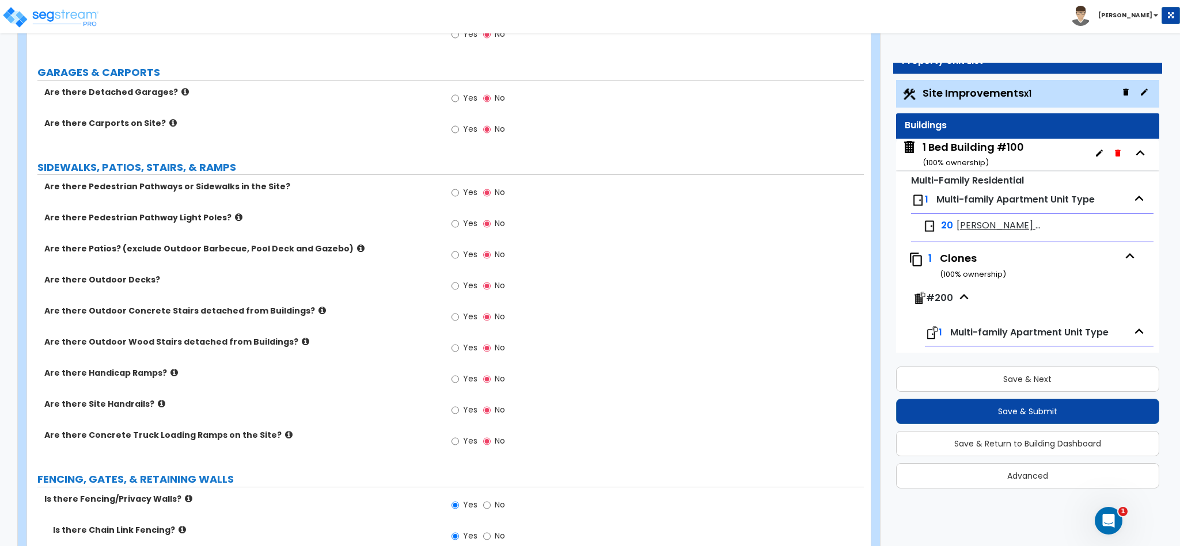
scroll to position [777, 0]
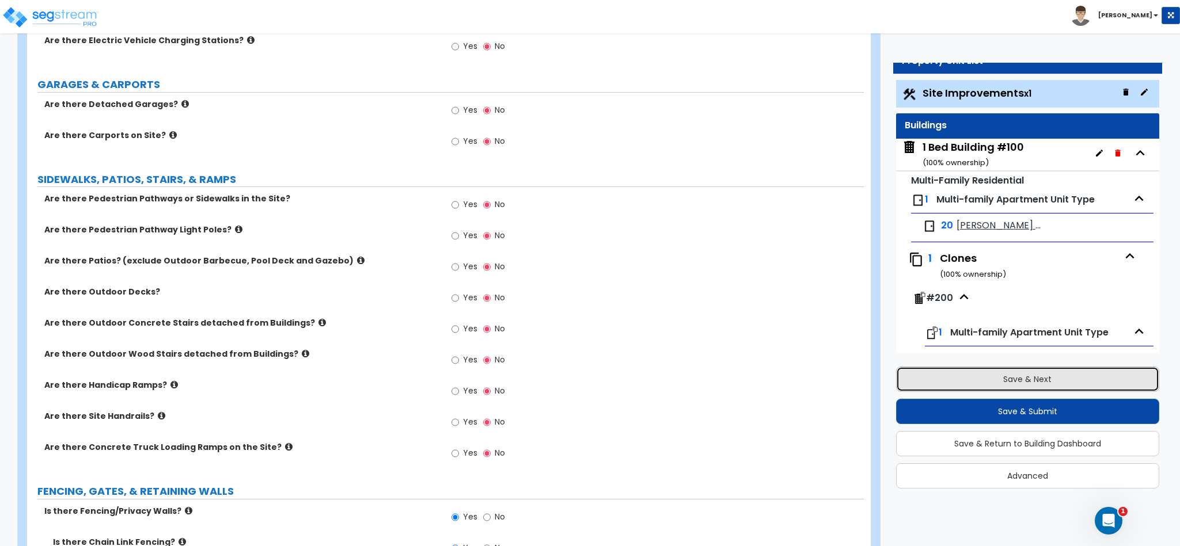
click at [1020, 380] on button "Save & Next" at bounding box center [1027, 379] width 263 height 25
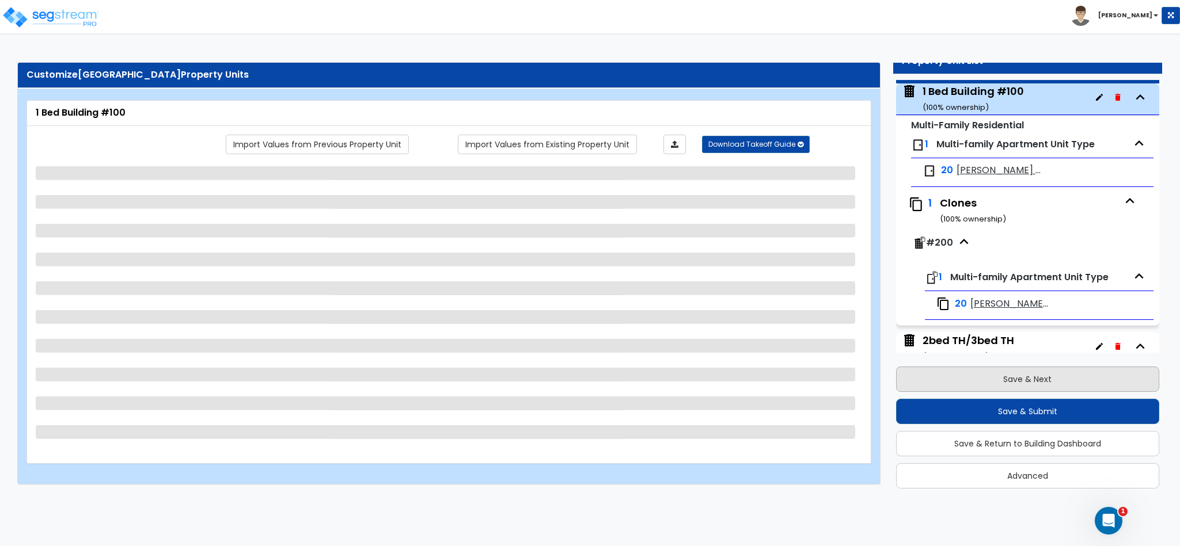
scroll to position [59, 0]
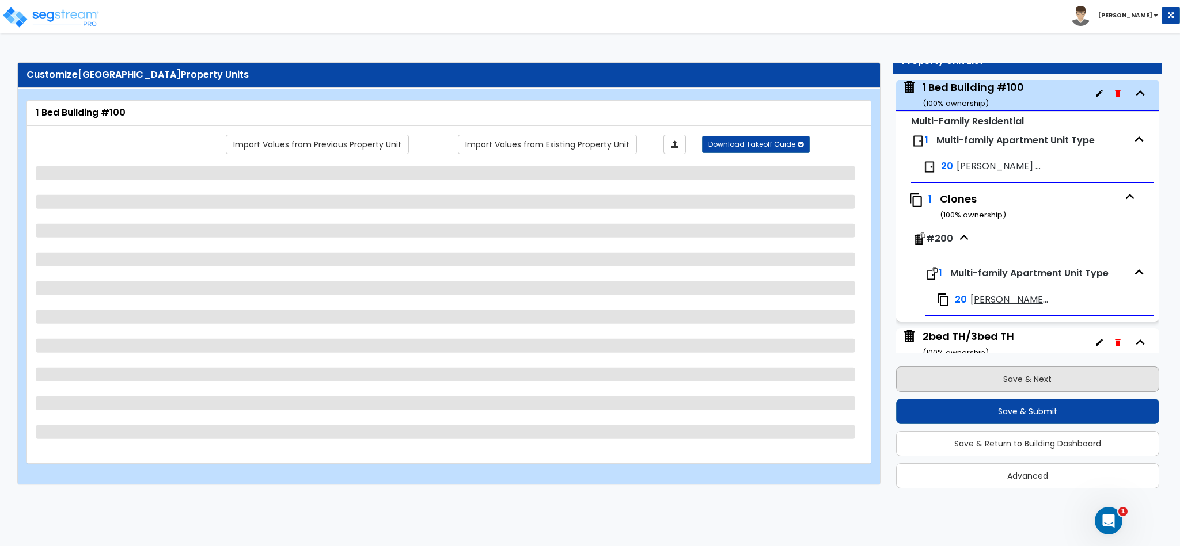
select select "2"
select select "7"
select select "1"
select select "7"
select select "1"
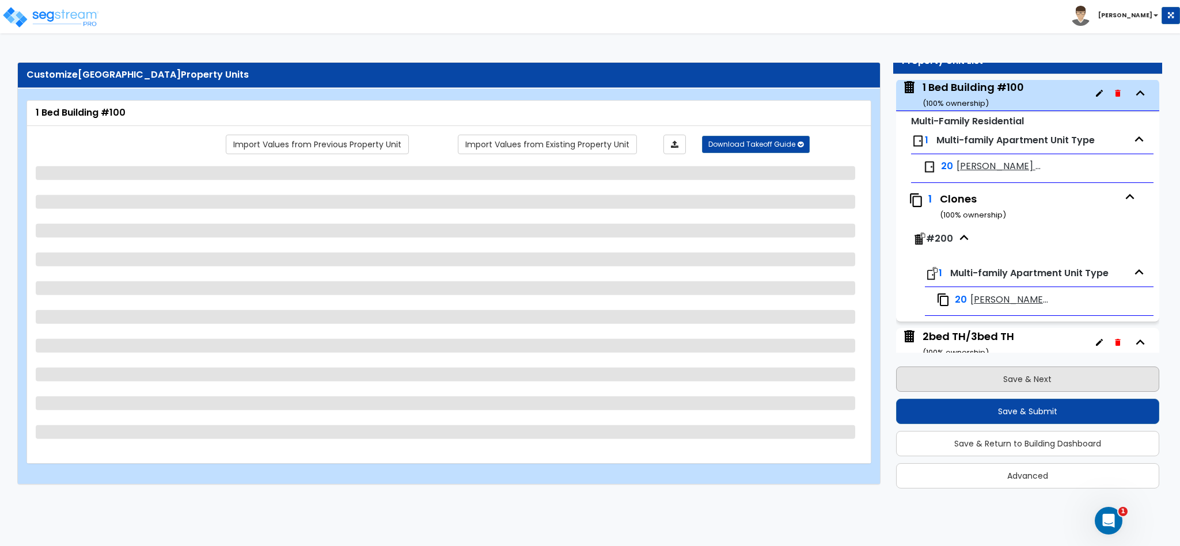
select select "2"
select select "1"
select select "3"
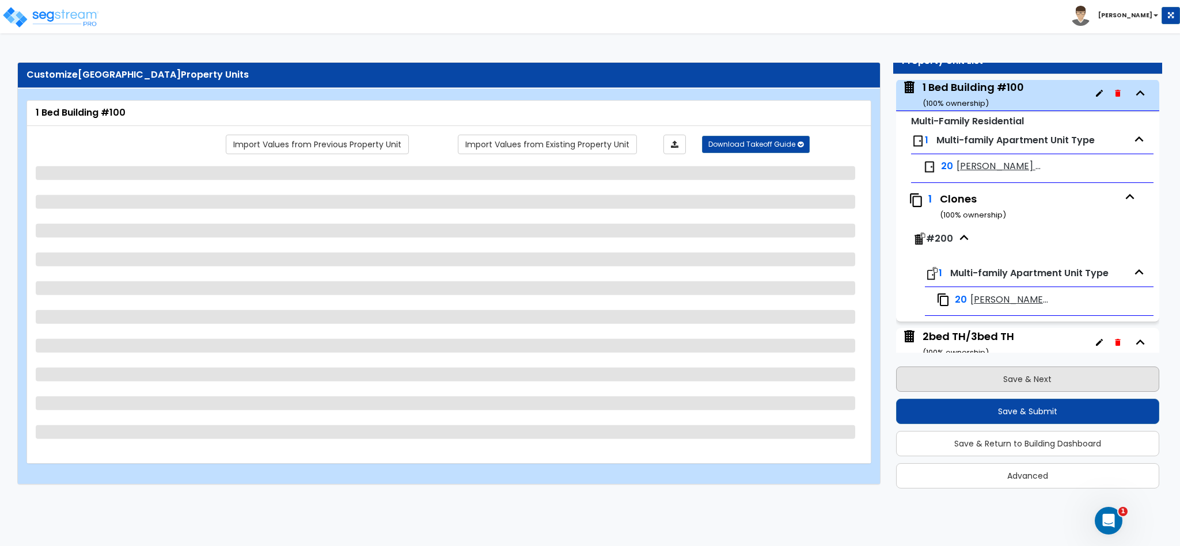
select select "1"
select select "4"
select select "2"
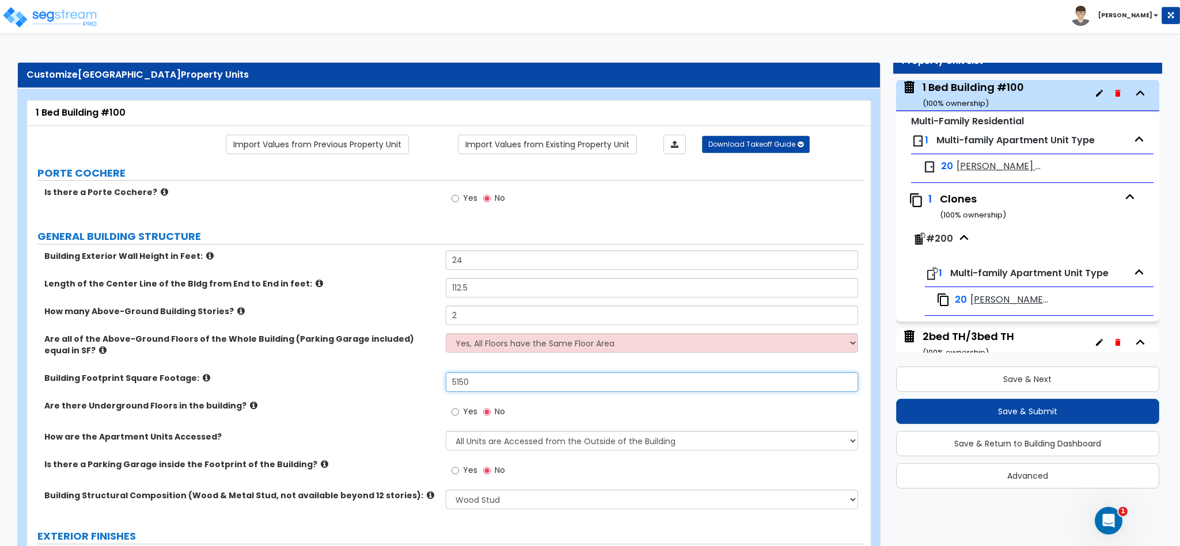
click at [488, 379] on input "5150" at bounding box center [652, 383] width 413 height 20
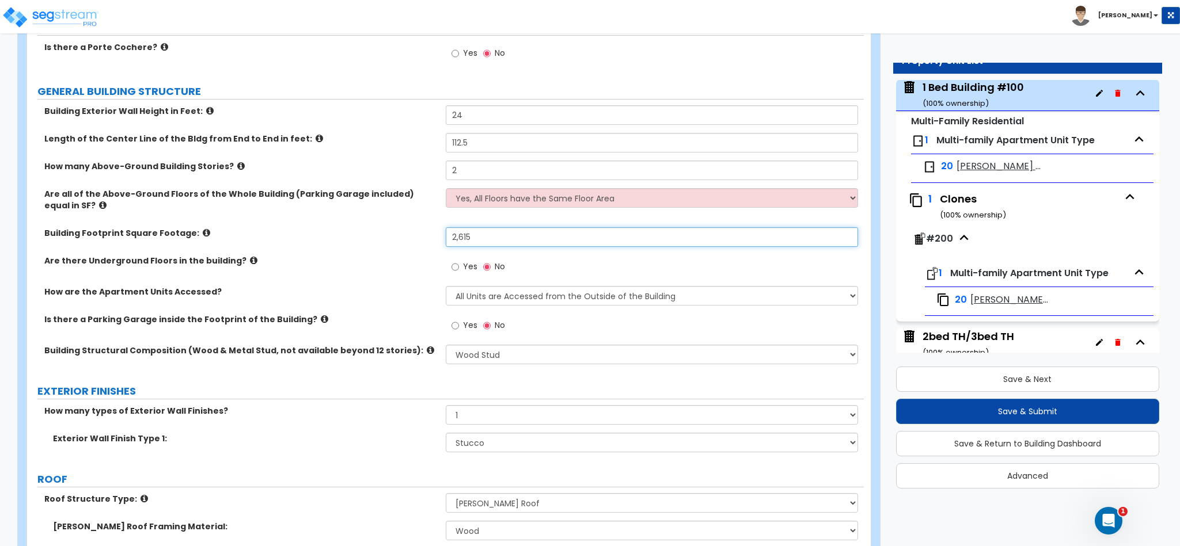
scroll to position [173, 0]
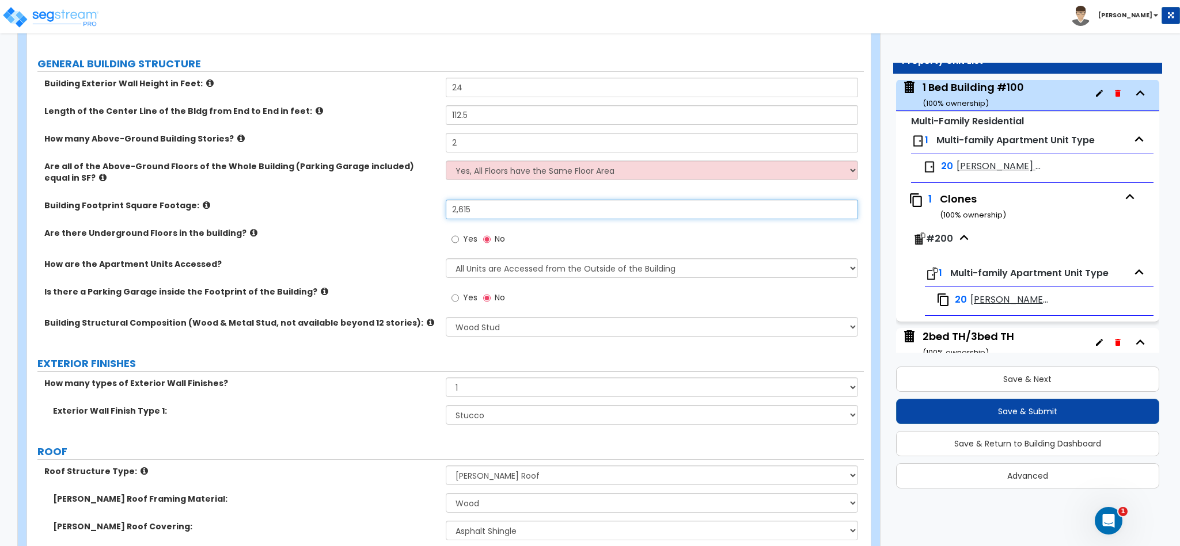
type input "2,615"
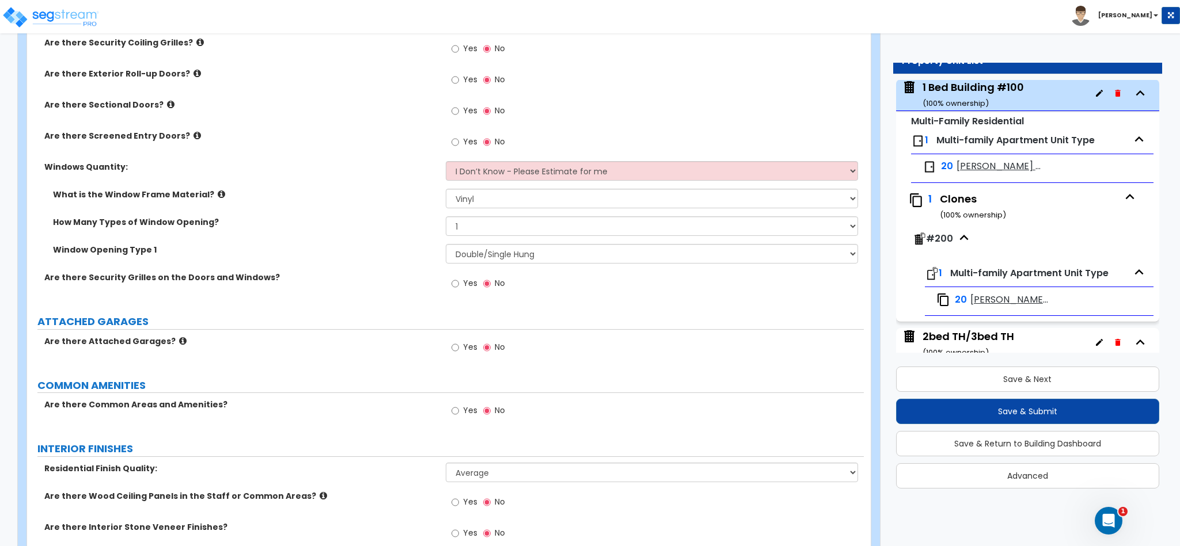
scroll to position [1209, 0]
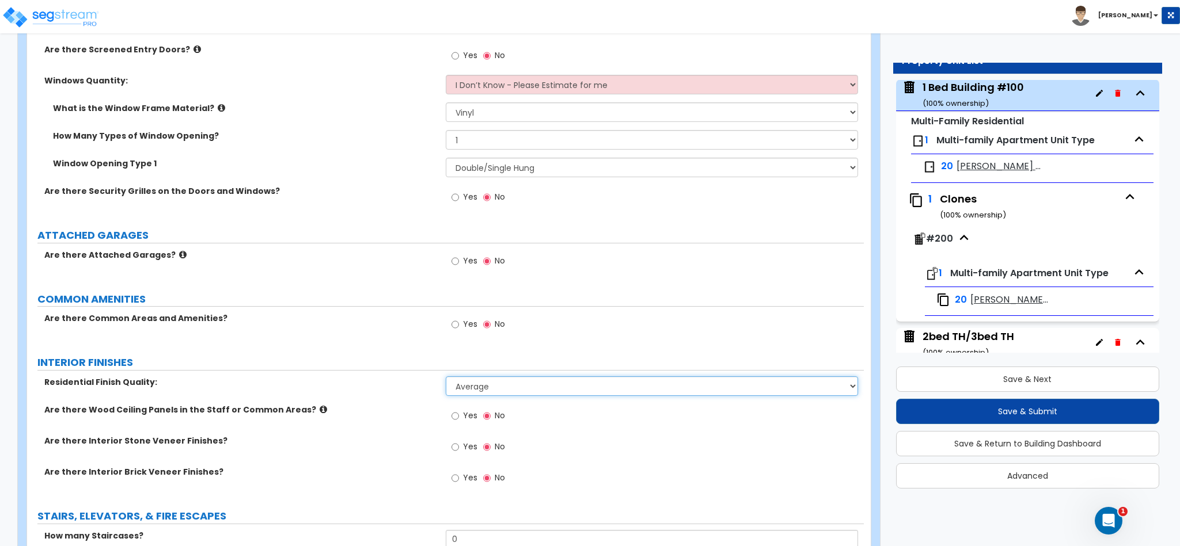
click at [537, 396] on select "Low Average High" at bounding box center [652, 387] width 413 height 20
click at [446, 379] on select "Low Average High" at bounding box center [652, 387] width 413 height 20
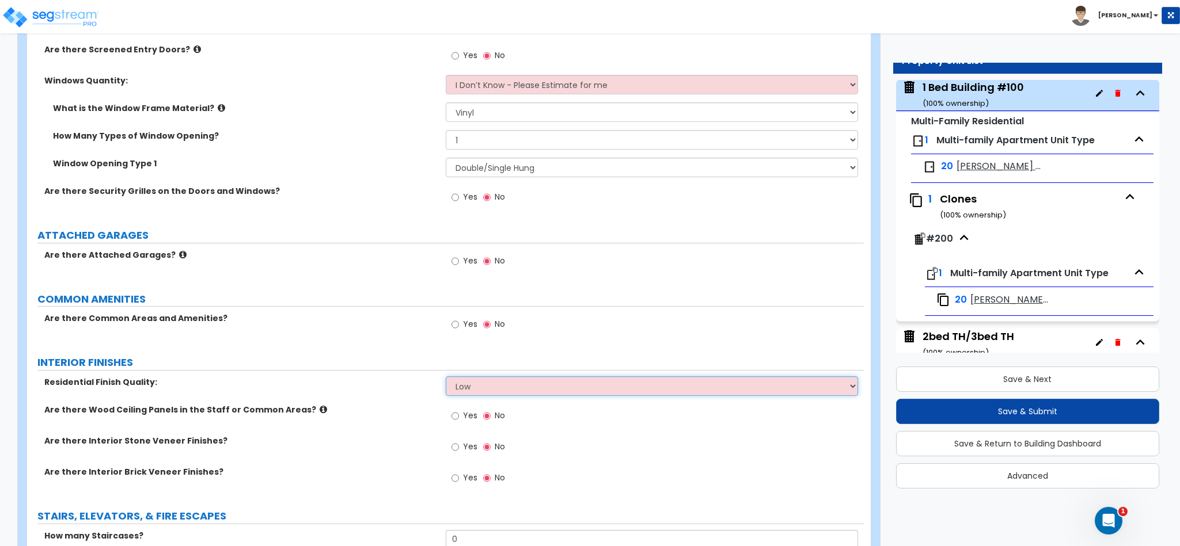
click at [524, 391] on select "Low Average High" at bounding box center [652, 387] width 413 height 20
select select "1"
click at [446, 379] on select "Low Average High" at bounding box center [652, 387] width 413 height 20
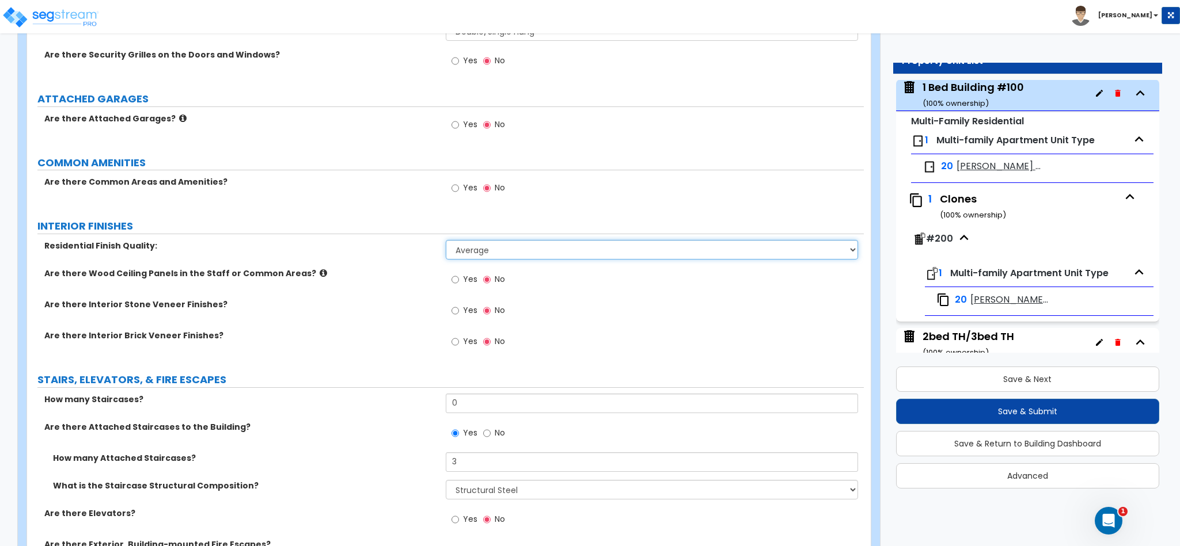
scroll to position [1382, 0]
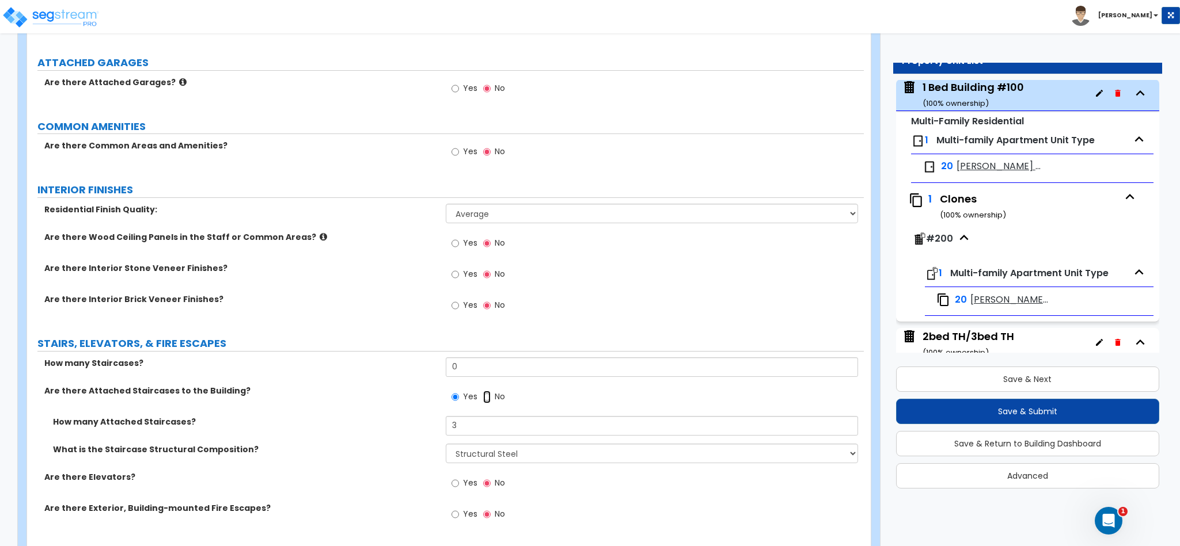
click at [486, 403] on input "No" at bounding box center [486, 397] width 7 height 13
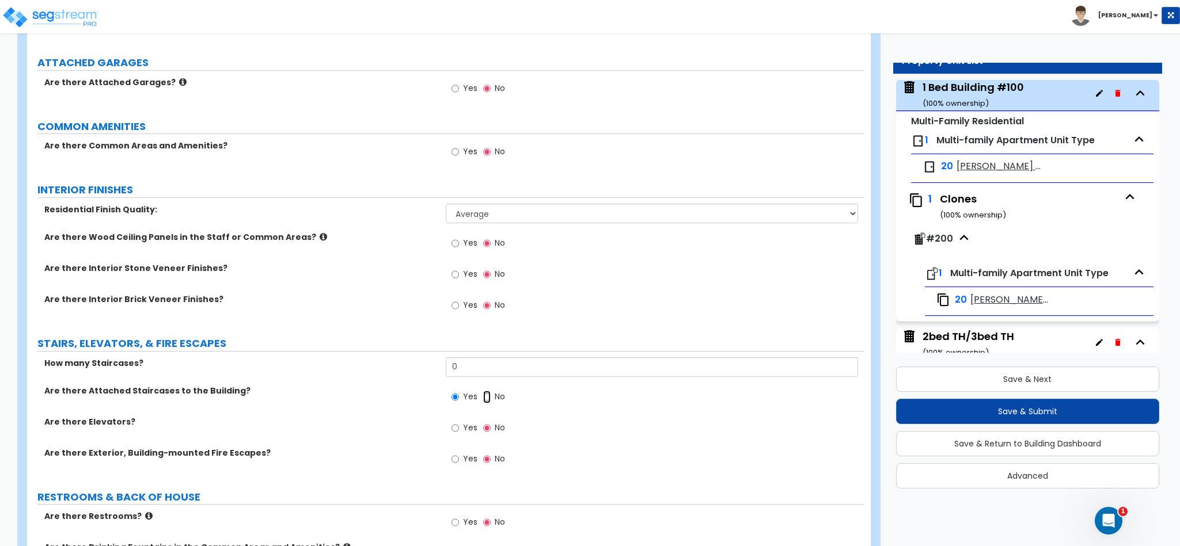
radio input "false"
radio input "true"
click at [478, 370] on input "0" at bounding box center [652, 368] width 413 height 20
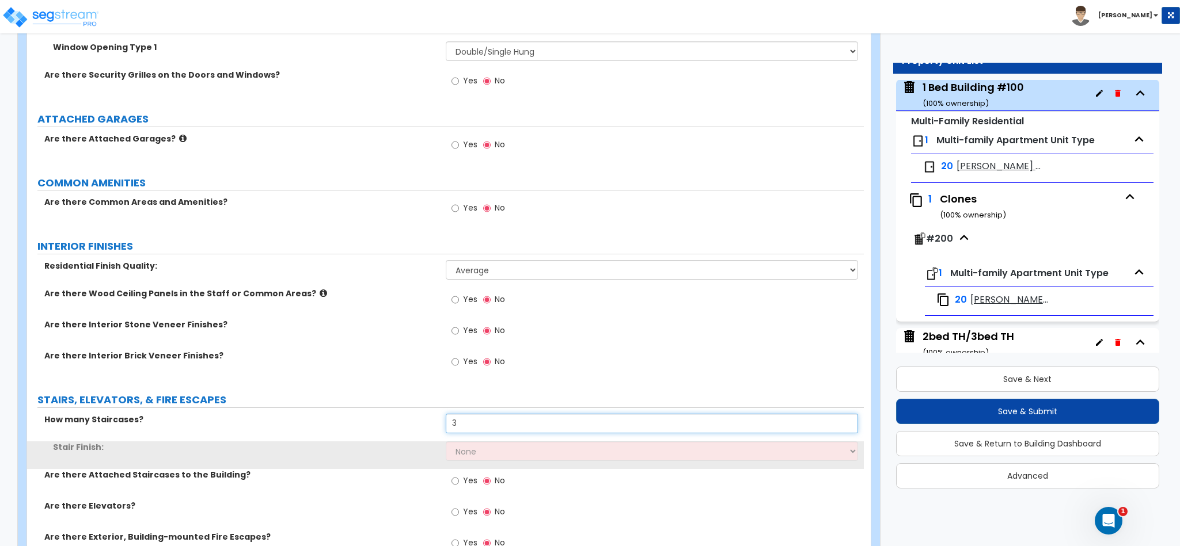
scroll to position [1295, 0]
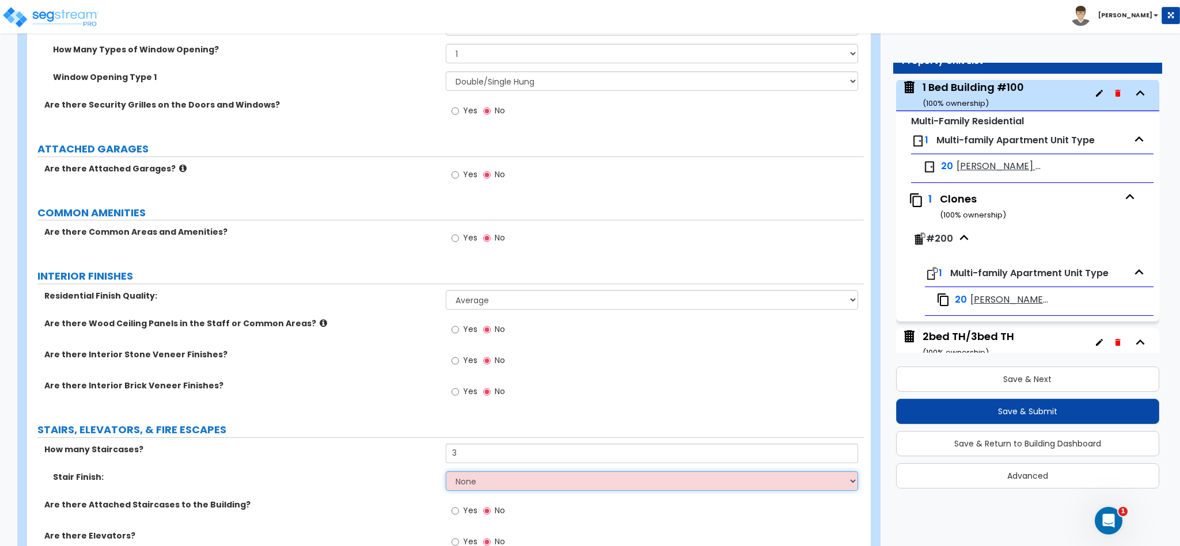
click at [484, 491] on select "None Tile Wood Laminate VCT Sheet Carpet Sheet Vinyl Carpet Tile" at bounding box center [652, 482] width 413 height 20
click at [489, 491] on select "None Tile Wood Laminate VCT Sheet Carpet Sheet Vinyl Carpet Tile" at bounding box center [652, 482] width 413 height 20
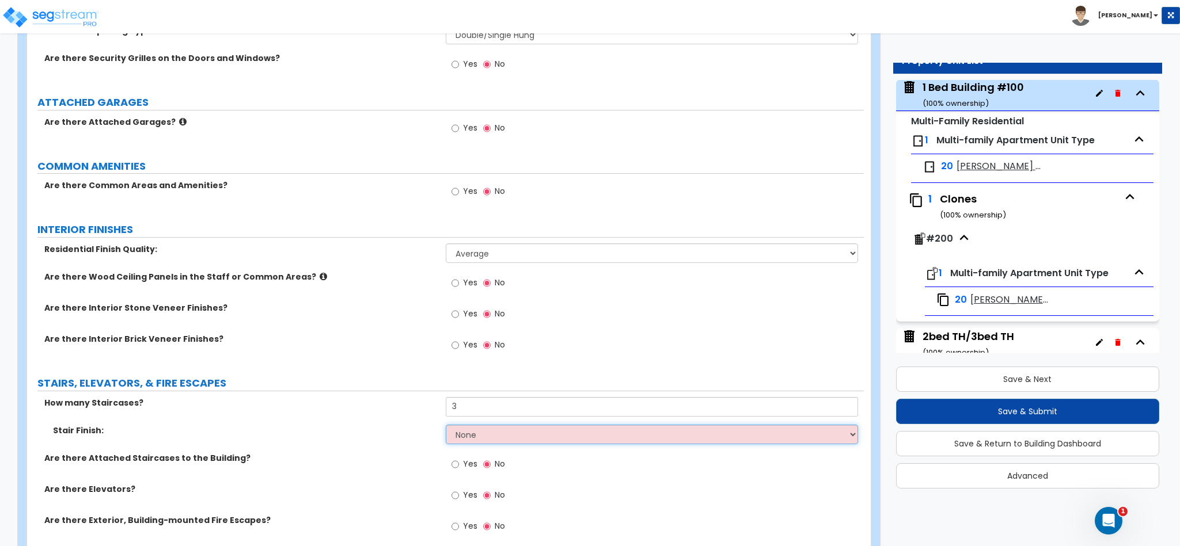
scroll to position [1382, 0]
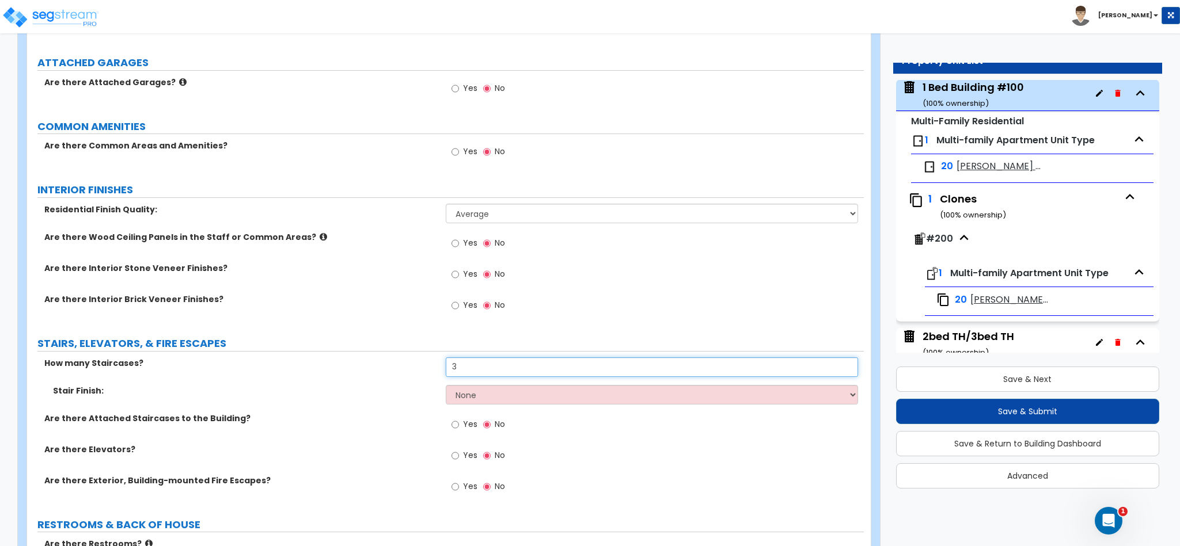
click at [484, 368] on input "3" at bounding box center [652, 368] width 413 height 20
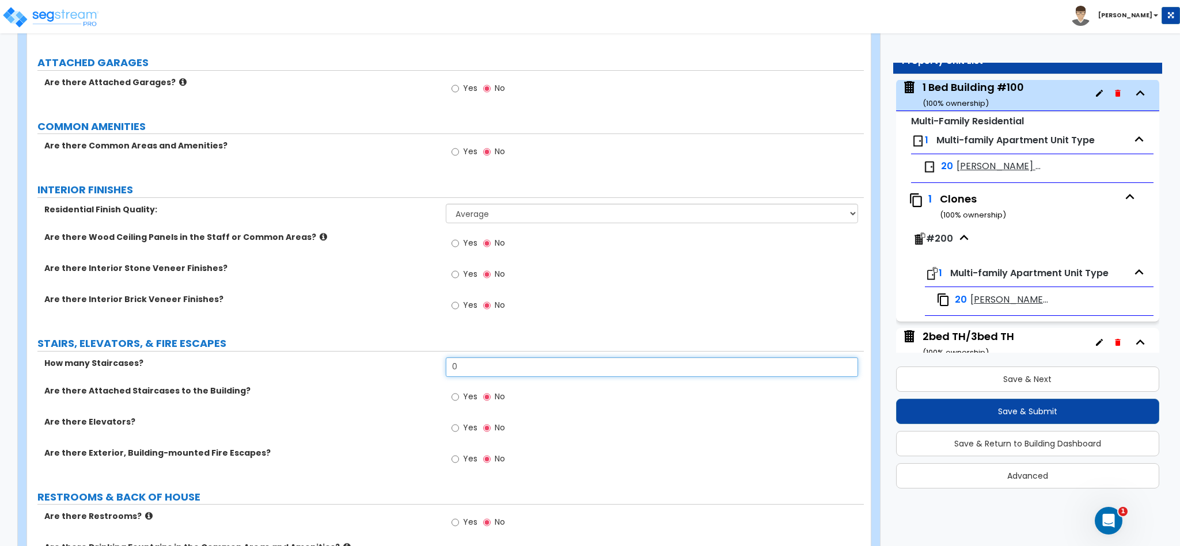
type input "0"
click at [461, 399] on label "Yes" at bounding box center [464, 399] width 26 height 20
click at [459, 399] on input "Yes" at bounding box center [454, 397] width 7 height 13
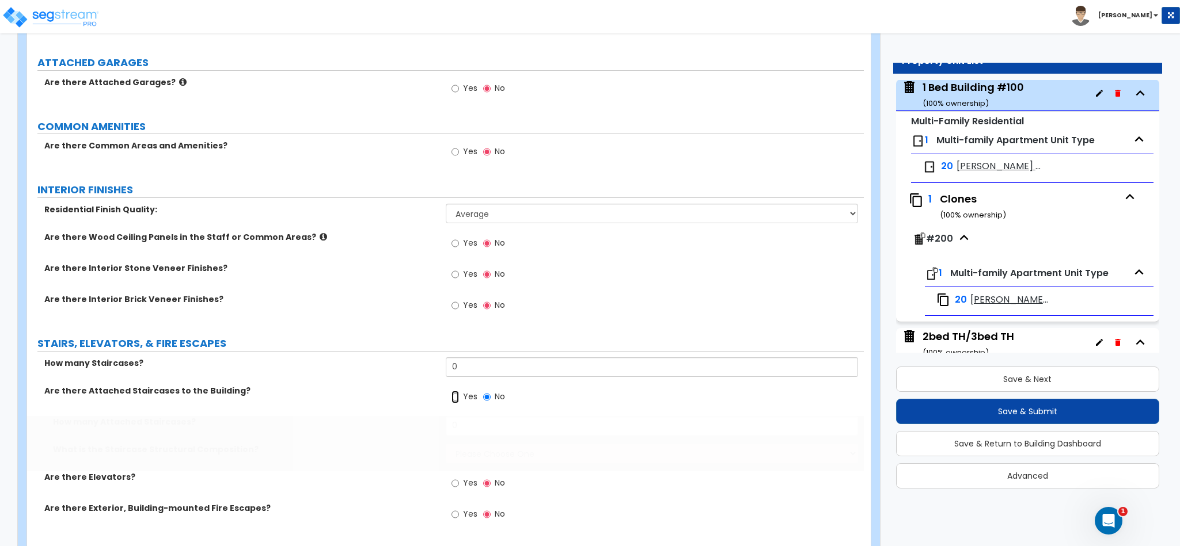
radio input "true"
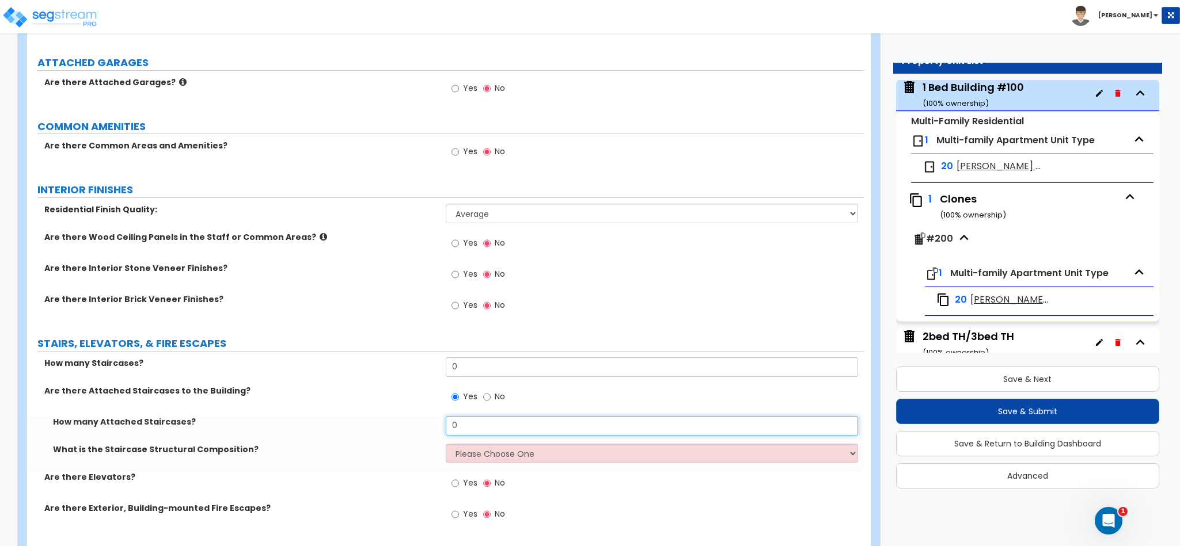
click at [482, 429] on input "0" at bounding box center [652, 426] width 413 height 20
type input "3"
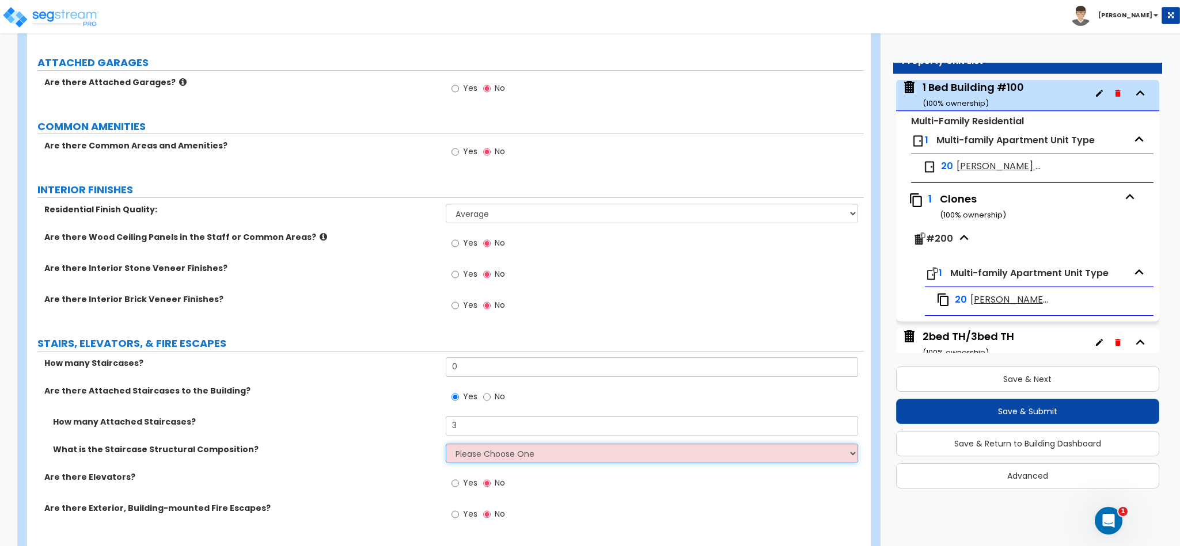
click at [493, 463] on select "Please Choose One Reinforced Concrete Structural Steel Wood" at bounding box center [652, 454] width 413 height 20
select select "3"
click at [446, 447] on select "Please Choose One Reinforced Concrete Structural Steel Wood" at bounding box center [652, 454] width 413 height 20
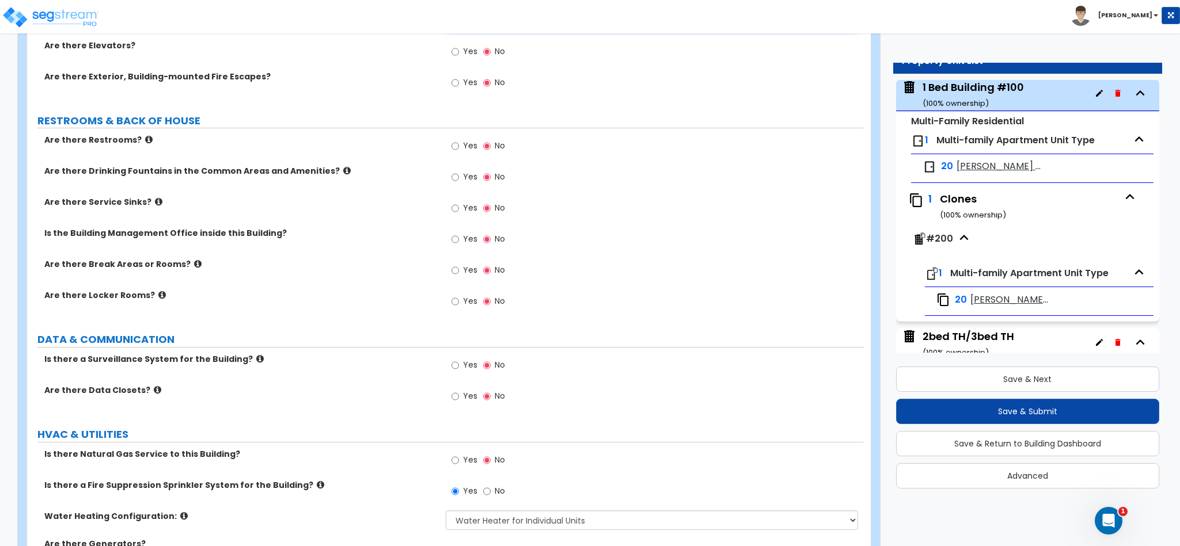
scroll to position [1894, 0]
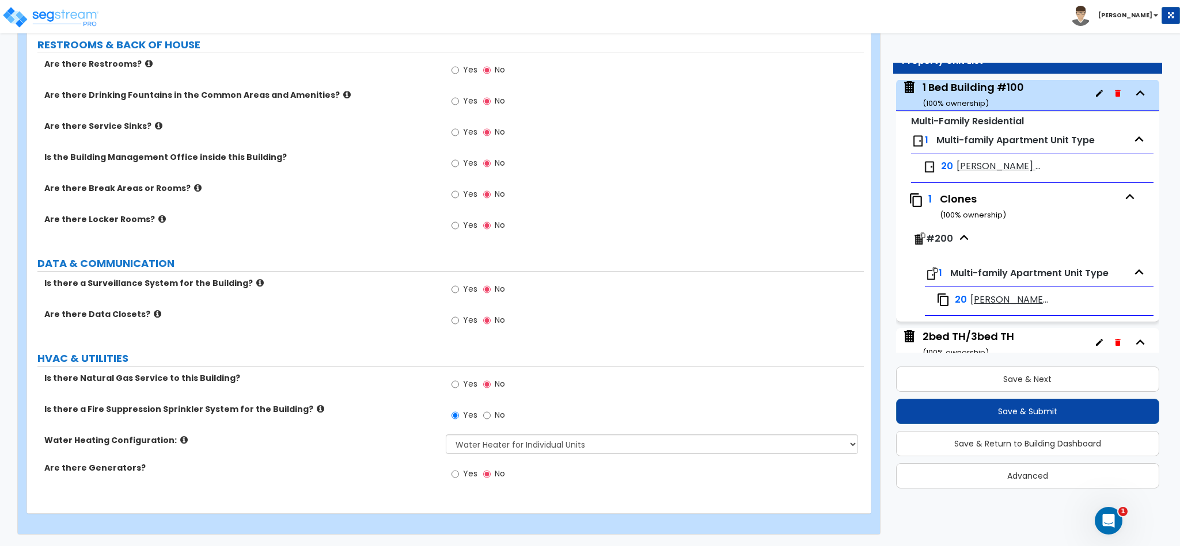
click at [465, 381] on span "Yes" at bounding box center [470, 384] width 14 height 12
click at [459, 381] on input "Yes" at bounding box center [454, 384] width 7 height 13
radio input "true"
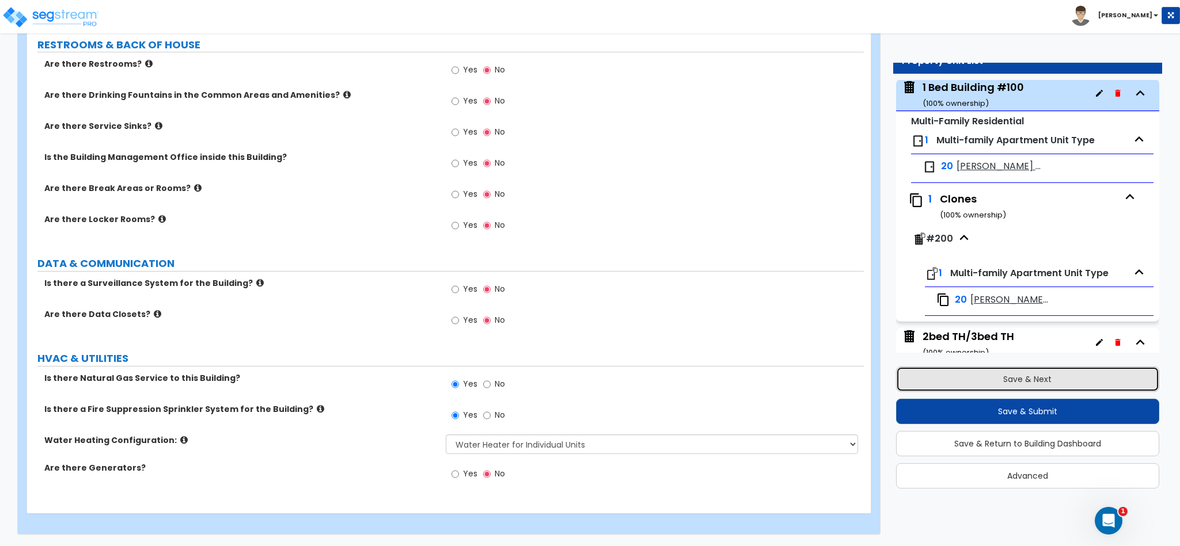
click at [1016, 373] on button "Save & Next" at bounding box center [1027, 379] width 263 height 25
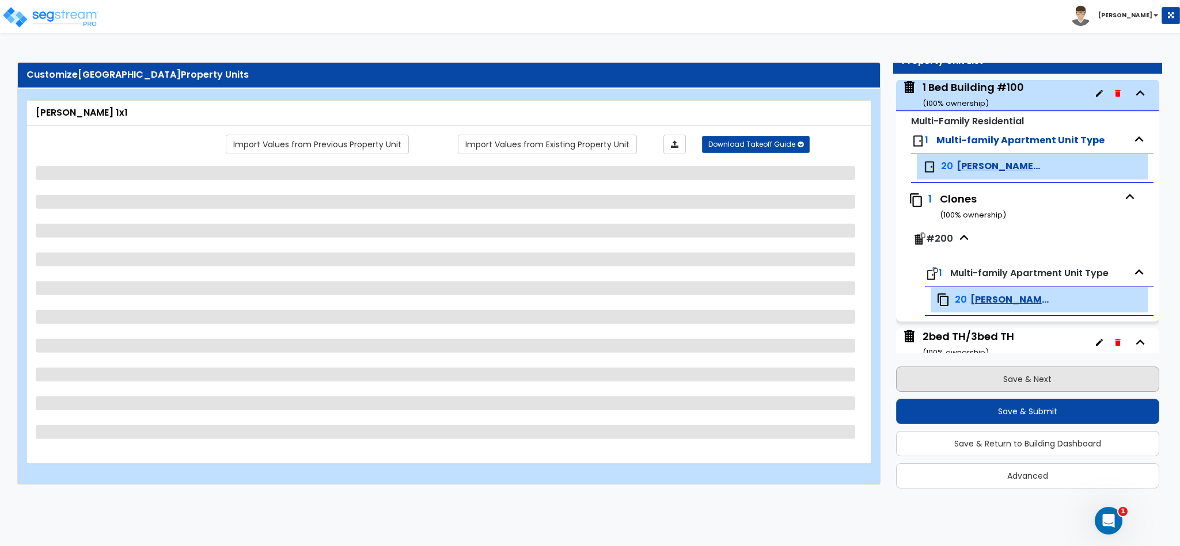
scroll to position [135, 0]
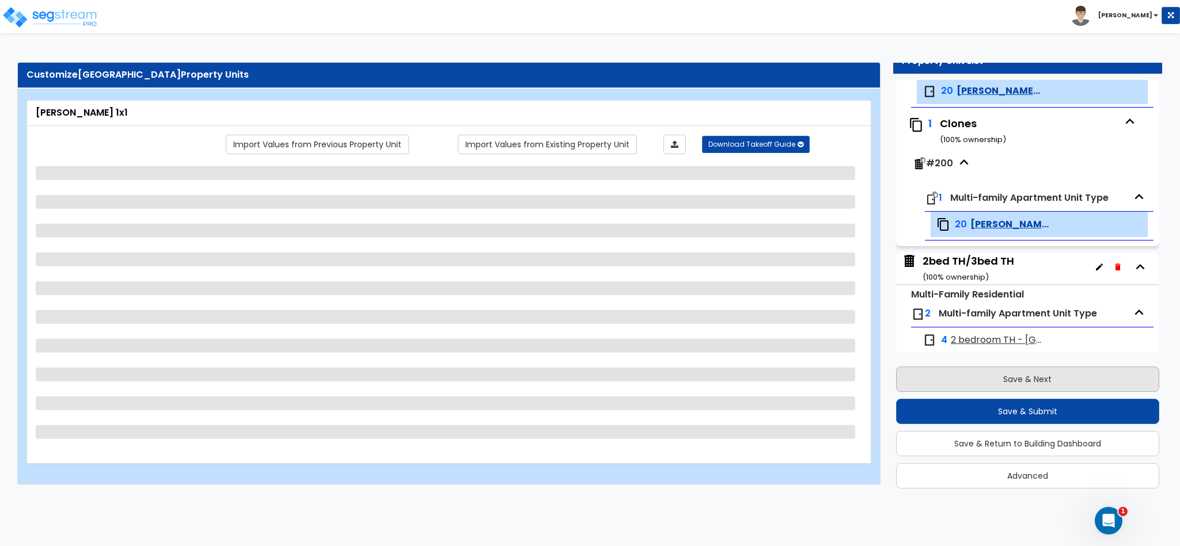
select select "3"
select select "5"
select select "3"
select select "1"
select select "3"
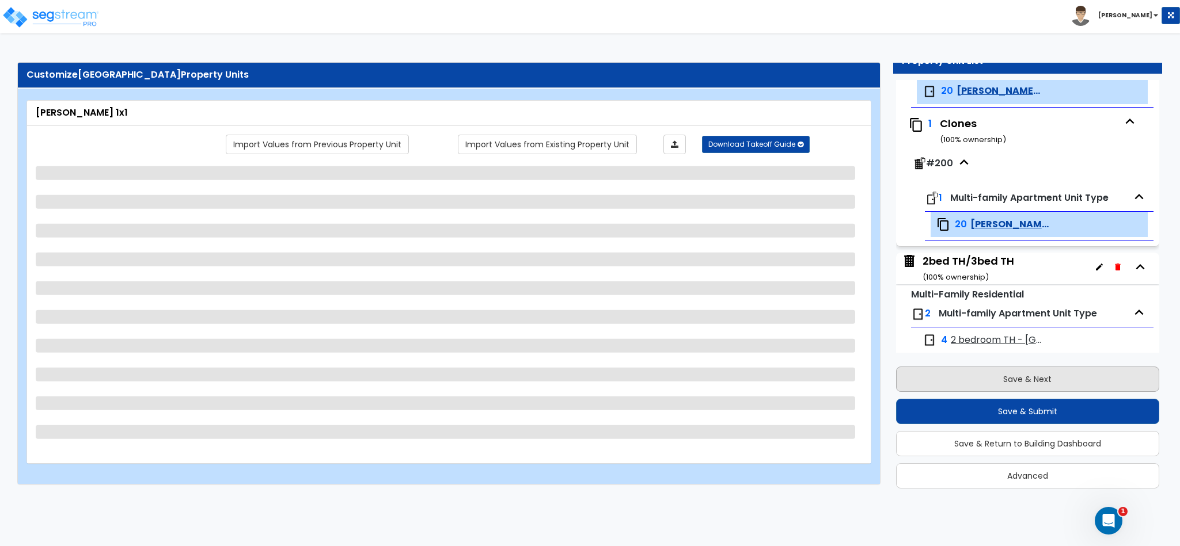
select select "1"
select select "2"
select select "1"
select select "4"
select select "2"
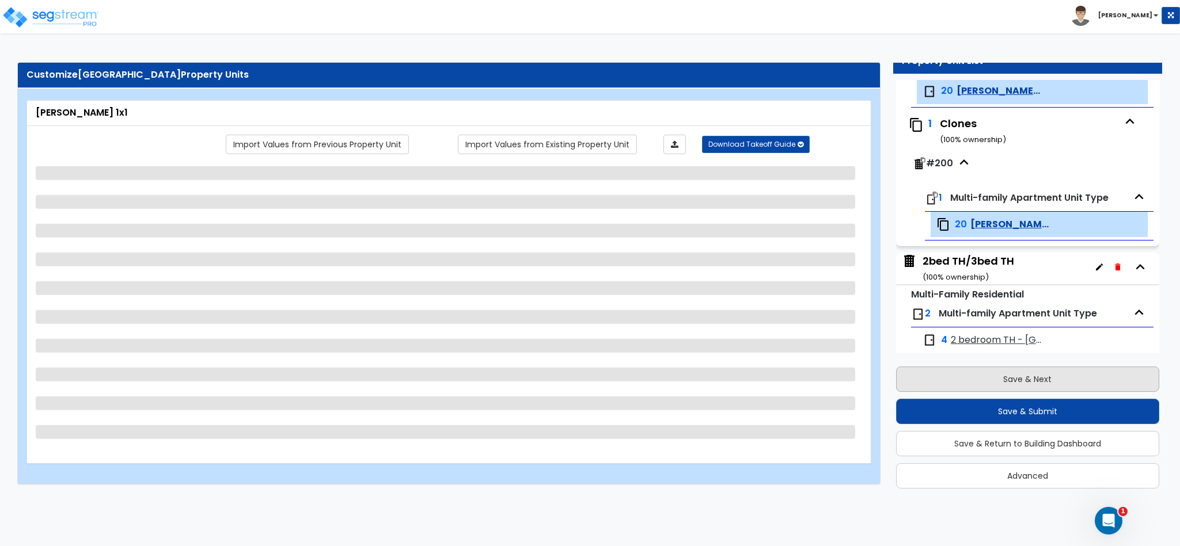
select select "1"
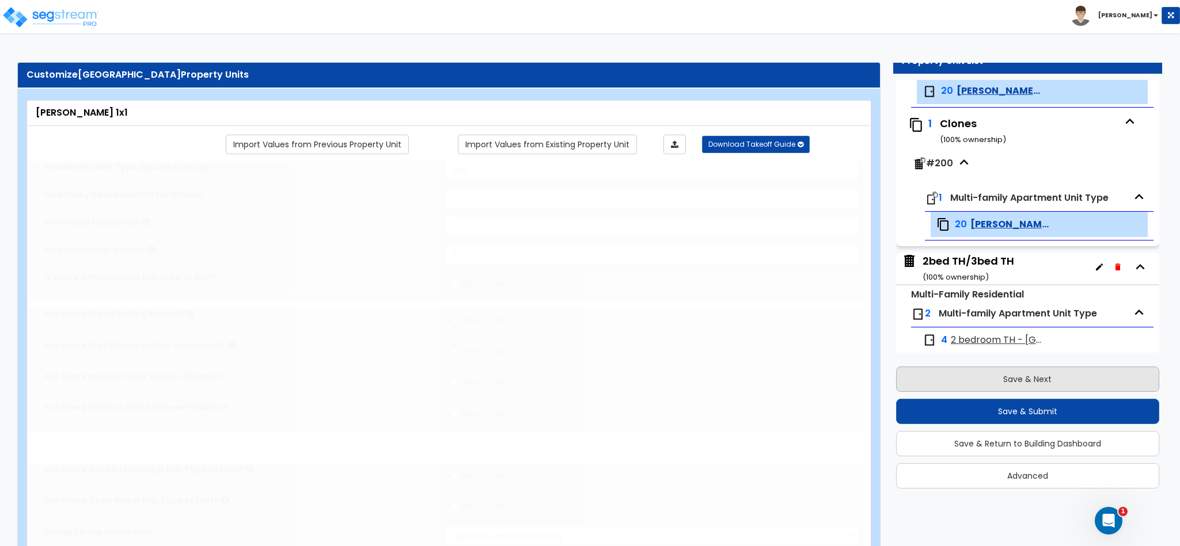
select select "2"
select select "1"
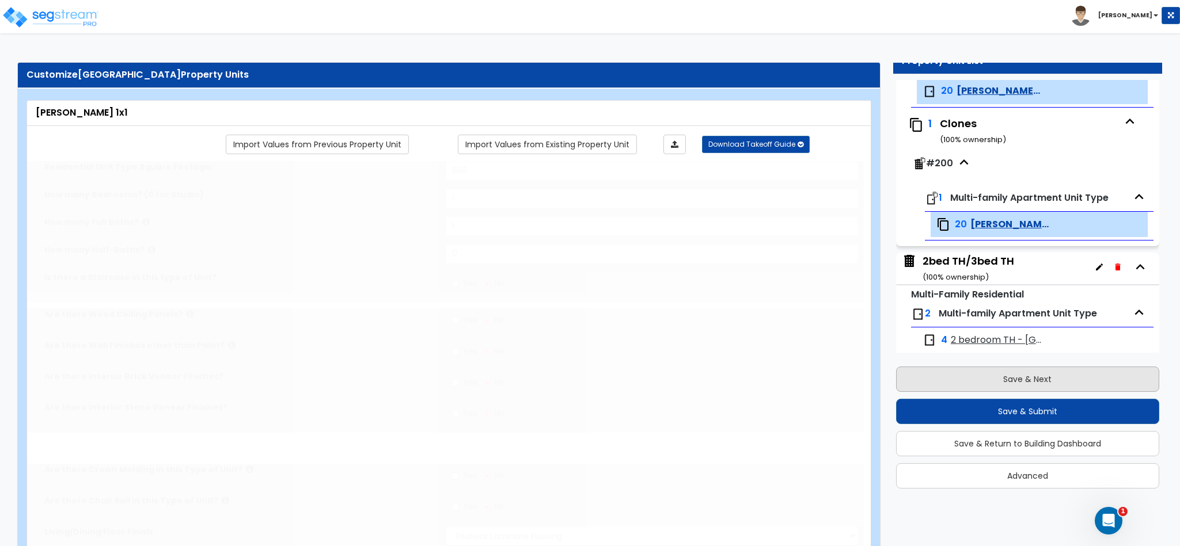
radio input "true"
select select "2"
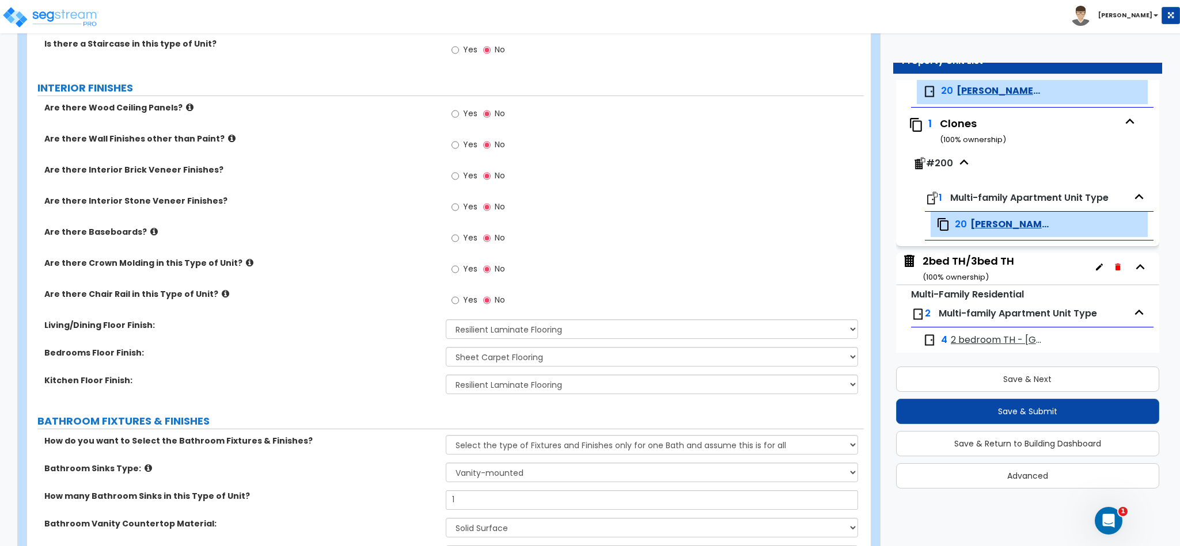
scroll to position [345, 0]
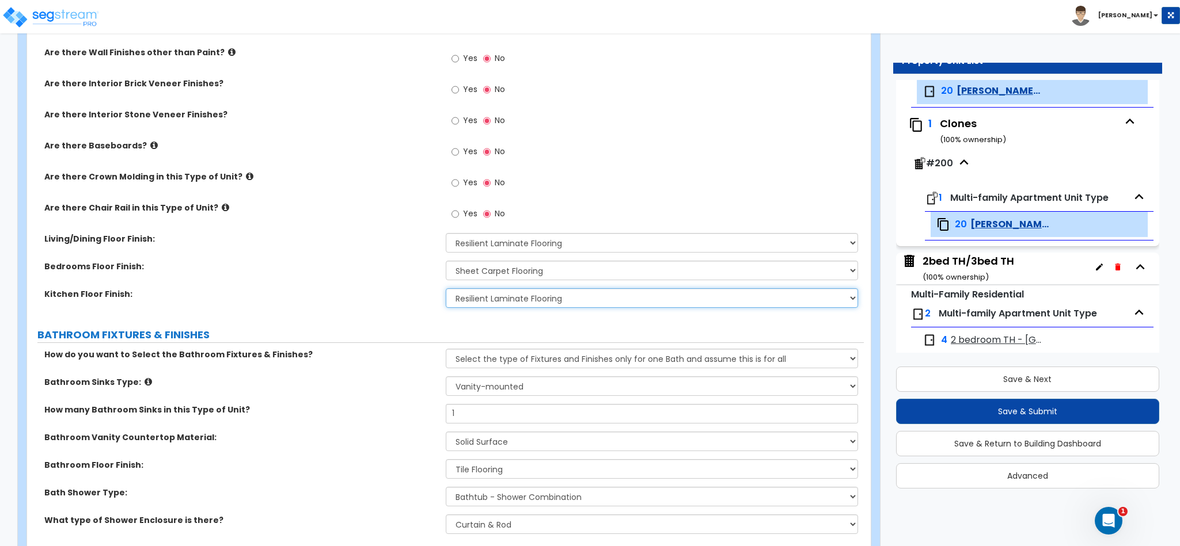
click at [539, 302] on select "None Tile Flooring Hardwood Flooring Resilient Laminate Flooring VCT Flooring S…" at bounding box center [652, 298] width 413 height 20
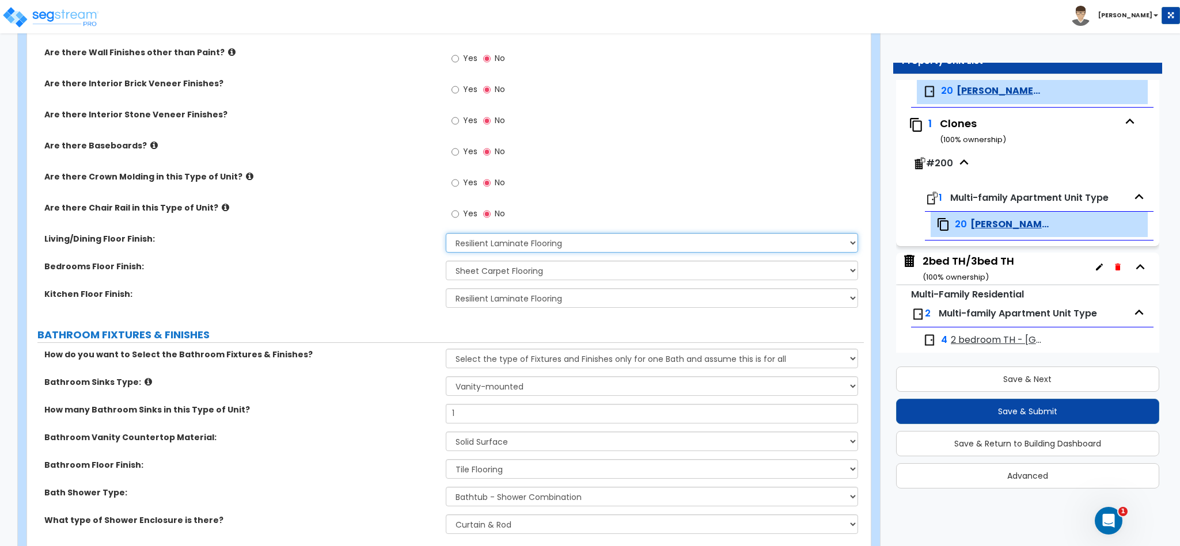
click at [527, 249] on select "None Tile Flooring Hardwood Flooring Resilient Laminate Flooring VCT Flooring S…" at bounding box center [652, 243] width 413 height 20
select select "7"
click at [446, 235] on select "None Tile Flooring Hardwood Flooring Resilient Laminate Flooring VCT Flooring S…" at bounding box center [652, 243] width 413 height 20
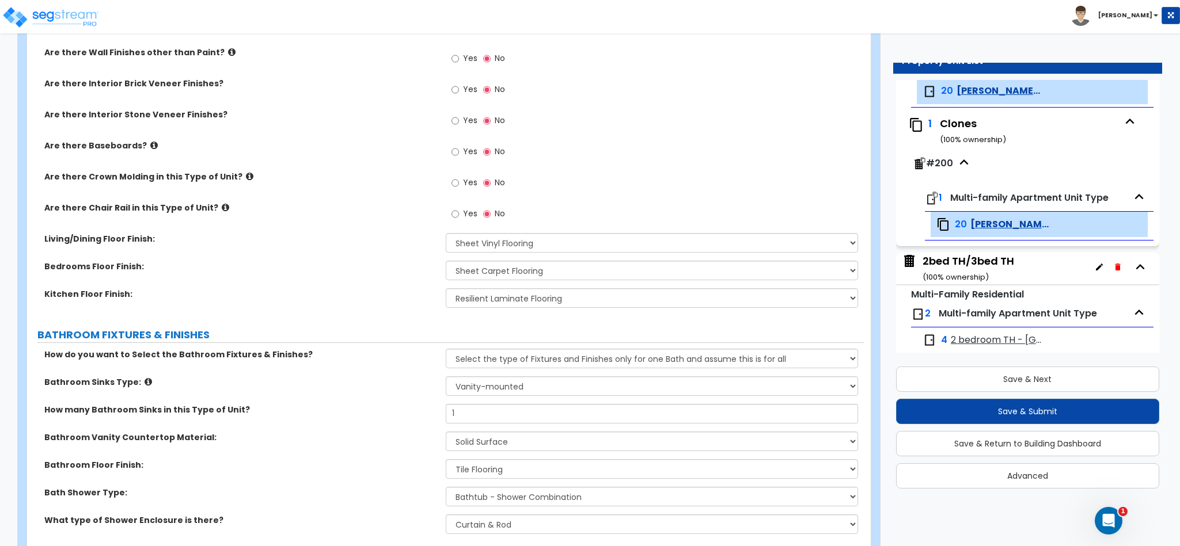
click at [539, 310] on div "Kitchen Floor Finish: None Tile Flooring Hardwood Flooring Resilient Laminate F…" at bounding box center [445, 302] width 837 height 28
click at [549, 296] on select "None Tile Flooring Hardwood Flooring Resilient Laminate Flooring VCT Flooring S…" at bounding box center [652, 298] width 413 height 20
select select "1"
click at [446, 290] on select "None Tile Flooring Hardwood Flooring Resilient Laminate Flooring VCT Flooring S…" at bounding box center [652, 298] width 413 height 20
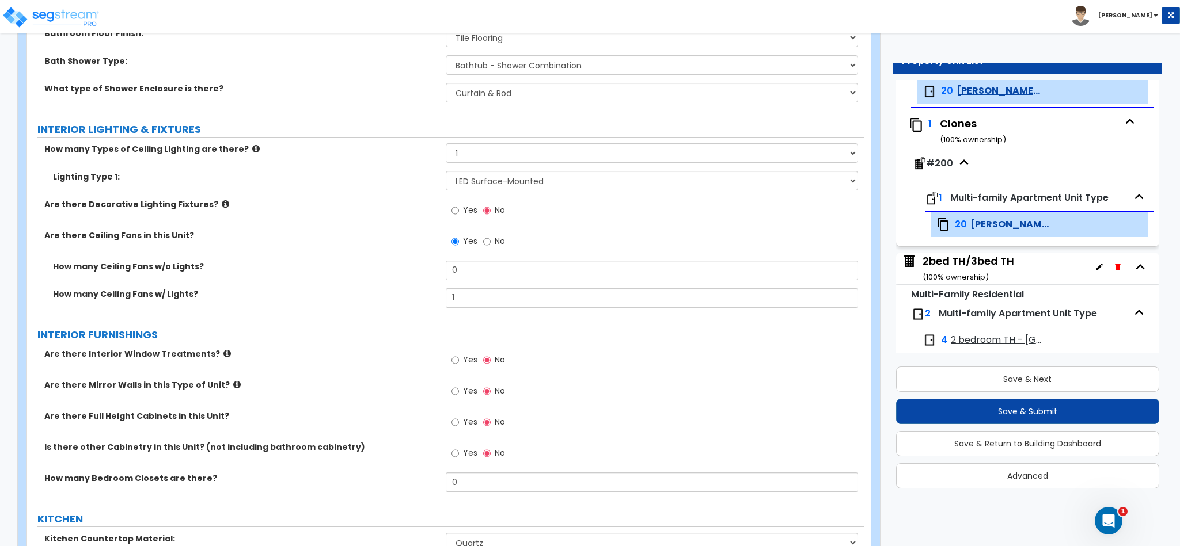
scroll to position [864, 0]
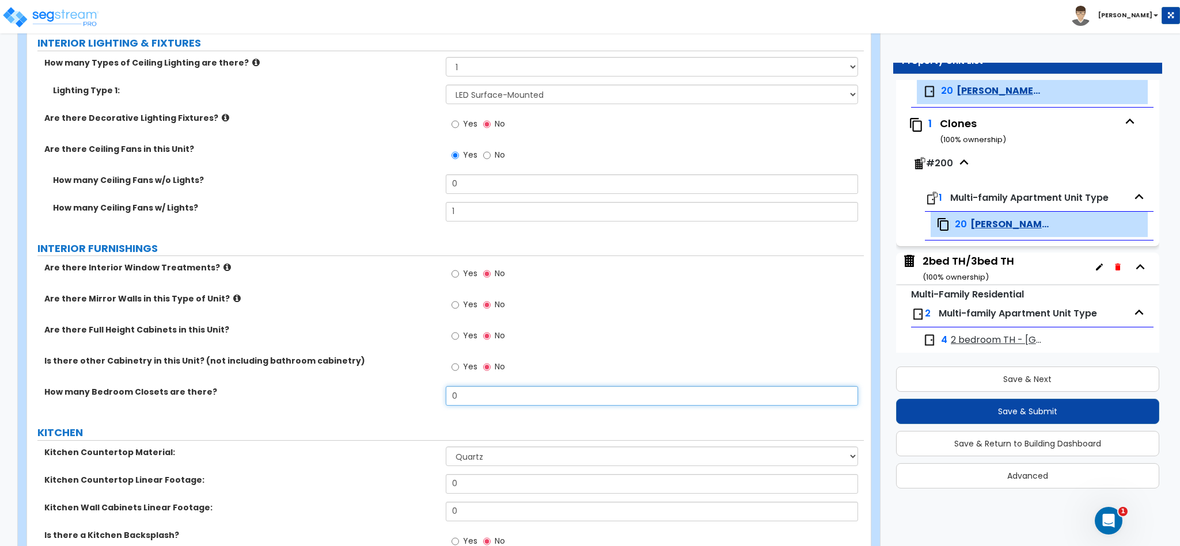
click at [486, 396] on input "0" at bounding box center [652, 396] width 413 height 20
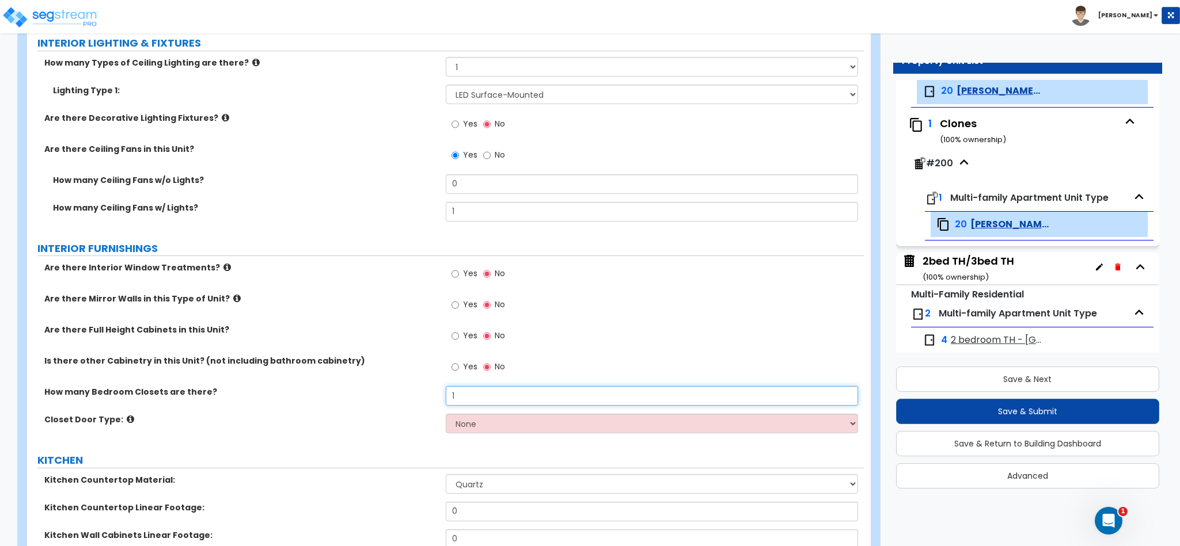
type input "1"
click at [491, 420] on select "None Bi-fold Louvered Doors Bi-fold Panel Doors Sliding Doors Hinged Wood Door" at bounding box center [652, 424] width 413 height 20
select select "4"
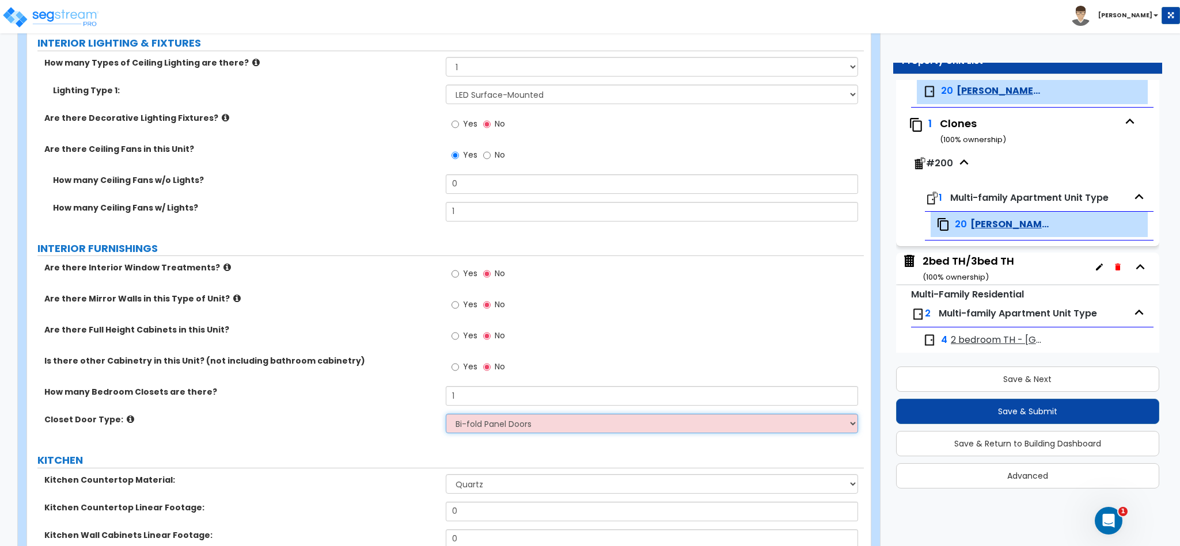
click at [446, 416] on select "None Bi-fold Louvered Doors Bi-fold Panel Doors Sliding Doors Hinged Wood Door" at bounding box center [652, 424] width 413 height 20
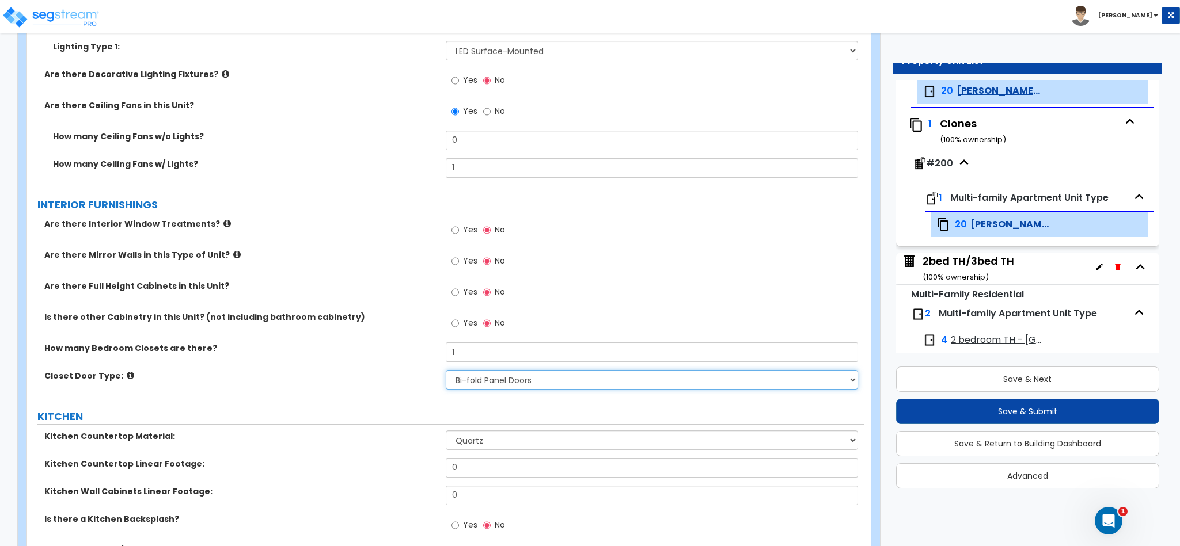
scroll to position [950, 0]
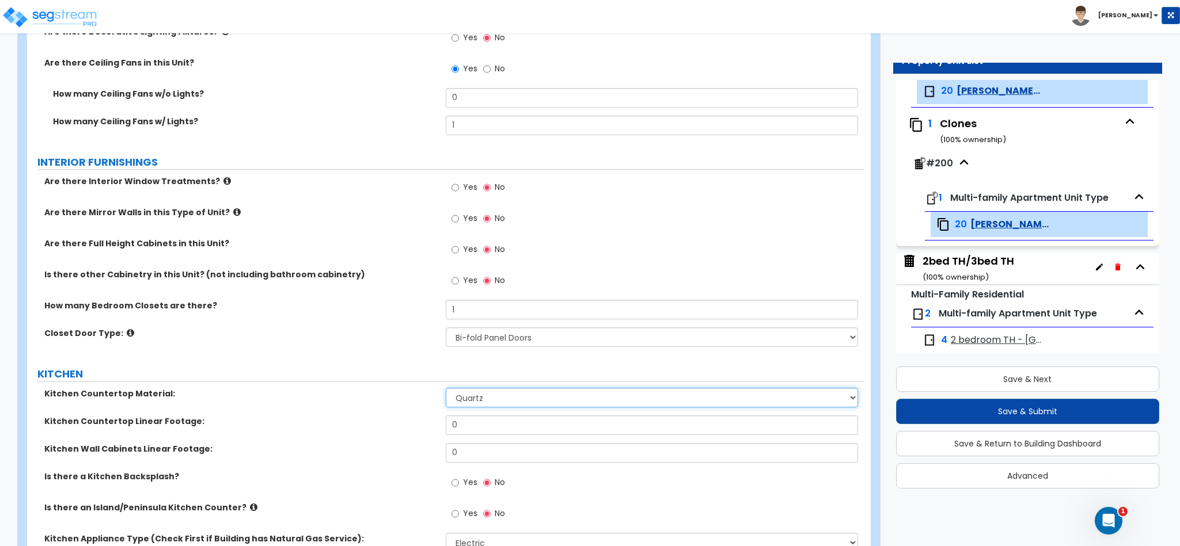
click at [530, 399] on select "Please Choose One Plastic Laminate Solid Surface Stone Quartz Marble Tile Wood …" at bounding box center [652, 398] width 413 height 20
select select "1"
click at [446, 390] on select "Please Choose One Plastic Laminate Solid Surface Stone Quartz Marble Tile Wood …" at bounding box center [652, 398] width 413 height 20
click at [488, 431] on input "0" at bounding box center [652, 426] width 413 height 20
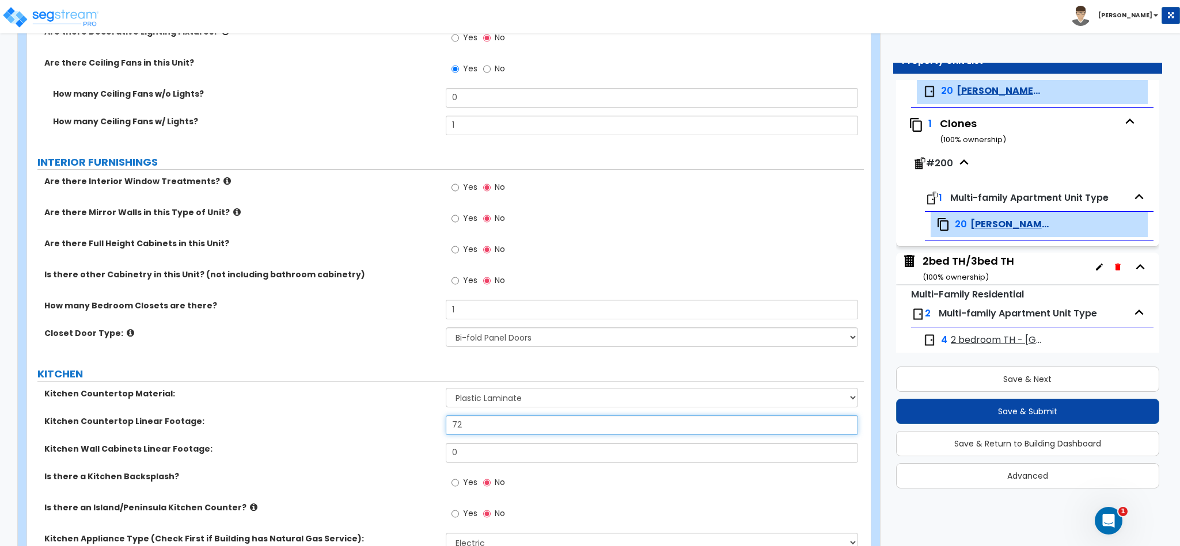
type input "72"
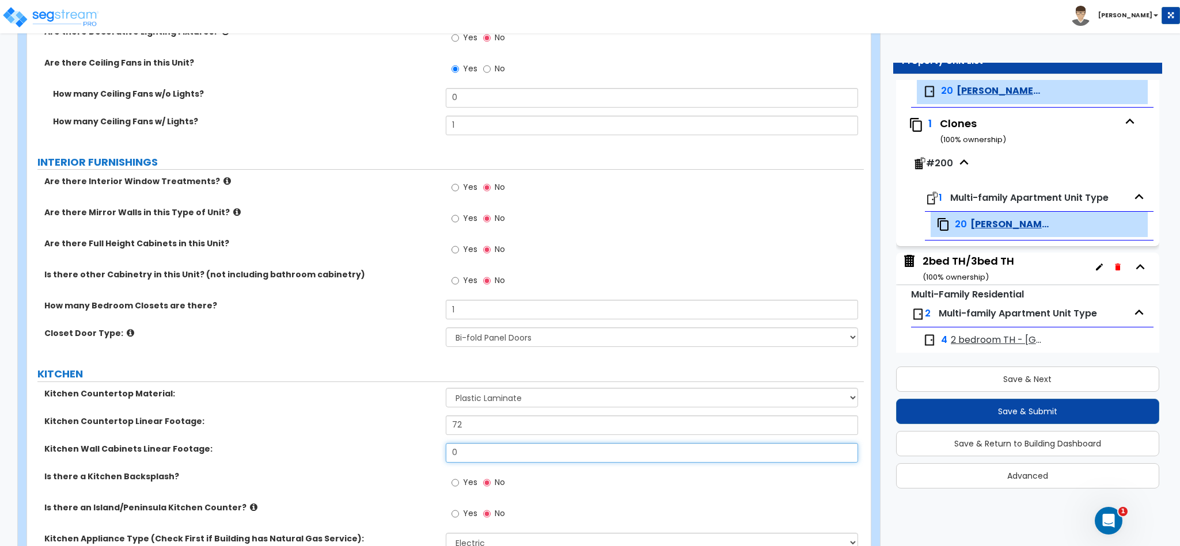
click at [497, 453] on input "0" at bounding box center [652, 453] width 413 height 20
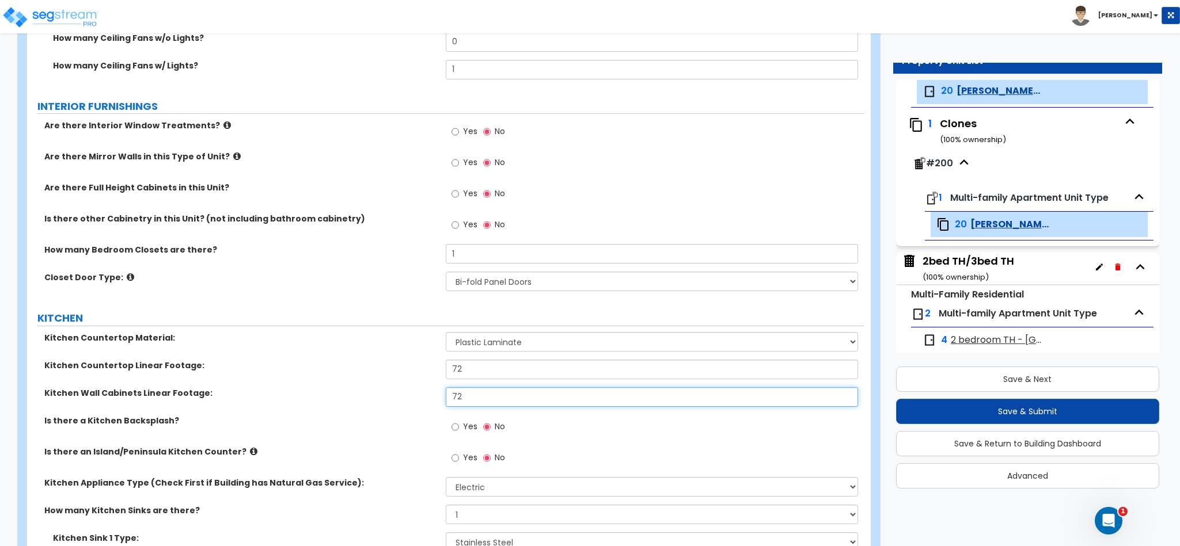
scroll to position [1036, 0]
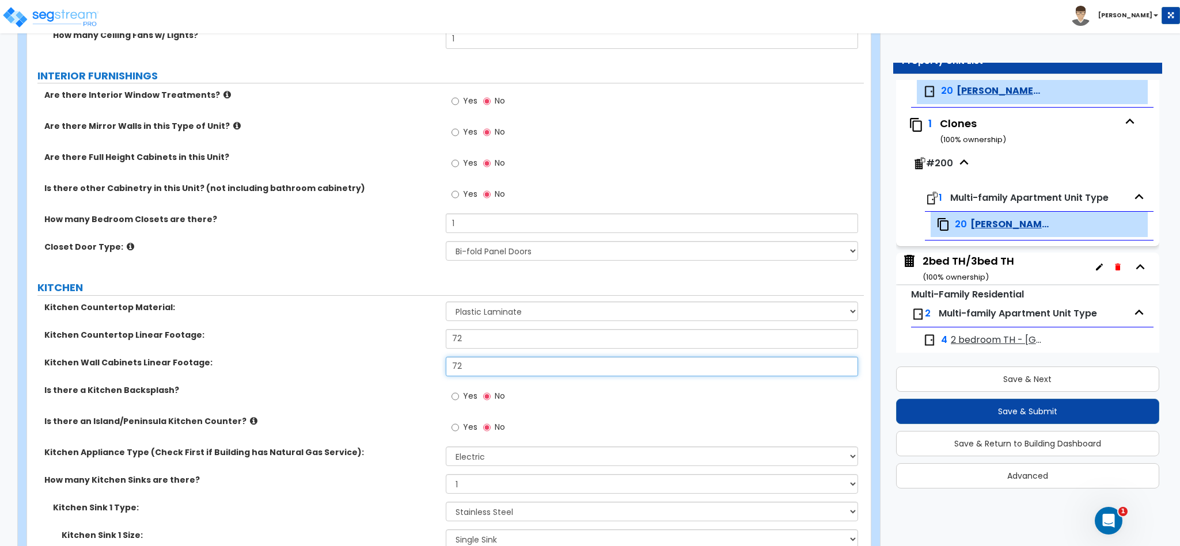
type input "72"
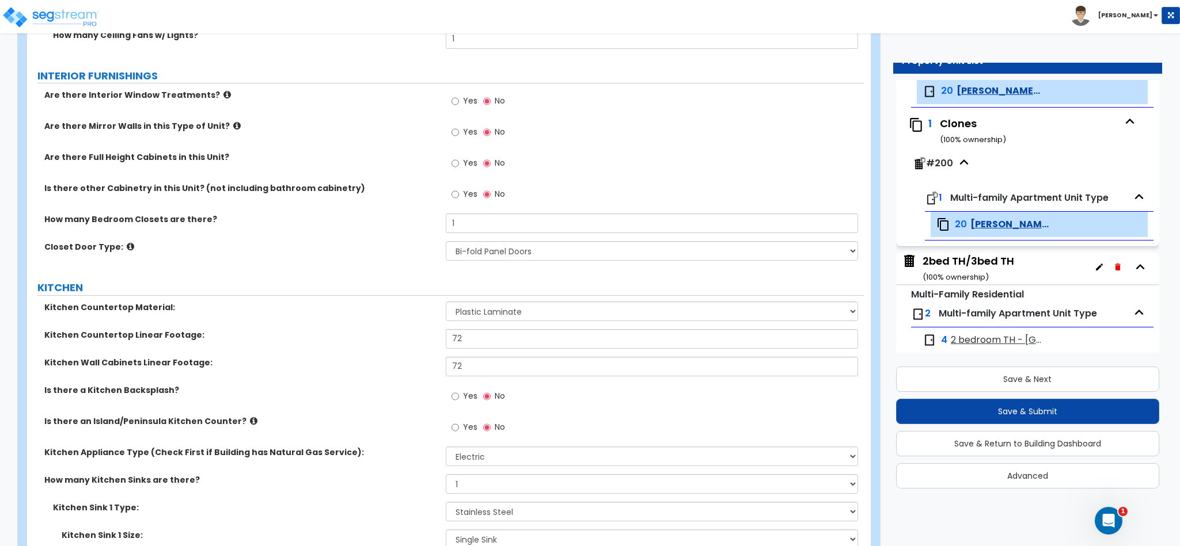
click at [250, 420] on icon at bounding box center [253, 421] width 7 height 9
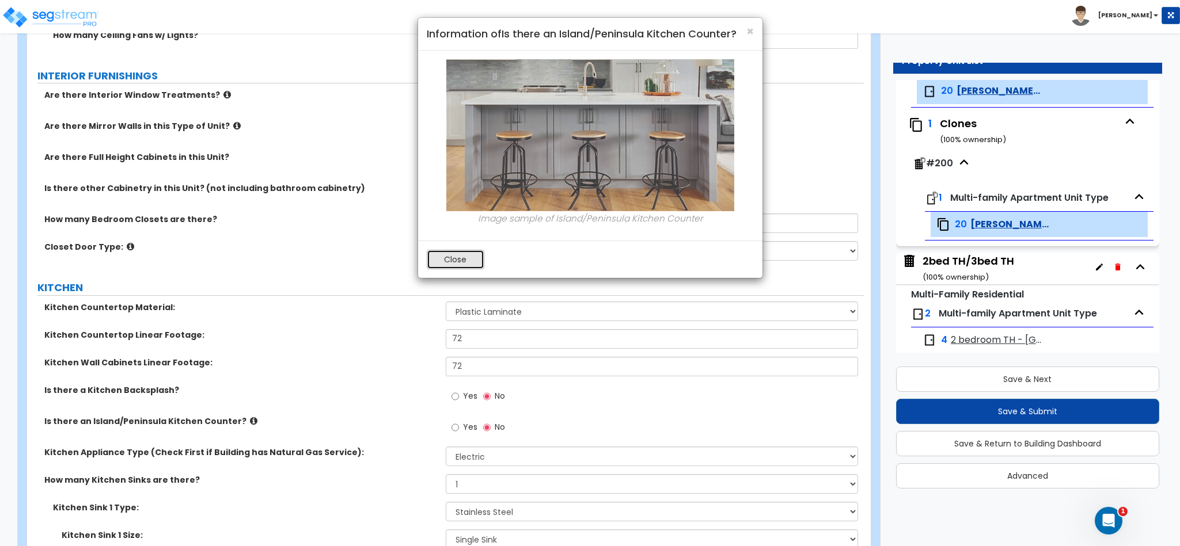
click at [470, 266] on button "Close" at bounding box center [456, 260] width 58 height 20
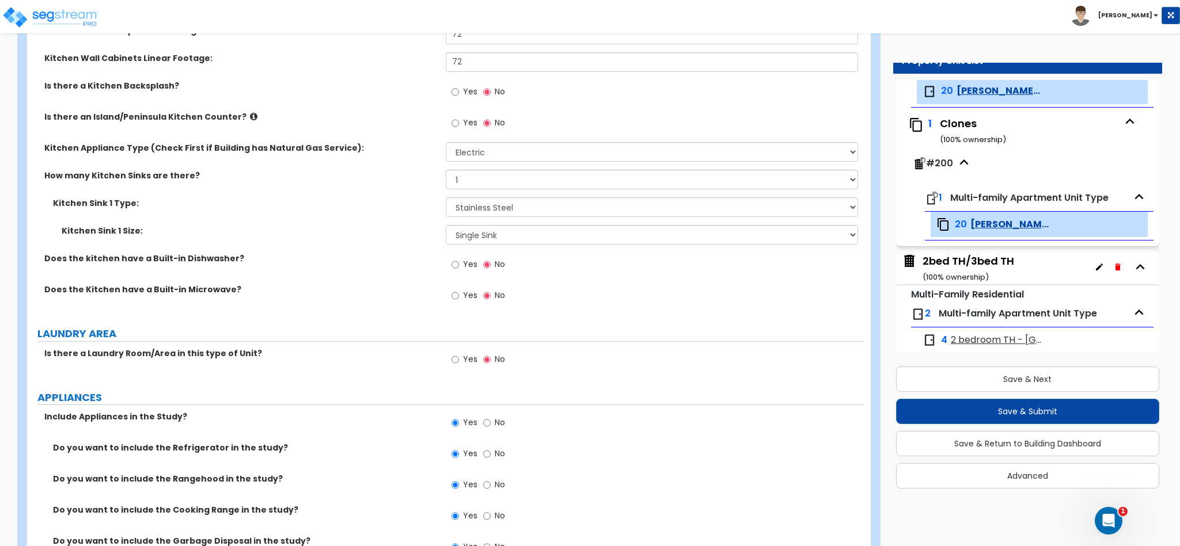
scroll to position [1382, 0]
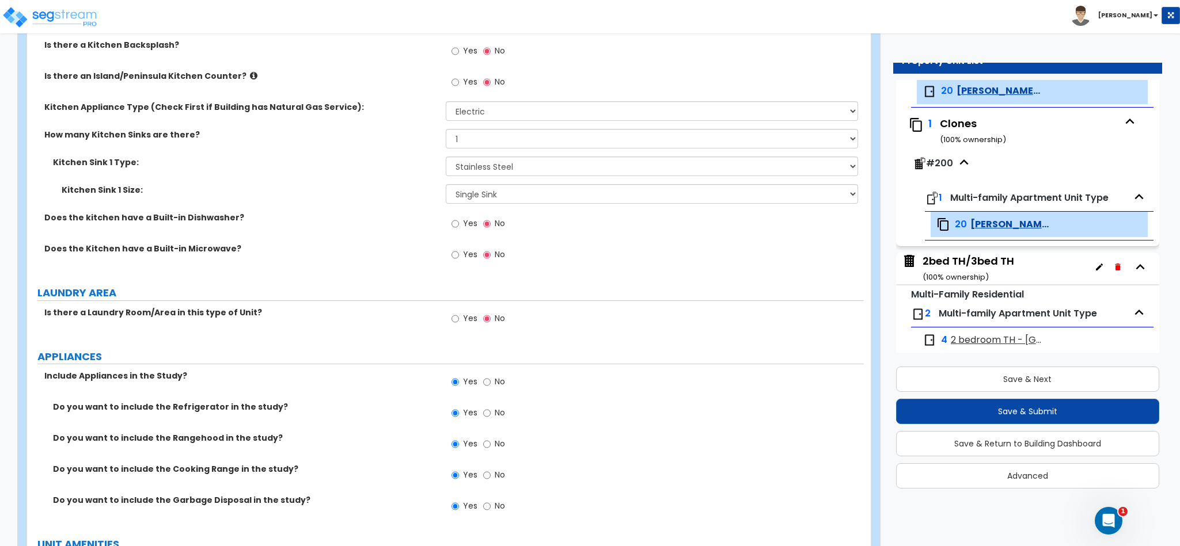
click at [499, 337] on div "Yes No" at bounding box center [655, 322] width 419 height 31
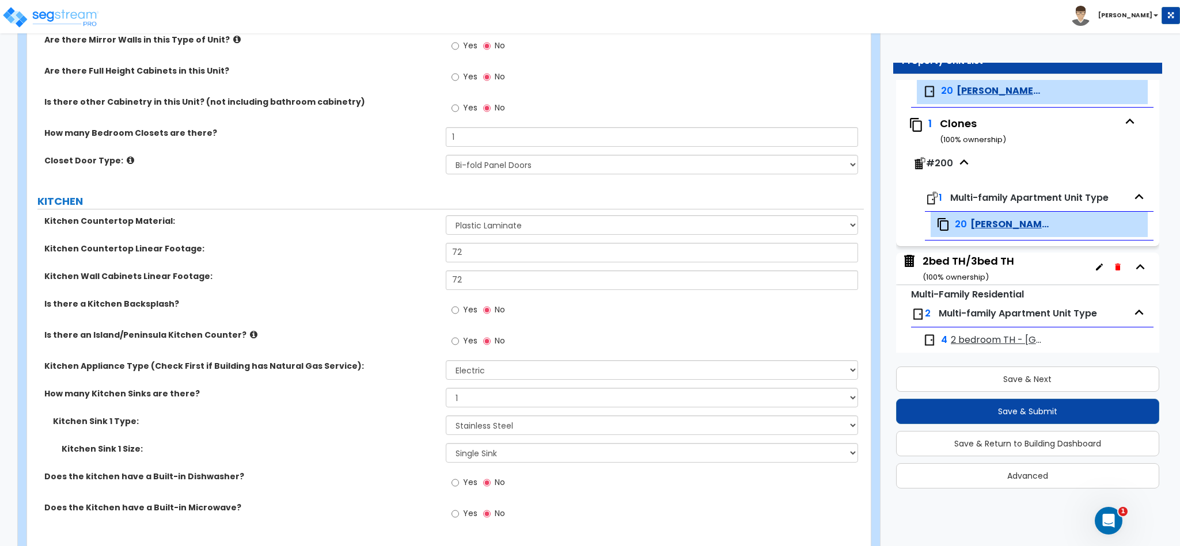
scroll to position [1036, 0]
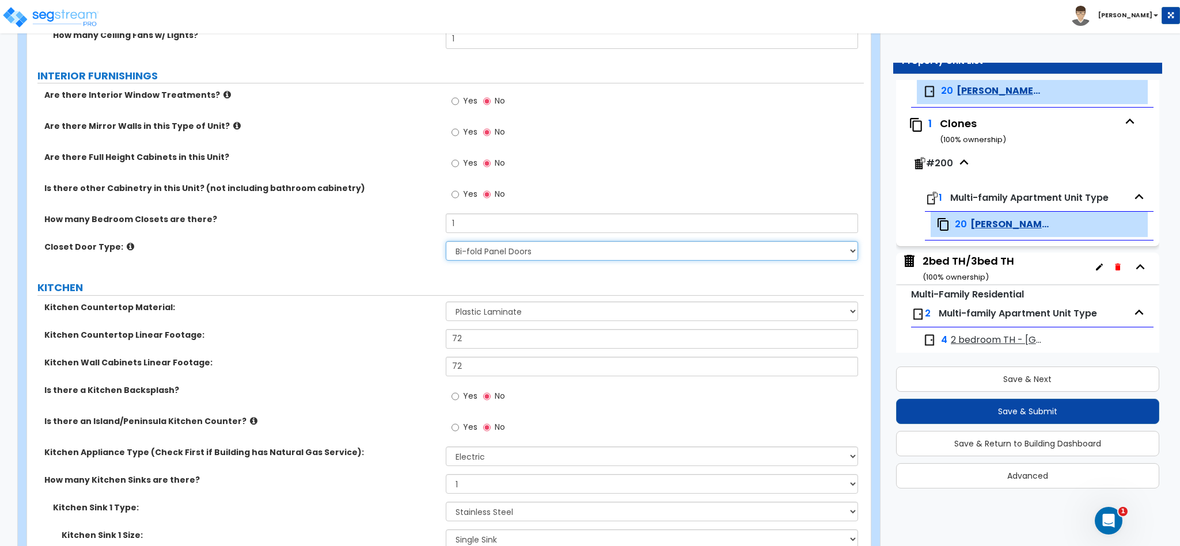
click at [534, 261] on select "None Bi-fold Louvered Doors Bi-fold Panel Doors Sliding Doors Hinged Wood Door" at bounding box center [652, 251] width 413 height 20
select select "3"
click at [446, 244] on select "None Bi-fold Louvered Doors Bi-fold Panel Doors Sliding Doors Hinged Wood Door" at bounding box center [652, 251] width 413 height 20
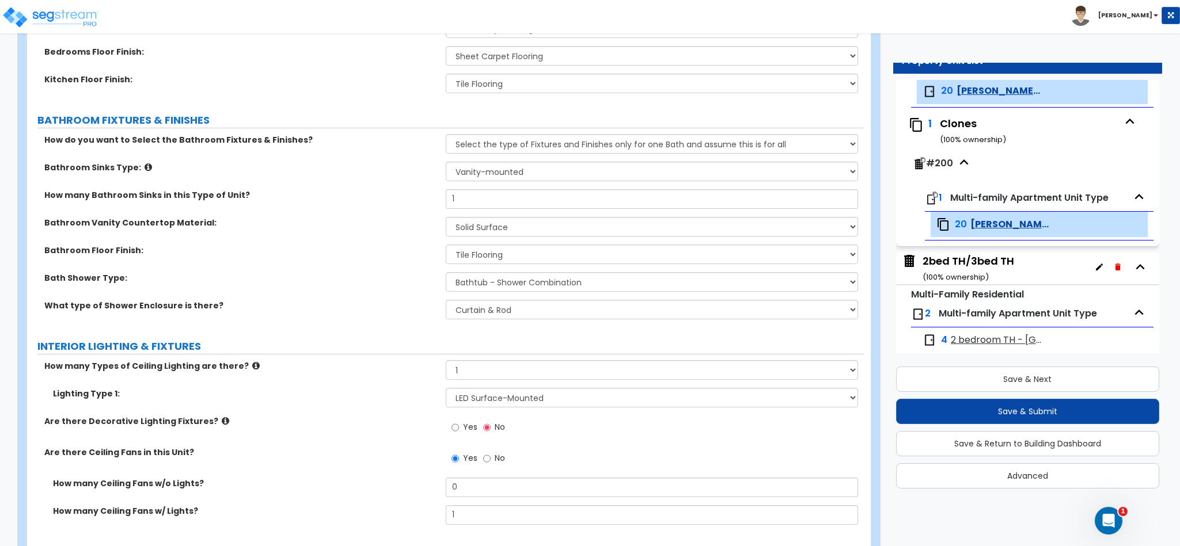
scroll to position [518, 0]
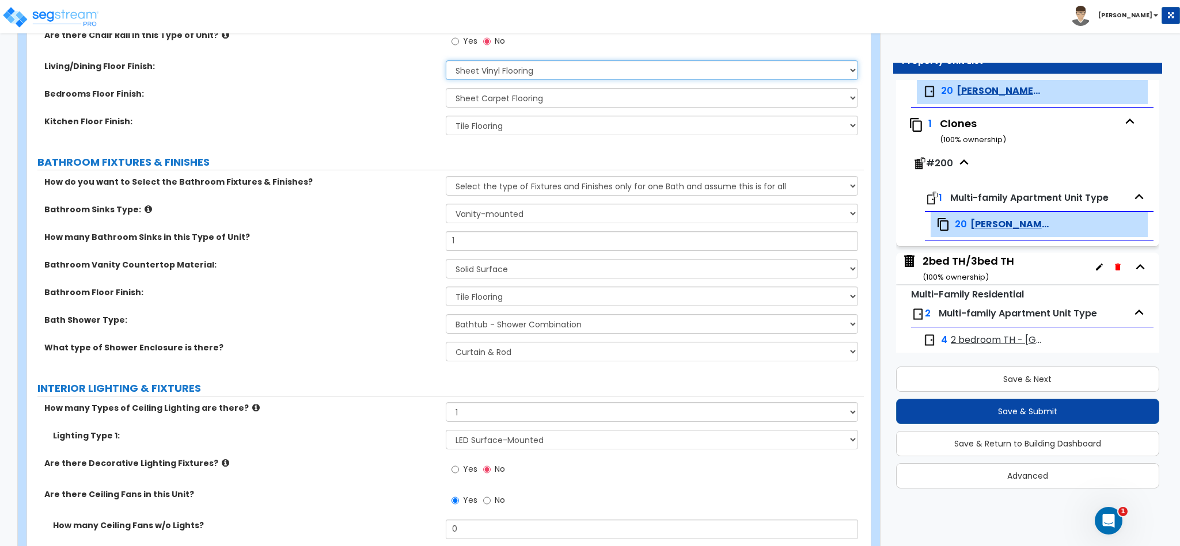
click at [557, 73] on select "None Tile Flooring Hardwood Flooring Resilient Laminate Flooring VCT Flooring S…" at bounding box center [652, 70] width 413 height 20
select select "5"
click at [446, 62] on select "None Tile Flooring Hardwood Flooring Resilient Laminate Flooring VCT Flooring S…" at bounding box center [652, 70] width 413 height 20
click at [520, 196] on select "Please Choose One Select the type of Fixtures and Finishes only for one Bath an…" at bounding box center [652, 186] width 413 height 20
click at [444, 166] on label "BATHROOM FIXTURES & FINISHES" at bounding box center [450, 162] width 826 height 15
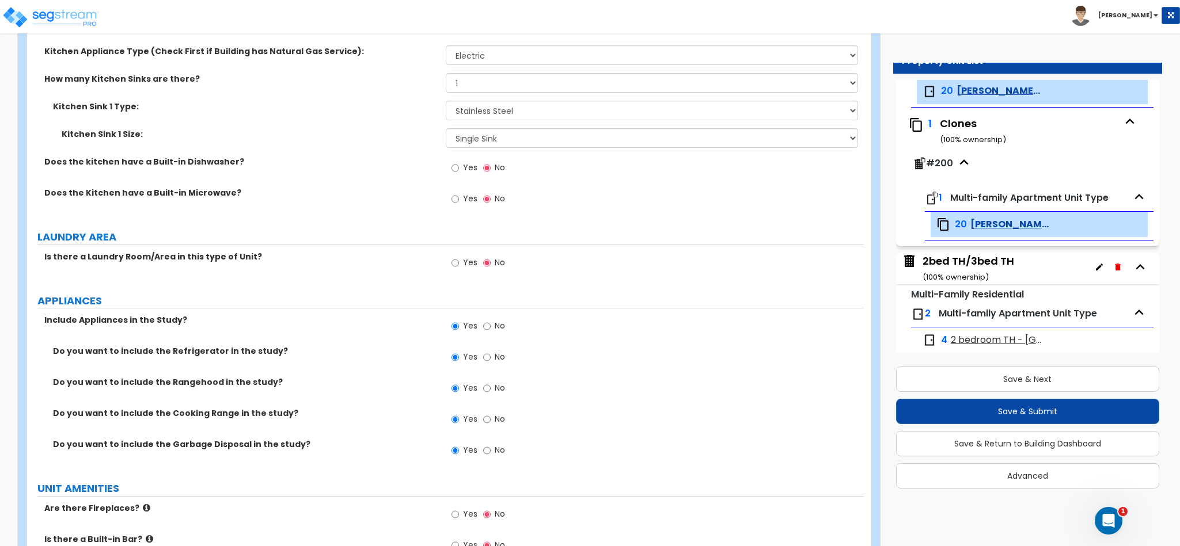
scroll to position [1468, 0]
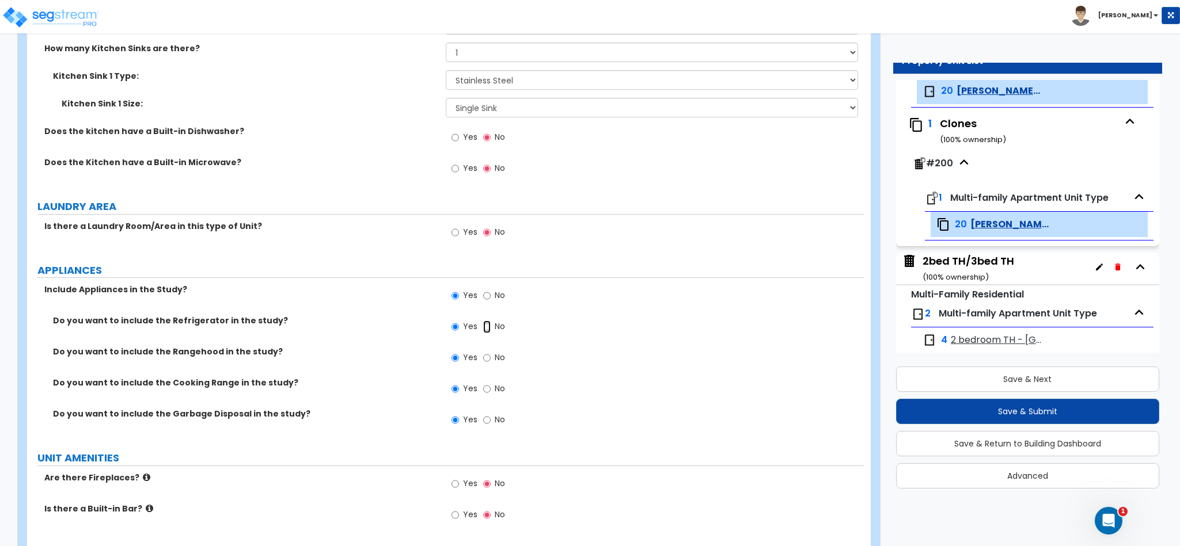
click at [488, 330] on input "No" at bounding box center [486, 327] width 7 height 13
radio input "false"
radio input "true"
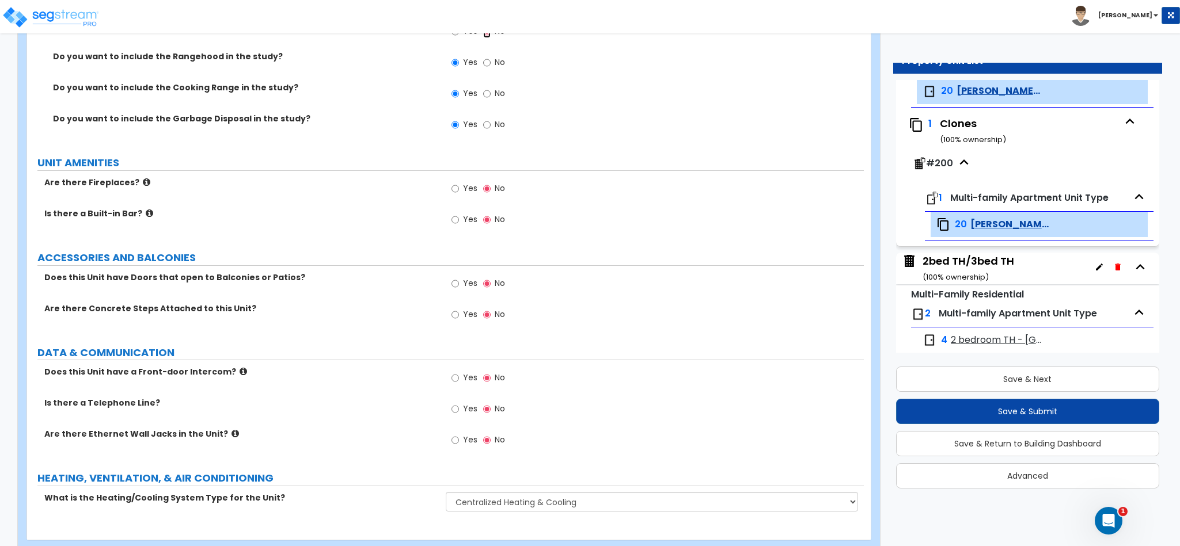
scroll to position [1795, 0]
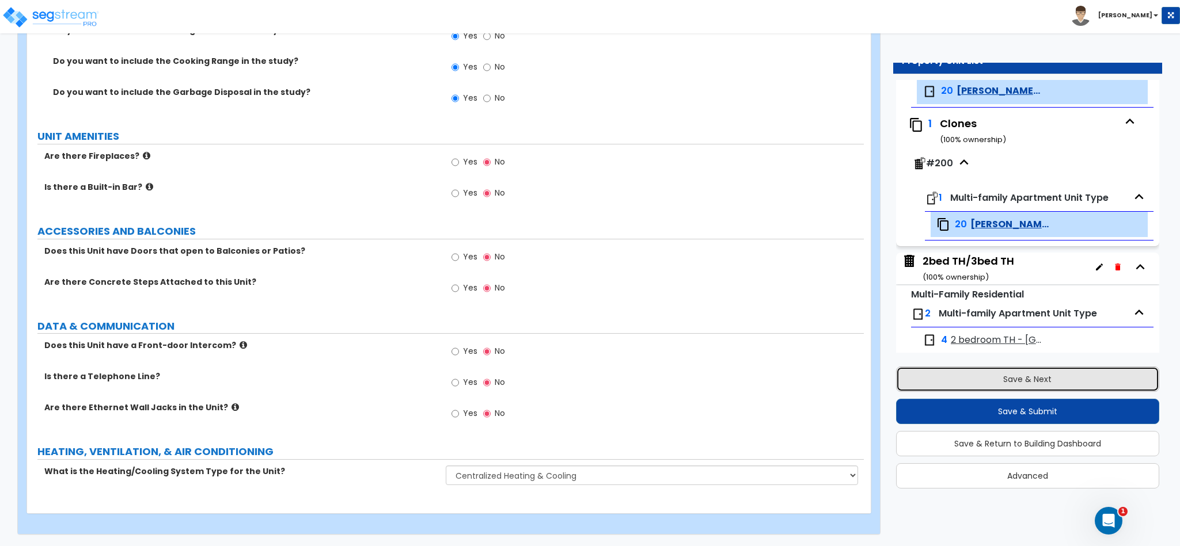
click at [1056, 381] on button "Save & Next" at bounding box center [1027, 379] width 263 height 25
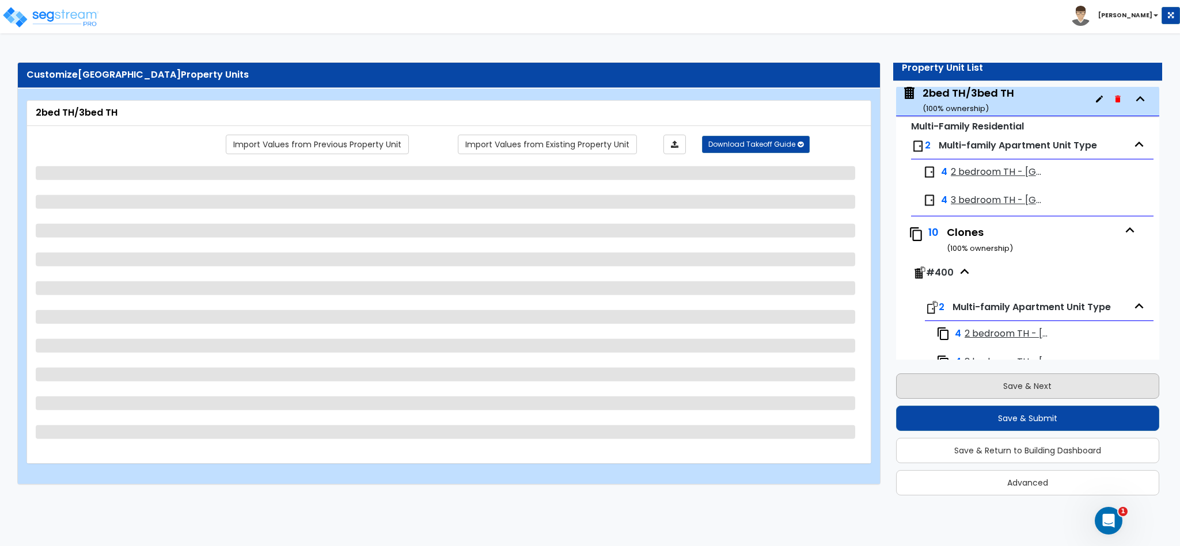
scroll to position [0, 0]
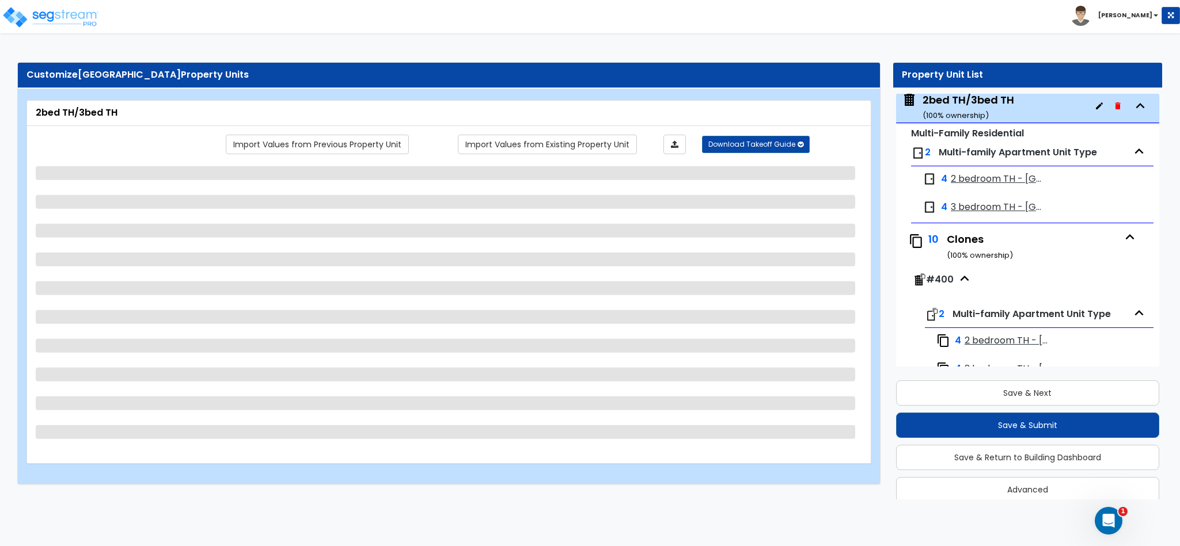
select select "2"
select select "7"
select select "1"
select select "7"
select select "1"
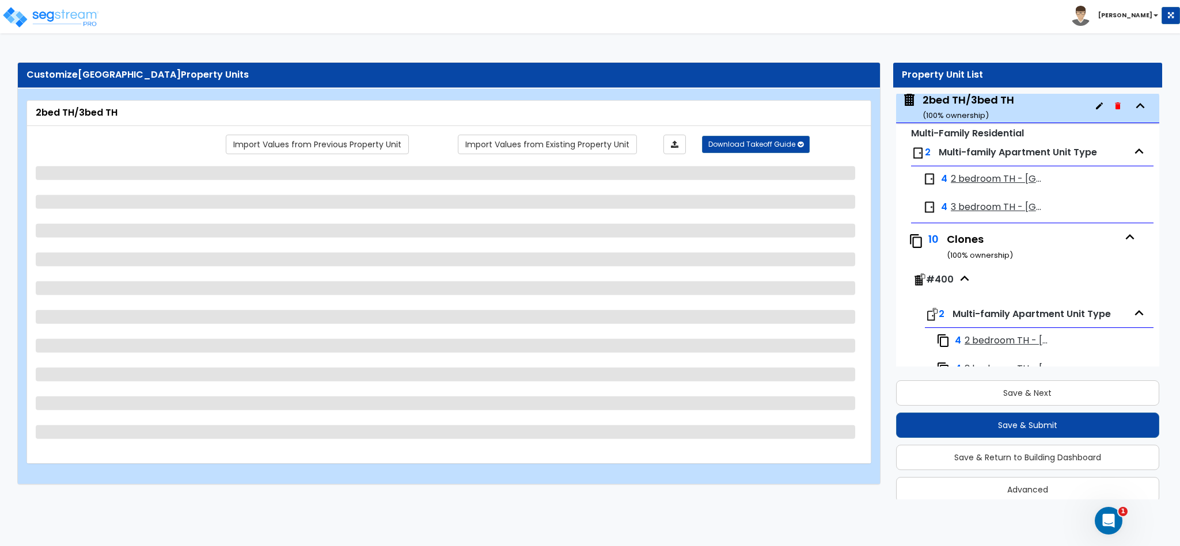
select select "2"
select select "1"
select select "3"
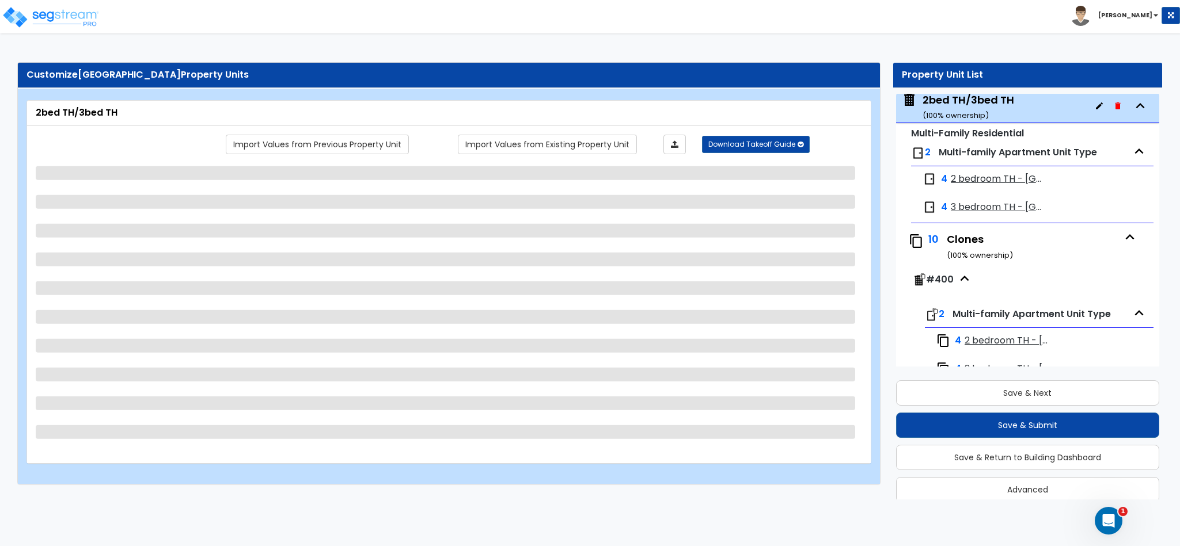
select select "1"
select select "2"
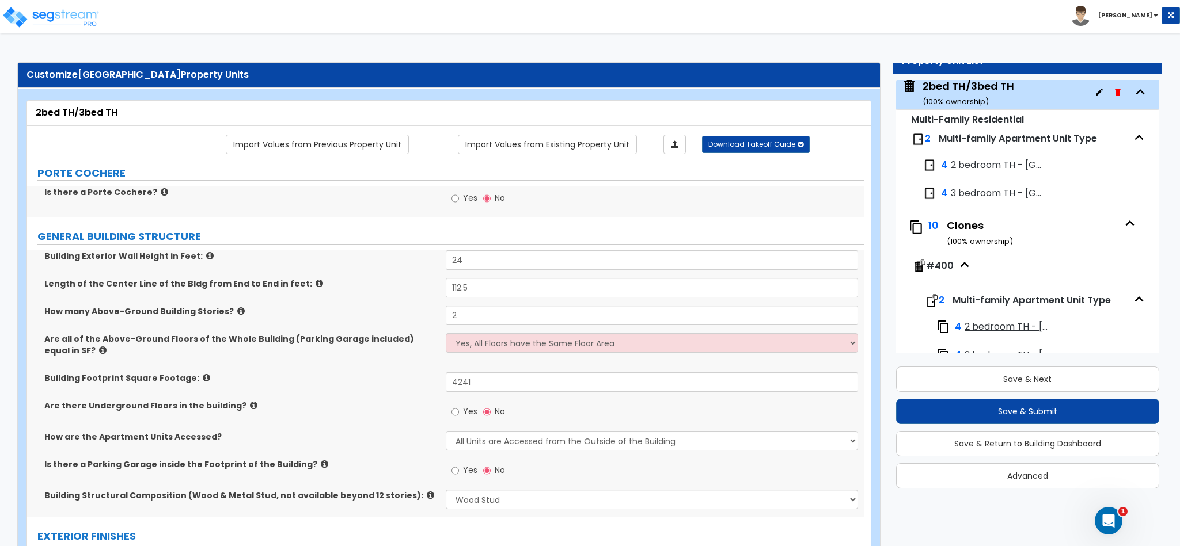
scroll to position [51, 0]
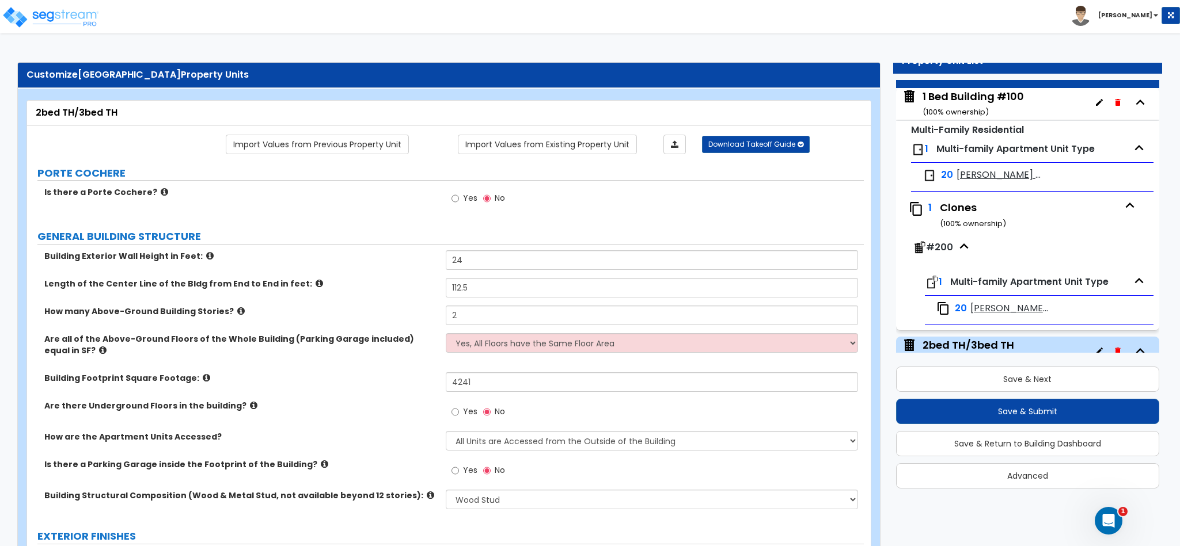
click at [985, 284] on span "Multi-family Apartment Unit Type" at bounding box center [1029, 281] width 158 height 13
click at [979, 309] on span "[PERSON_NAME] 1x1" at bounding box center [1009, 308] width 79 height 13
click at [968, 176] on span "[PERSON_NAME] 1x1" at bounding box center [999, 175] width 87 height 13
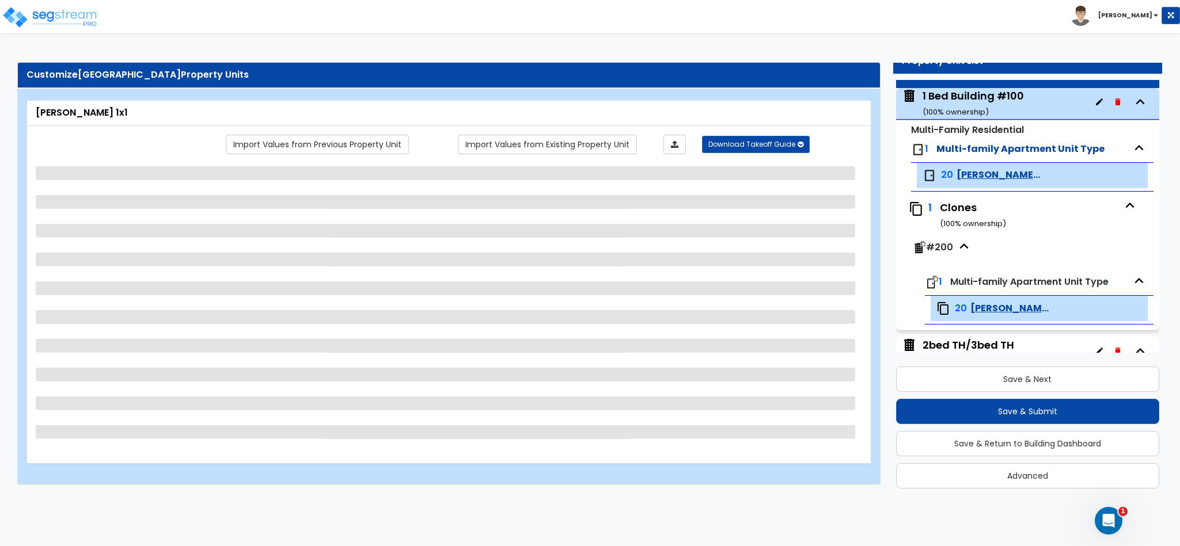
scroll to position [135, 0]
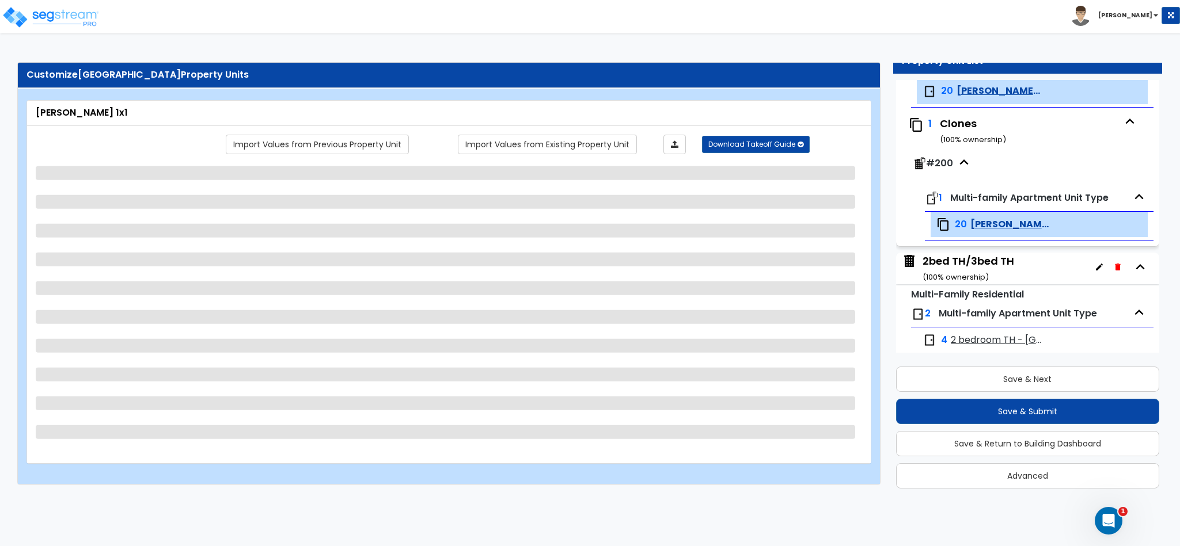
select select "5"
select select "1"
select select "3"
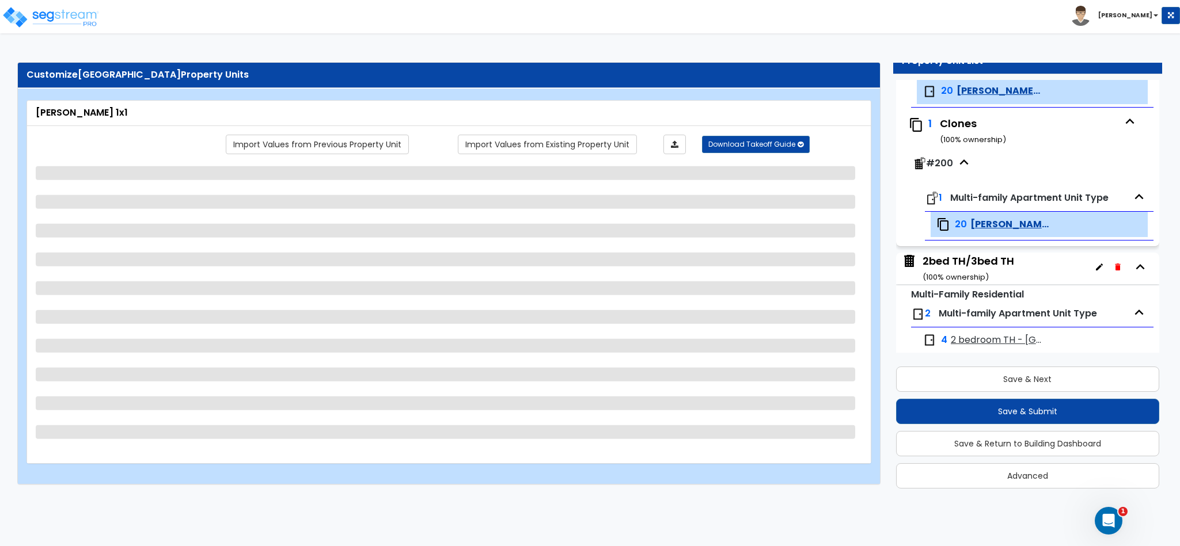
select select "1"
select select "2"
select select "1"
select select "3"
select select "1"
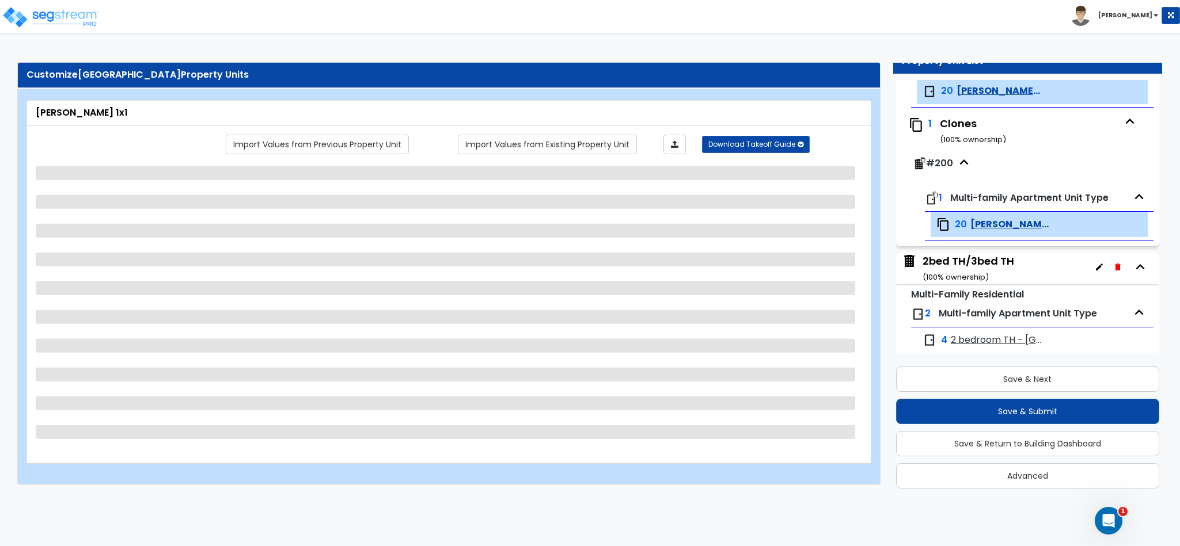
select select "2"
select select "1"
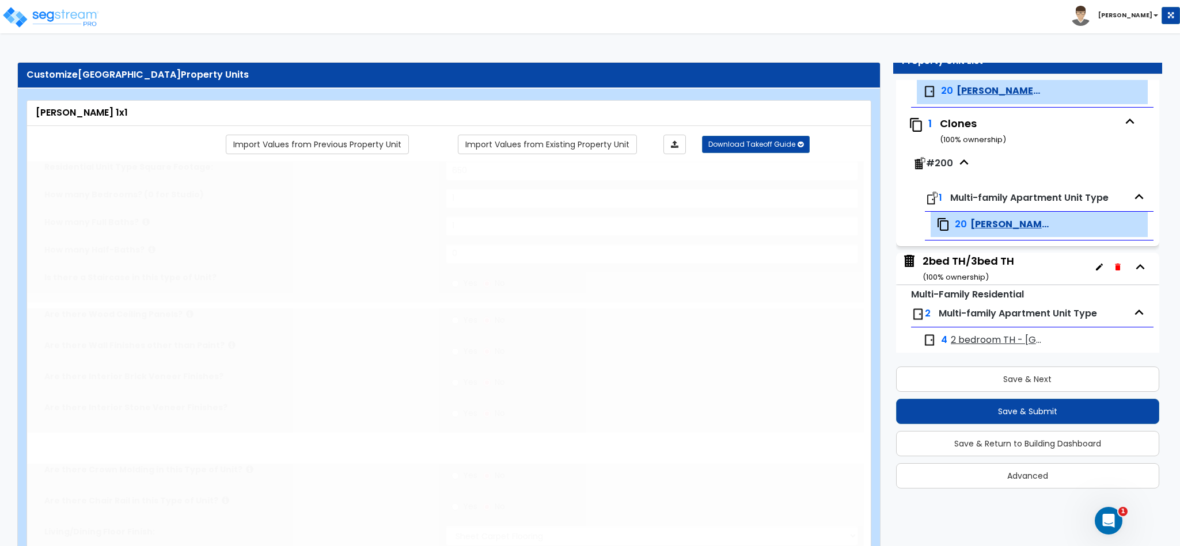
select select "2"
select select "1"
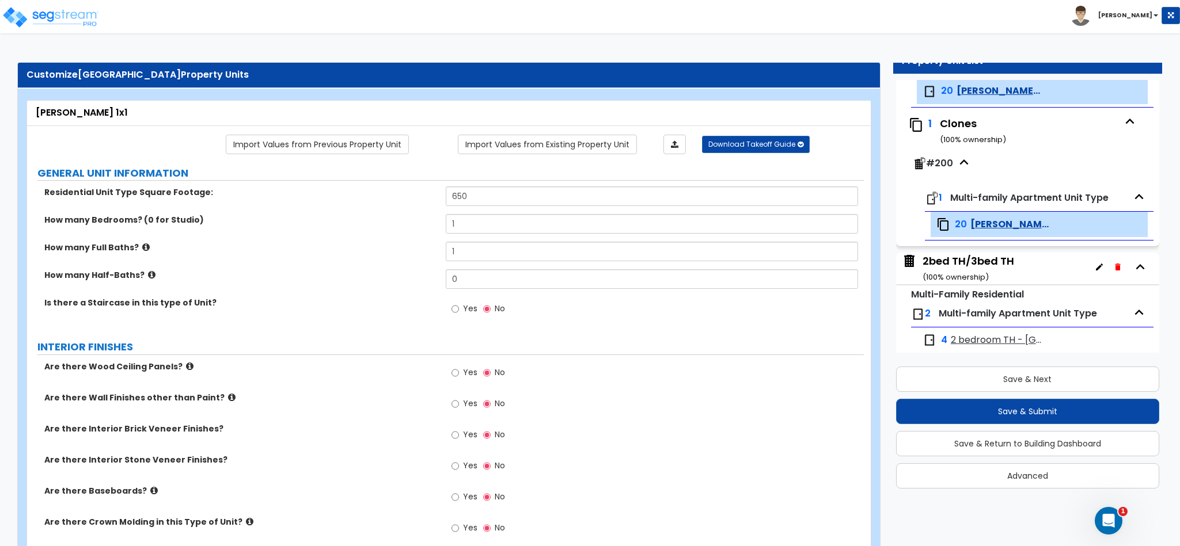
click at [985, 225] on span "[PERSON_NAME] 1x1" at bounding box center [1009, 224] width 79 height 13
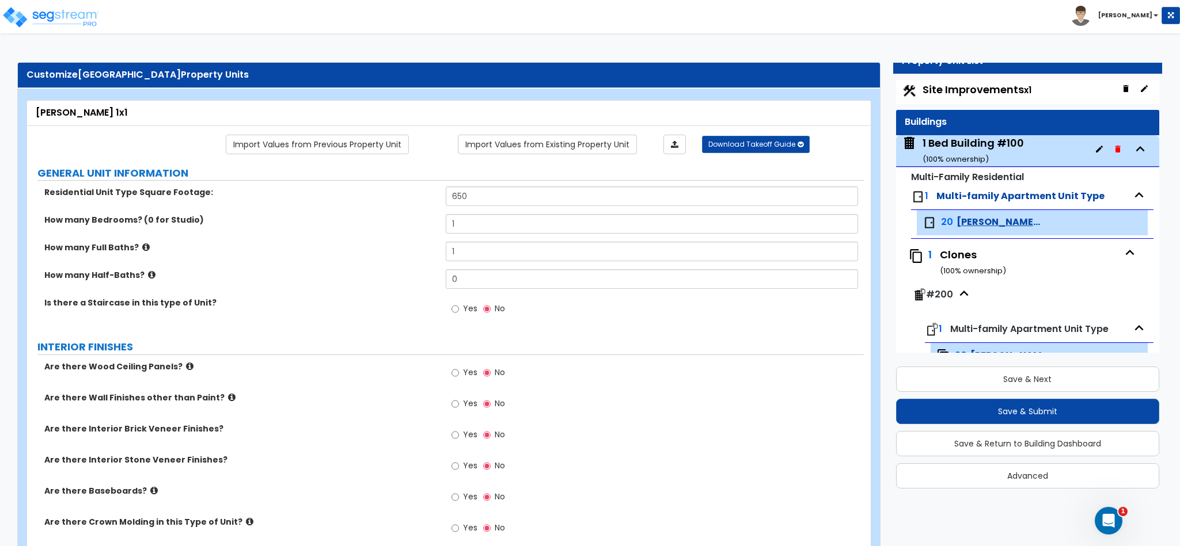
scroll to position [0, 0]
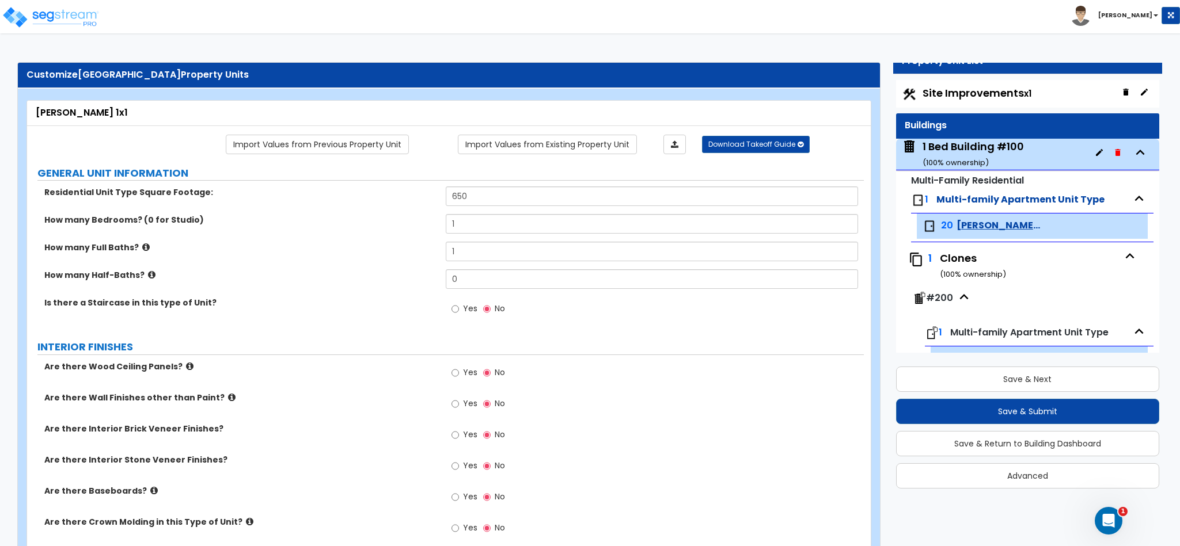
click at [985, 225] on span "[PERSON_NAME] 1x1" at bounding box center [999, 225] width 87 height 13
click at [970, 225] on span "[PERSON_NAME] 1x1" at bounding box center [999, 225] width 87 height 13
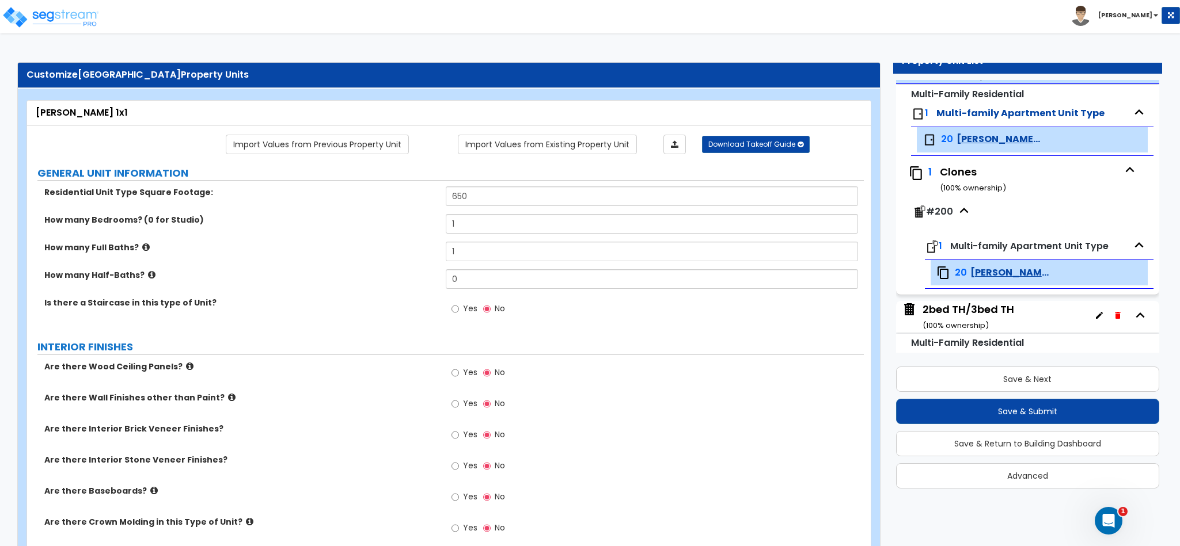
click at [1004, 275] on span "[PERSON_NAME] 1x1" at bounding box center [1009, 273] width 79 height 13
click at [1005, 244] on span "Multi-family Apartment Unit Type" at bounding box center [1029, 246] width 158 height 13
click at [933, 211] on span "#200" at bounding box center [939, 211] width 27 height 13
drag, startPoint x: 952, startPoint y: 204, endPoint x: 332, endPoint y: 377, distance: 643.7
click at [332, 377] on div "Are there Wood Ceiling Panels? Yes No" at bounding box center [445, 376] width 837 height 31
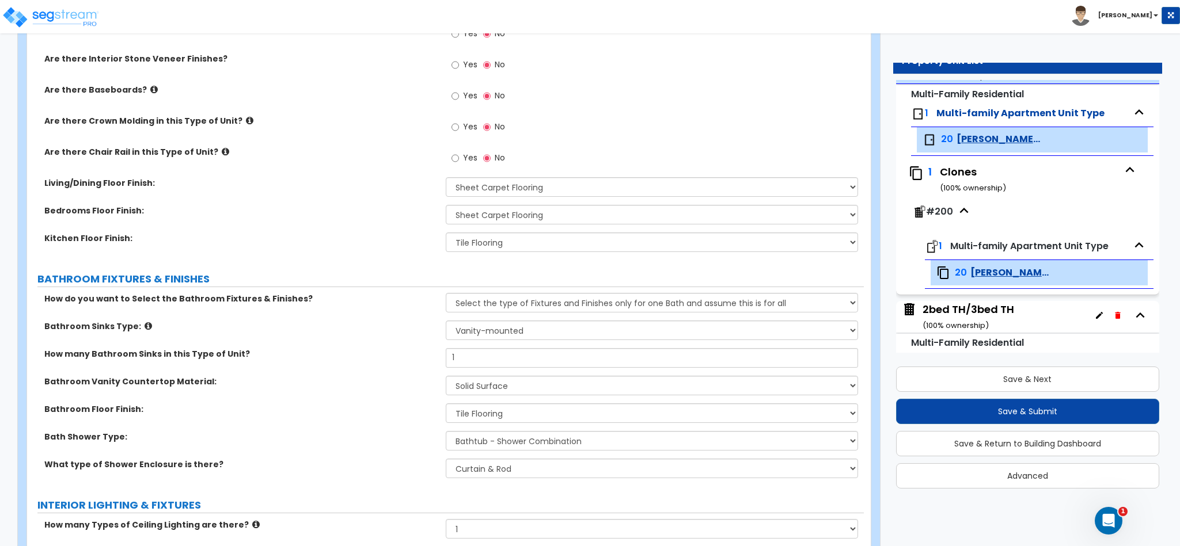
scroll to position [432, 0]
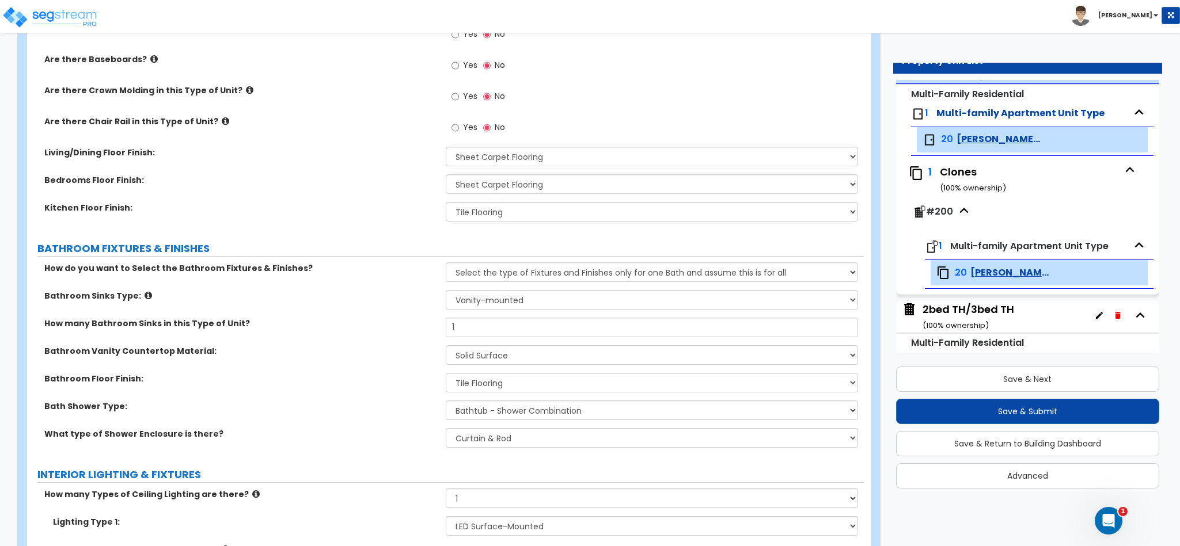
click at [1004, 316] on div "2bed TH/3bed TH ( 100 % ownership)" at bounding box center [968, 316] width 92 height 29
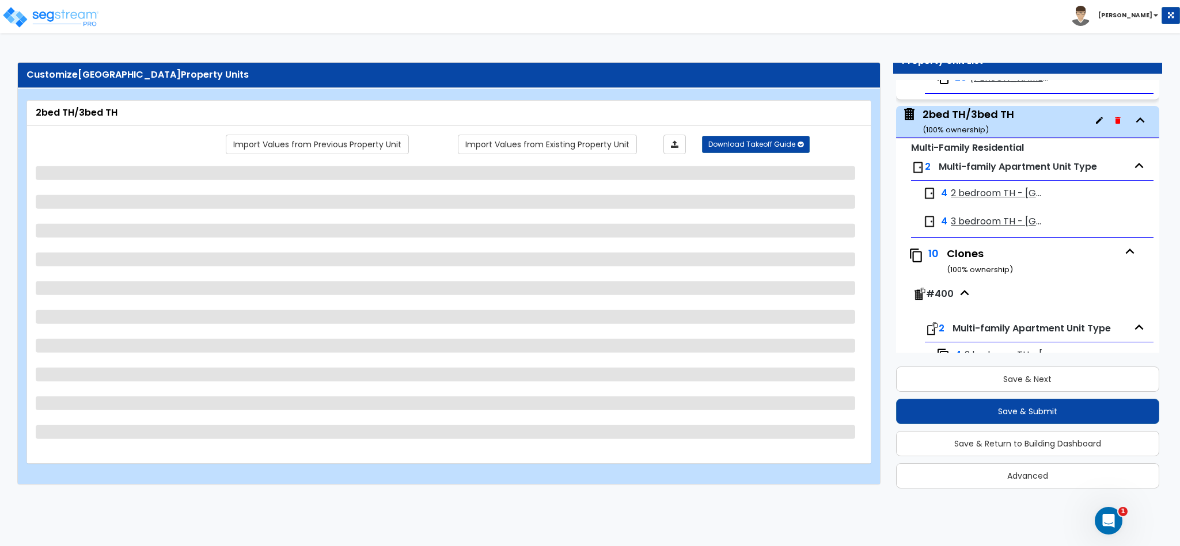
scroll to position [310, 0]
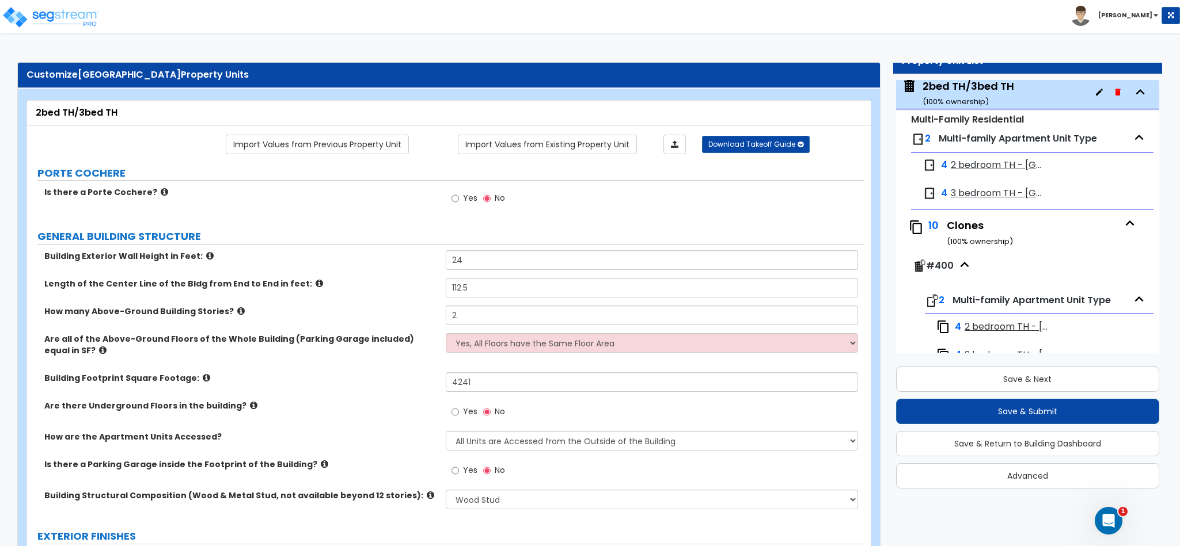
click at [473, 390] on input "4241" at bounding box center [652, 383] width 413 height 20
click at [458, 260] on input "24" at bounding box center [652, 260] width 413 height 20
drag, startPoint x: 477, startPoint y: 288, endPoint x: 456, endPoint y: 287, distance: 21.3
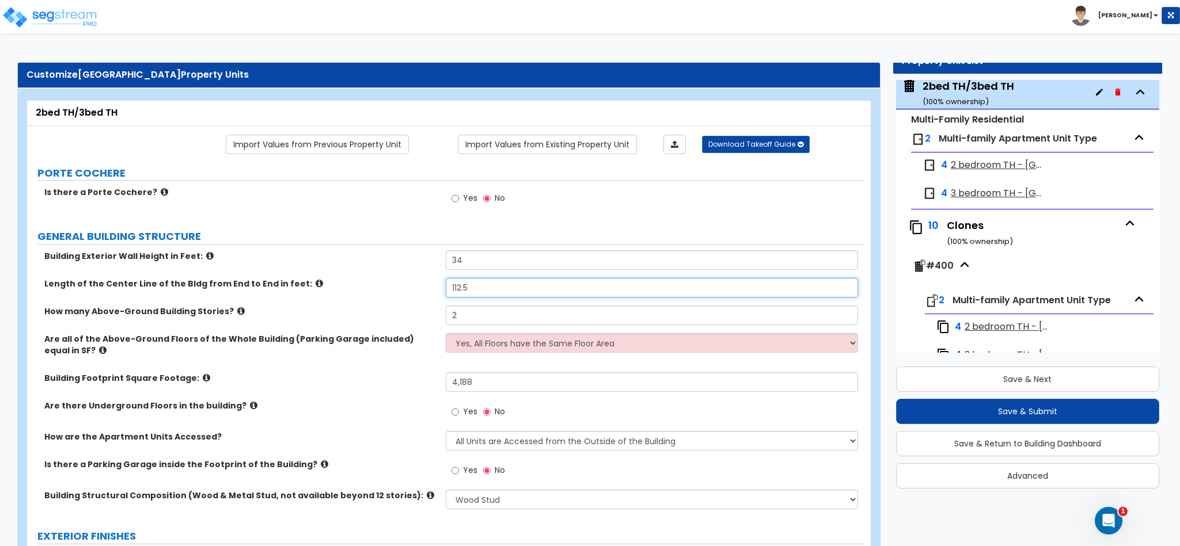
click at [456, 287] on input "112.5" at bounding box center [652, 288] width 413 height 20
click at [387, 428] on div "Are there Underground Floors in the building? Yes No" at bounding box center [445, 415] width 837 height 31
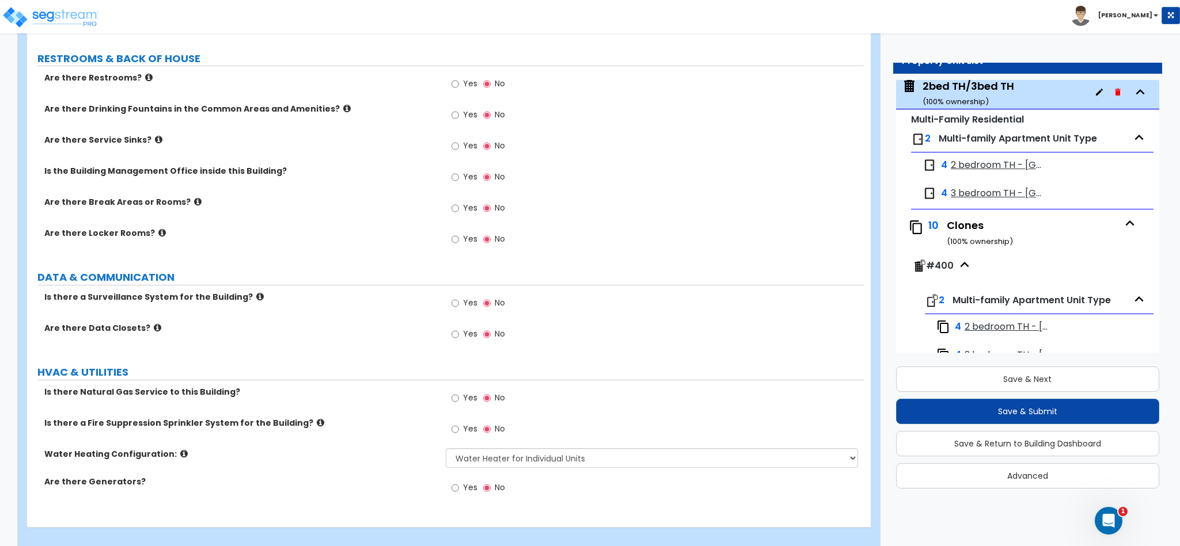
scroll to position [1866, 0]
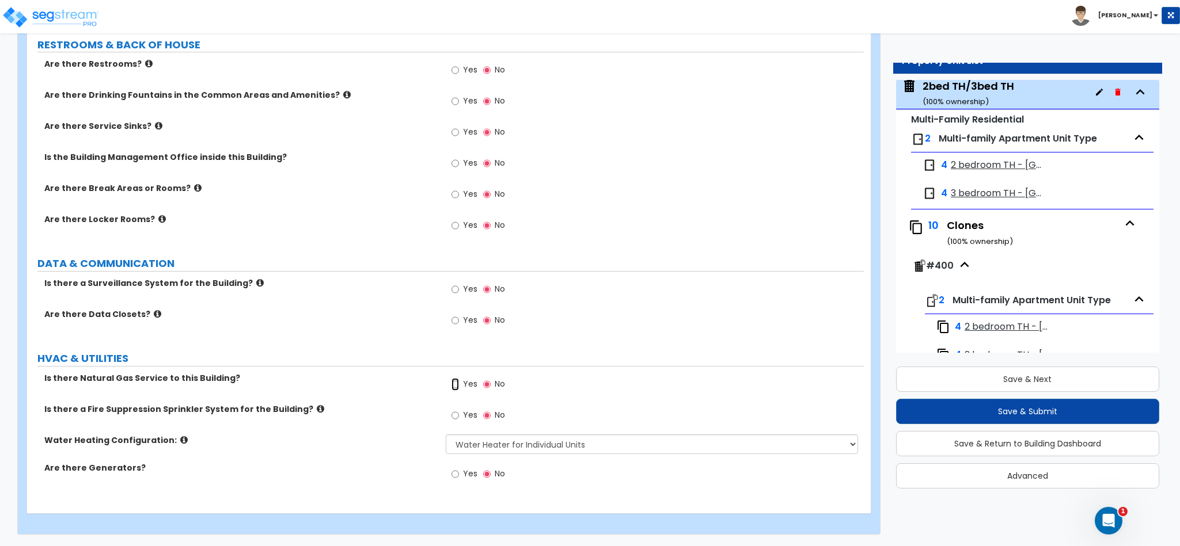
click at [454, 382] on input "Yes" at bounding box center [454, 384] width 7 height 13
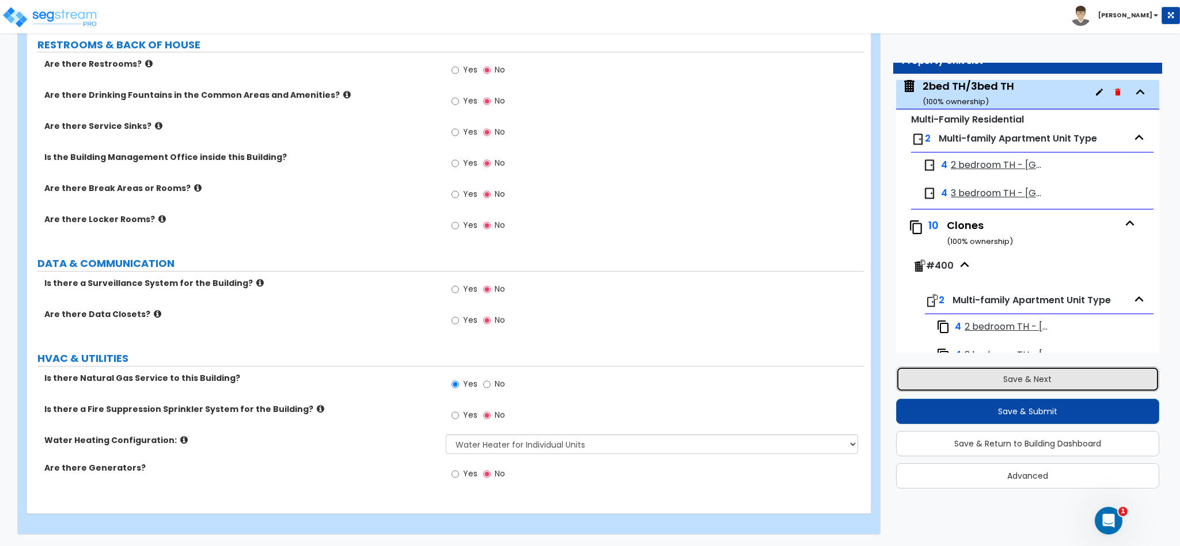
click at [934, 372] on button "Save & Next" at bounding box center [1027, 379] width 263 height 25
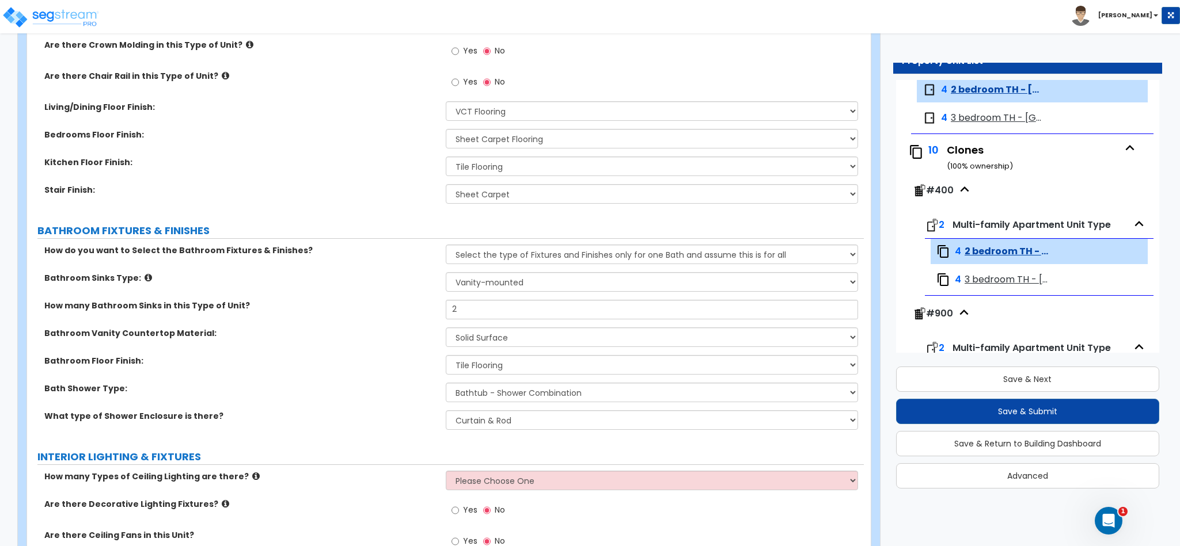
scroll to position [518, 0]
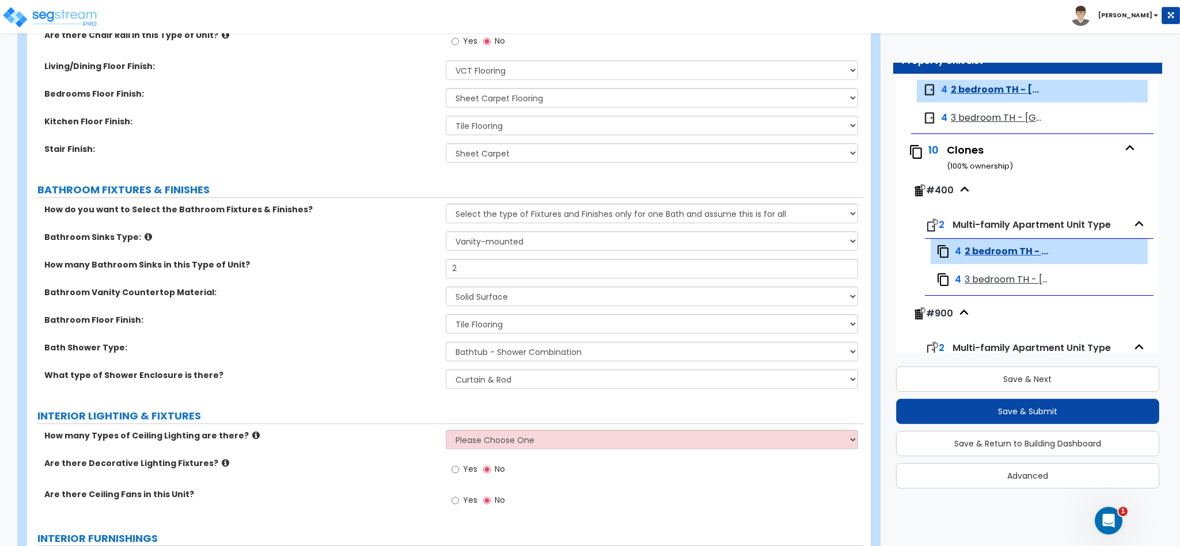
click at [462, 499] on label "Yes" at bounding box center [464, 502] width 26 height 20
click at [459, 499] on input "Yes" at bounding box center [454, 501] width 7 height 13
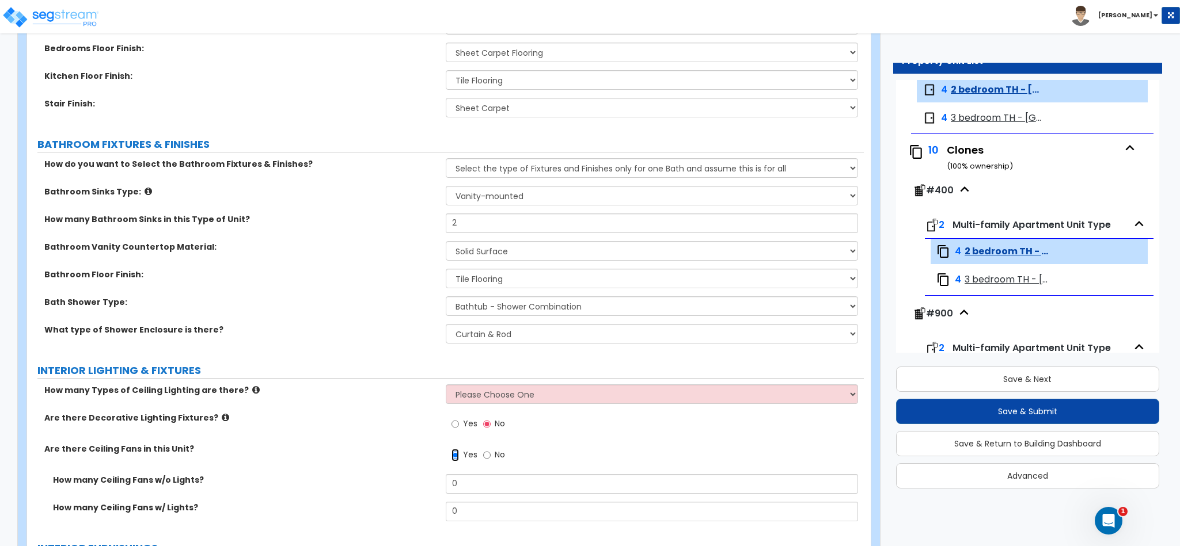
scroll to position [605, 0]
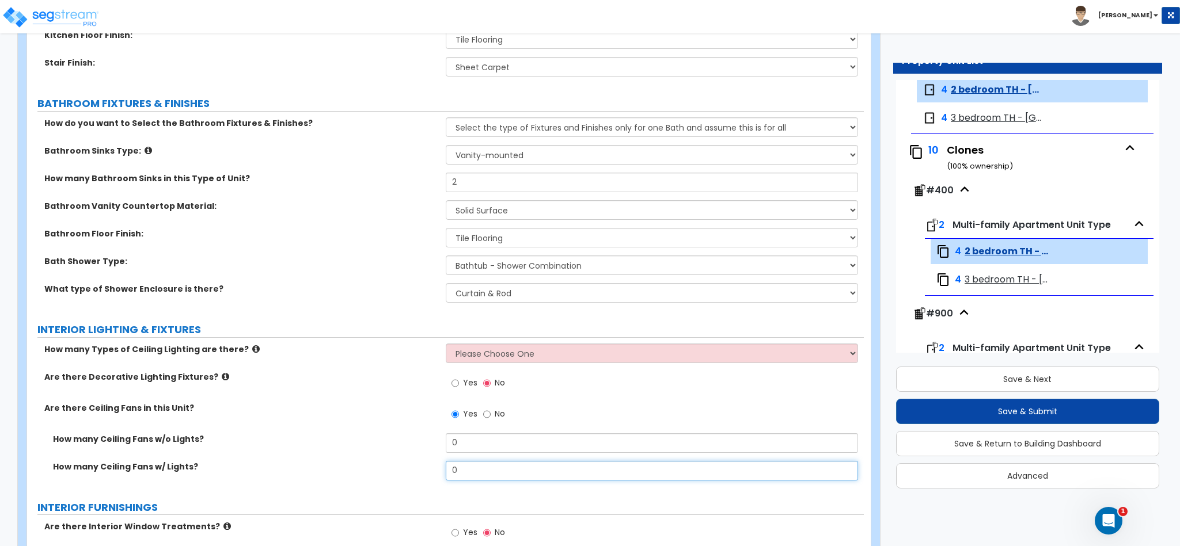
click at [487, 480] on input "0" at bounding box center [652, 471] width 413 height 20
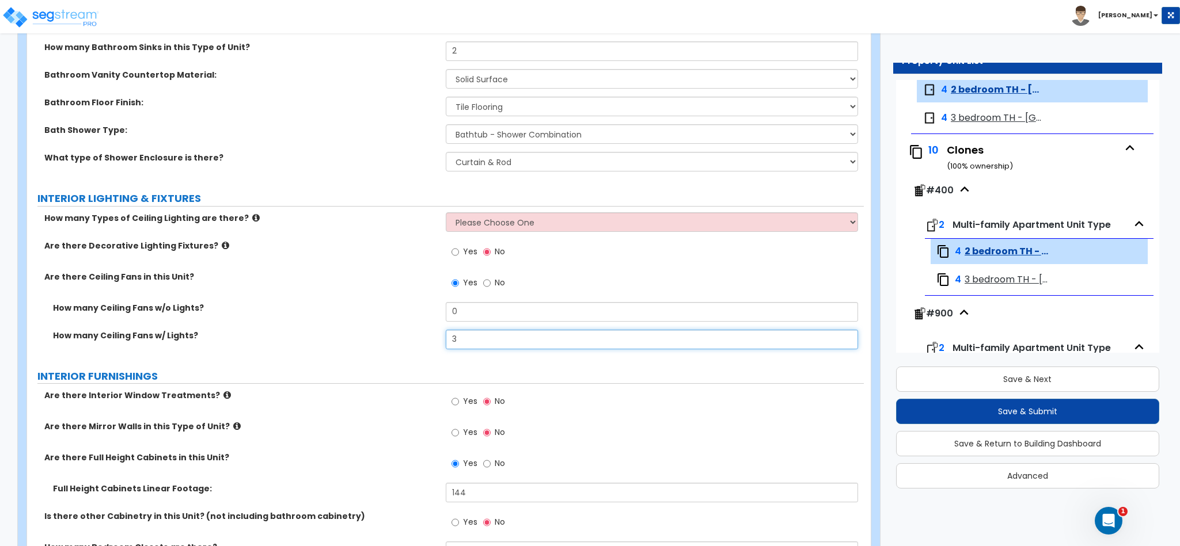
scroll to position [777, 0]
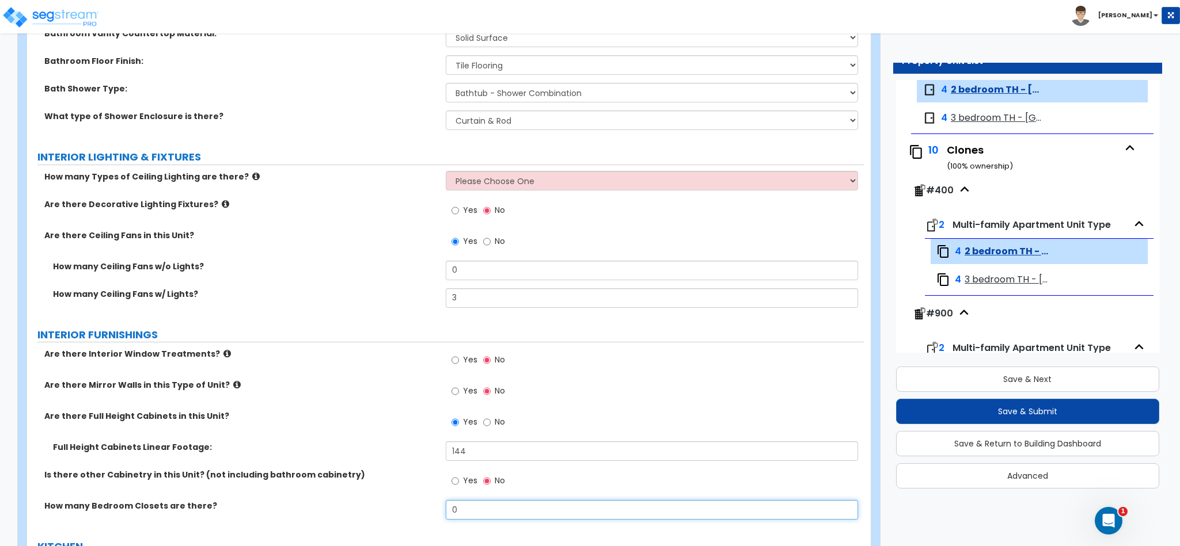
click at [489, 505] on input "0" at bounding box center [652, 510] width 413 height 20
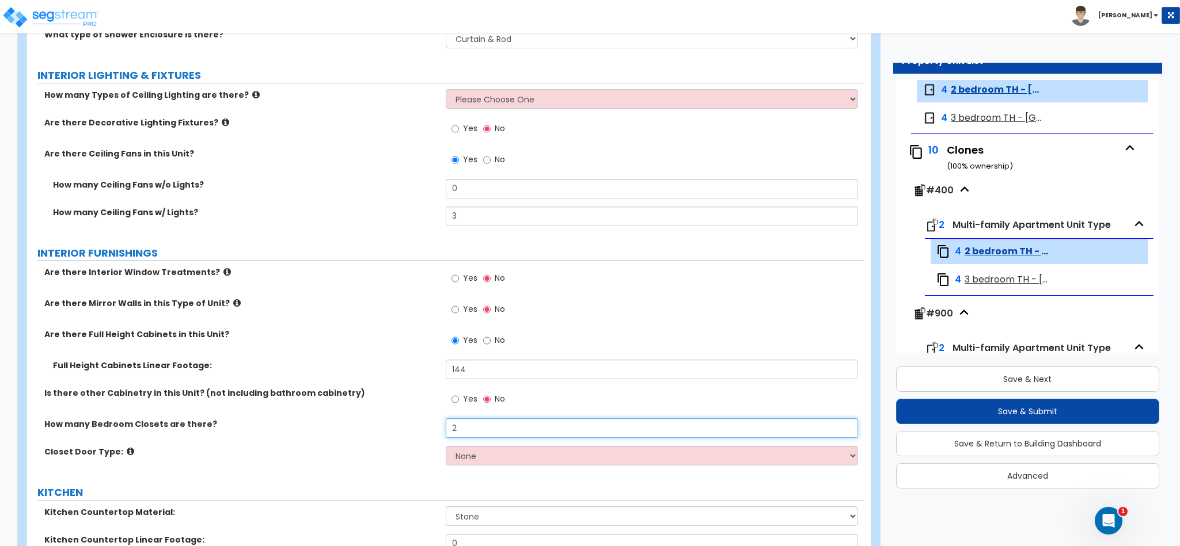
scroll to position [864, 0]
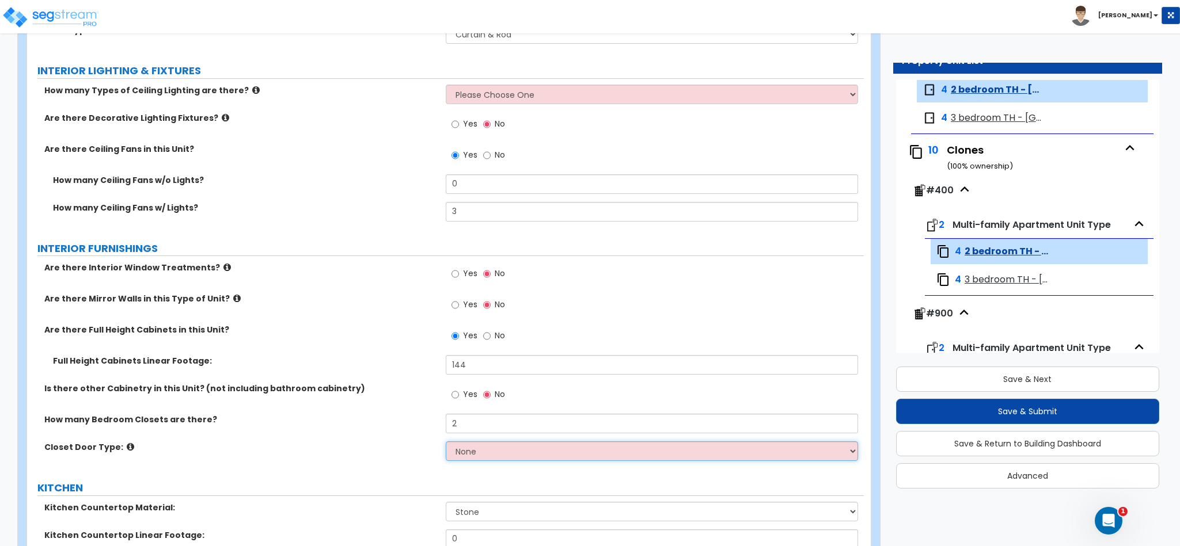
click at [477, 460] on select "None Bi-fold Louvered Doors Bi-fold Panel Doors Sliding Doors Hinged Wood Door" at bounding box center [652, 452] width 413 height 20
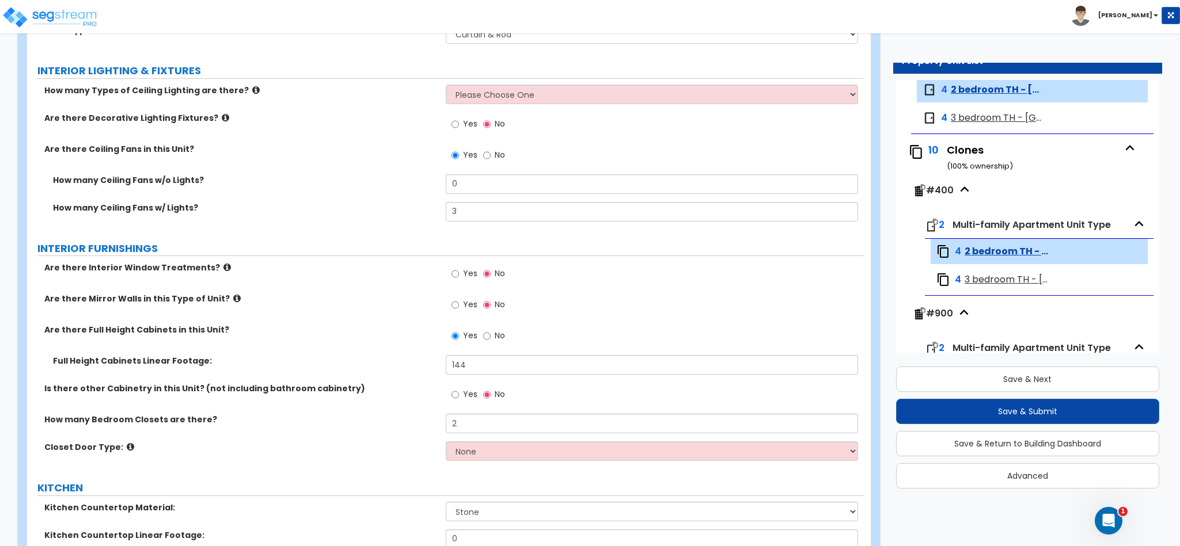
click at [127, 451] on icon at bounding box center [130, 447] width 7 height 9
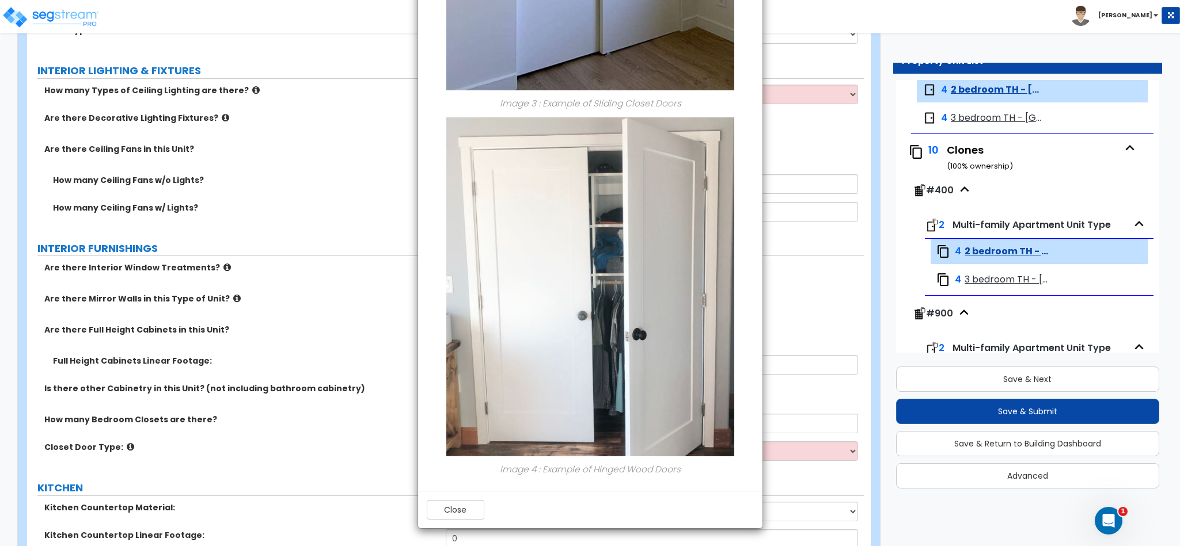
scroll to position [1123, 0]
click at [454, 511] on button "Close" at bounding box center [456, 510] width 58 height 20
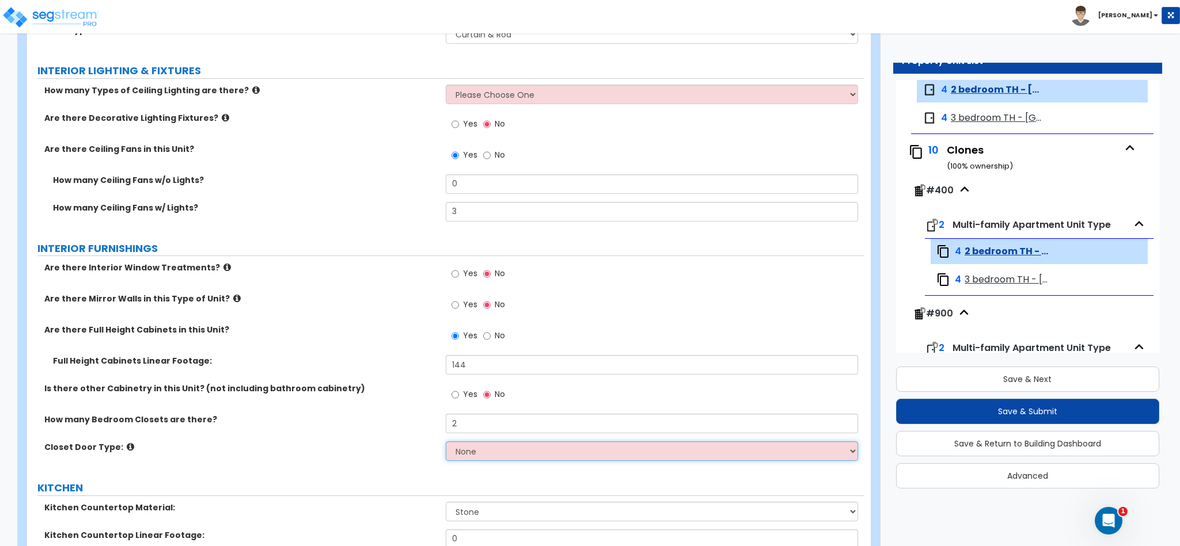
click at [482, 454] on select "None Bi-fold Louvered Doors Bi-fold Panel Doors Sliding Doors Hinged Wood Door" at bounding box center [652, 452] width 413 height 20
click at [446, 444] on select "None Bi-fold Louvered Doors Bi-fold Panel Doors Sliding Doors Hinged Wood Door" at bounding box center [652, 452] width 413 height 20
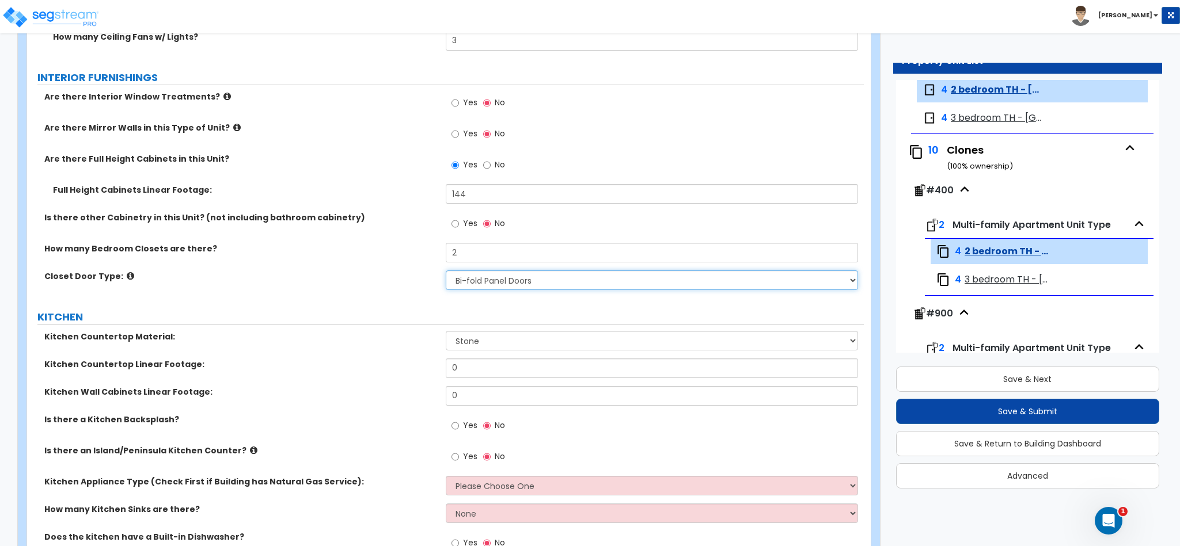
scroll to position [1036, 0]
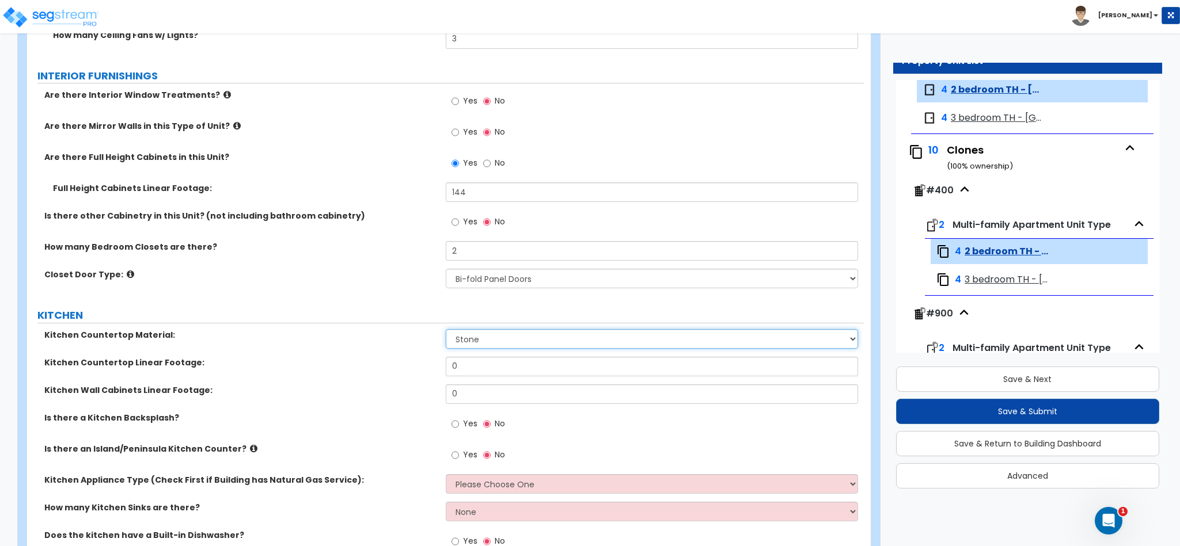
click at [472, 343] on select "Please Choose One Plastic Laminate Solid Surface Stone Quartz Marble Tile Wood …" at bounding box center [652, 339] width 413 height 20
click at [446, 332] on select "Please Choose One Plastic Laminate Solid Surface Stone Quartz Marble Tile Wood …" at bounding box center [652, 339] width 413 height 20
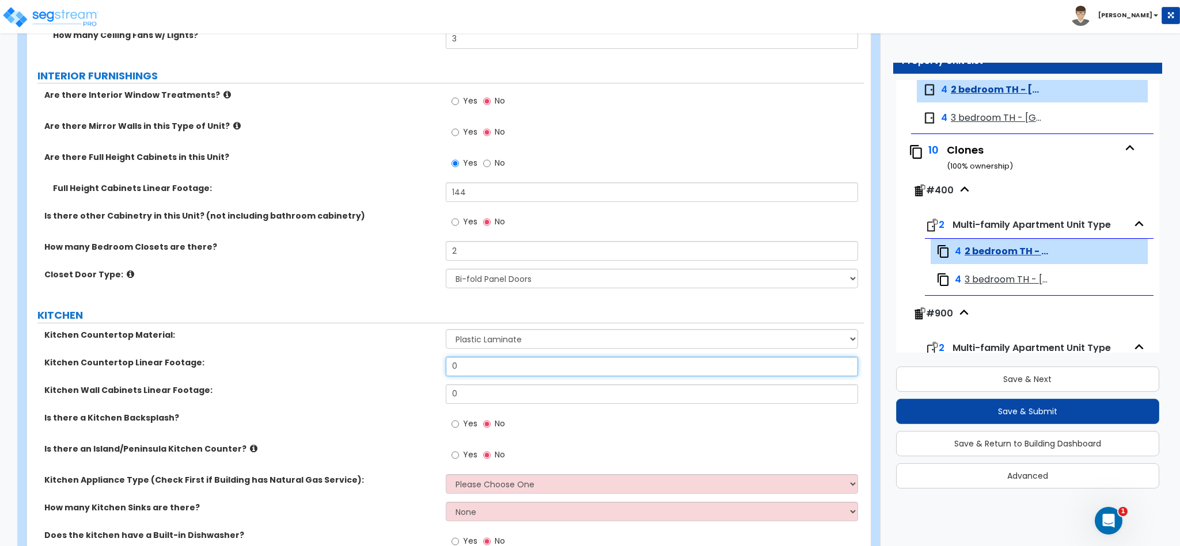
click at [477, 371] on input "0" at bounding box center [652, 367] width 413 height 20
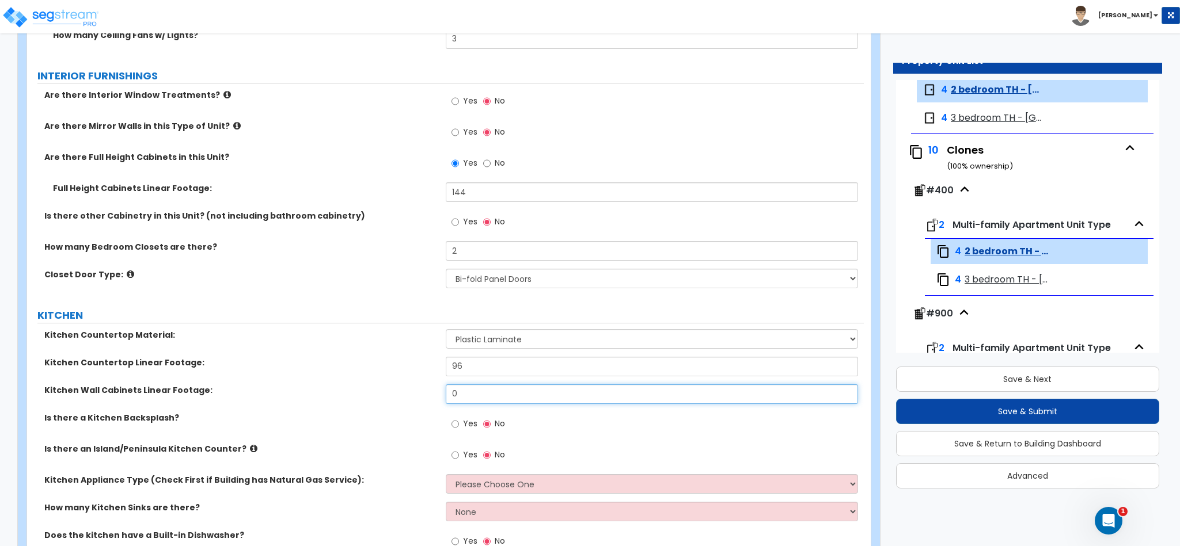
click at [489, 404] on input "0" at bounding box center [652, 395] width 413 height 20
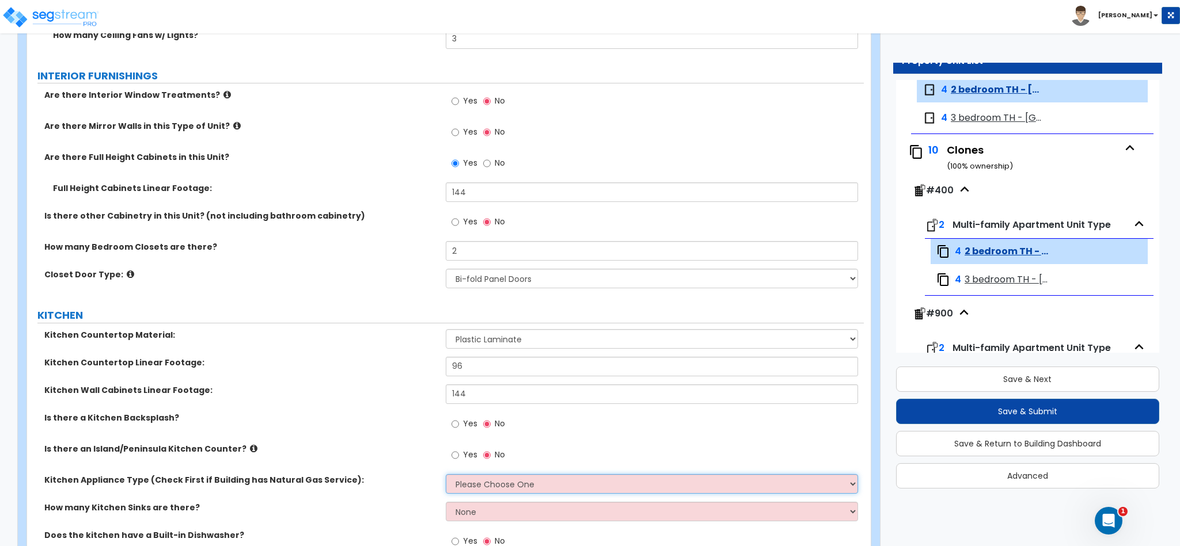
click at [510, 484] on select "Please Choose One Gas Electric" at bounding box center [652, 484] width 413 height 20
click at [446, 477] on select "Please Choose One Gas Electric" at bounding box center [652, 484] width 413 height 20
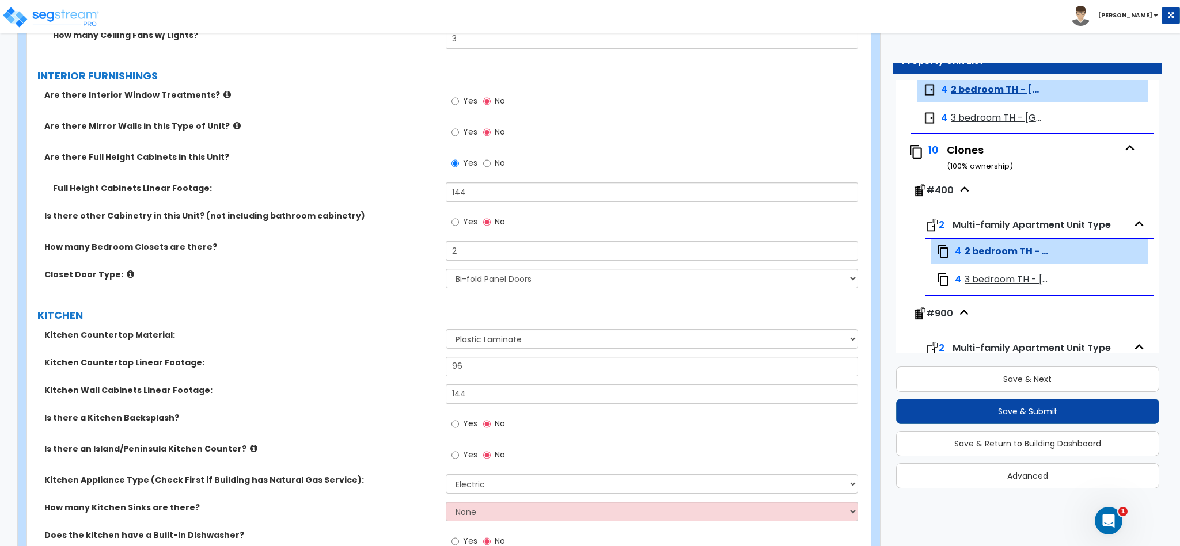
click at [450, 227] on div "Yes No" at bounding box center [478, 223] width 65 height 26
click at [458, 223] on input "Yes" at bounding box center [454, 222] width 7 height 13
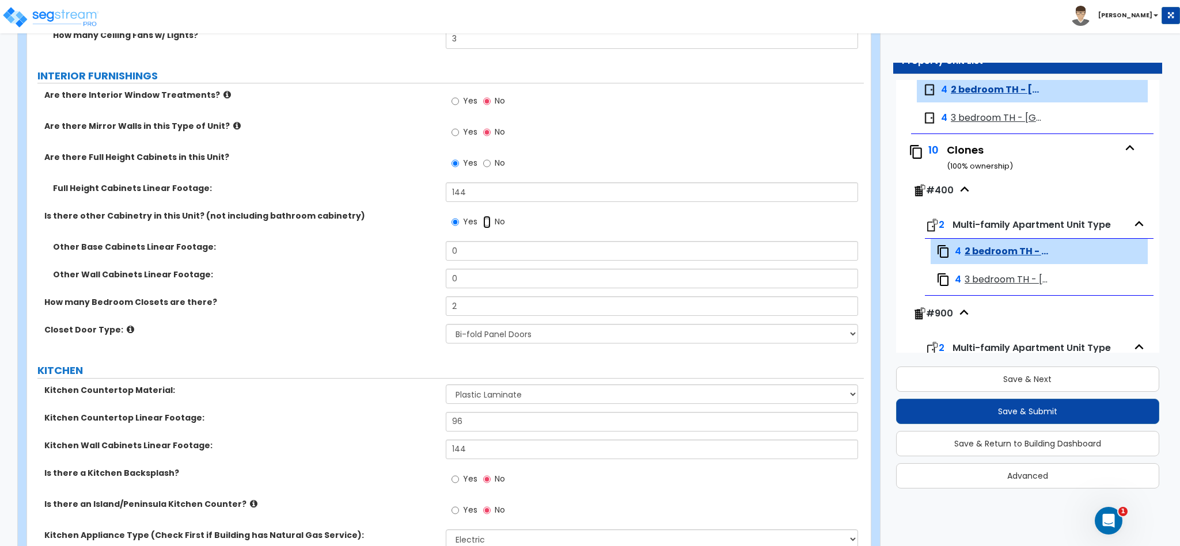
click at [483, 225] on input "No" at bounding box center [486, 222] width 7 height 13
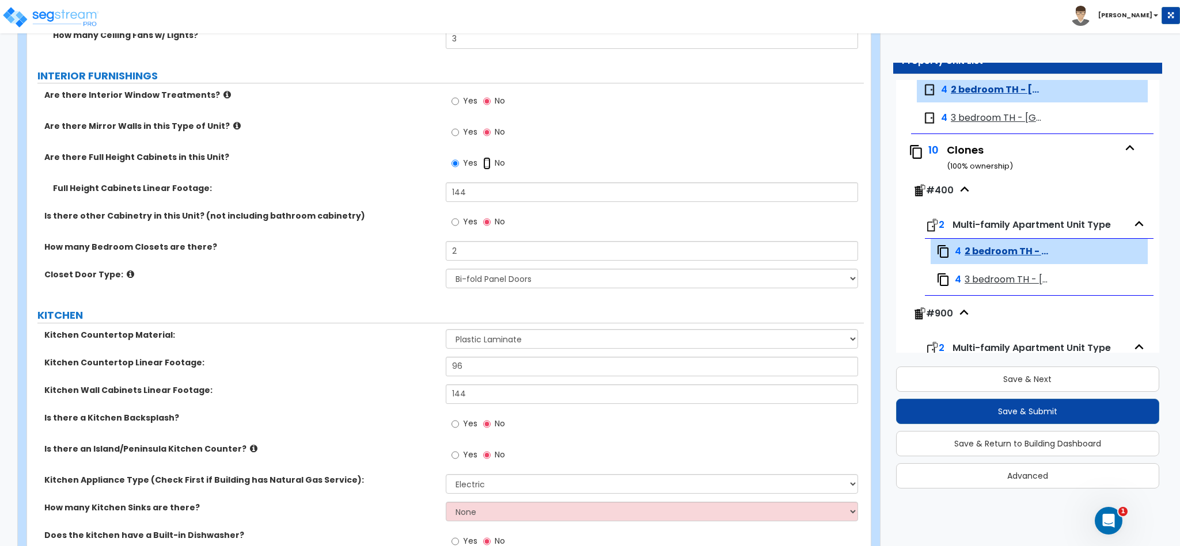
click at [486, 166] on input "No" at bounding box center [486, 163] width 7 height 13
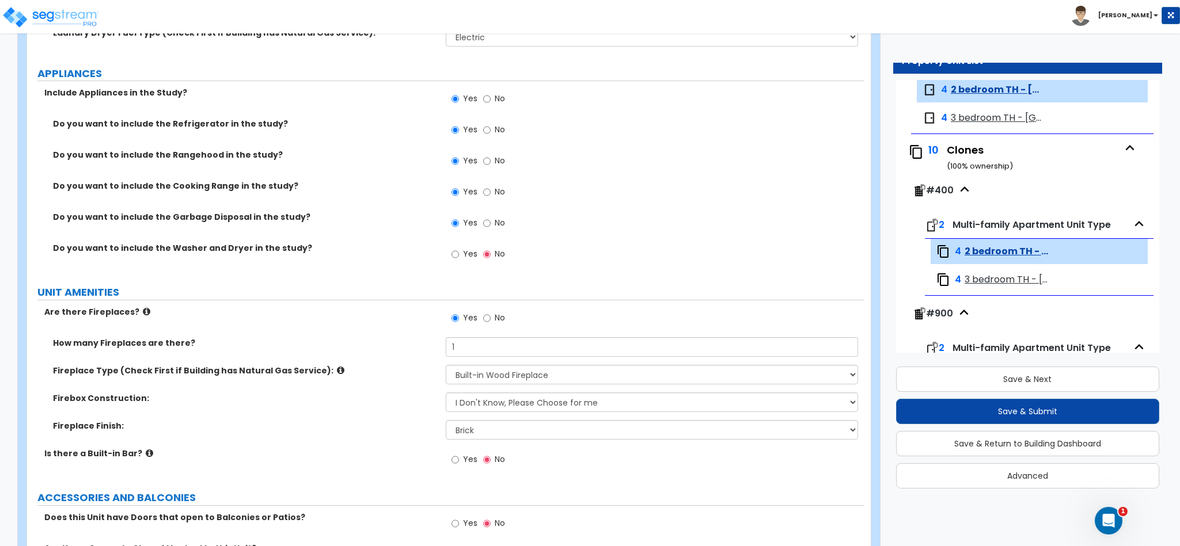
scroll to position [1814, 0]
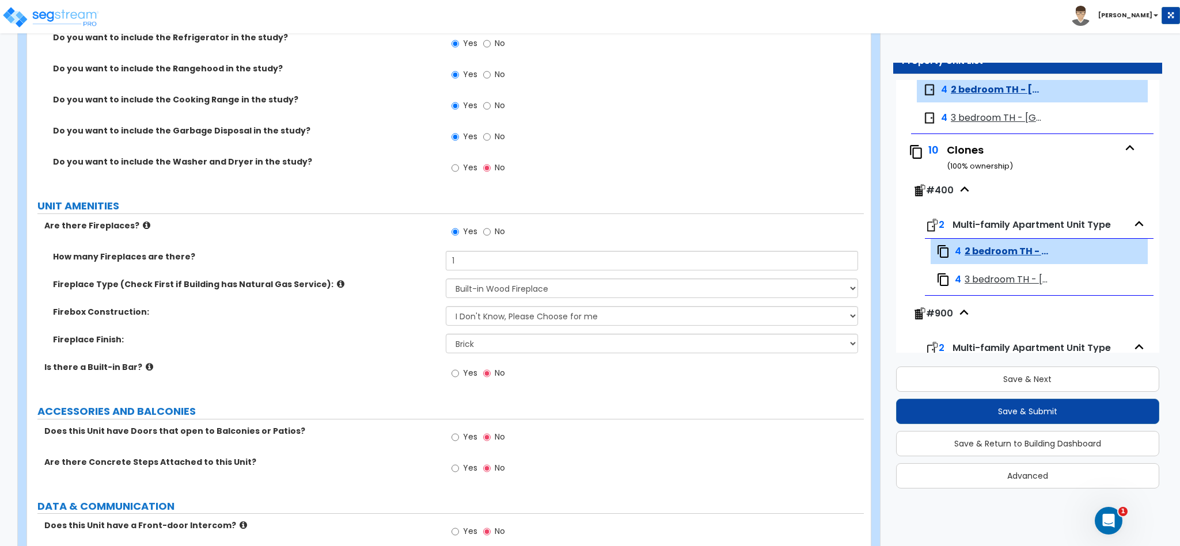
click at [463, 439] on span "Yes" at bounding box center [470, 437] width 14 height 12
click at [459, 439] on input "Yes" at bounding box center [454, 437] width 7 height 13
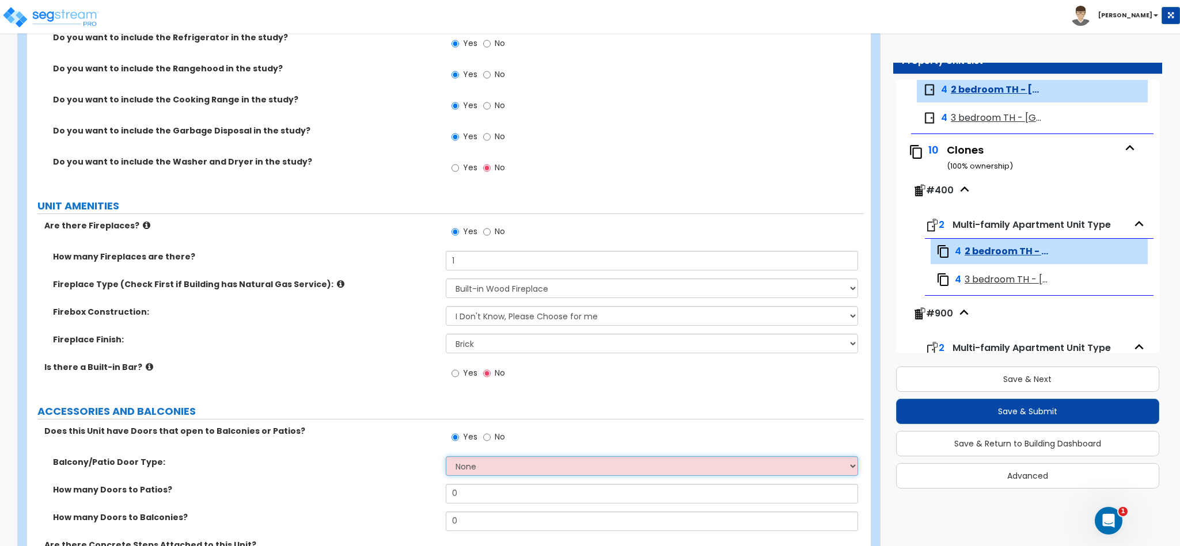
click at [511, 470] on select "None Single Hinged Doors Double Hinged Doors Single French Doors Double French …" at bounding box center [652, 467] width 413 height 20
click at [446, 459] on select "None Single Hinged Doors Double Hinged Doors Single French Doors Double French …" at bounding box center [652, 467] width 413 height 20
click at [527, 360] on div "Fireplace Finish: None Brick Stone Tile Painted Molding" at bounding box center [445, 348] width 837 height 28
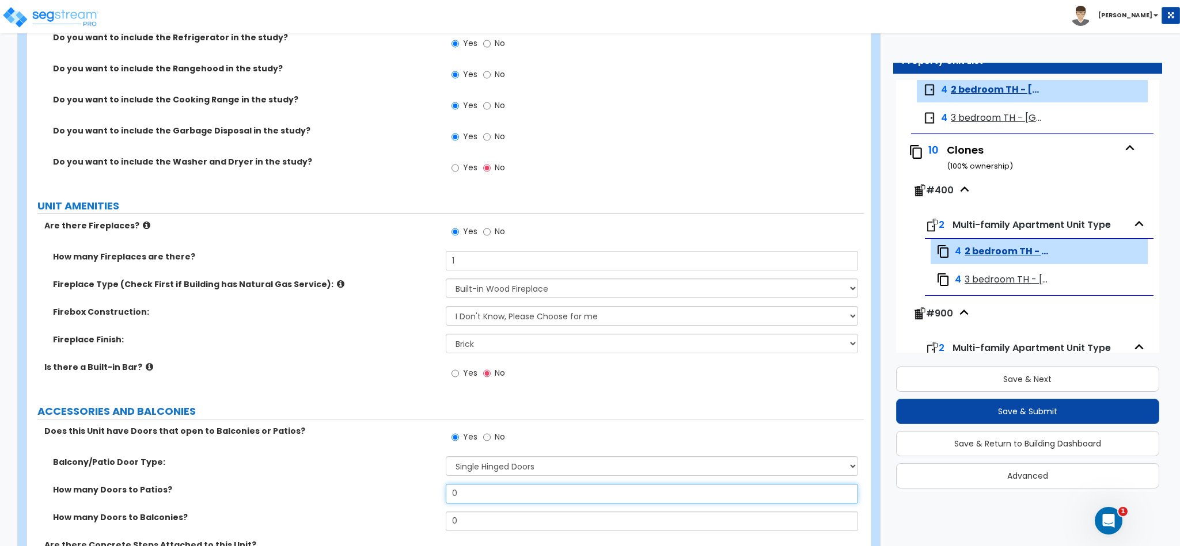
click at [501, 493] on input "0" at bounding box center [652, 494] width 413 height 20
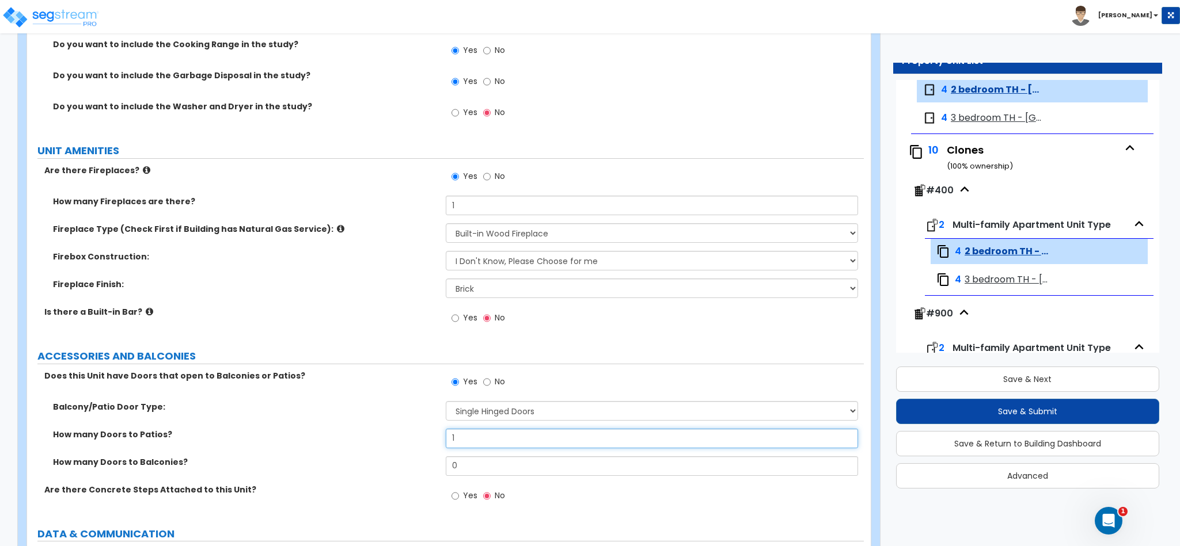
scroll to position [1900, 0]
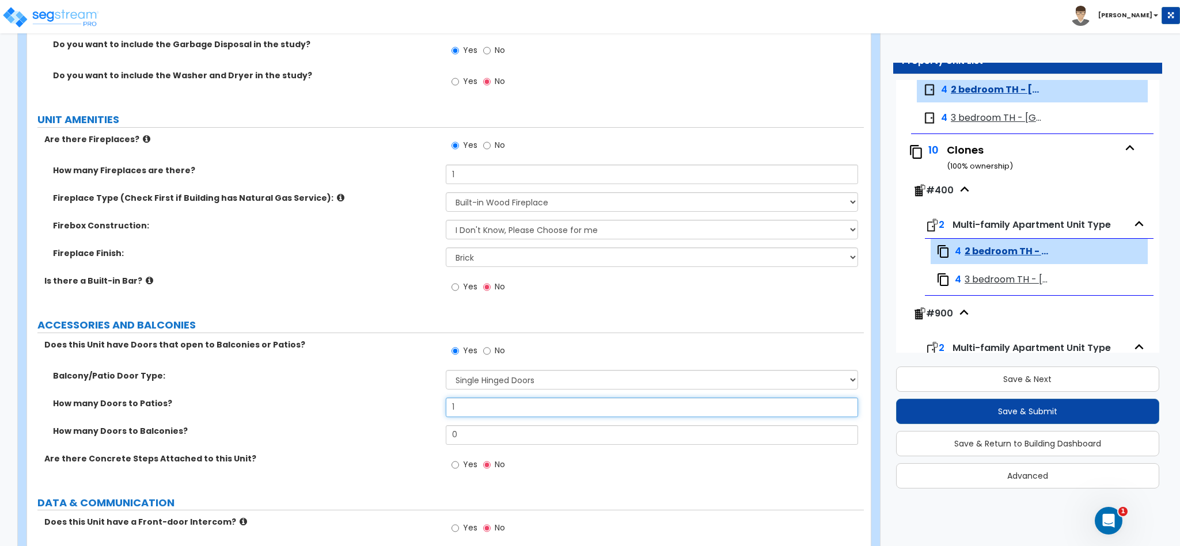
click at [465, 408] on input "1" at bounding box center [652, 408] width 413 height 20
click at [463, 440] on input "0" at bounding box center [652, 435] width 413 height 20
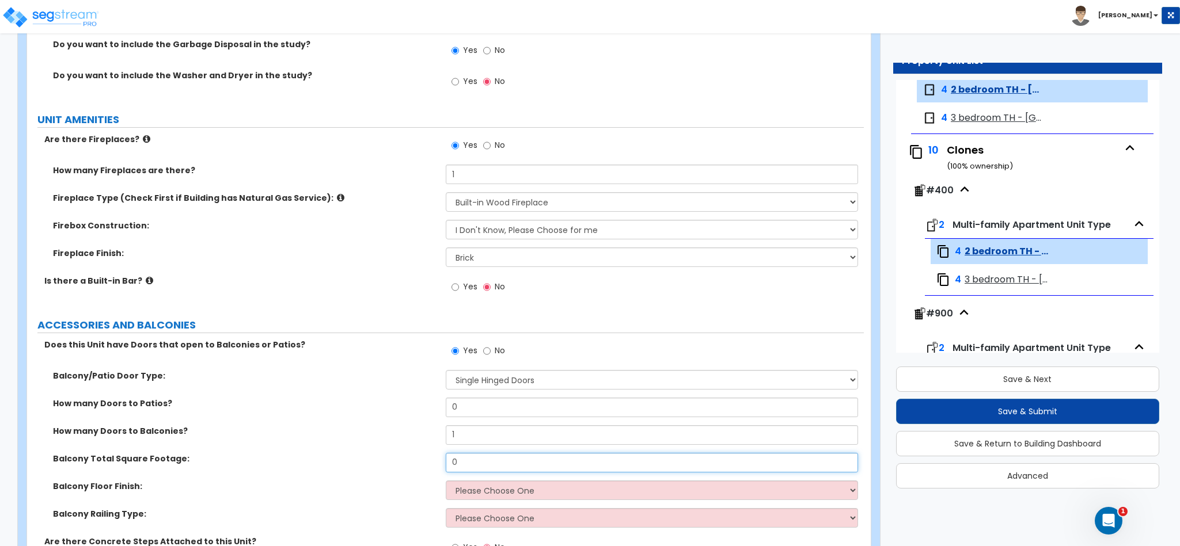
click at [477, 472] on input "0" at bounding box center [652, 463] width 413 height 20
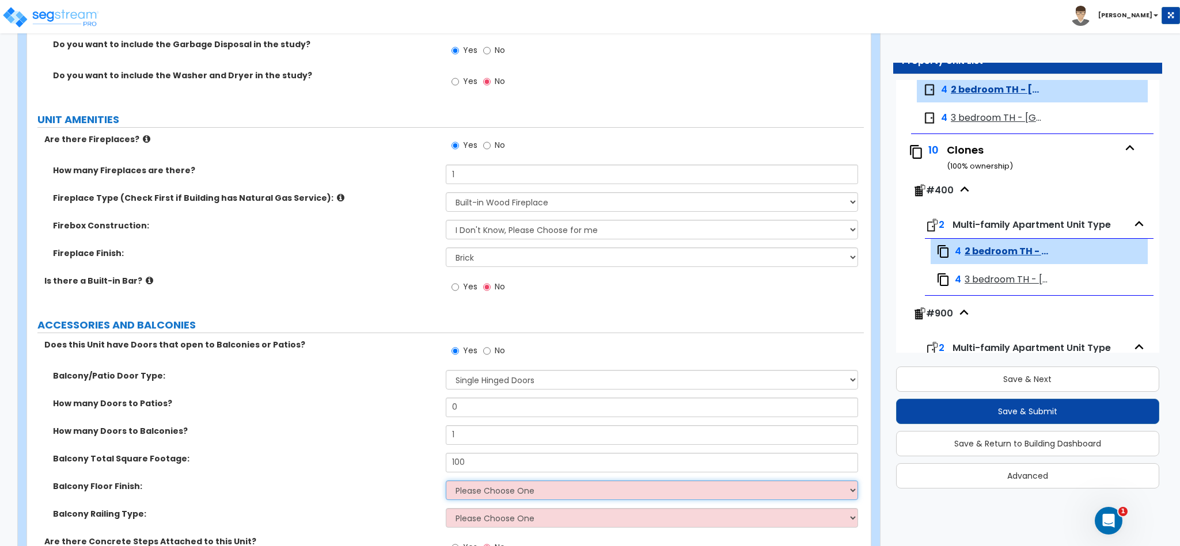
click at [488, 494] on select "Please Choose One Concrete Tile Wood PVC" at bounding box center [652, 491] width 413 height 20
click at [446, 484] on select "Please Choose One Concrete Tile Wood PVC" at bounding box center [652, 491] width 413 height 20
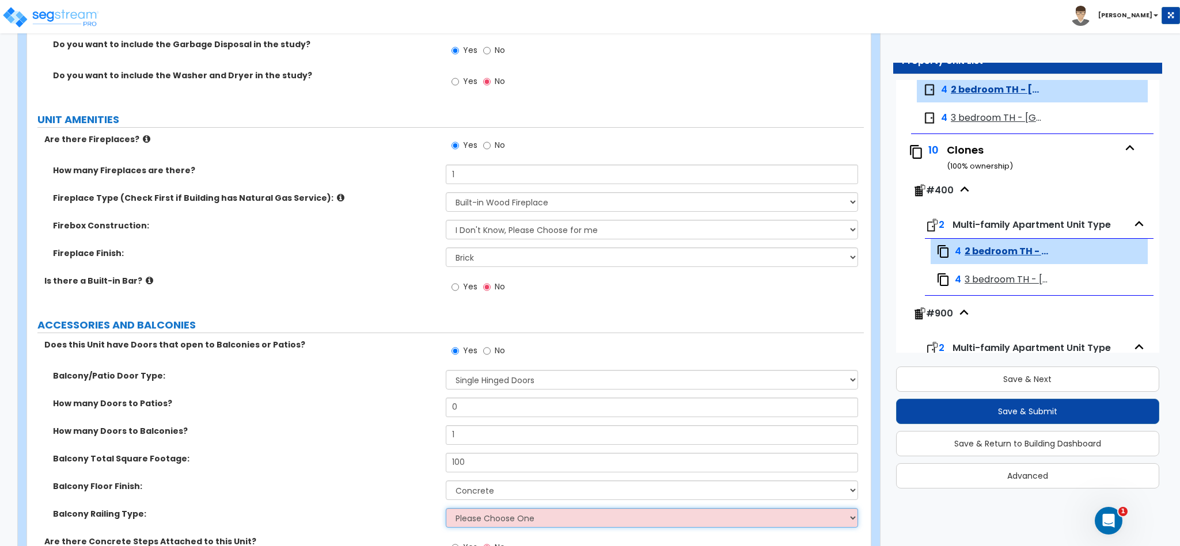
click at [484, 524] on select "Please Choose One Steel Aluminum Wood Glass and Metal Wrought Iron" at bounding box center [652, 518] width 413 height 20
click at [446, 511] on select "Please Choose One Steel Aluminum Wood Glass and Metal Wrought Iron" at bounding box center [652, 518] width 413 height 20
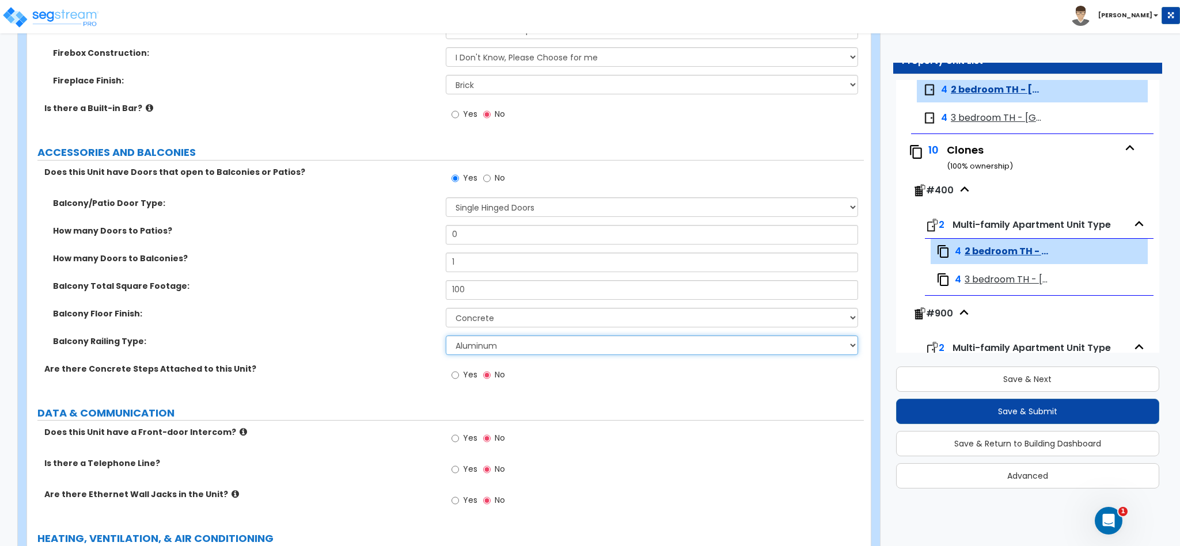
scroll to position [2159, 0]
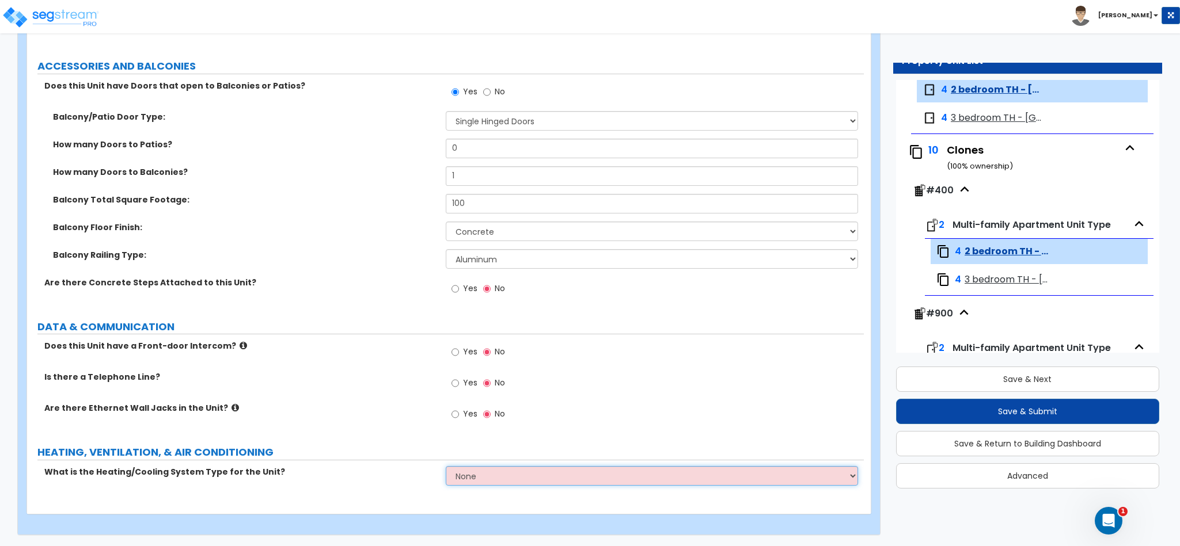
click at [496, 475] on select "None Heat Only Centralized Heating & Cooling Thru Wall Air Conditioners Mini Sp…" at bounding box center [652, 476] width 413 height 20
click at [446, 470] on select "None Heat Only Centralized Heating & Cooling Thru Wall Air Conditioners Mini Sp…" at bounding box center [652, 476] width 413 height 20
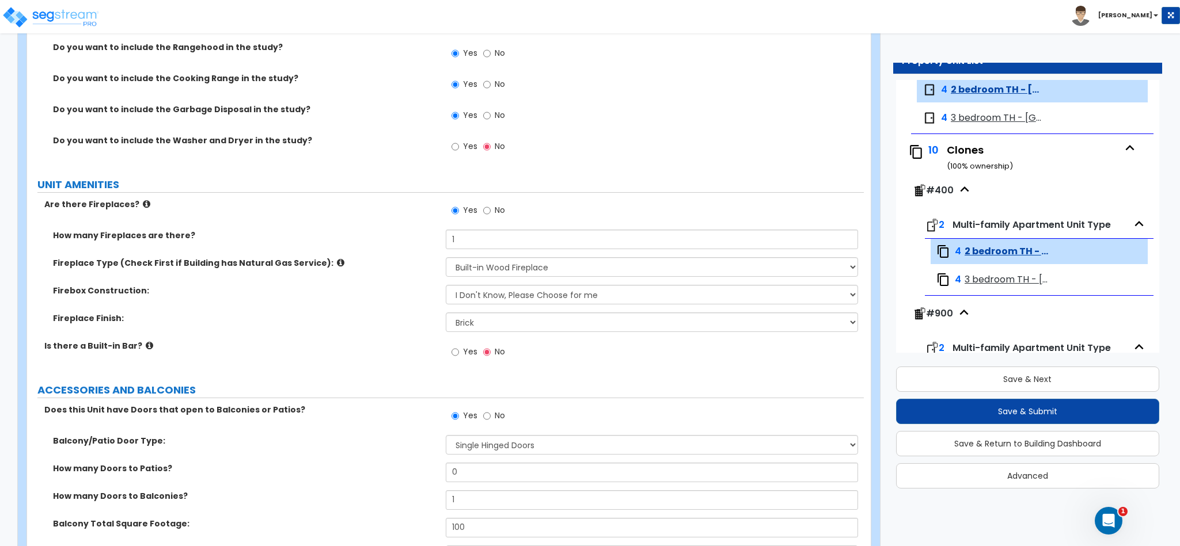
scroll to position [1814, 0]
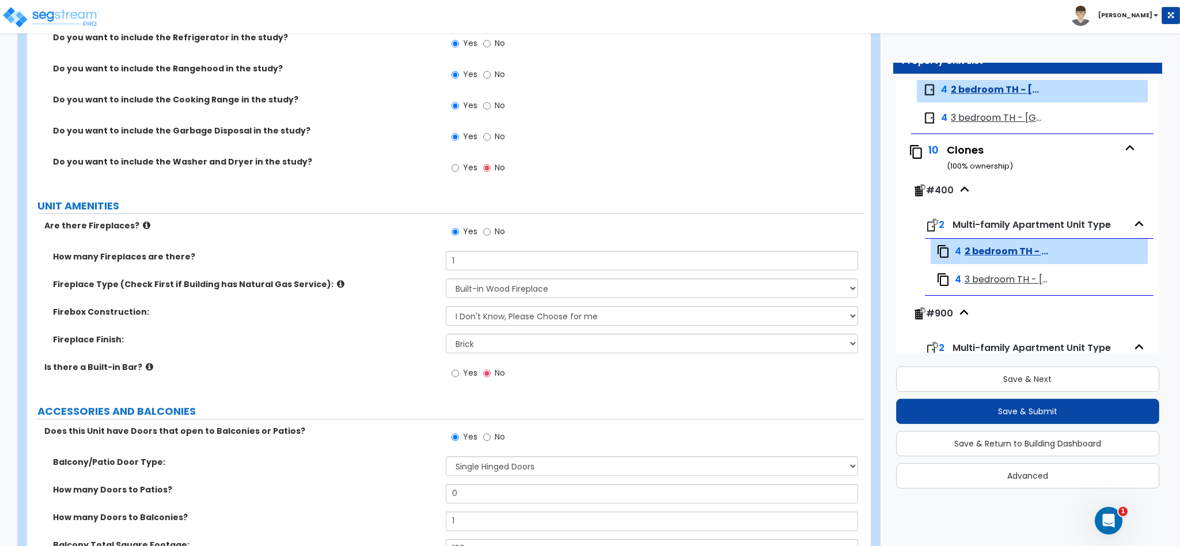
click at [465, 379] on span "Yes" at bounding box center [470, 373] width 14 height 12
click at [459, 380] on input "Yes" at bounding box center [454, 373] width 7 height 13
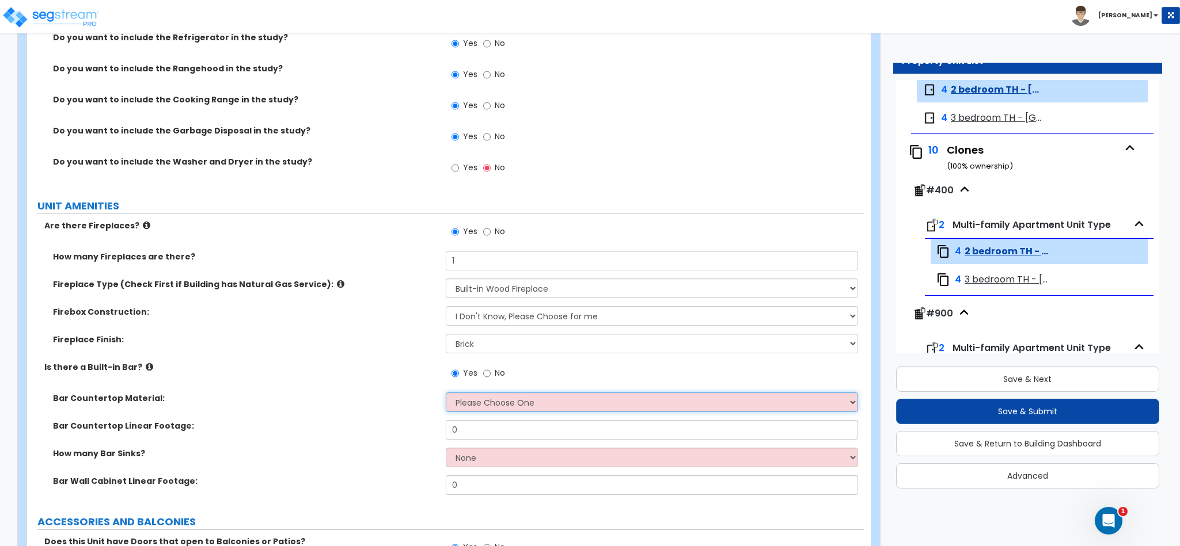
click at [493, 411] on select "Please Choose One Plastic Laminate Solid Surface Stone Quartz Marble Tile Wood …" at bounding box center [652, 403] width 413 height 20
click at [446, 396] on select "Please Choose One Plastic Laminate Solid Surface Stone Quartz Marble Tile Wood …" at bounding box center [652, 403] width 413 height 20
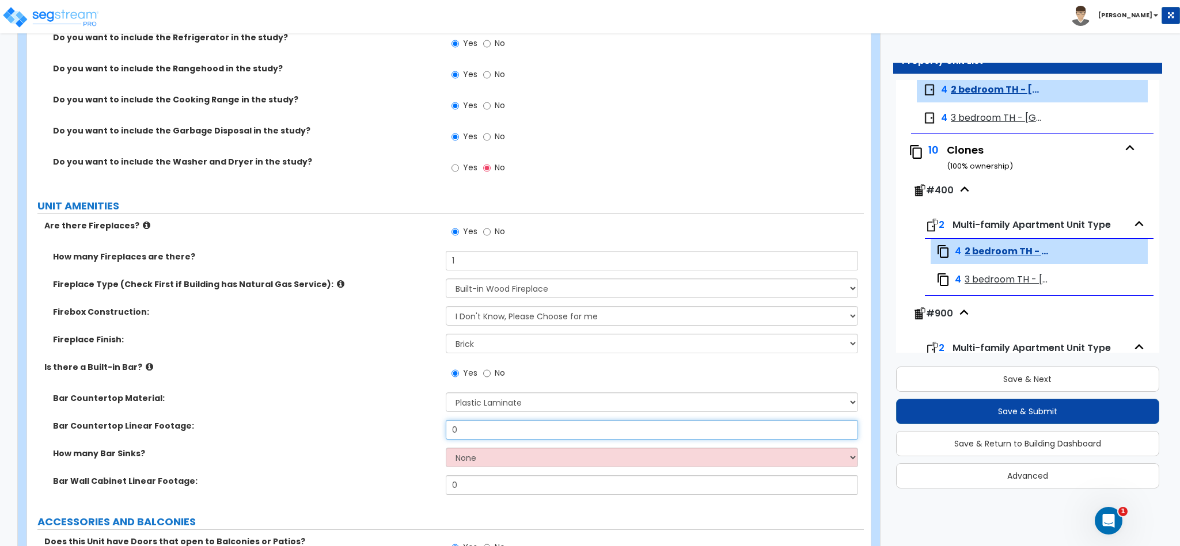
click at [473, 430] on input "0" at bounding box center [652, 430] width 413 height 20
click at [501, 455] on select "None 1 2 3" at bounding box center [652, 458] width 413 height 20
click at [446, 451] on select "None 1 2 3" at bounding box center [652, 458] width 413 height 20
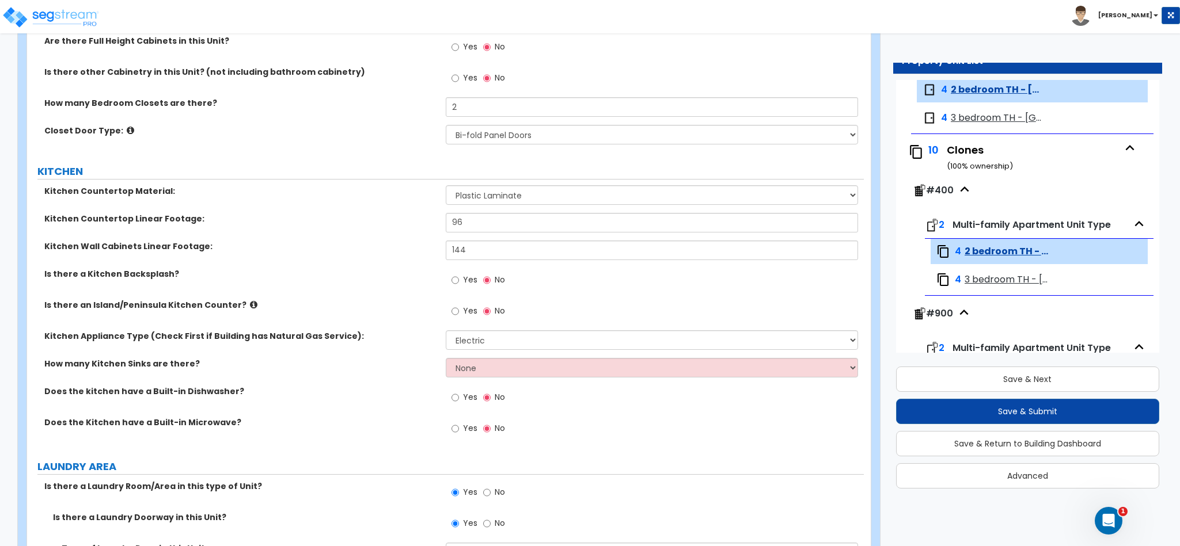
scroll to position [1123, 0]
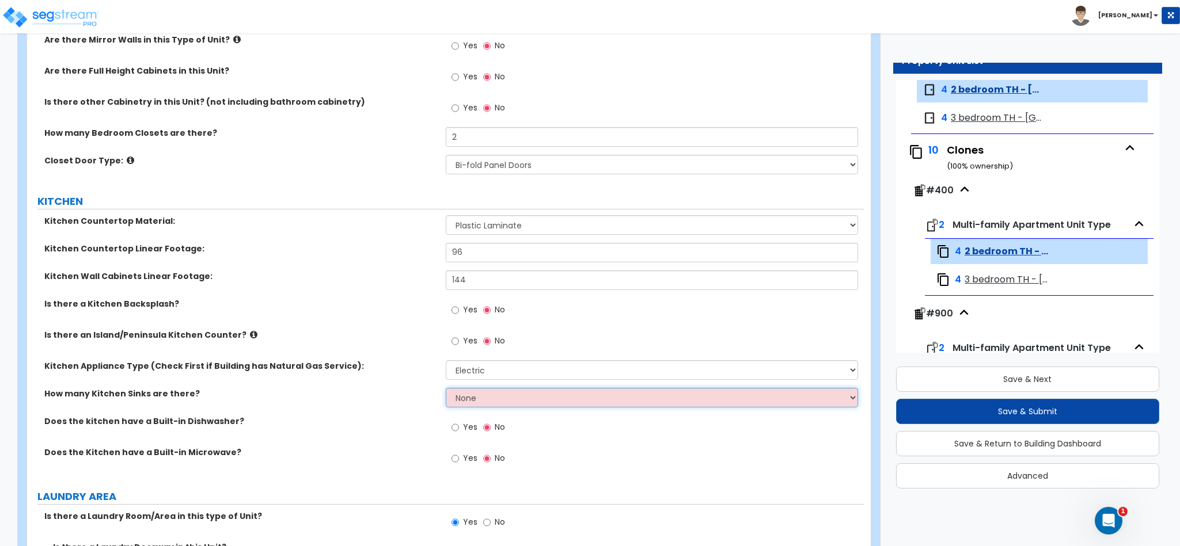
click at [495, 396] on select "None 1 2 3" at bounding box center [652, 398] width 413 height 20
click at [446, 390] on select "None 1 2 3" at bounding box center [652, 398] width 413 height 20
click at [487, 397] on select "None 1 2 3" at bounding box center [652, 398] width 413 height 20
click at [446, 390] on select "None 1 2 3" at bounding box center [652, 398] width 413 height 20
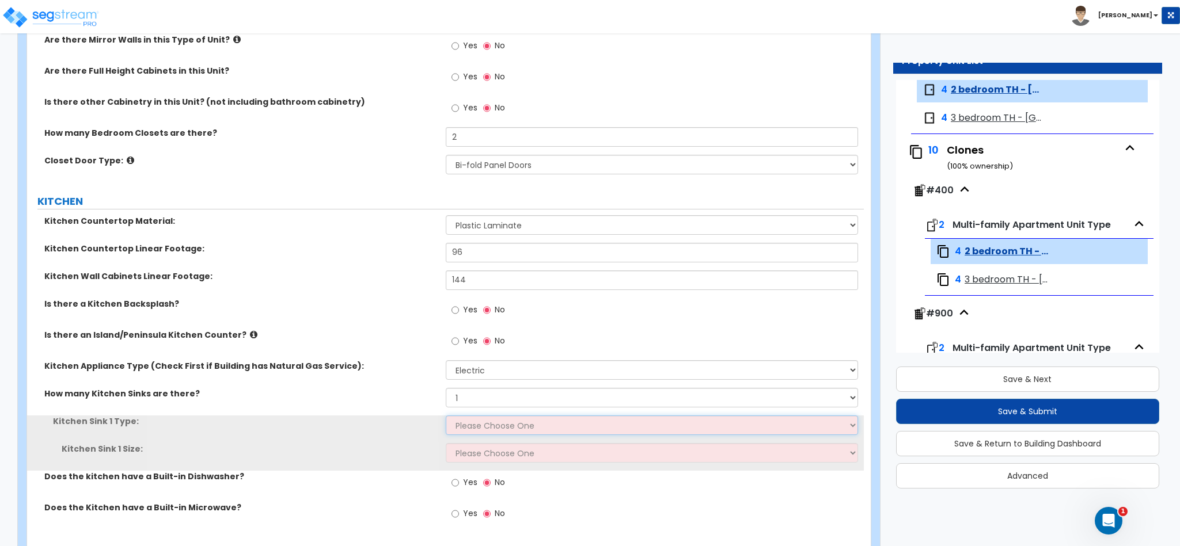
click at [495, 420] on select "Please Choose One Stainless Steel Porcelain Enamel Cast Iron Granite Composite" at bounding box center [652, 426] width 413 height 20
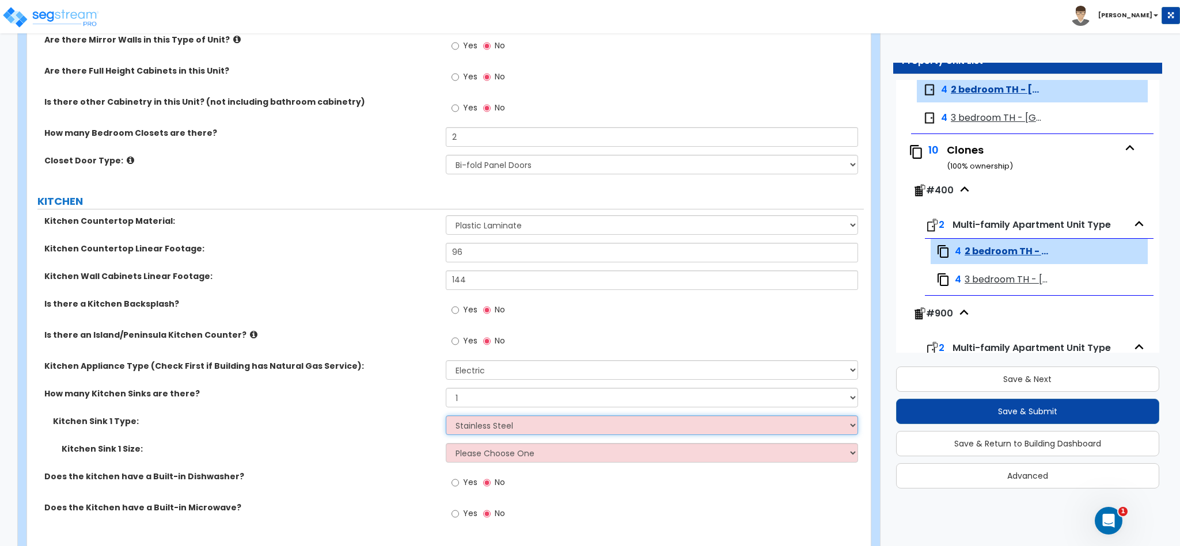
click at [446, 418] on select "Please Choose One Stainless Steel Porcelain Enamel Cast Iron Granite Composite" at bounding box center [652, 426] width 413 height 20
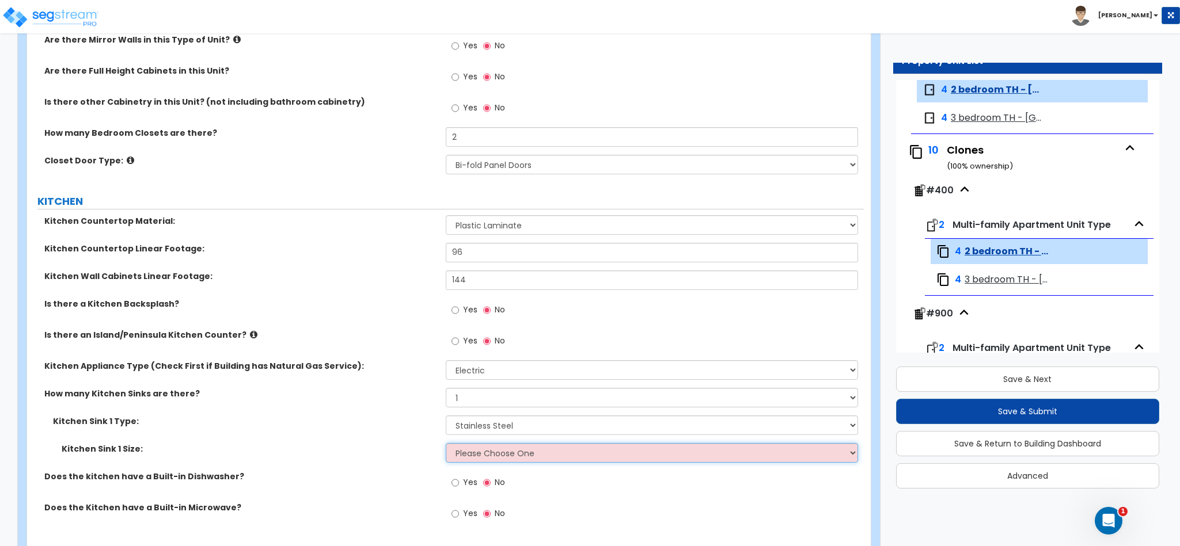
click at [495, 453] on select "Please Choose One Single Sink Double Sink" at bounding box center [652, 453] width 413 height 20
click at [446, 446] on select "Please Choose One Single Sink Double Sink" at bounding box center [652, 453] width 413 height 20
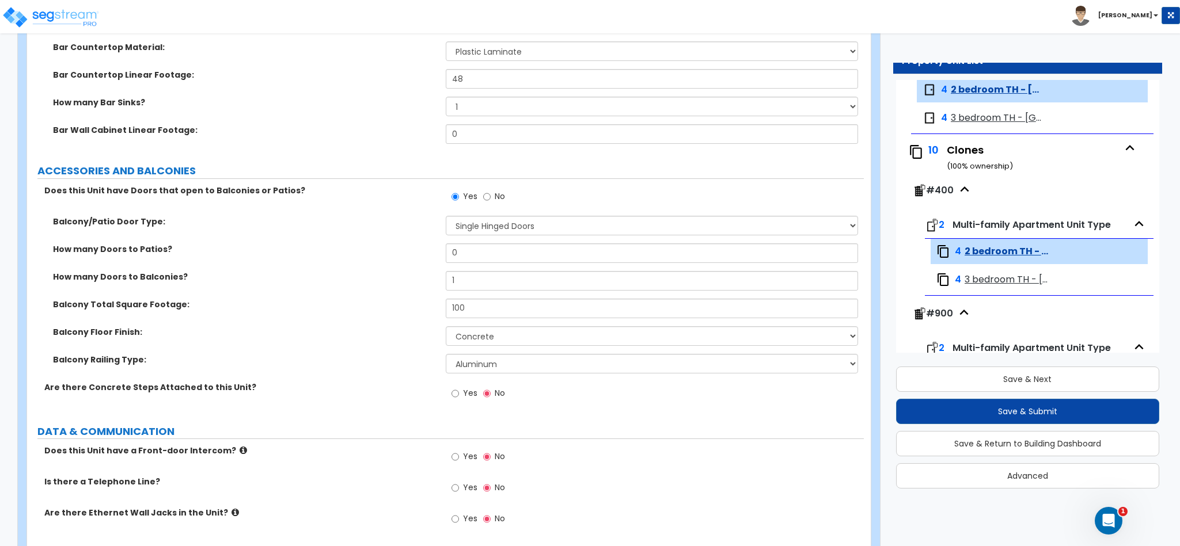
scroll to position [2245, 0]
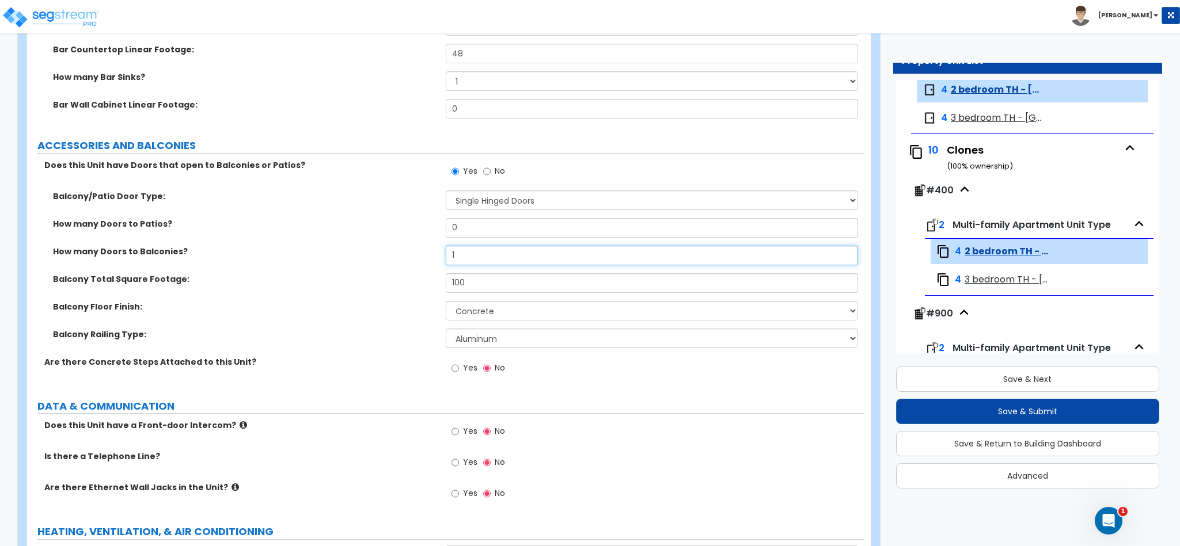
click at [496, 260] on input "1" at bounding box center [652, 256] width 413 height 20
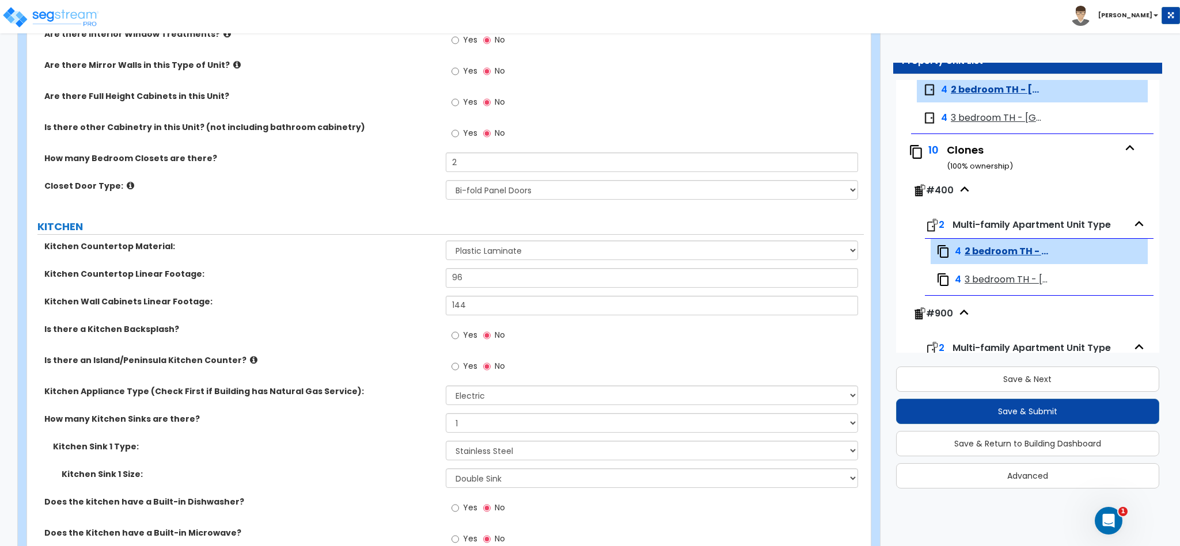
scroll to position [950, 0]
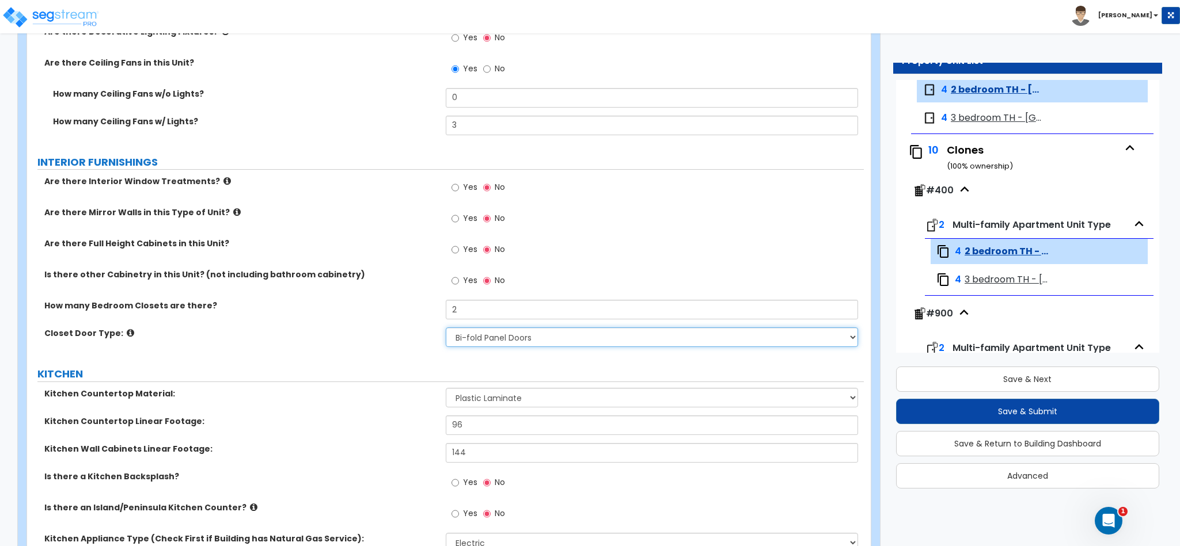
click at [514, 344] on select "None Bi-fold Louvered Doors Bi-fold Panel Doors Sliding Doors Hinged Wood Door" at bounding box center [652, 338] width 413 height 20
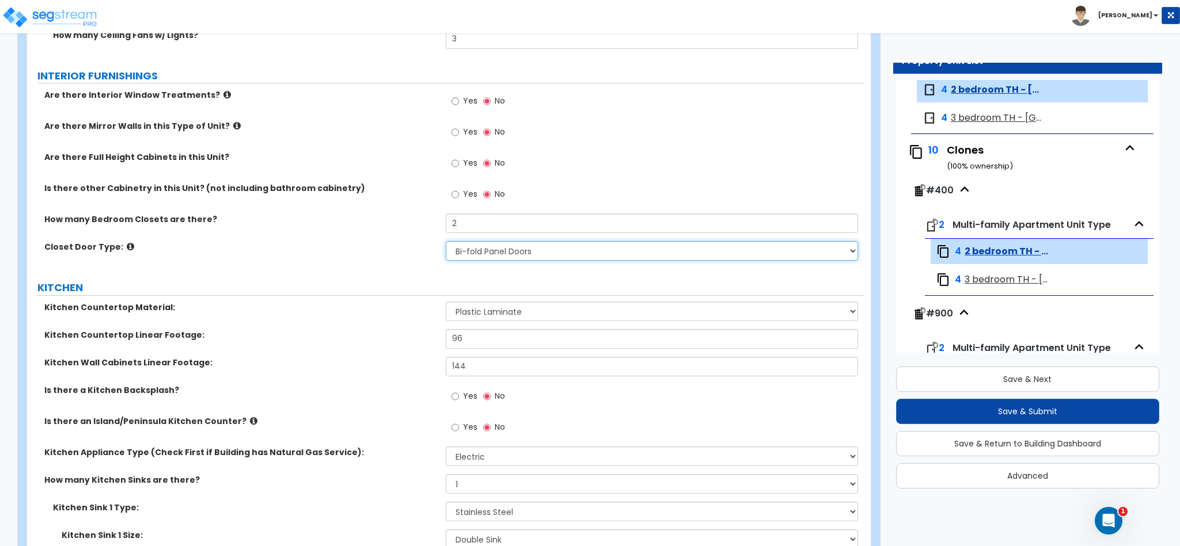
scroll to position [1295, 0]
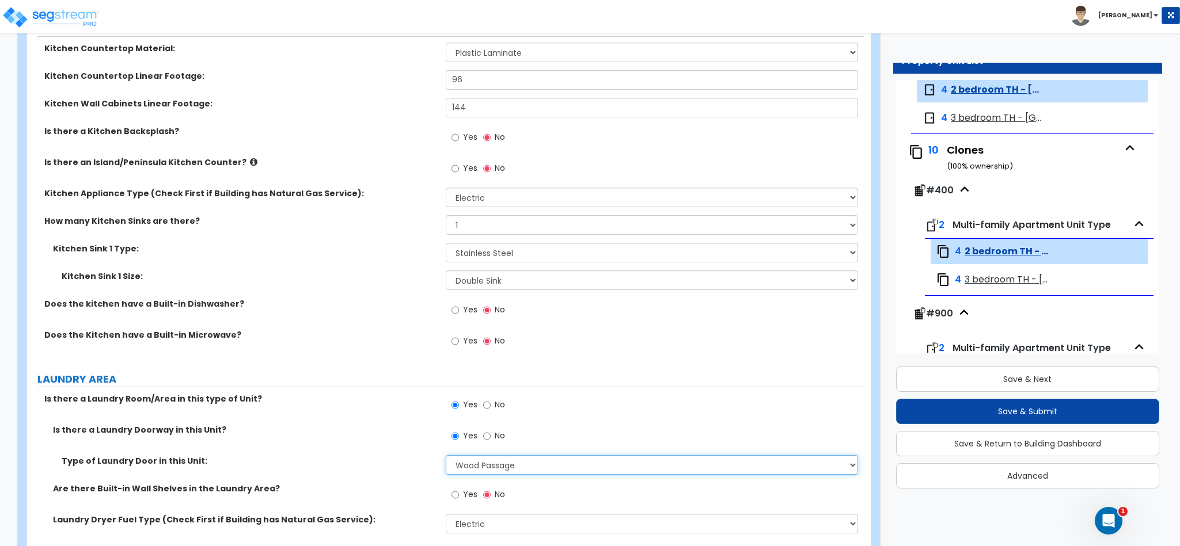
click at [505, 460] on select "None Bi-Fold Louvered Paneled Wood Passage" at bounding box center [652, 465] width 413 height 20
click at [446, 458] on select "None Bi-Fold Louvered Paneled Wood Passage" at bounding box center [652, 465] width 413 height 20
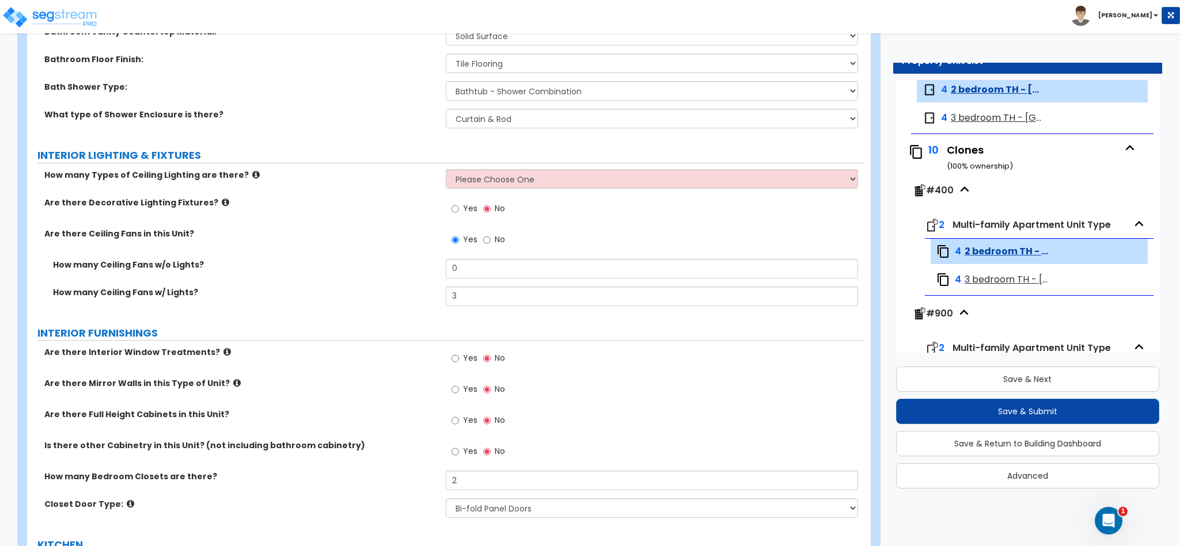
scroll to position [777, 0]
click at [494, 301] on input "3" at bounding box center [652, 298] width 413 height 20
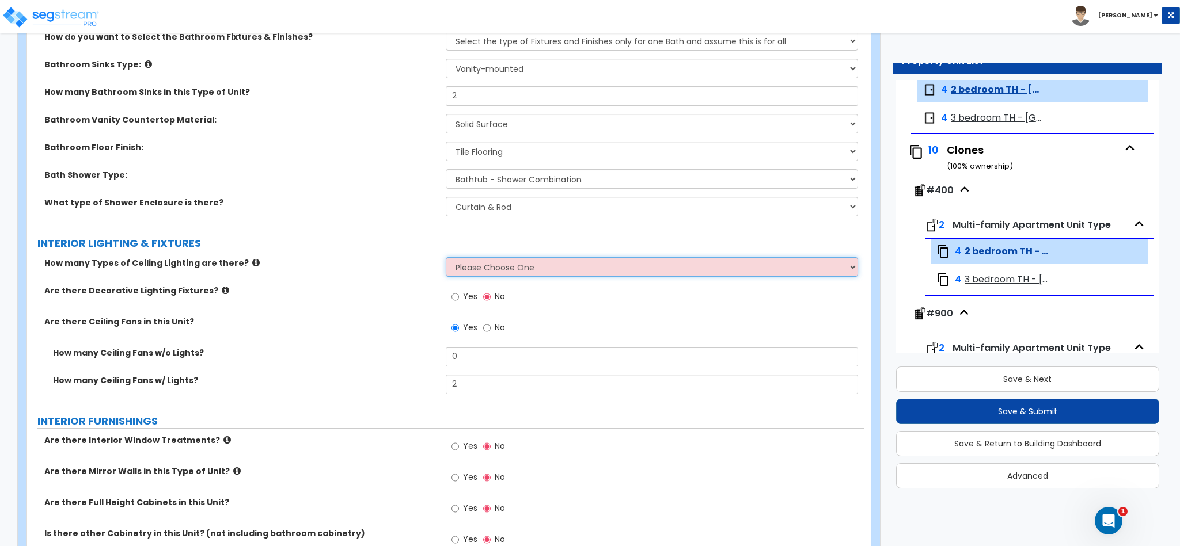
click at [494, 260] on select "Please Choose One 1 2 3" at bounding box center [652, 267] width 413 height 20
click at [446, 259] on select "Please Choose One 1 2 3" at bounding box center [652, 267] width 413 height 20
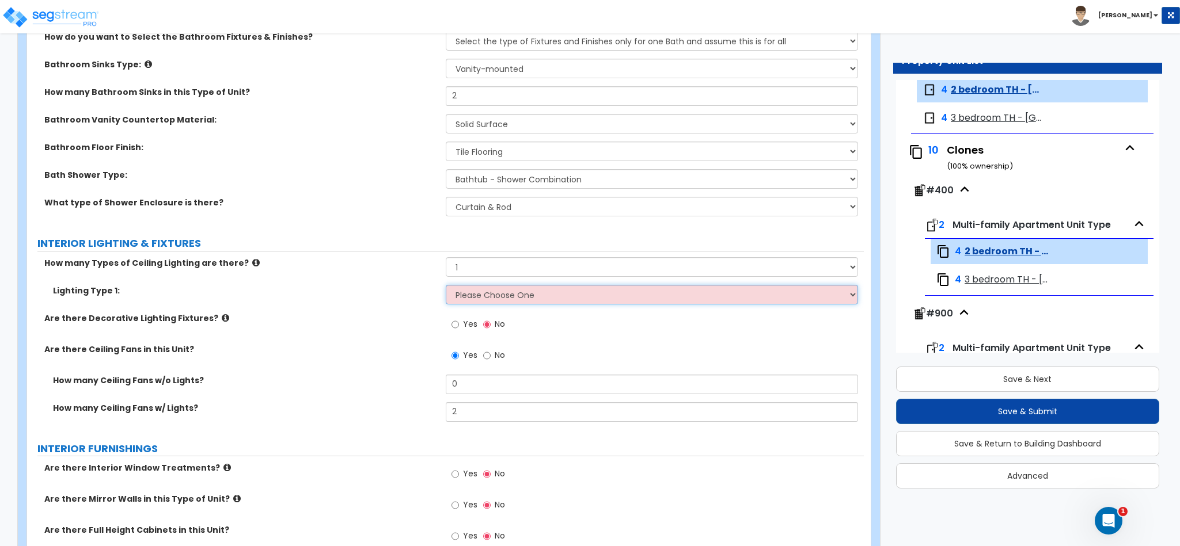
click at [517, 304] on select "Please Choose One LED Surface-Mounted LED Recessed Fluorescent Surface-Mounted …" at bounding box center [652, 295] width 413 height 20
click at [446, 287] on select "Please Choose One LED Surface-Mounted LED Recessed Fluorescent Surface-Mounted …" at bounding box center [652, 295] width 413 height 20
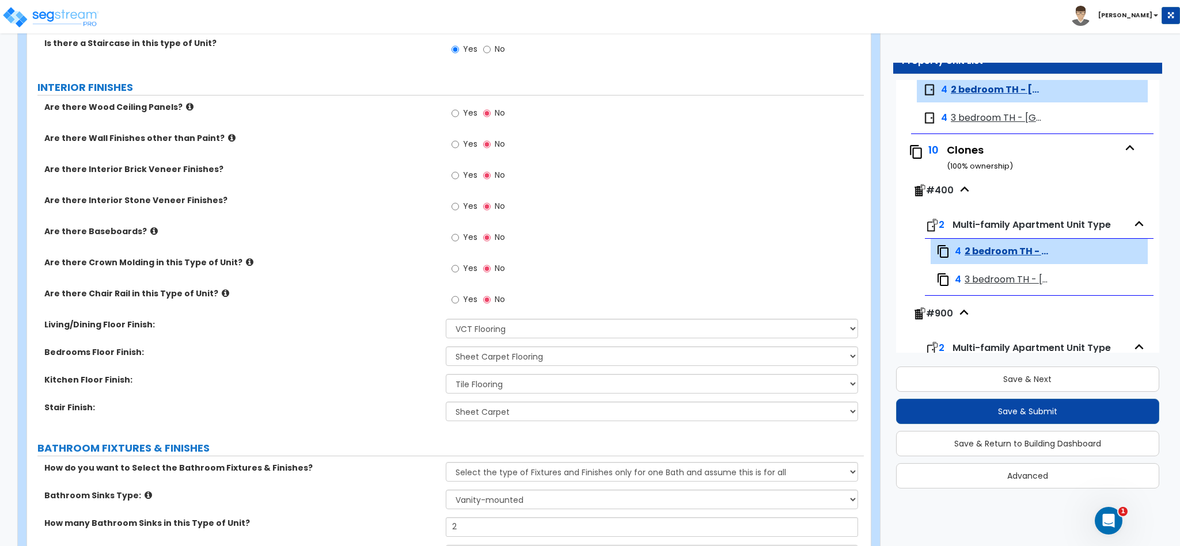
scroll to position [259, 0]
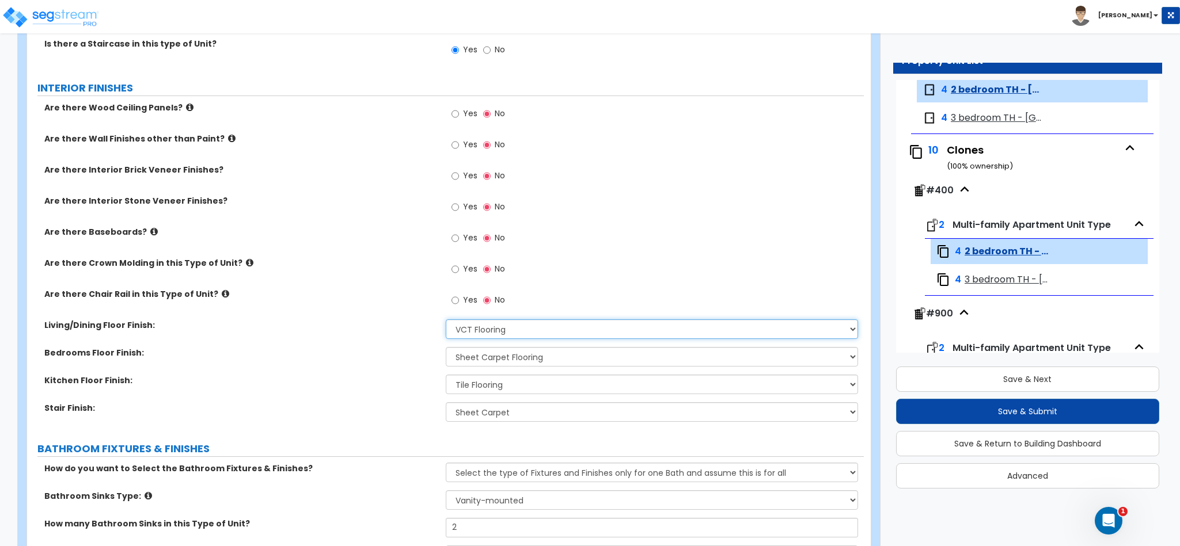
click at [501, 334] on select "None Tile Flooring Hardwood Flooring Resilient Laminate Flooring VCT Flooring S…" at bounding box center [652, 330] width 413 height 20
click at [446, 321] on select "None Tile Flooring Hardwood Flooring Resilient Laminate Flooring VCT Flooring S…" at bounding box center [652, 330] width 413 height 20
click at [482, 330] on select "None Tile Flooring Hardwood Flooring Resilient Laminate Flooring VCT Flooring S…" at bounding box center [652, 330] width 413 height 20
click at [446, 321] on select "None Tile Flooring Hardwood Flooring Resilient Laminate Flooring VCT Flooring S…" at bounding box center [652, 330] width 413 height 20
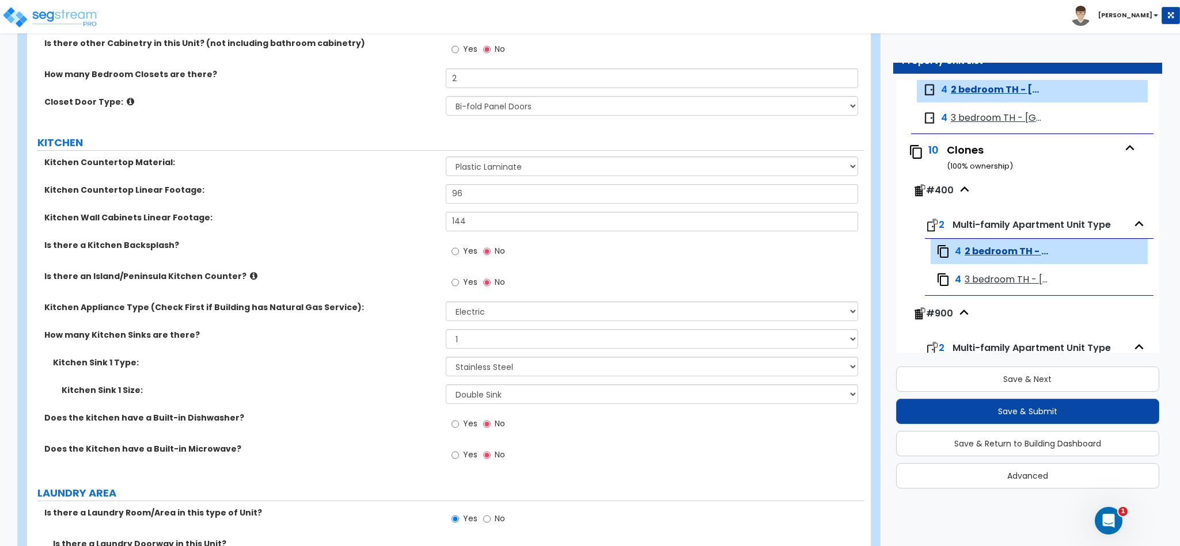
scroll to position [1295, 0]
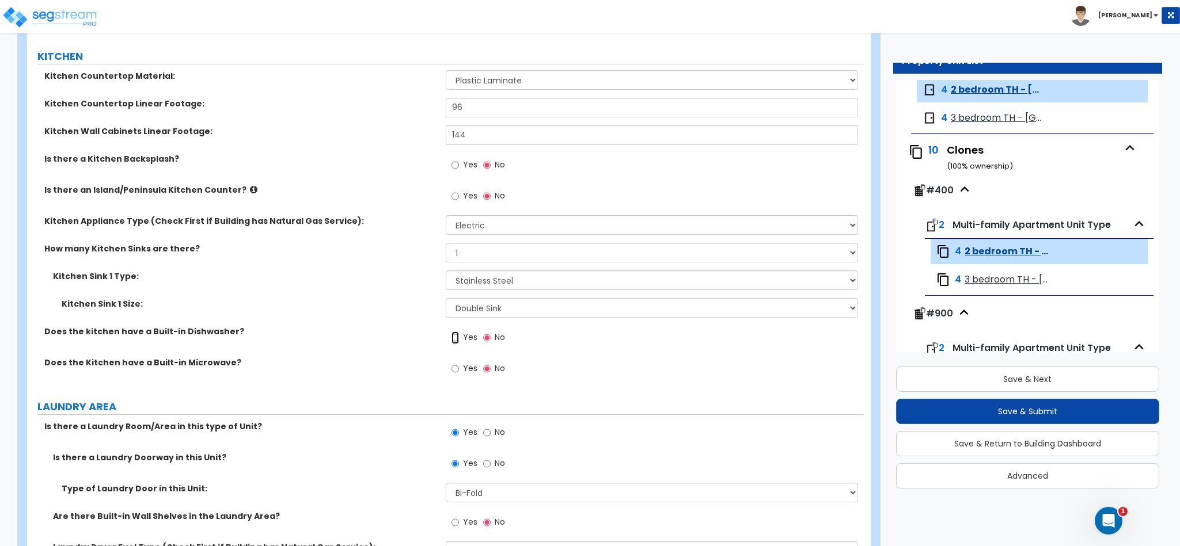
click at [453, 344] on input "Yes" at bounding box center [454, 338] width 7 height 13
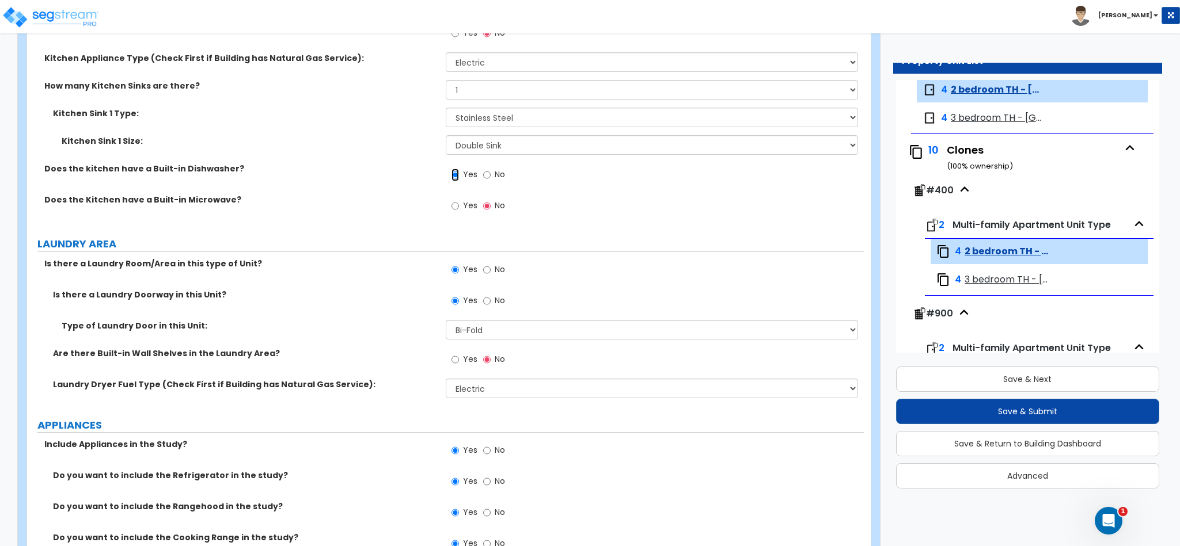
scroll to position [1468, 0]
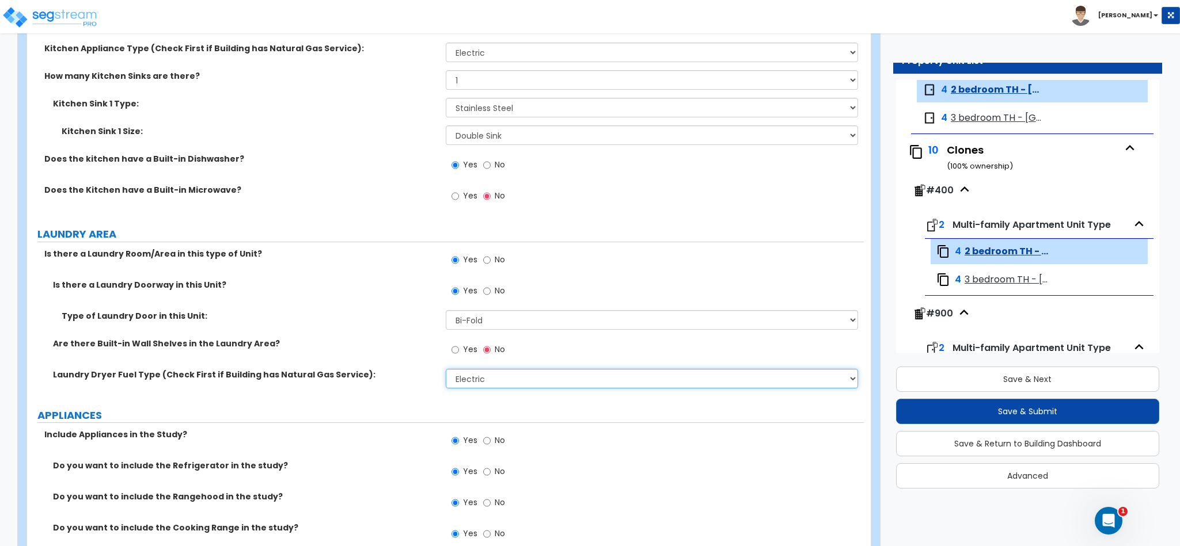
click at [476, 385] on select "Please Choose One Gas Electric" at bounding box center [652, 379] width 413 height 20
click at [446, 371] on select "Please Choose One Gas Electric" at bounding box center [652, 379] width 413 height 20
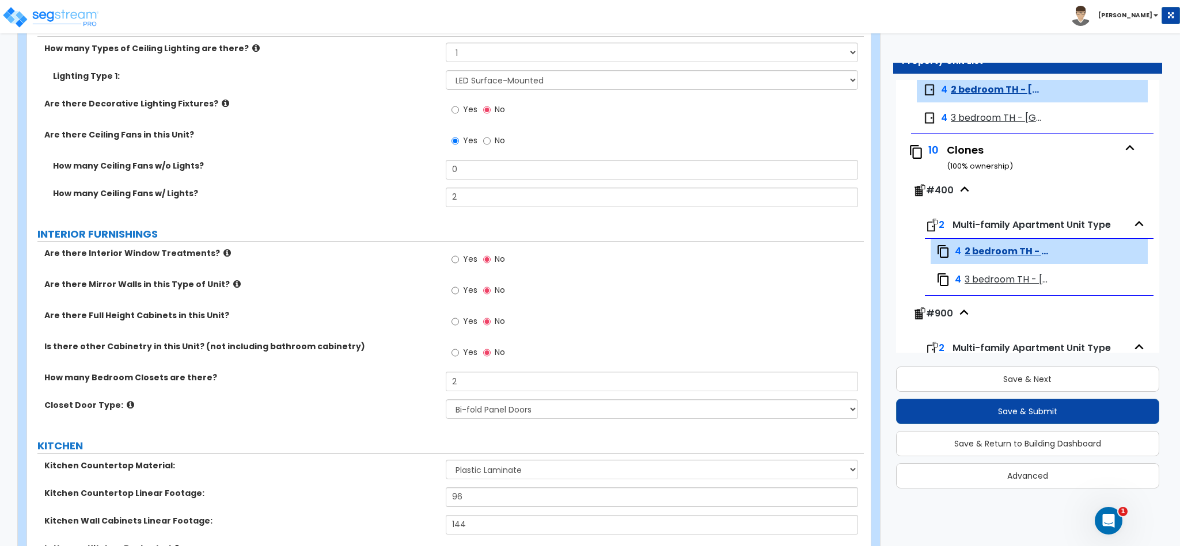
scroll to position [864, 0]
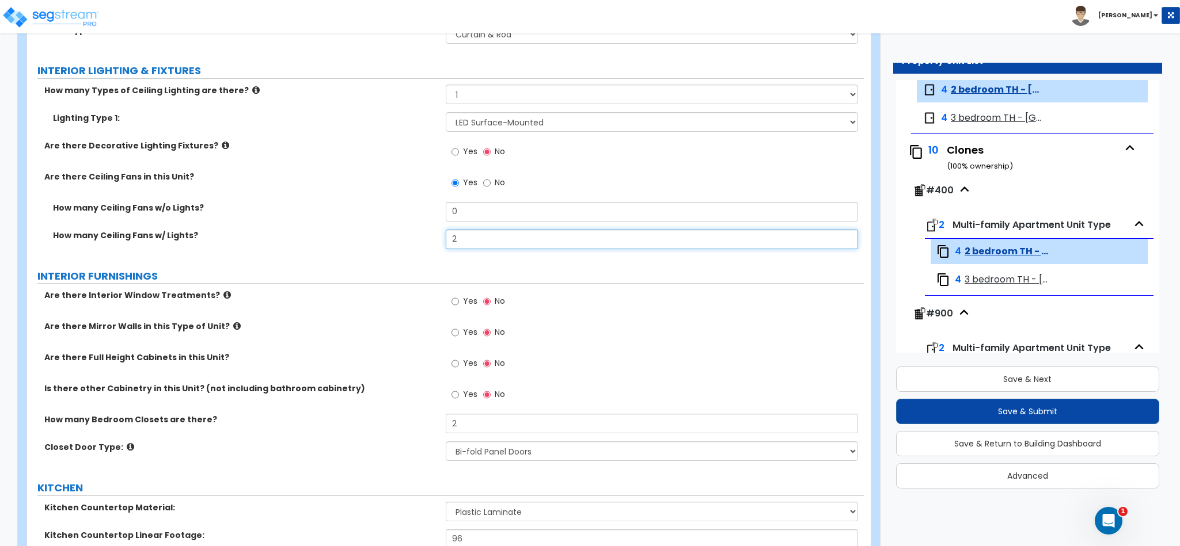
click at [482, 242] on input "2" at bounding box center [652, 240] width 413 height 20
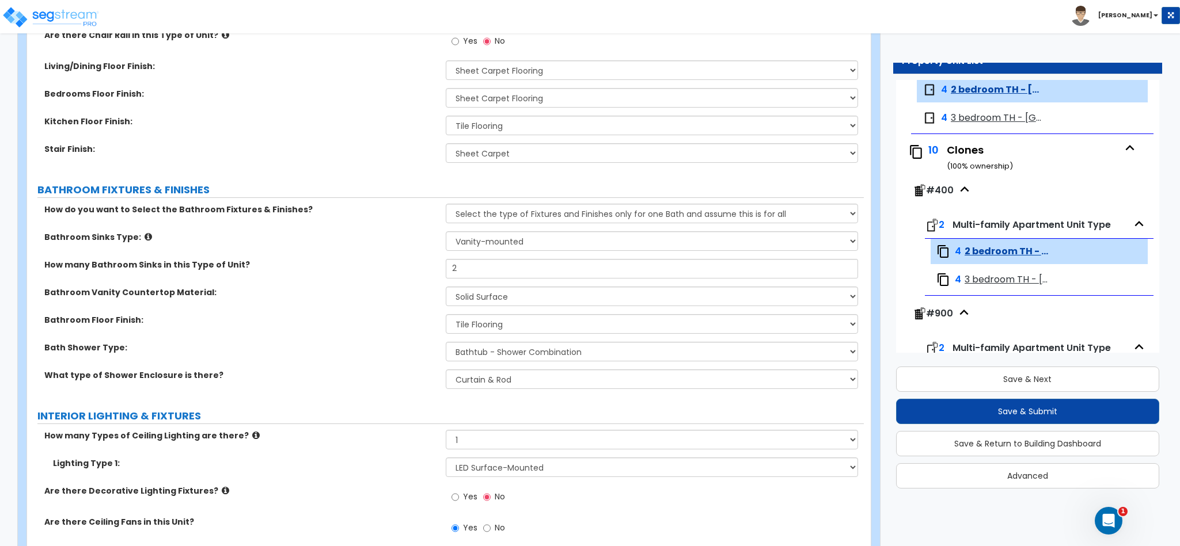
scroll to position [432, 0]
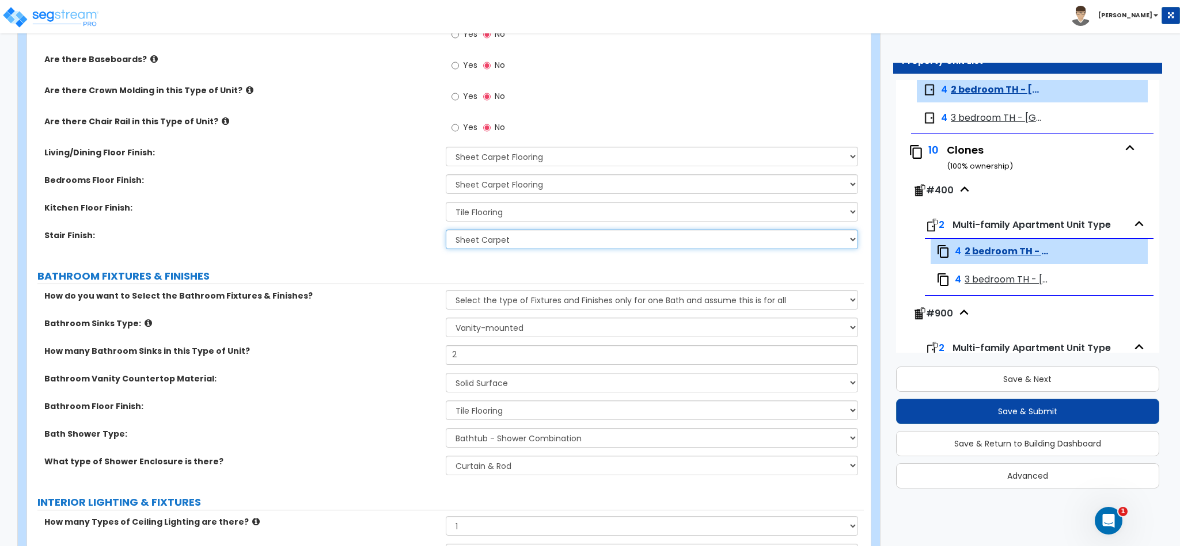
click at [458, 249] on select "None Tile Wood Laminate VCT Sheet Carpet Sheet Vinyl Carpet Tile" at bounding box center [652, 240] width 413 height 20
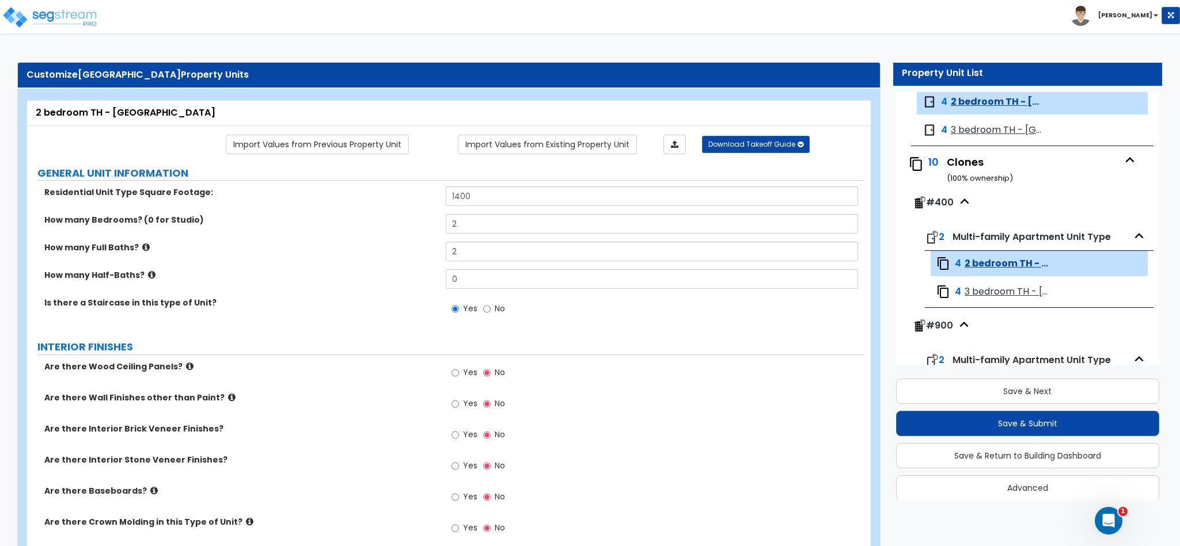
scroll to position [385, 0]
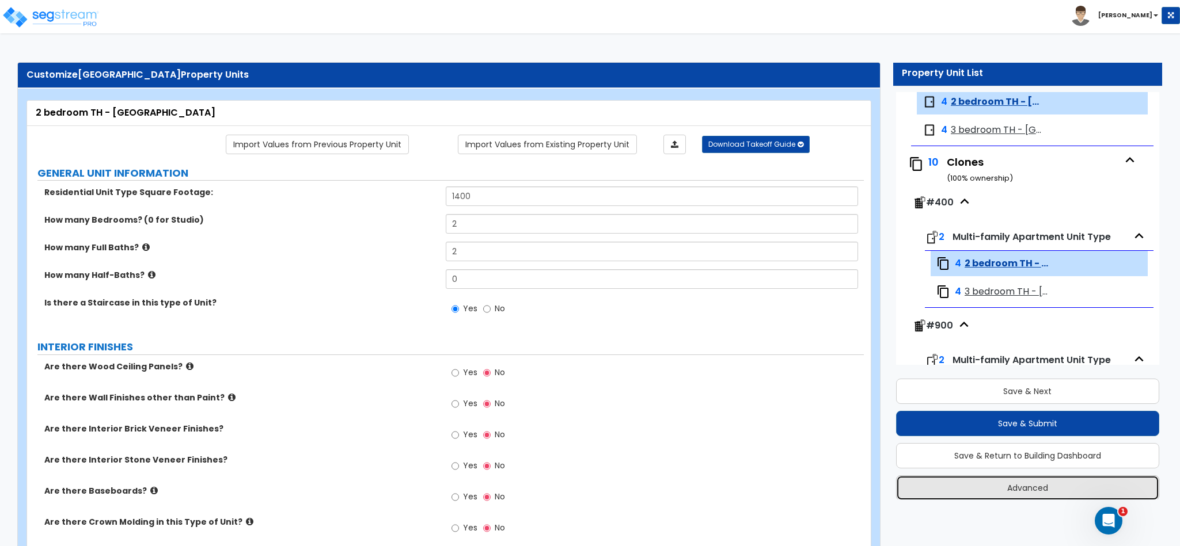
click at [953, 491] on button "Advanced" at bounding box center [1027, 488] width 263 height 25
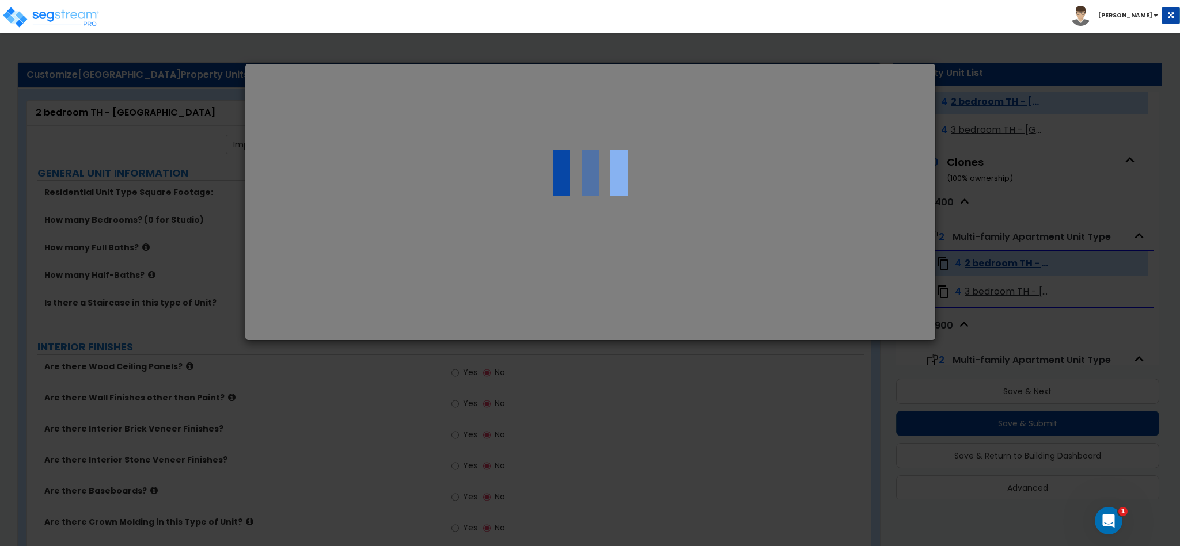
click at [788, 362] on div at bounding box center [590, 273] width 1180 height 546
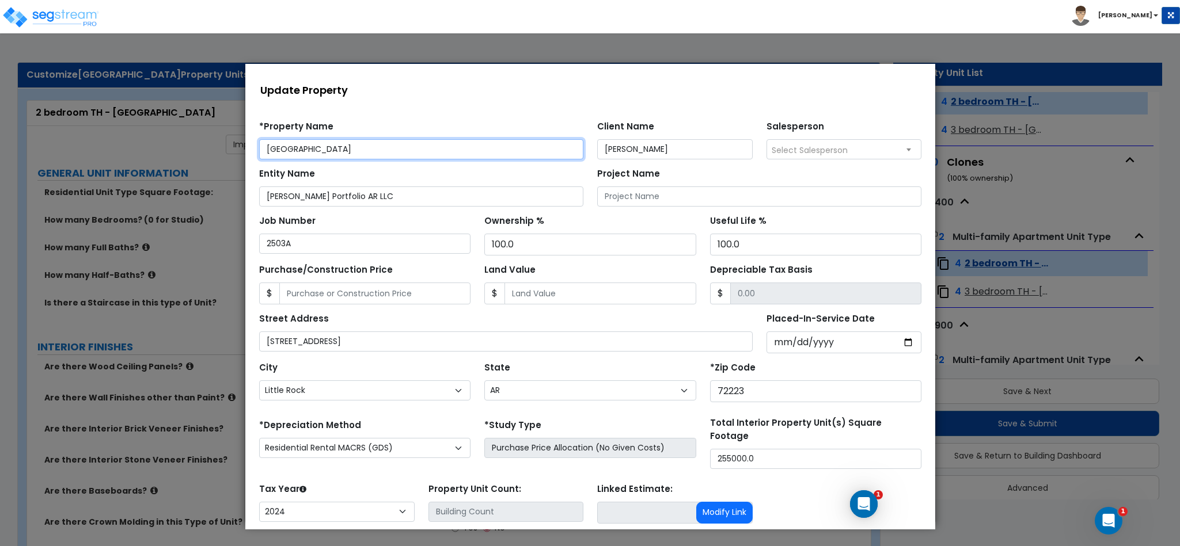
scroll to position [0, 0]
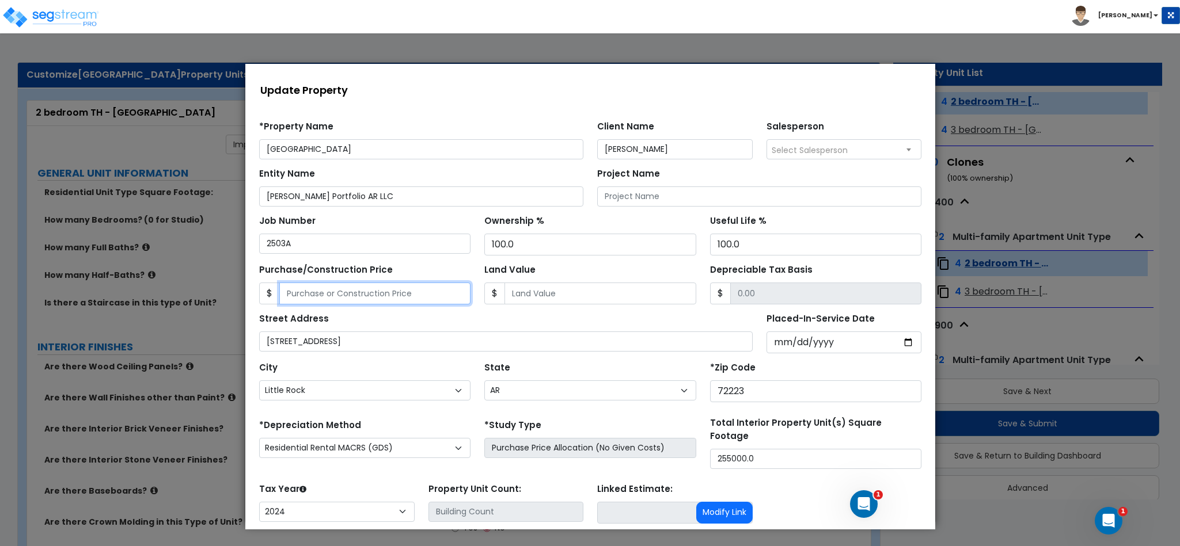
click at [363, 297] on input "Purchase/Construction Price" at bounding box center [374, 294] width 191 height 22
click at [354, 290] on input "Purchase/Construction Price" at bounding box center [374, 294] width 191 height 22
paste input "15,603,506"
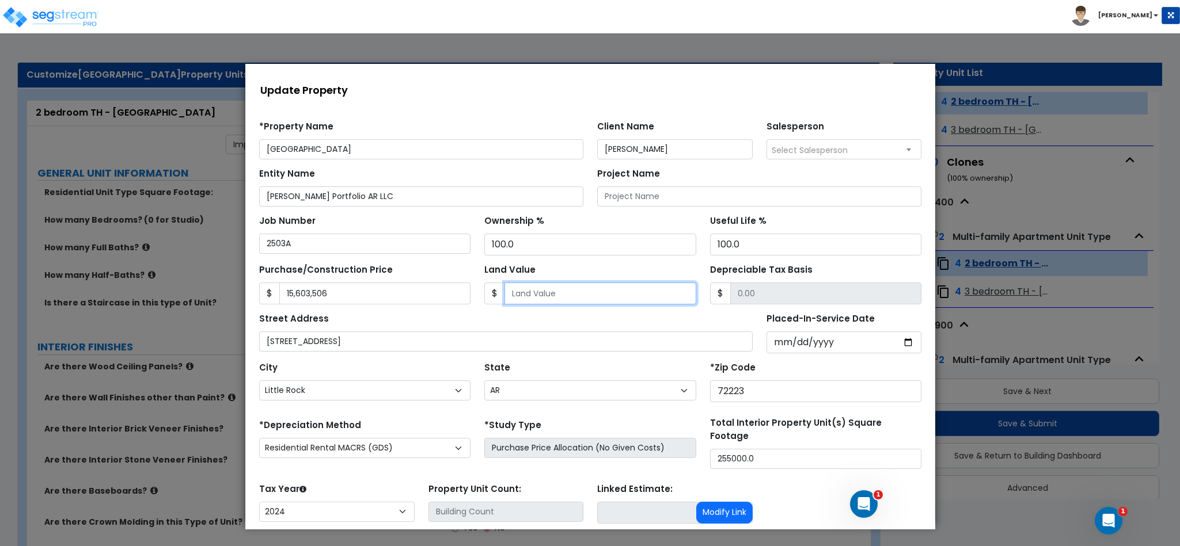
click at [544, 292] on input "Land Value" at bounding box center [599, 294] width 191 height 22
paste input "1,950,438.33 Land (1"
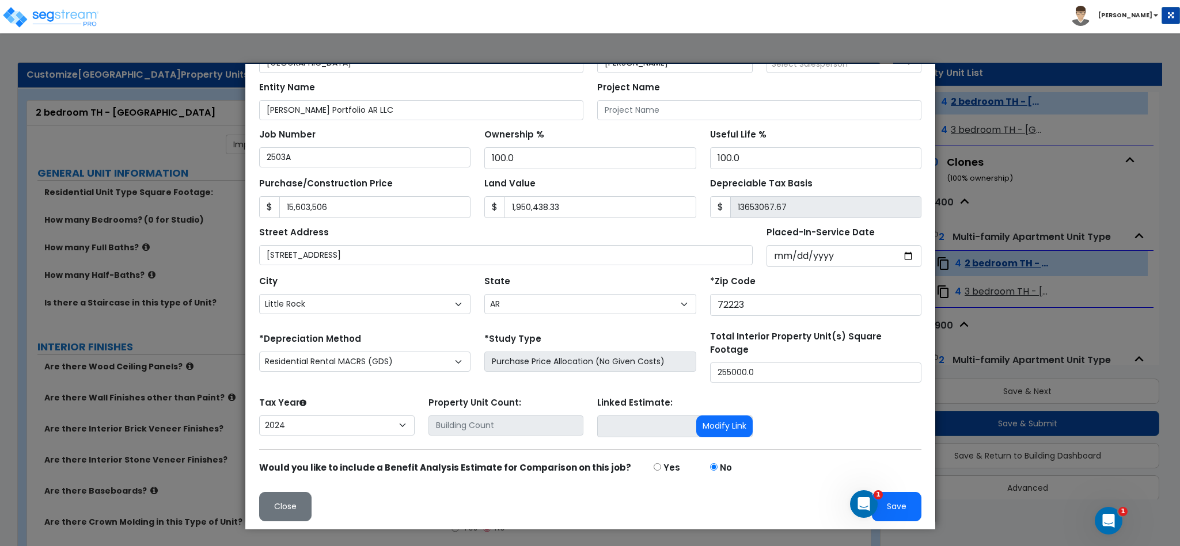
scroll to position [86, 0]
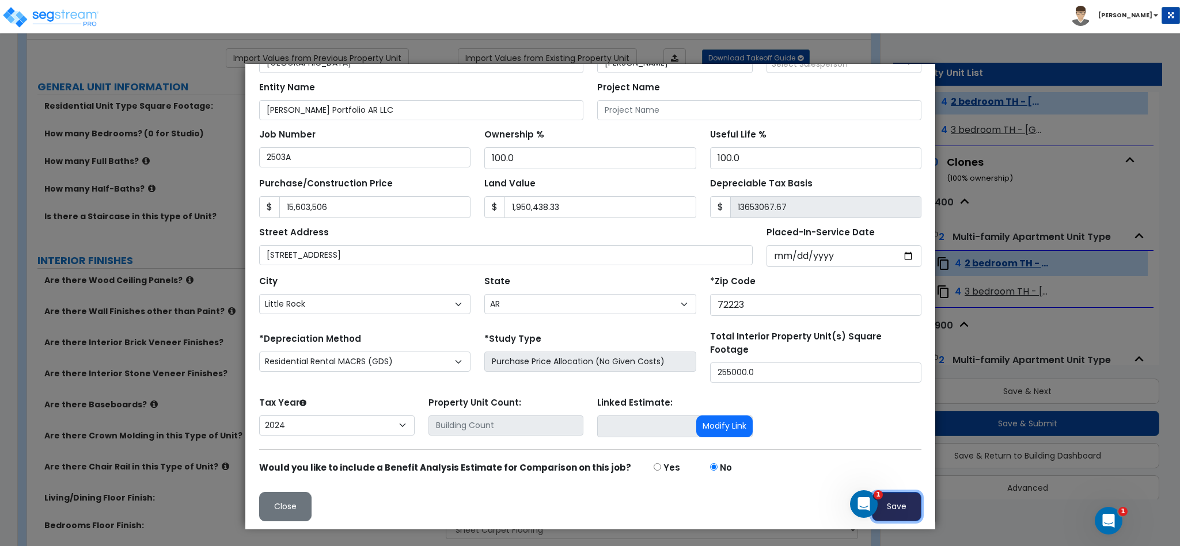
click at [902, 506] on button "Save" at bounding box center [896, 506] width 50 height 29
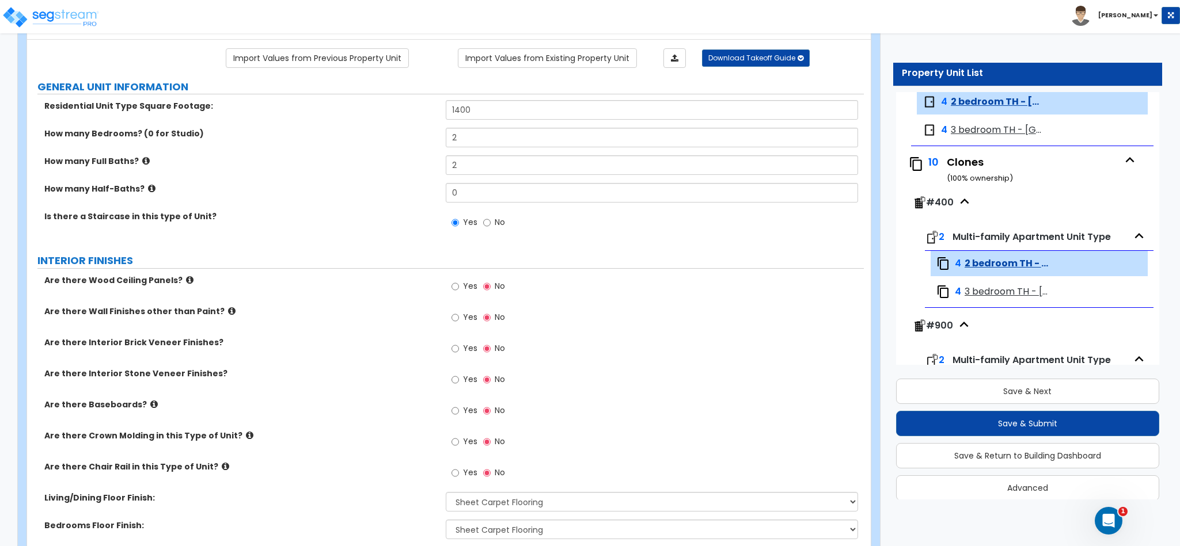
scroll to position [0, 0]
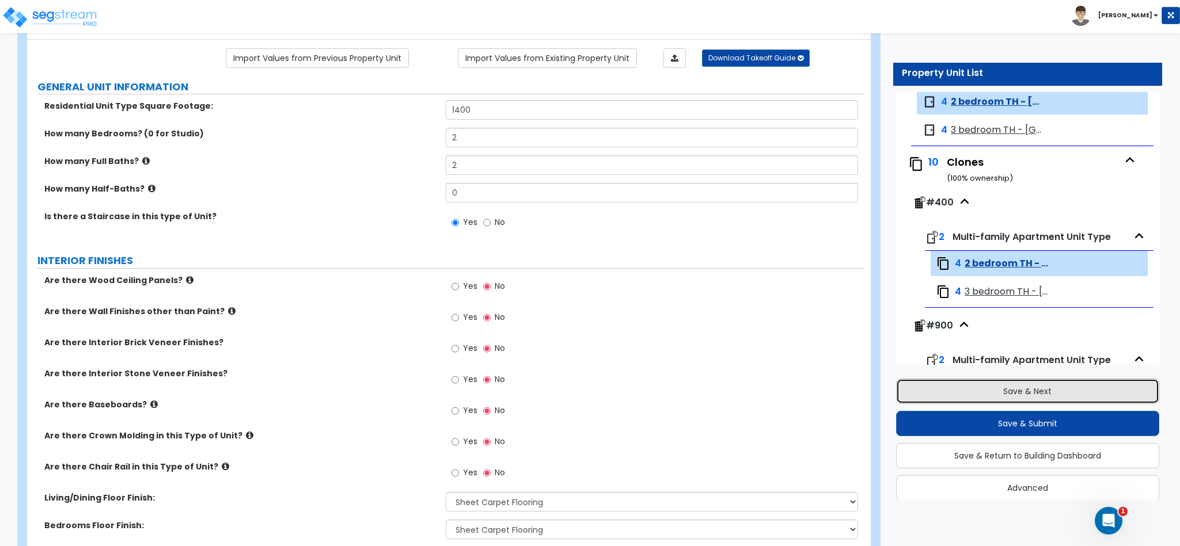
click at [986, 386] on button "Save & Next" at bounding box center [1027, 391] width 263 height 25
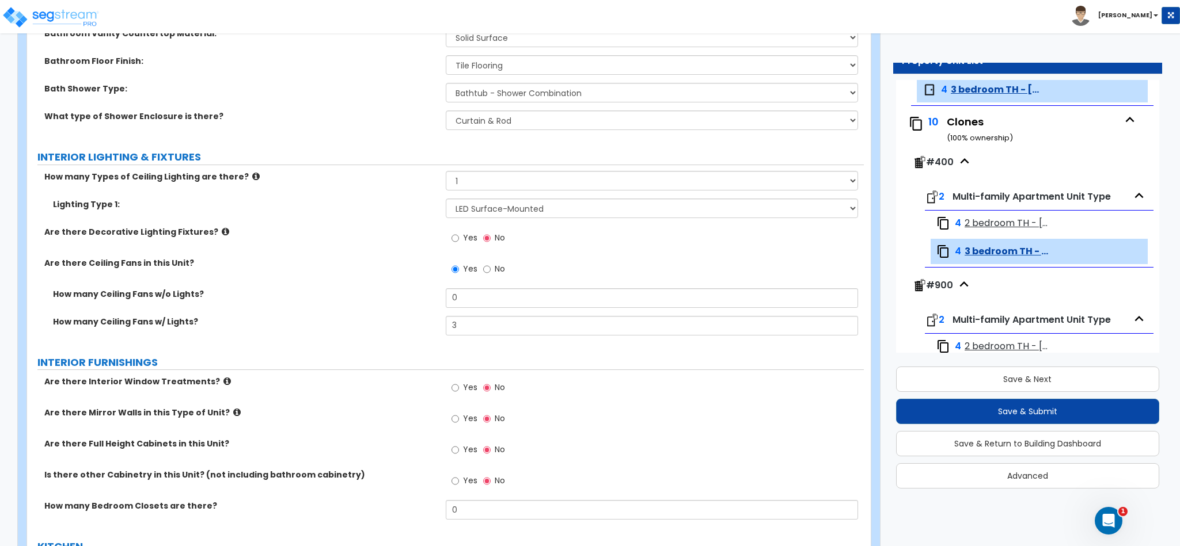
scroll to position [864, 0]
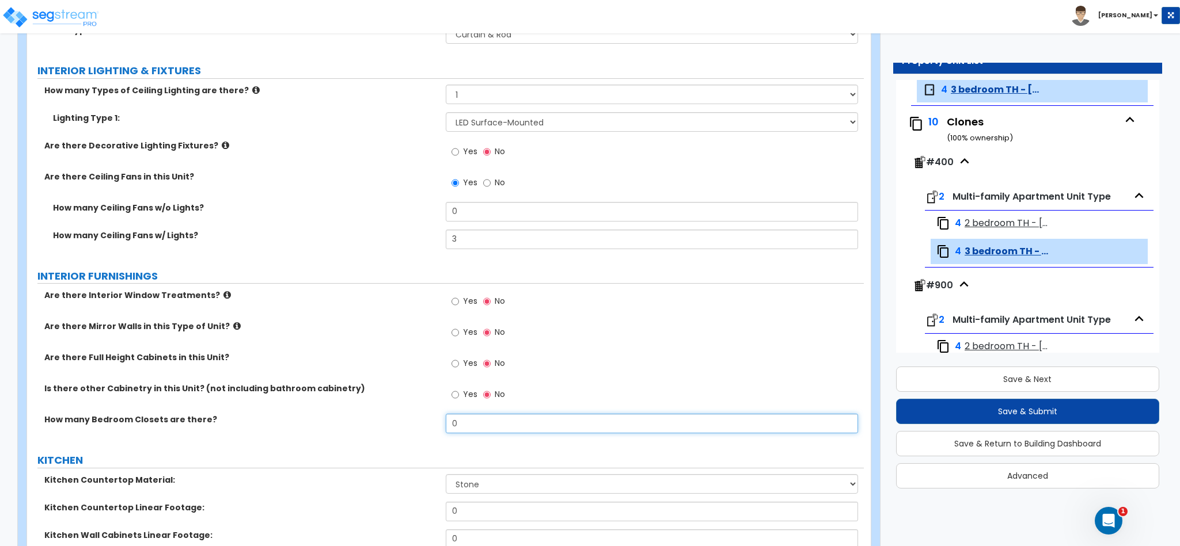
click at [467, 422] on input "0" at bounding box center [652, 424] width 413 height 20
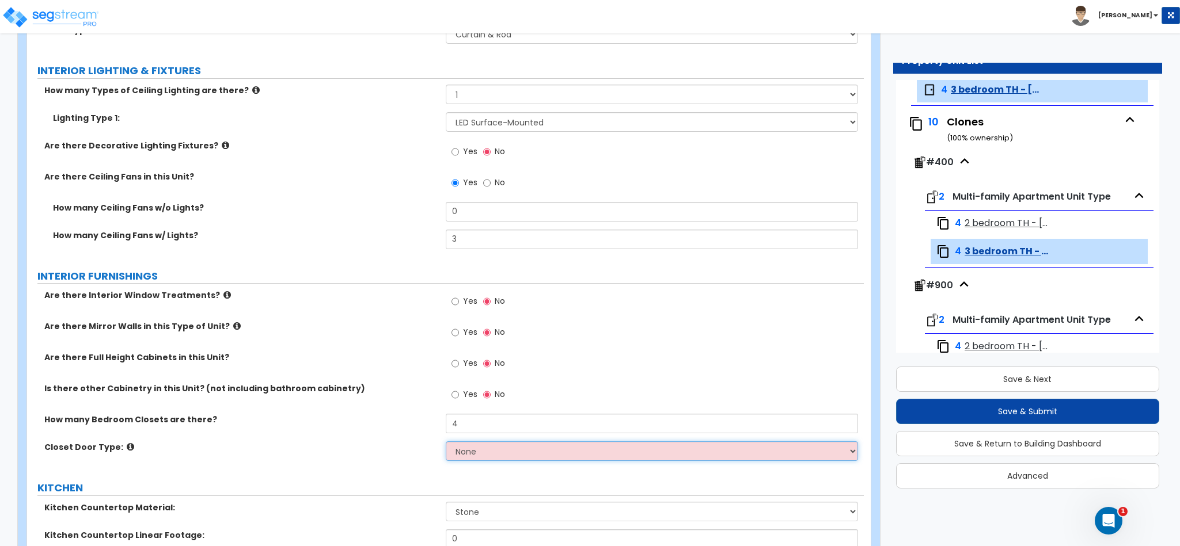
click at [493, 454] on select "None Bi-fold Louvered Doors Bi-fold Panel Doors Sliding Doors Hinged Wood Door" at bounding box center [652, 452] width 413 height 20
click at [446, 444] on select "None Bi-fold Louvered Doors Bi-fold Panel Doors Sliding Doors Hinged Wood Door" at bounding box center [652, 452] width 413 height 20
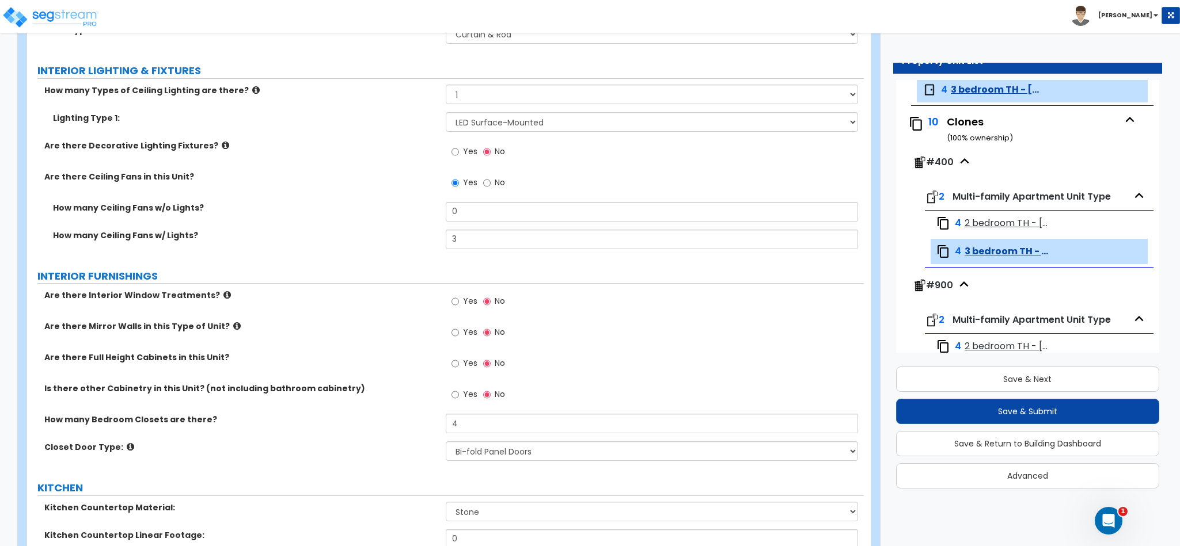
click at [510, 409] on div "Yes No" at bounding box center [478, 396] width 65 height 26
click at [510, 424] on input "4" at bounding box center [652, 424] width 413 height 20
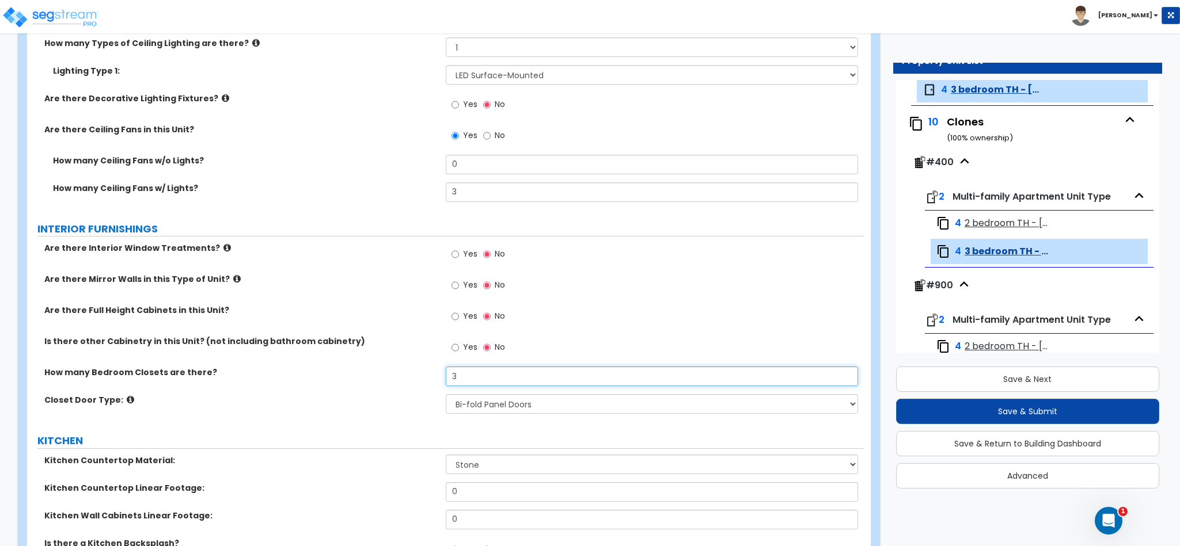
scroll to position [950, 0]
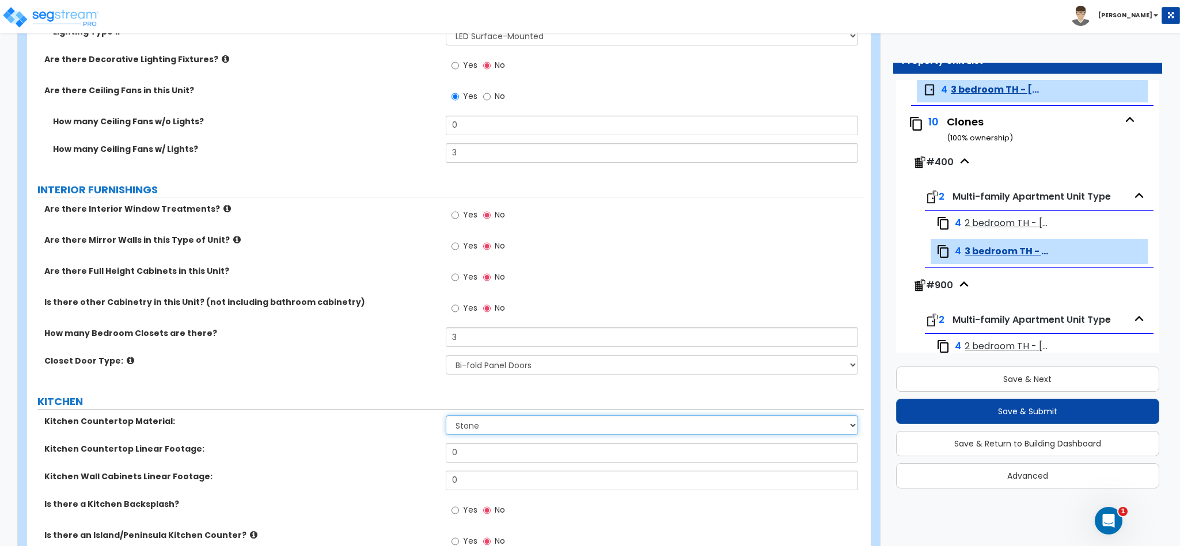
click at [523, 425] on select "Please Choose One Plastic Laminate Solid Surface Stone Quartz Marble Tile Wood …" at bounding box center [652, 426] width 413 height 20
click at [539, 439] on div "Kitchen Countertop Material: Please Choose One Plastic Laminate Solid Surface S…" at bounding box center [445, 430] width 837 height 28
click at [541, 435] on select "Please Choose One Plastic Laminate Solid Surface Stone Quartz Marble Tile Wood …" at bounding box center [652, 426] width 413 height 20
click at [446, 418] on select "Please Choose One Plastic Laminate Solid Surface Stone Quartz Marble Tile Wood …" at bounding box center [652, 426] width 413 height 20
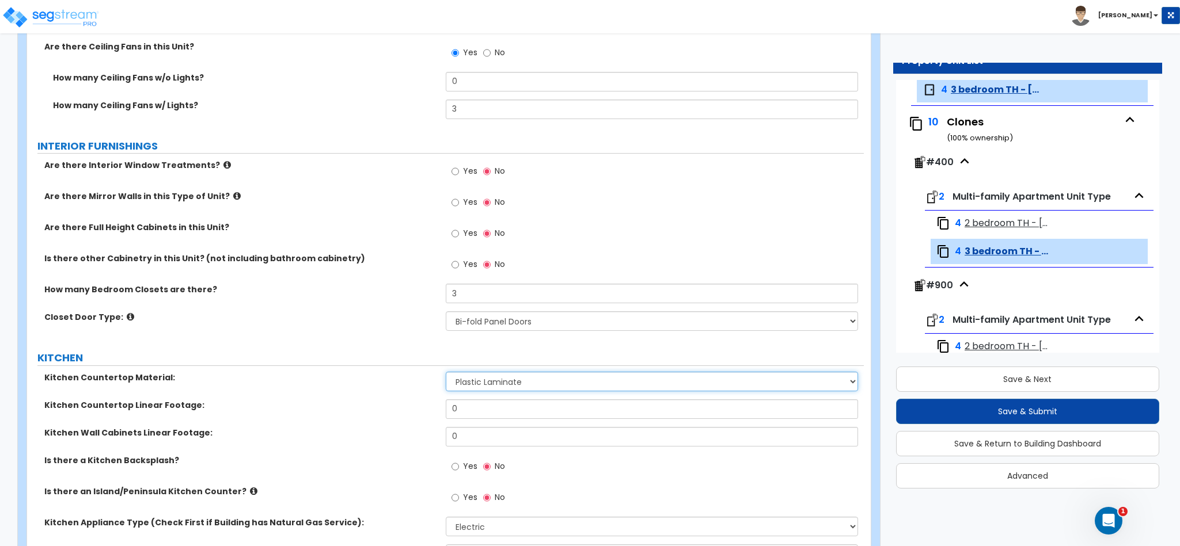
scroll to position [1036, 0]
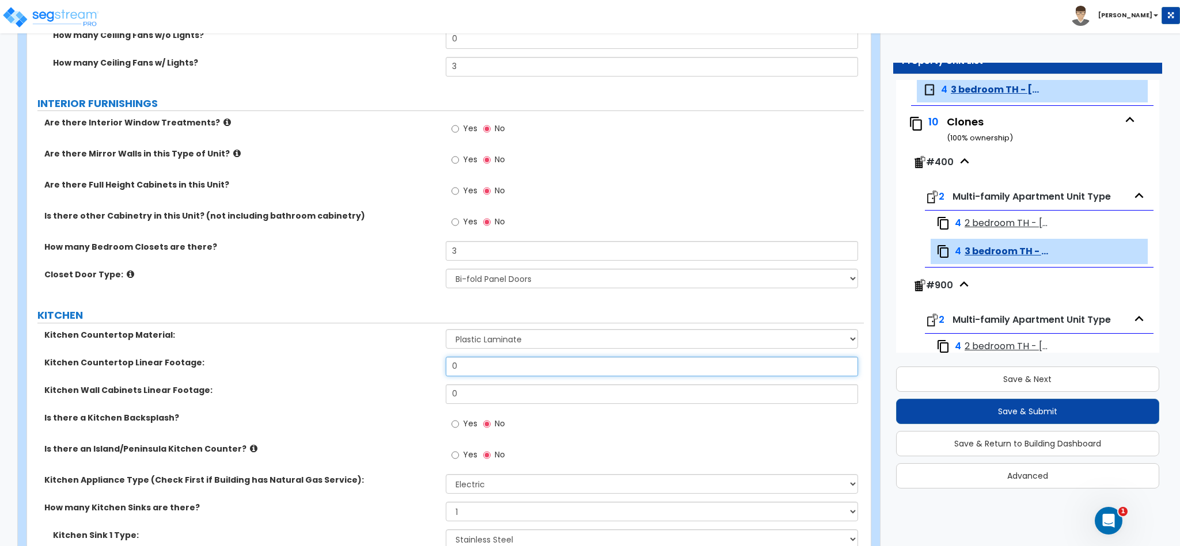
click at [491, 367] on input "0" at bounding box center [652, 367] width 413 height 20
click at [454, 370] on input "196" at bounding box center [652, 367] width 413 height 20
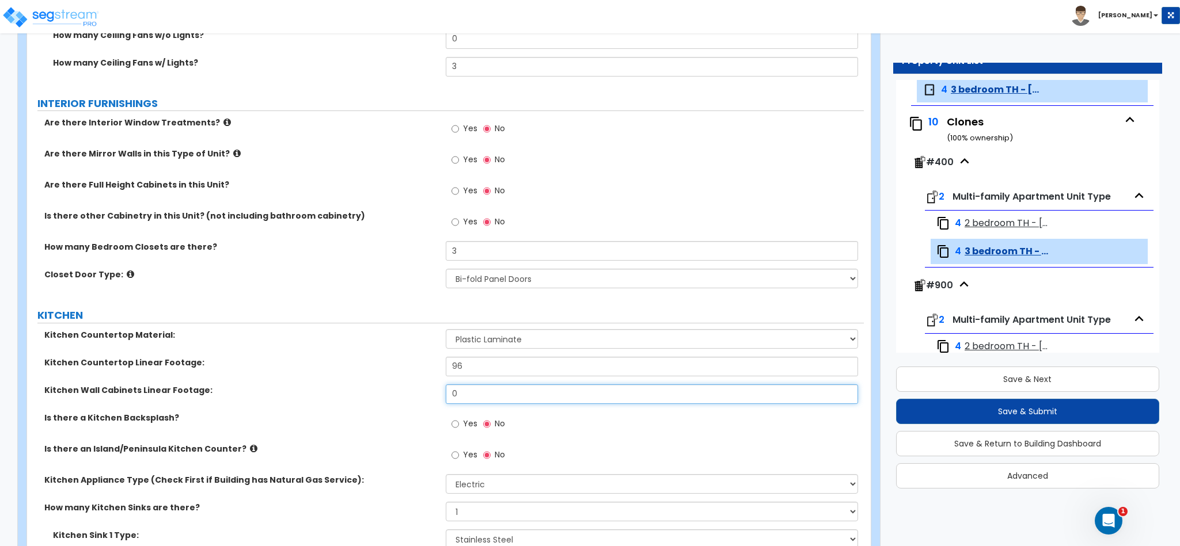
click at [478, 398] on input "0" at bounding box center [652, 395] width 413 height 20
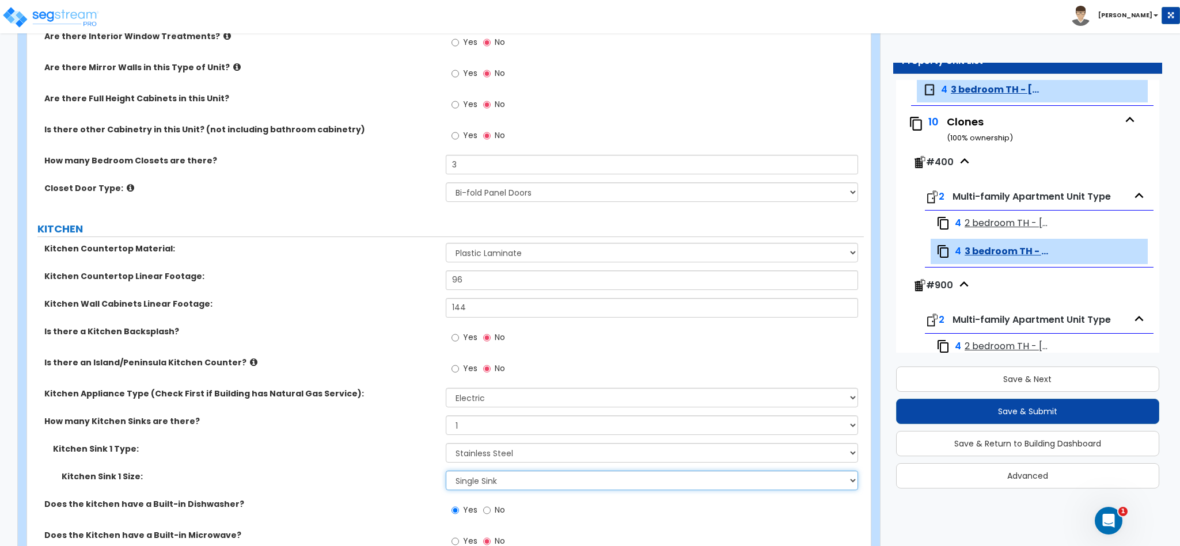
click at [503, 485] on select "Please Choose One Single Sink Double Sink" at bounding box center [652, 481] width 413 height 20
click at [446, 473] on select "Please Choose One Single Sink Double Sink" at bounding box center [652, 481] width 413 height 20
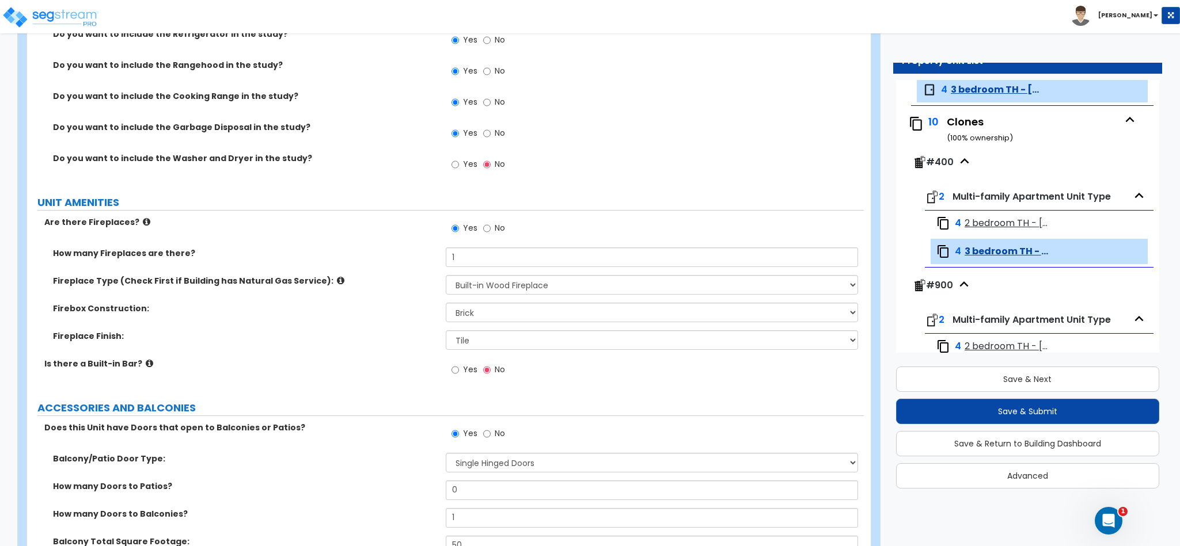
scroll to position [1986, 0]
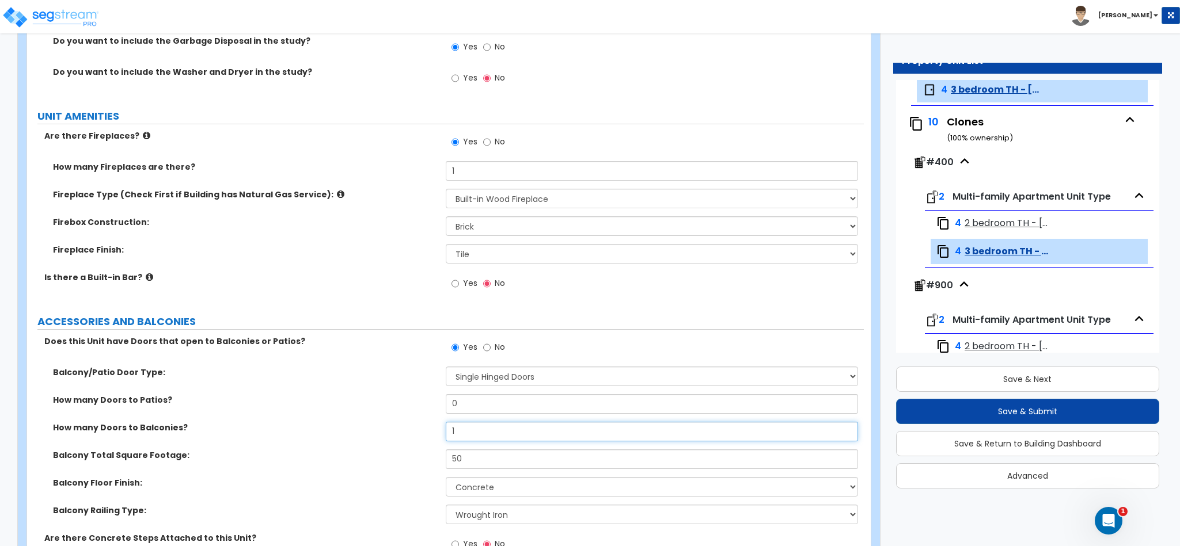
click at [501, 442] on input "1" at bounding box center [652, 432] width 413 height 20
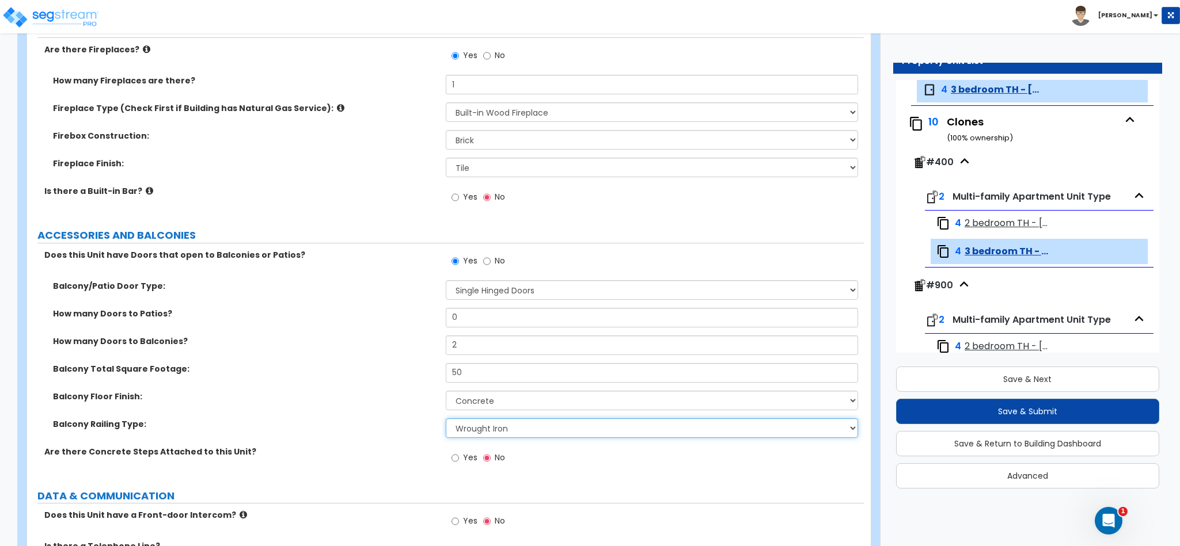
click at [508, 438] on select "Please Choose One Steel Aluminum Wood Glass and Metal Wrought Iron" at bounding box center [652, 429] width 413 height 20
click at [446, 421] on select "Please Choose One Steel Aluminum Wood Glass and Metal Wrought Iron" at bounding box center [652, 429] width 413 height 20
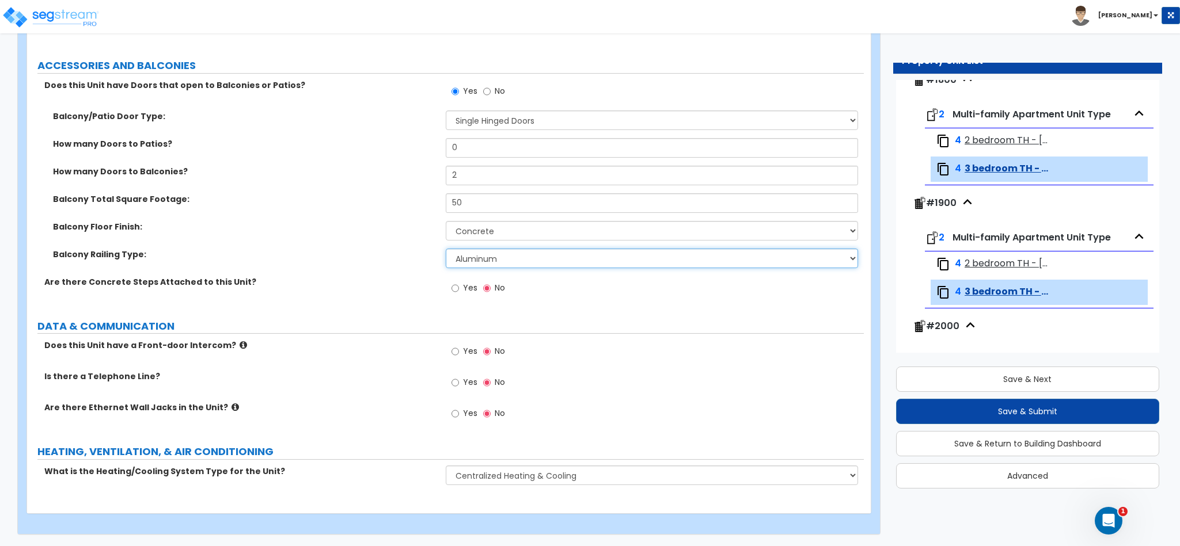
scroll to position [1104, 0]
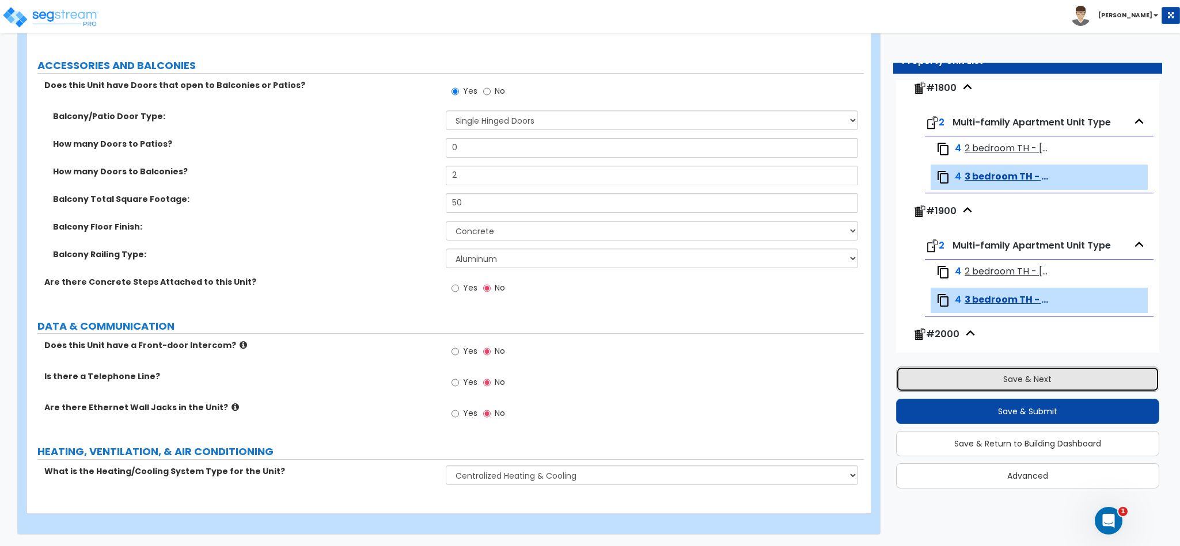
click at [991, 378] on button "Save & Next" at bounding box center [1027, 379] width 263 height 25
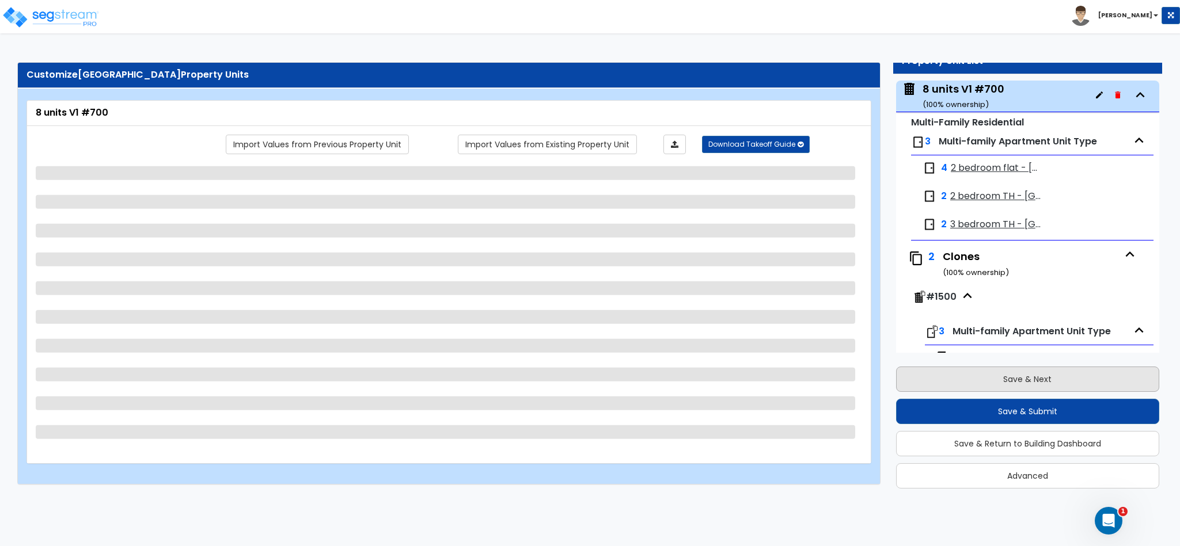
scroll to position [1734, 0]
